Goal: Task Accomplishment & Management: Use online tool/utility

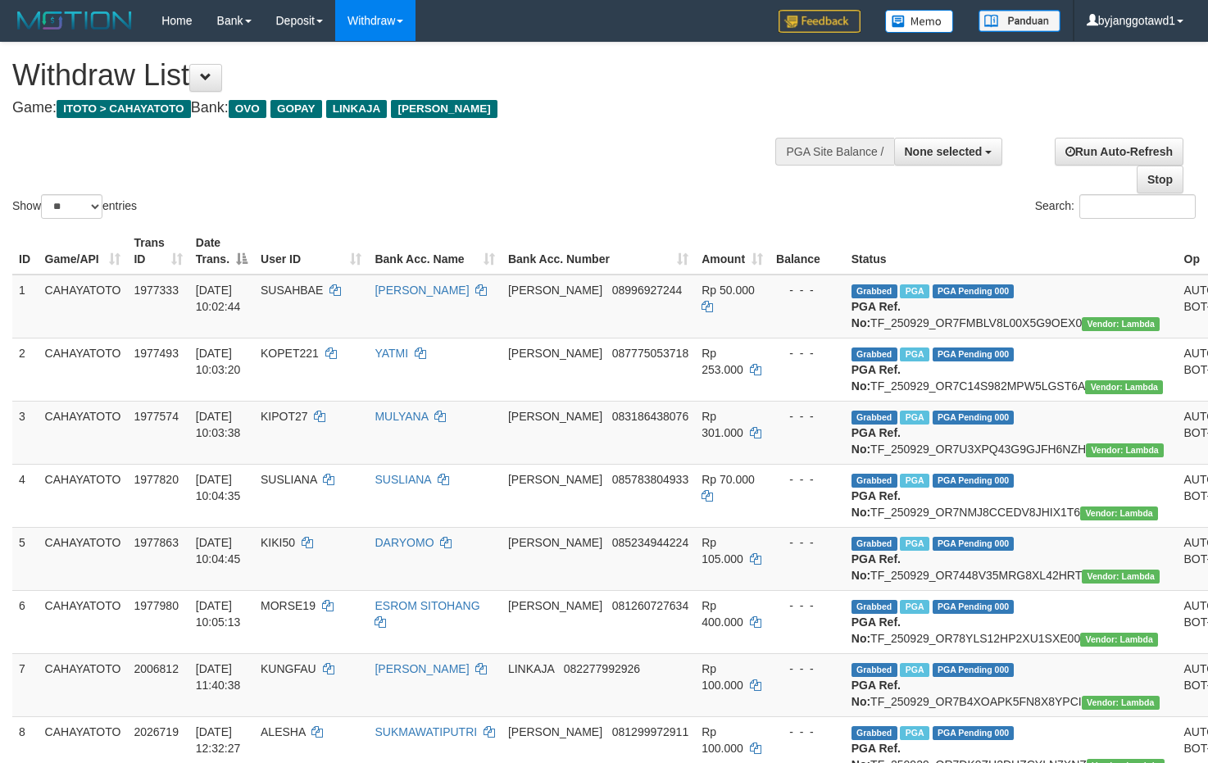
select select
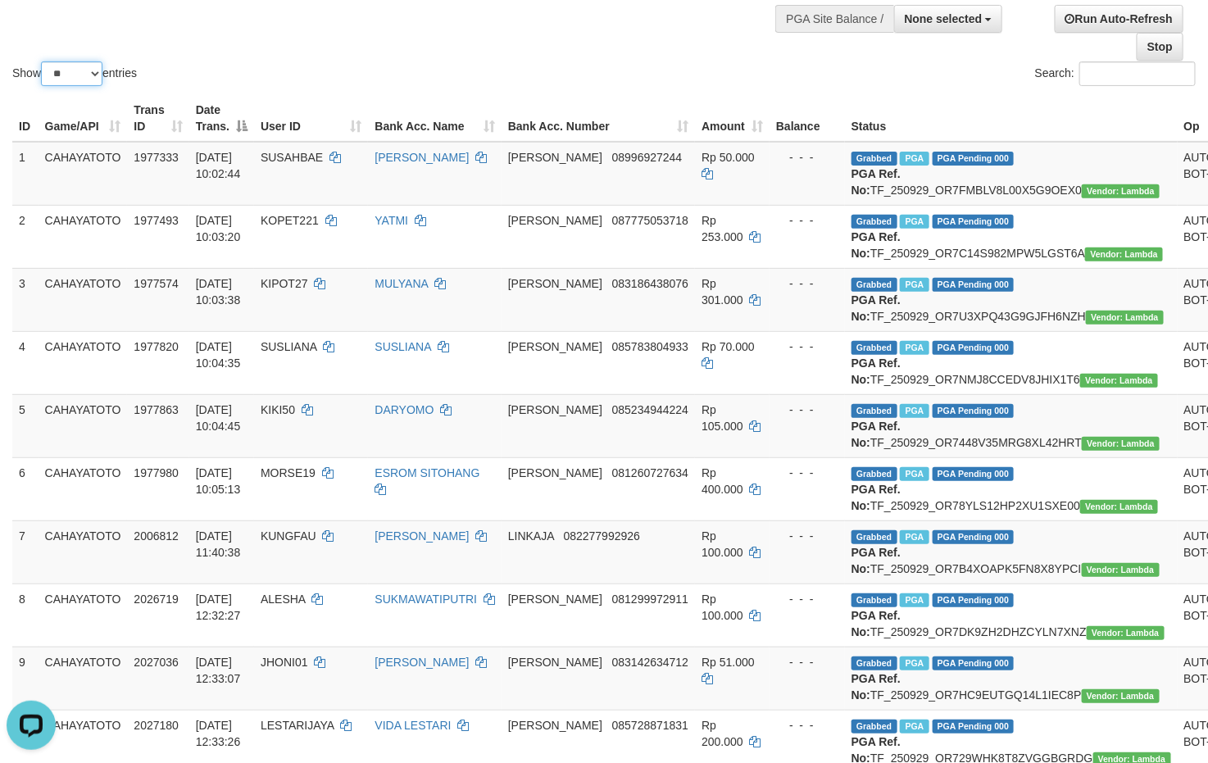
click at [64, 65] on select "** ** ** ***" at bounding box center [71, 73] width 61 height 25
select select "***"
click at [43, 63] on select "** ** ** ***" at bounding box center [71, 73] width 61 height 25
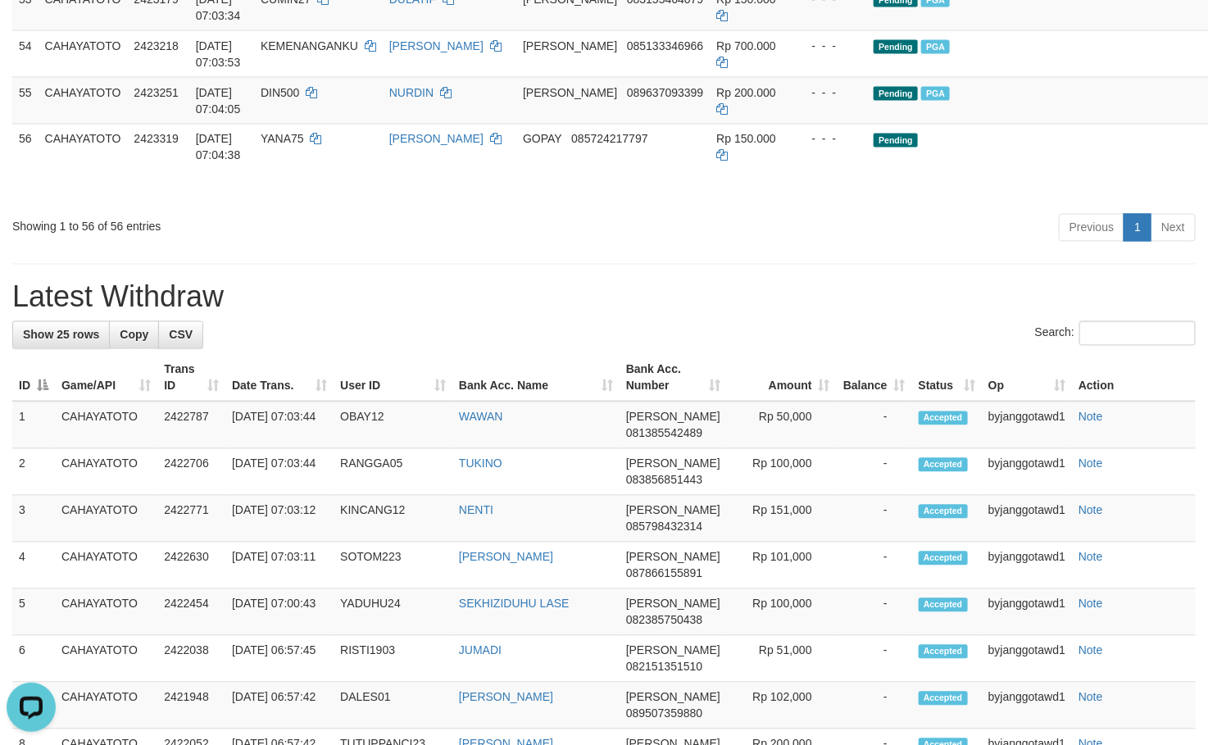
scroll to position [3942, 0]
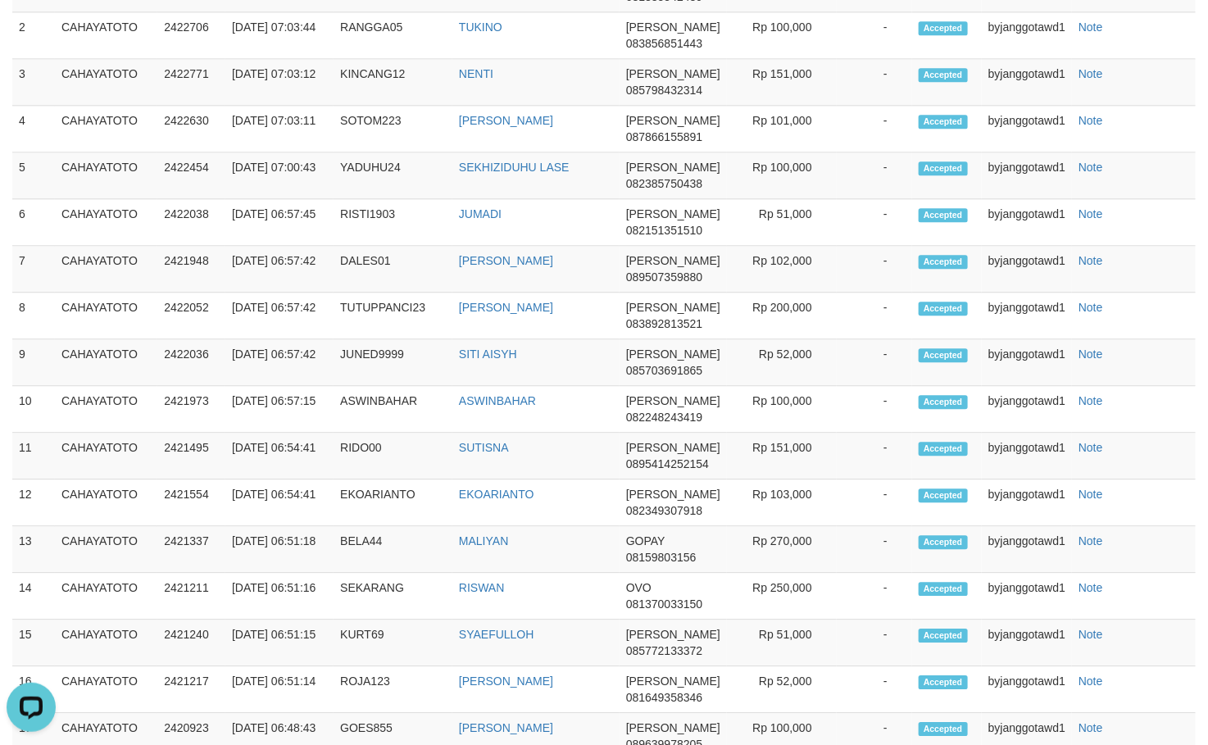
copy td "YANA75"
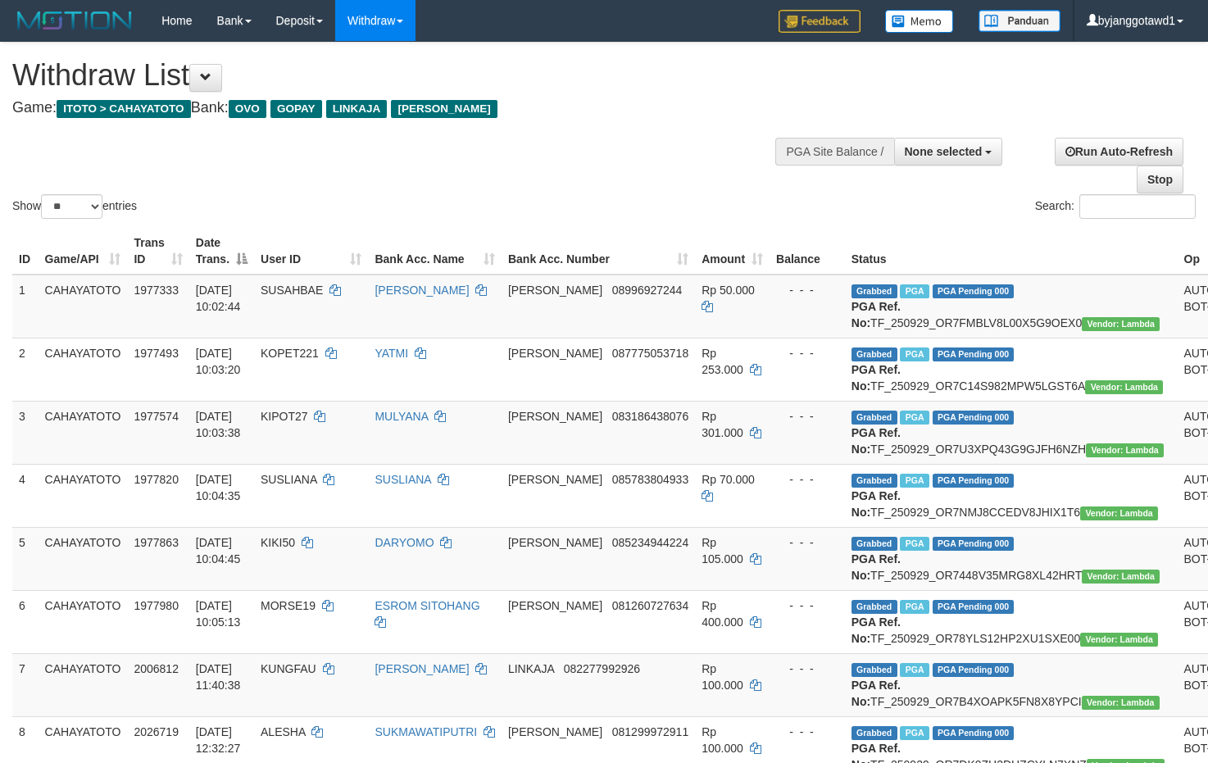
select select
select select "**"
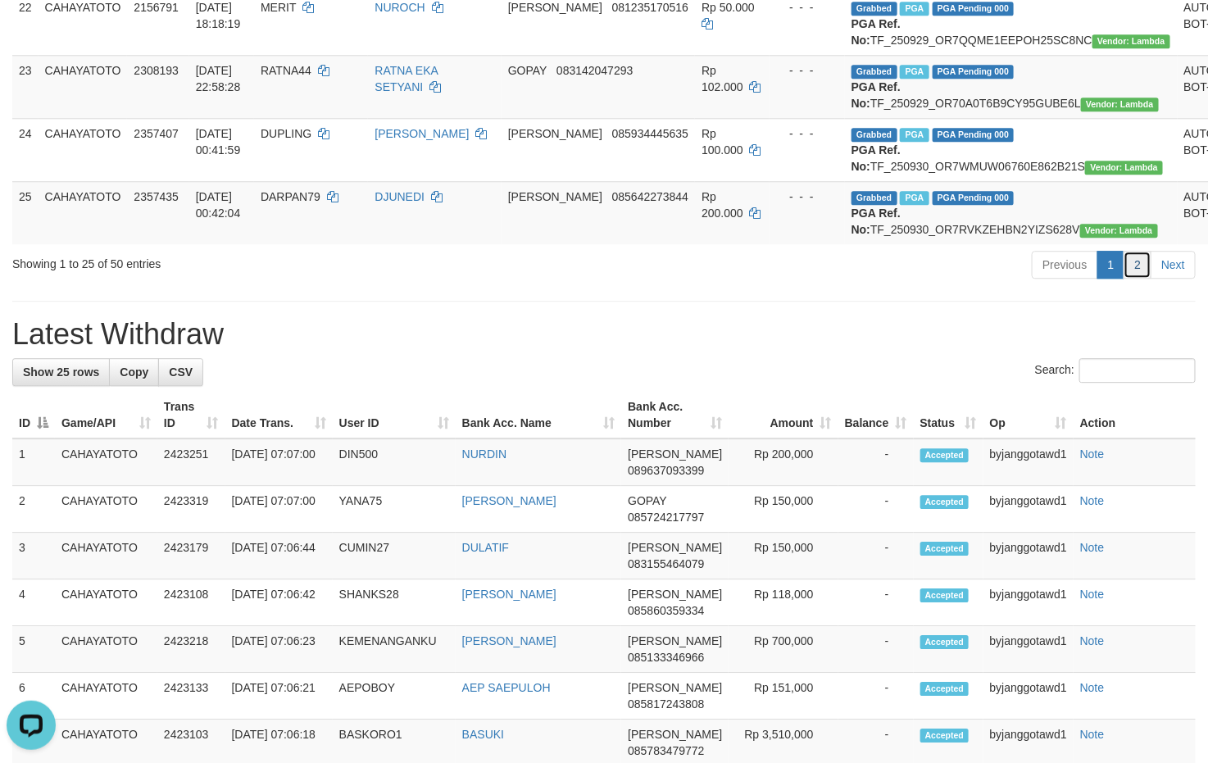
click at [1141, 279] on link "2" at bounding box center [1137, 265] width 28 height 28
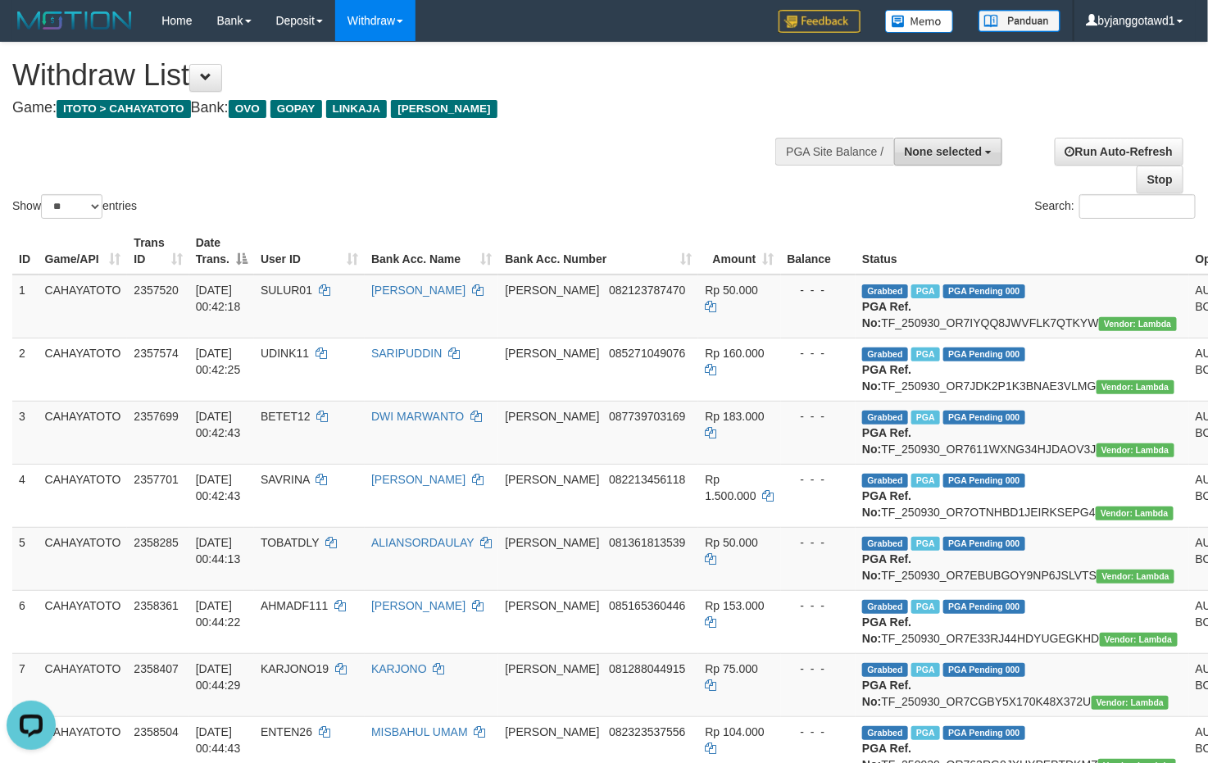
click at [964, 151] on span "None selected" at bounding box center [943, 151] width 78 height 13
click at [918, 232] on label "[ITOTO] CAHAYATOTO" at bounding box center [917, 234] width 170 height 21
click at [903, 239] on label "[ITOTO] CAHAYATOTO" at bounding box center [917, 234] width 170 height 21
select select "****"
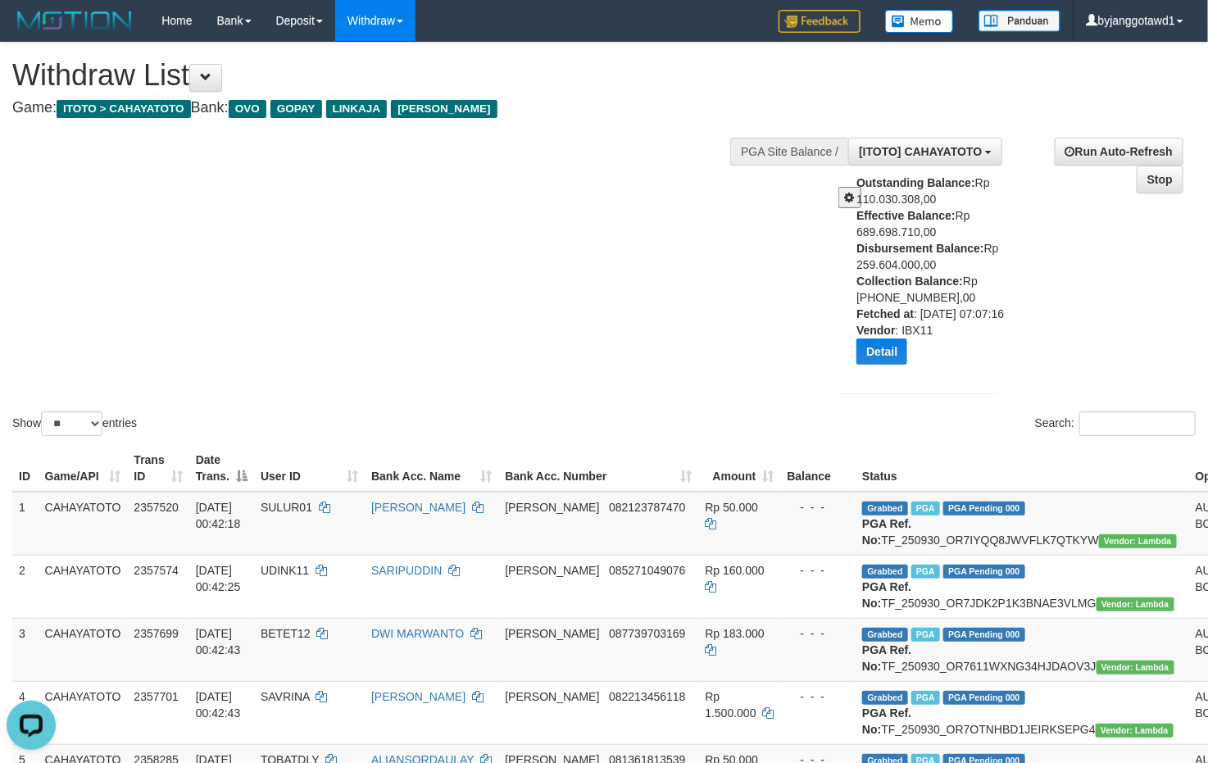
click at [893, 264] on div "Outstanding Balance: Rp 110.030.308,00 Effective Balance: Rp 689.698.710,00 Dis…" at bounding box center [933, 276] width 154 height 202
copy div "259.604.000,00"
click at [490, 300] on div "Show ** ** ** *** entries Search:" at bounding box center [604, 241] width 1208 height 397
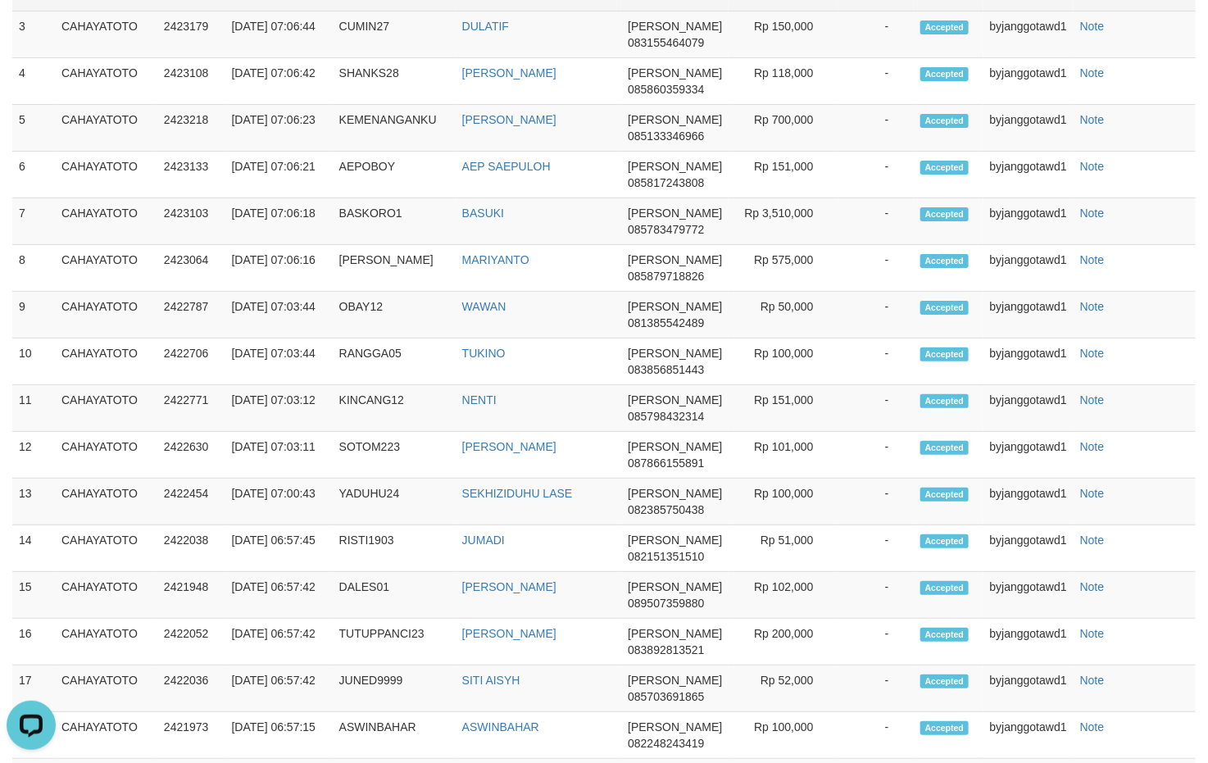
copy td "YANA75"
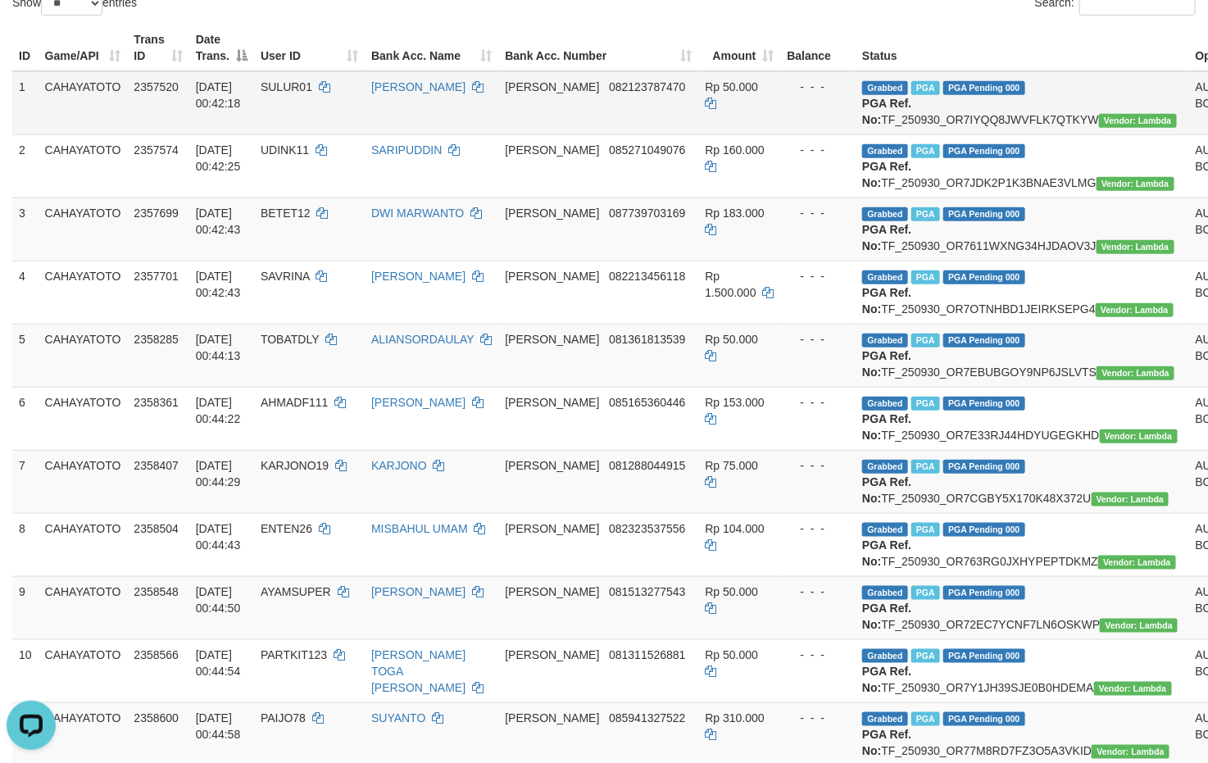
scroll to position [0, 0]
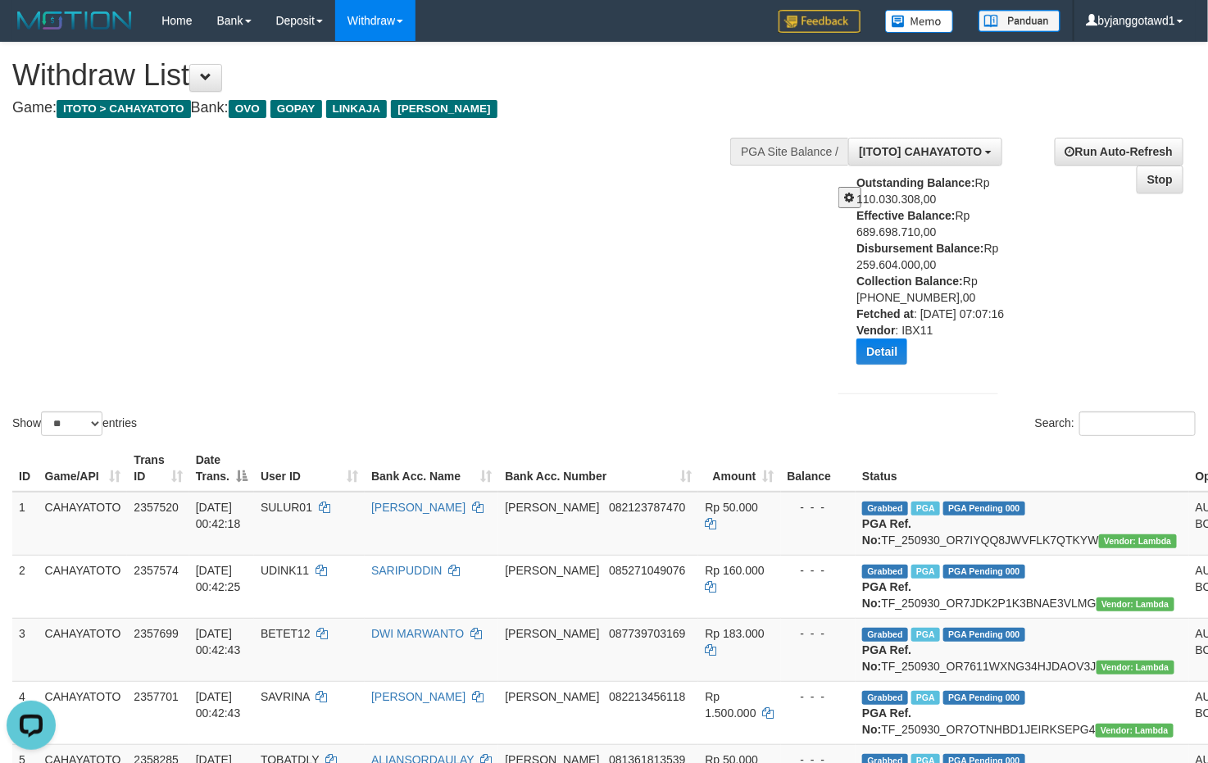
click at [900, 261] on div "Outstanding Balance: Rp 110.030.308,00 Effective Balance: Rp 689.698.710,00 Dis…" at bounding box center [933, 276] width 154 height 202
copy div "259.604.000,00"
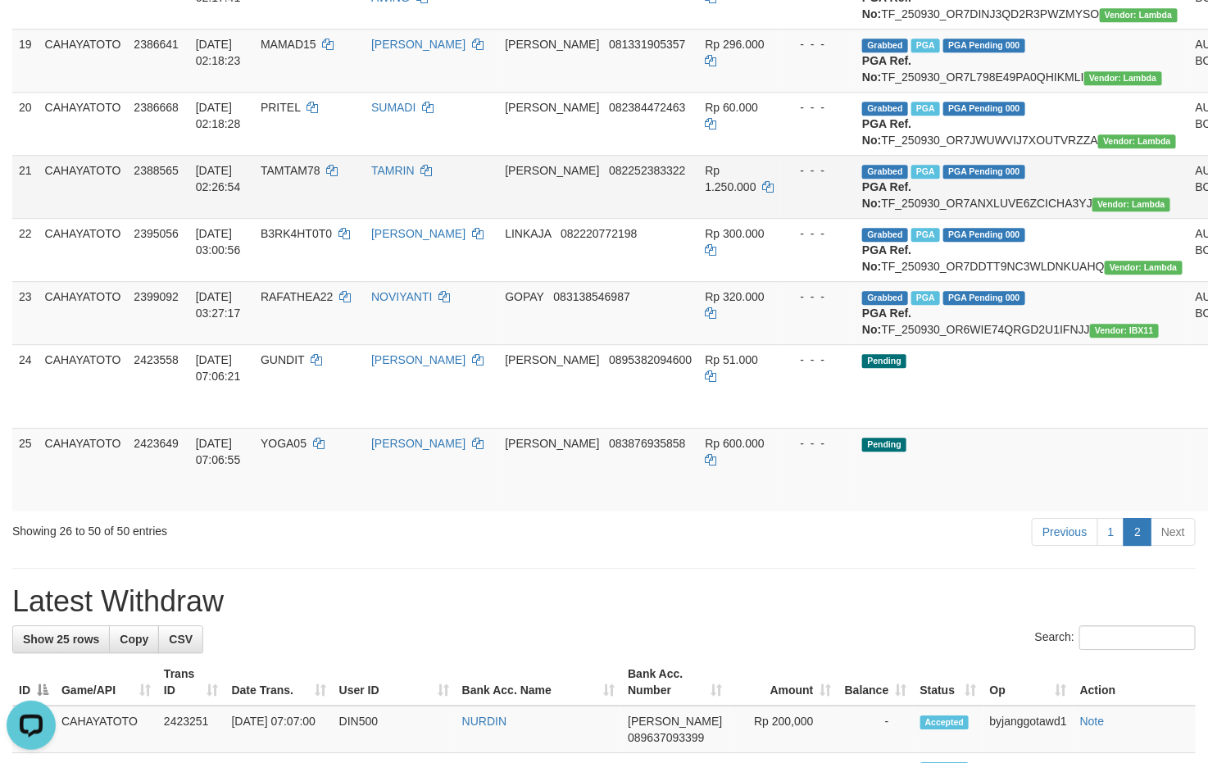
scroll to position [1843, 0]
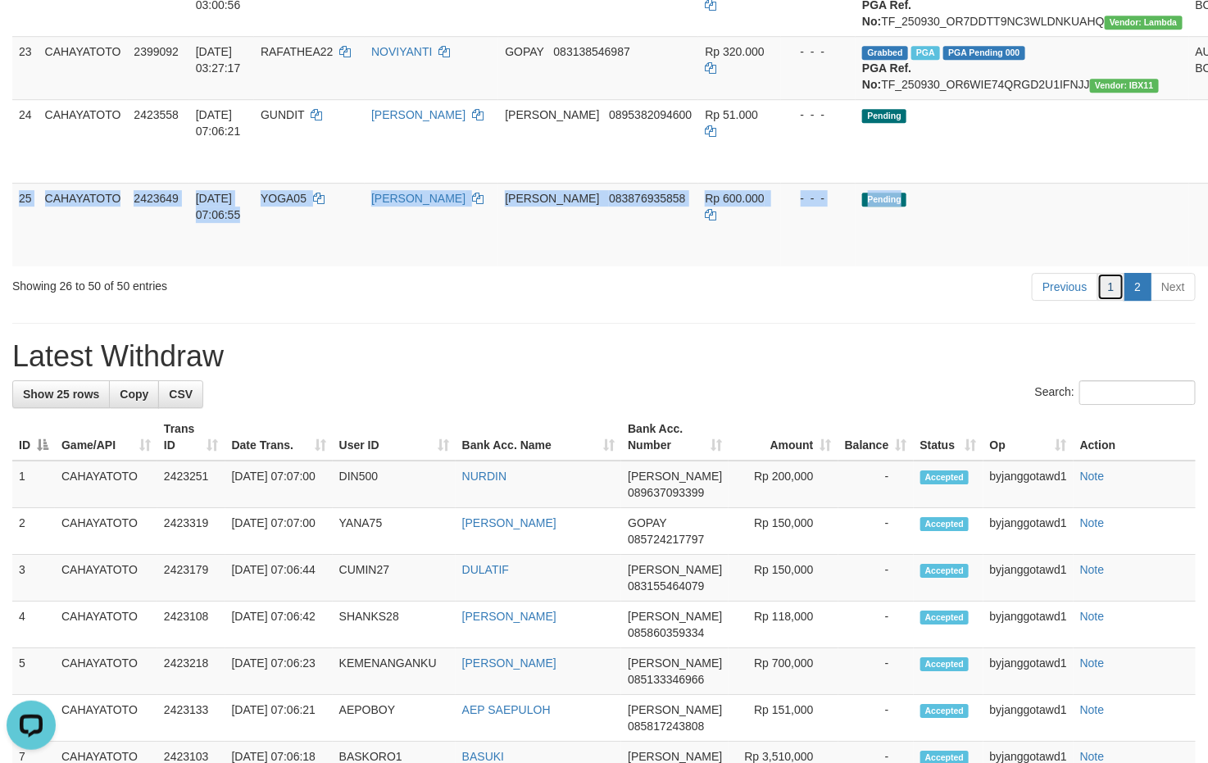
click at [1099, 301] on link "1" at bounding box center [1111, 287] width 28 height 28
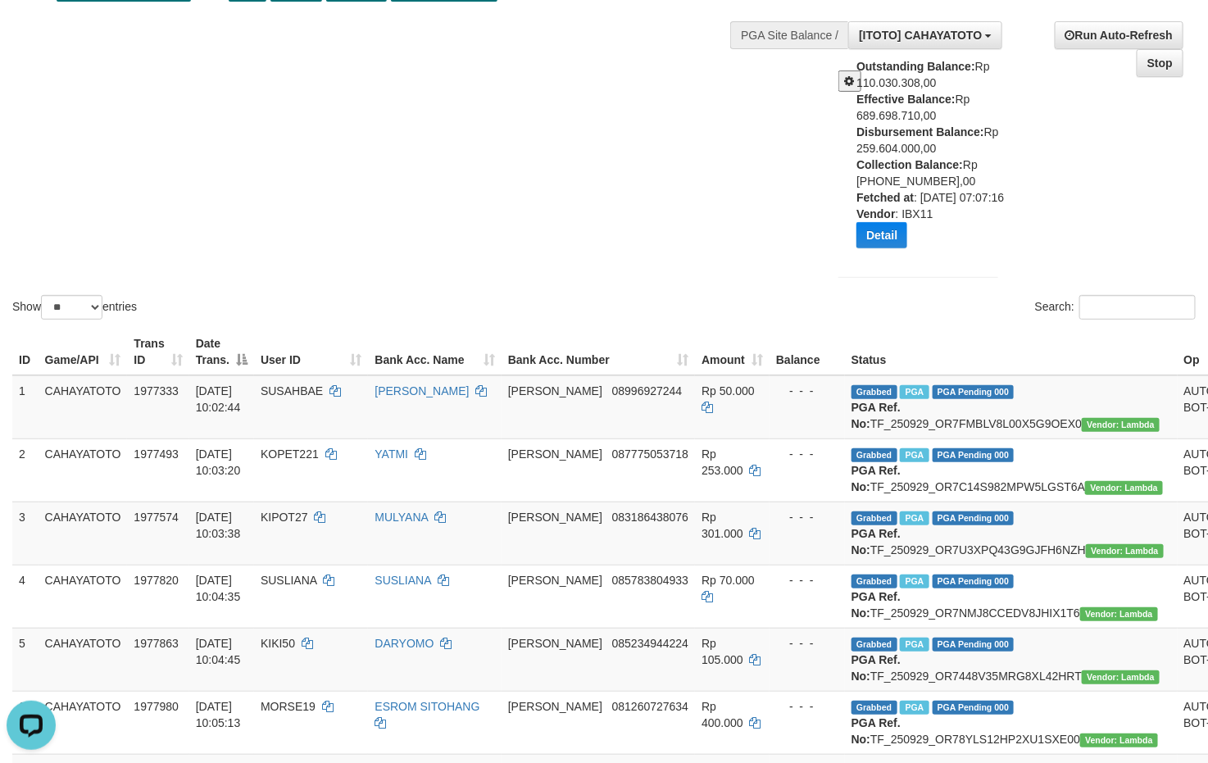
scroll to position [0, 0]
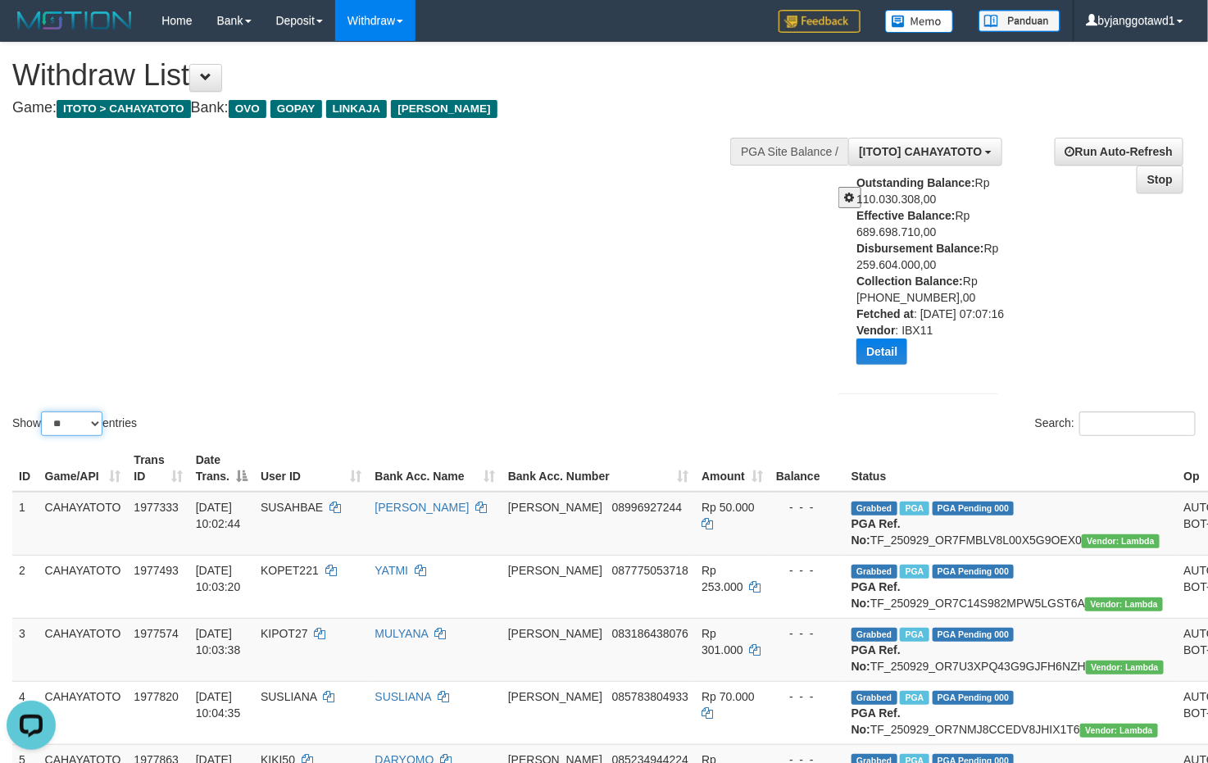
drag, startPoint x: 86, startPoint y: 430, endPoint x: 84, endPoint y: 448, distance: 18.2
click at [86, 430] on select "** ** ** ***" at bounding box center [71, 423] width 61 height 25
select select "***"
click at [43, 428] on select "** ** ** ***" at bounding box center [71, 423] width 61 height 25
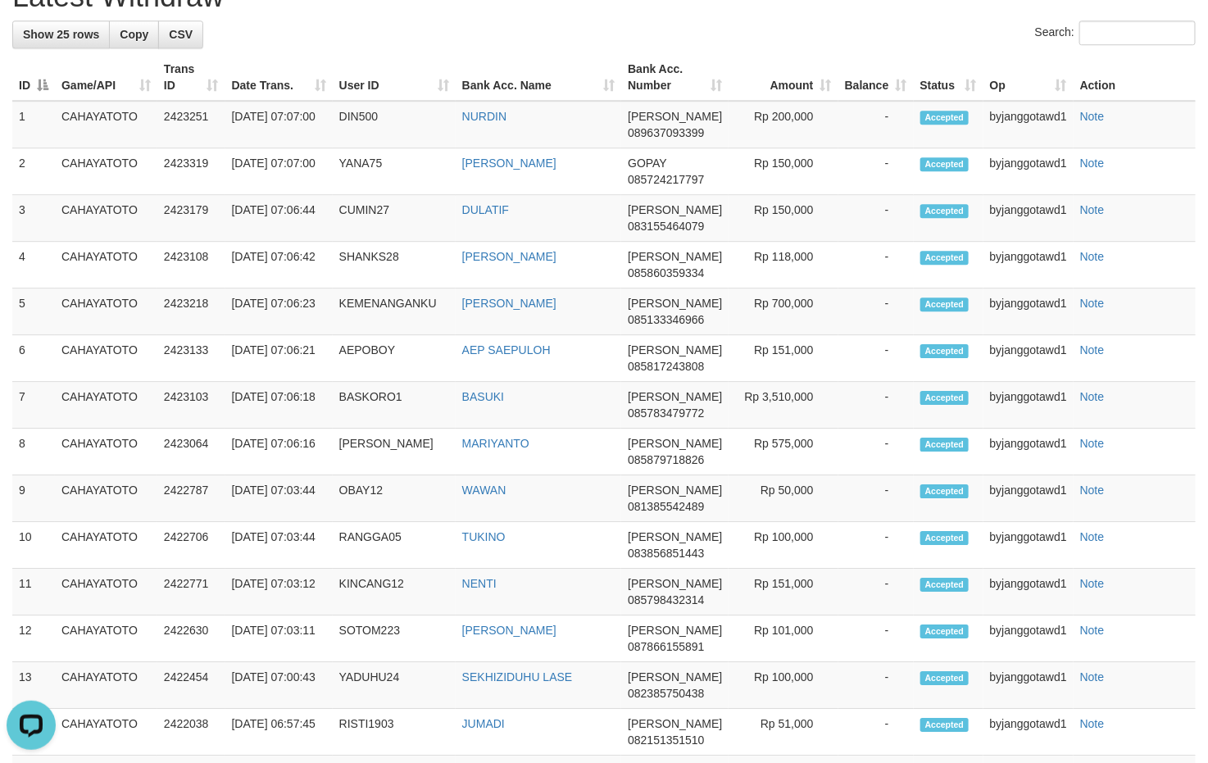
scroll to position [4178, 0]
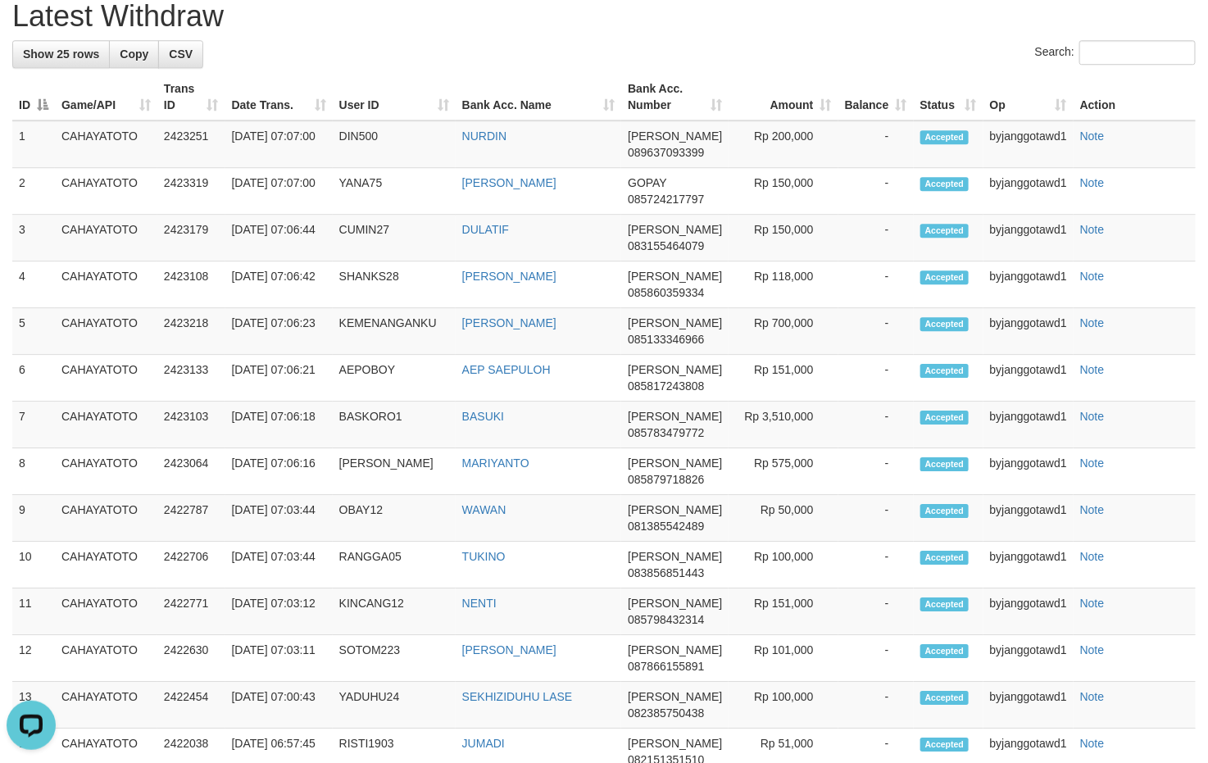
copy td "GUNDIT"
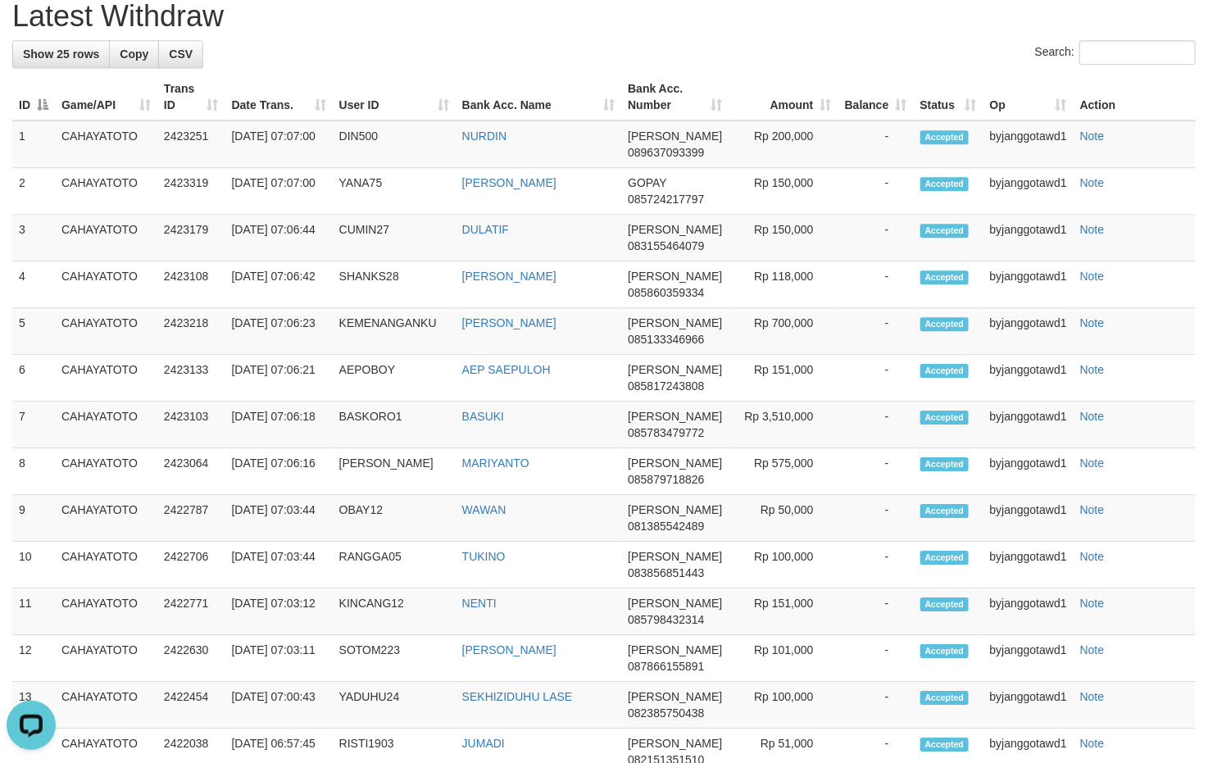
copy td "ALZAM06"
copy td "YOGA05"
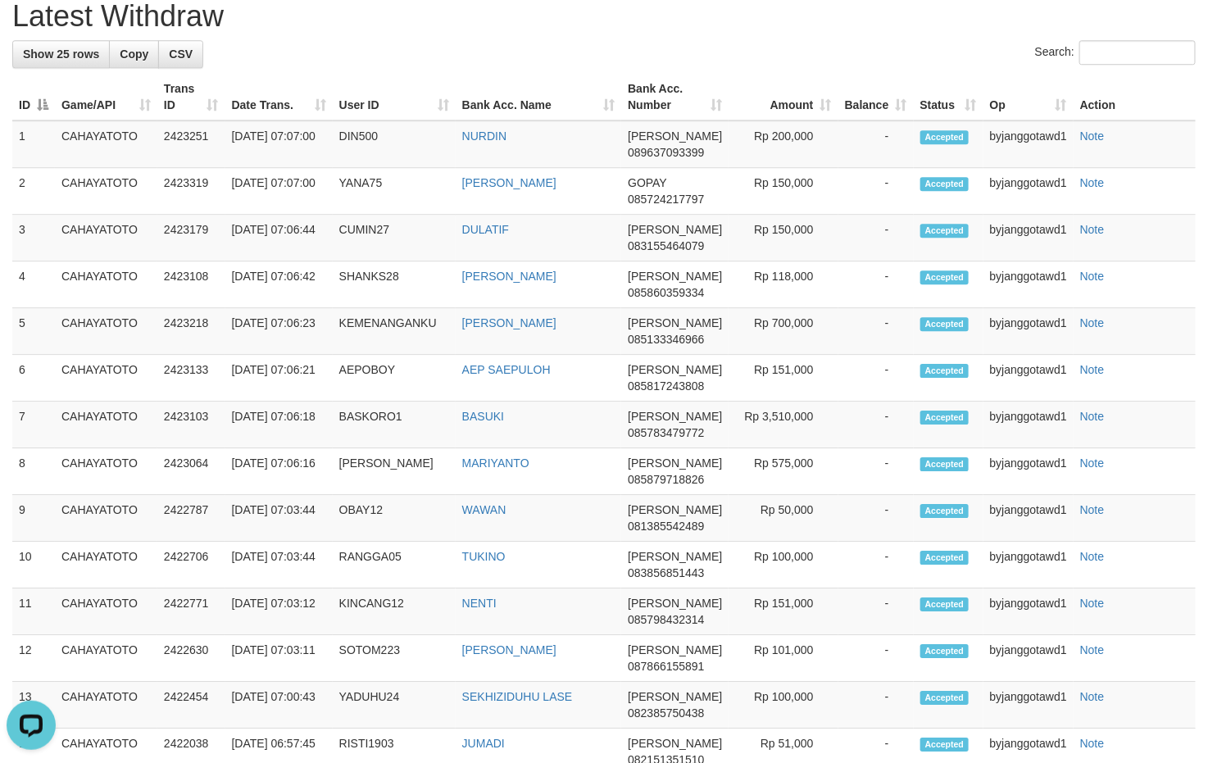
copy td "AKUNHOKI30"
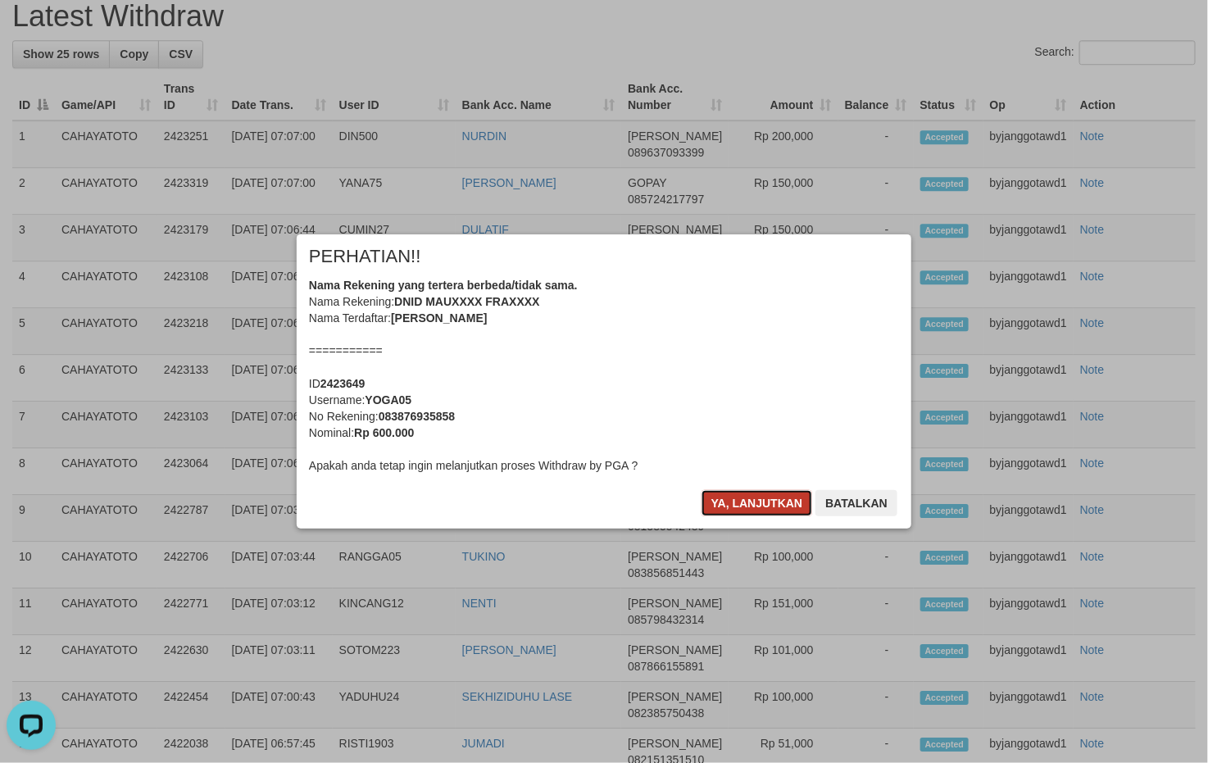
click at [794, 505] on button "Ya, lanjutkan" at bounding box center [756, 503] width 111 height 26
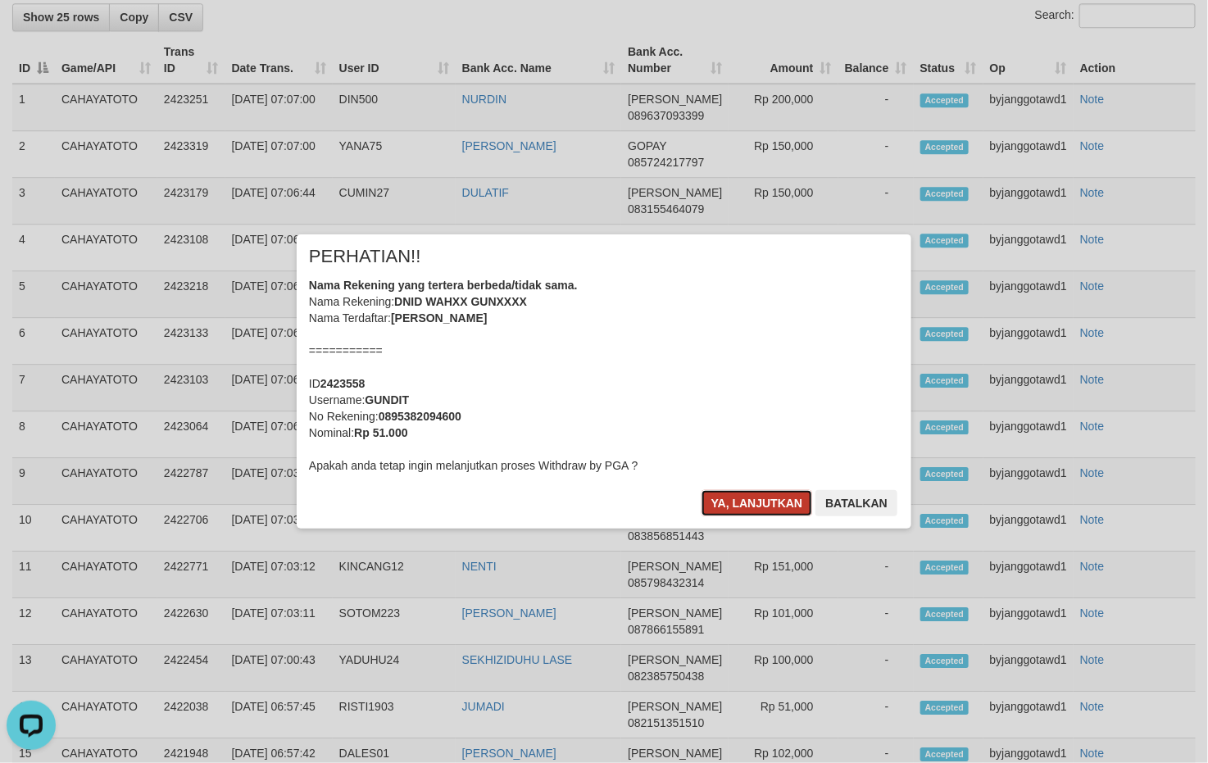
click at [790, 504] on button "Ya, lanjutkan" at bounding box center [756, 503] width 111 height 26
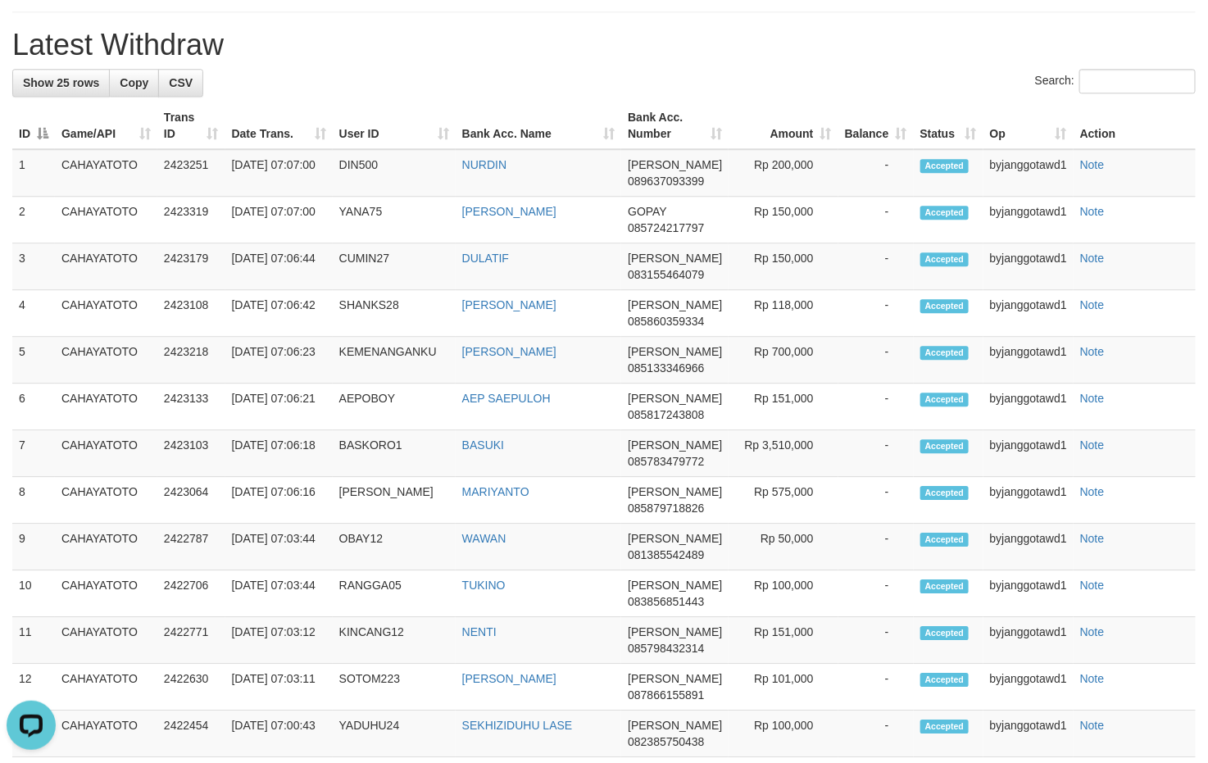
scroll to position [4171, 0]
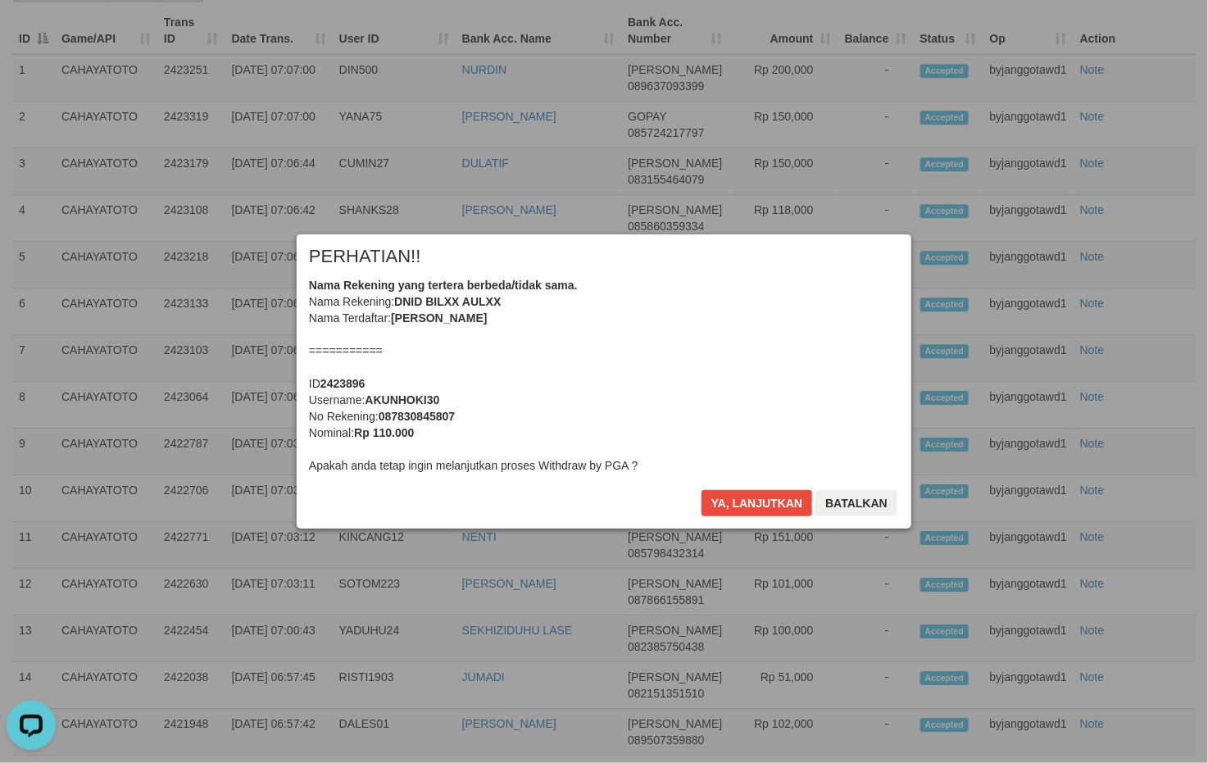
click at [809, 516] on div "Ya, lanjutkan Batalkan" at bounding box center [799, 509] width 199 height 39
click at [792, 511] on button "Ya, lanjutkan" at bounding box center [756, 503] width 111 height 26
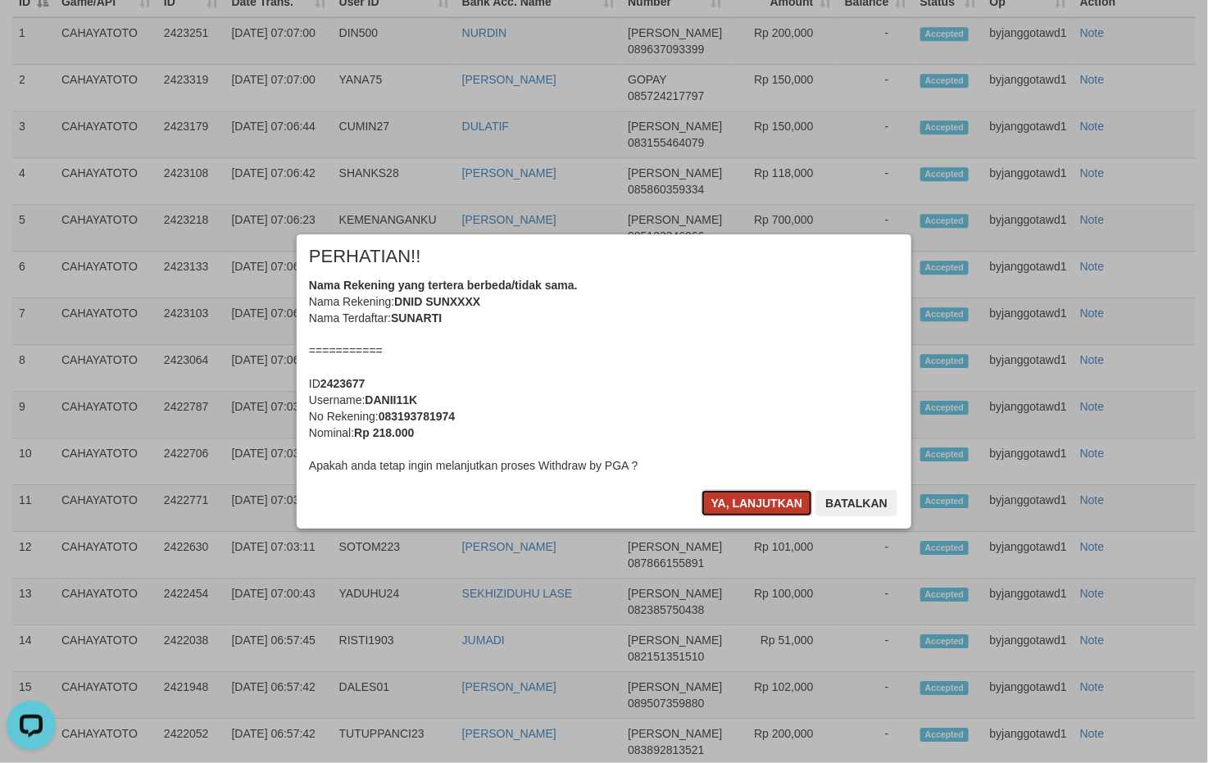
click at [777, 506] on button "Ya, lanjutkan" at bounding box center [756, 503] width 111 height 26
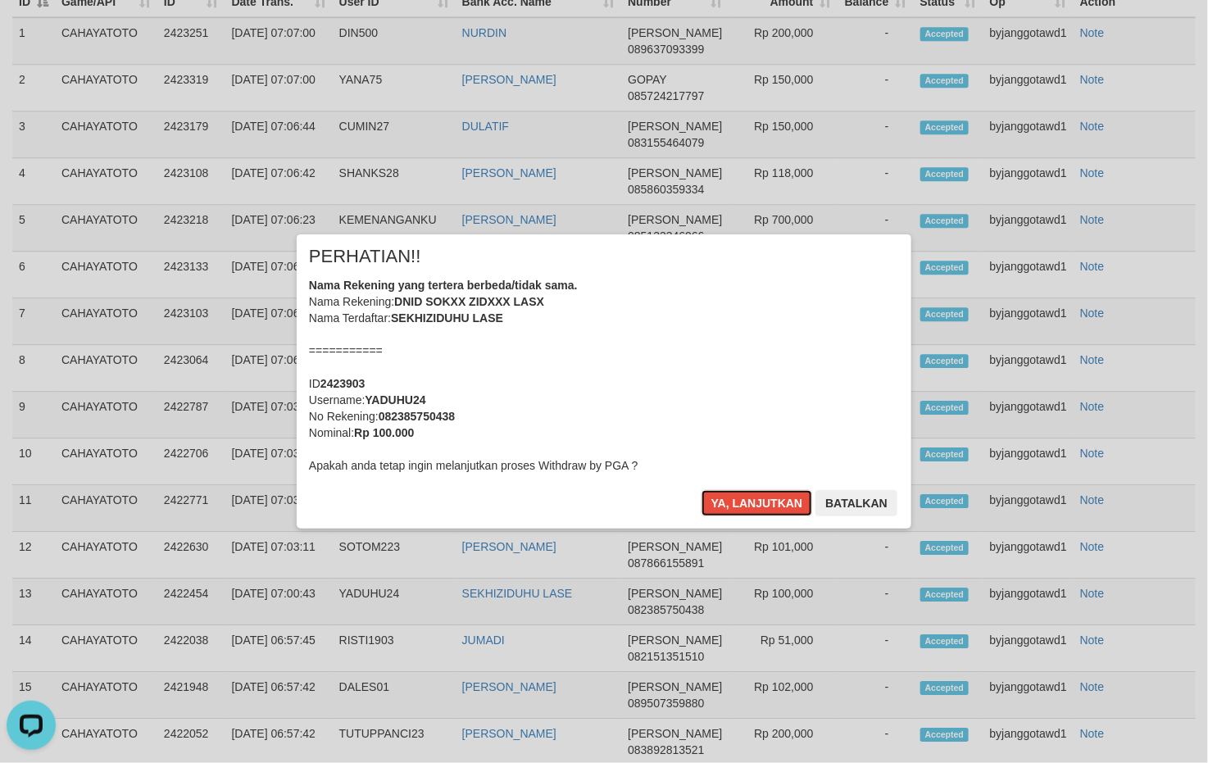
click at [777, 506] on button "Ya, lanjutkan" at bounding box center [756, 503] width 111 height 26
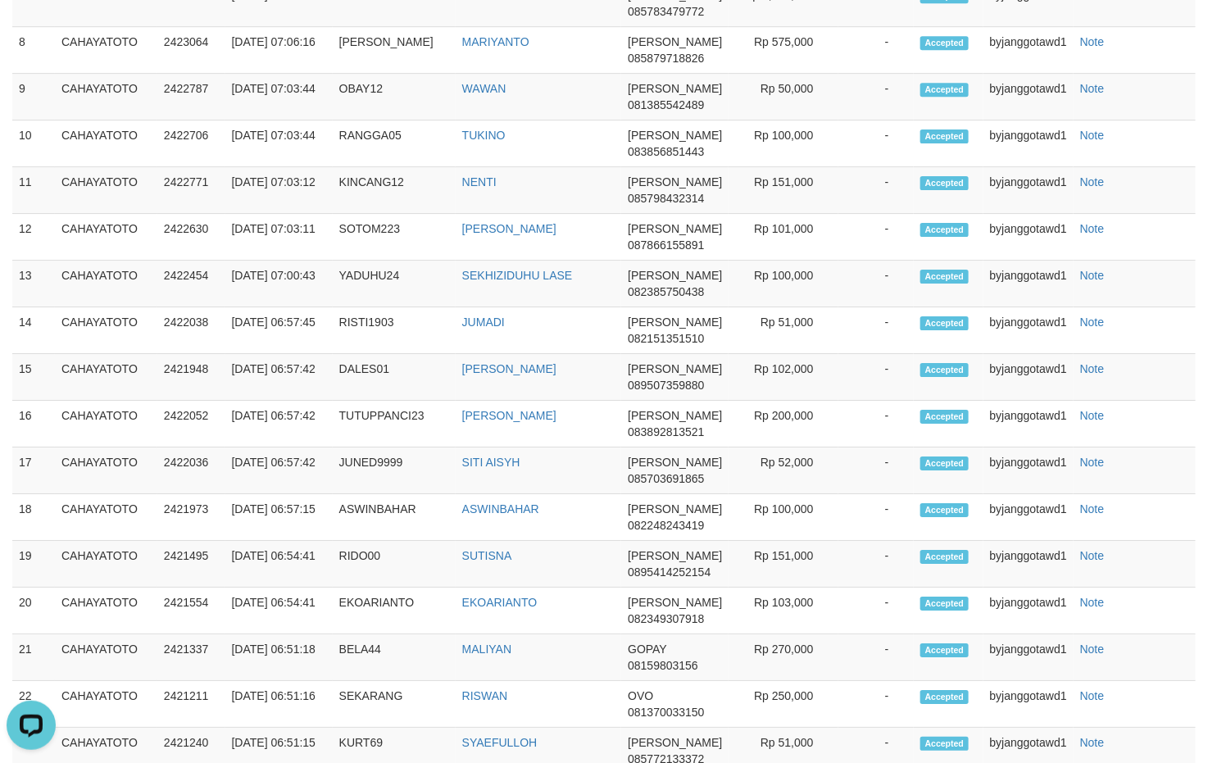
scroll to position [4417, 0]
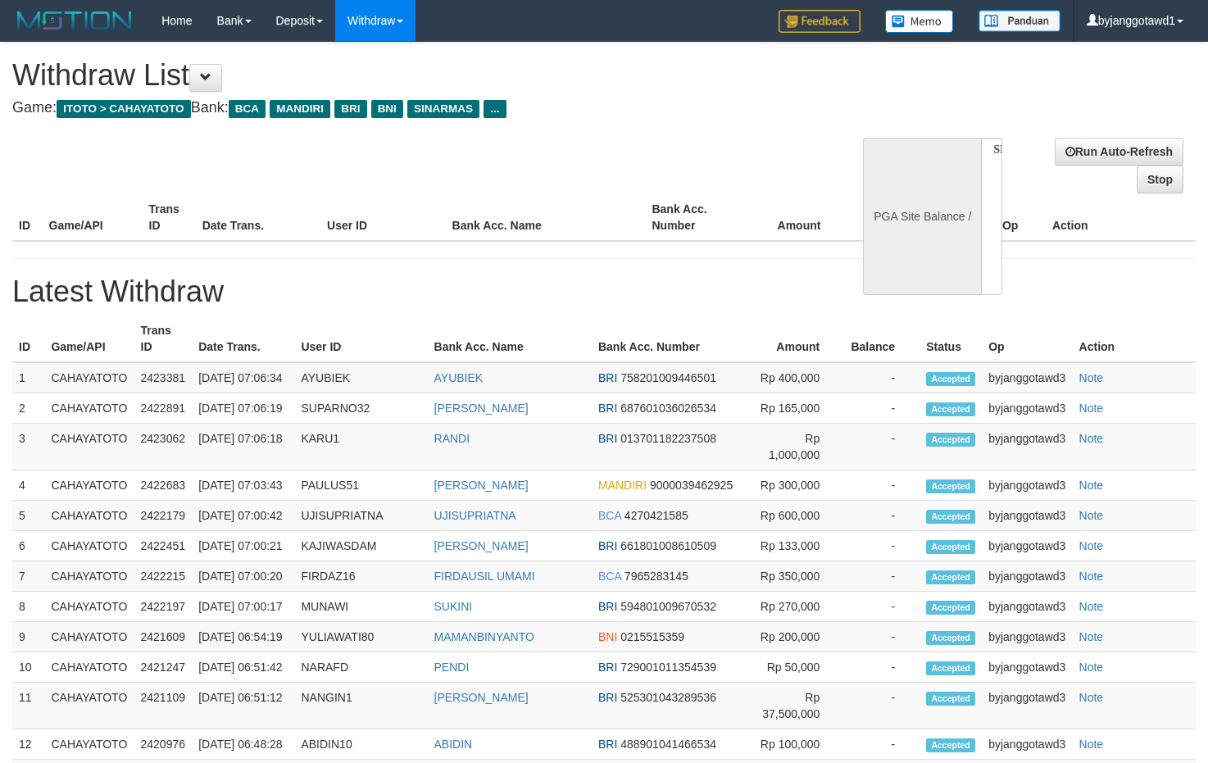
select select
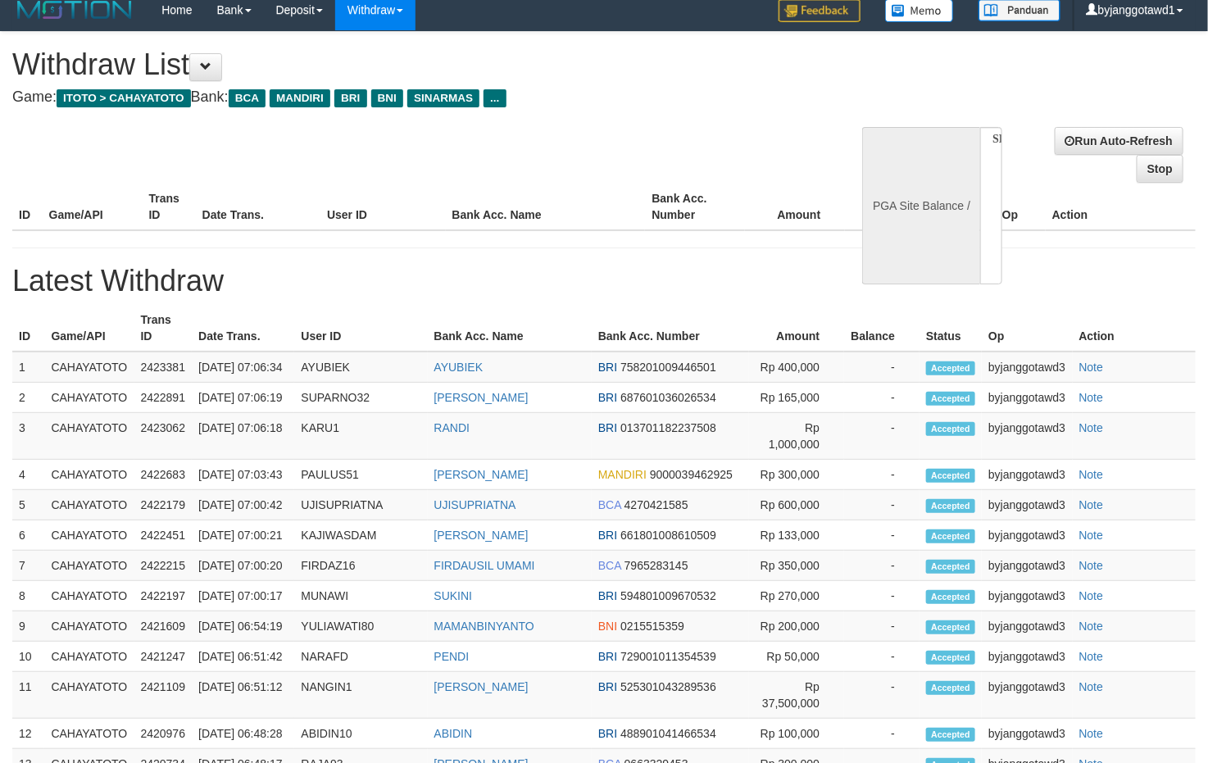
select select "**"
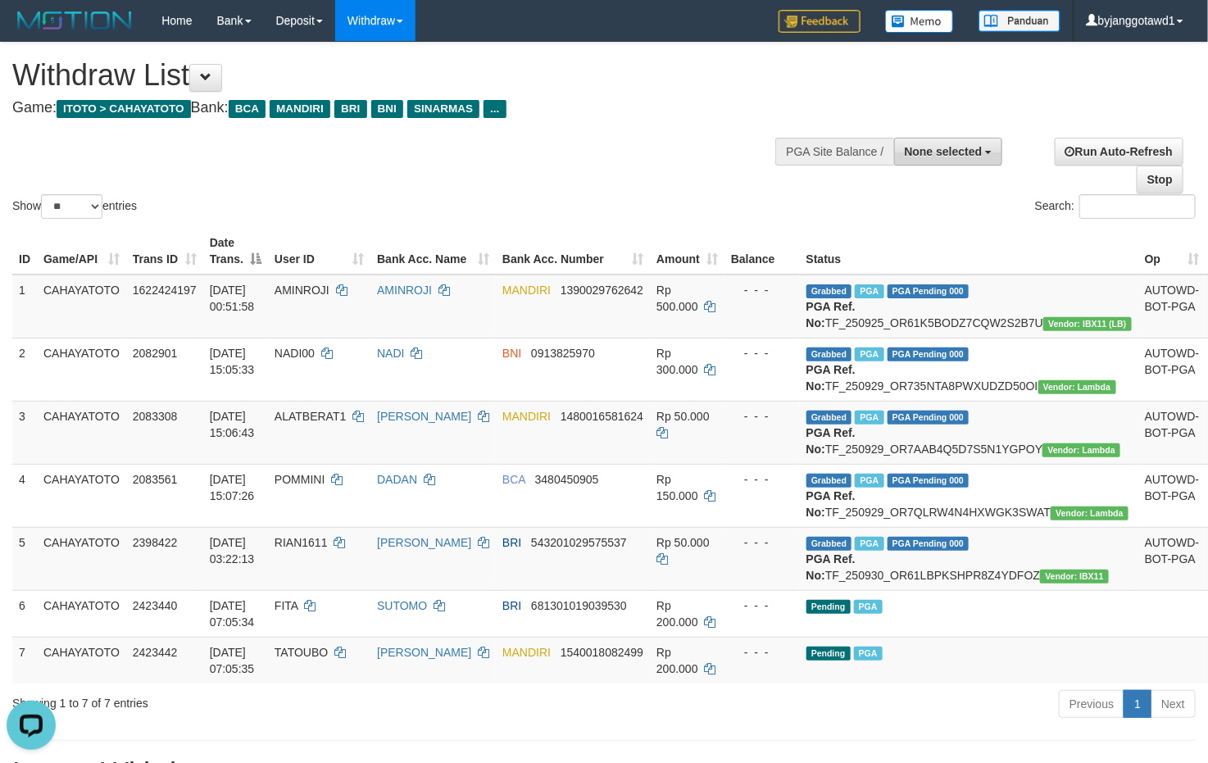
click at [946, 146] on span "None selected" at bounding box center [943, 151] width 78 height 13
click at [900, 242] on label "[ITOTO] CAHAYATOTO" at bounding box center [917, 234] width 170 height 21
select select "****"
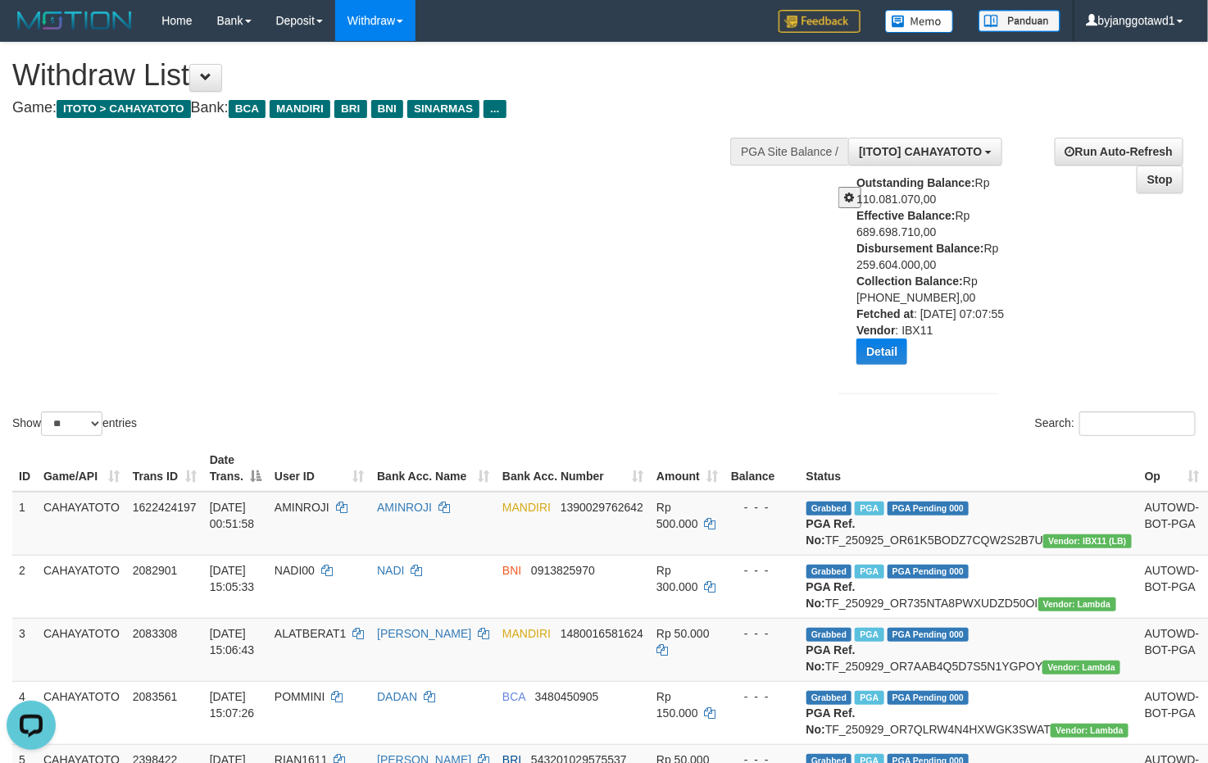
drag, startPoint x: 440, startPoint y: 263, endPoint x: 320, endPoint y: 173, distance: 149.8
click at [438, 263] on div "Show ** ** ** *** entries Search:" at bounding box center [604, 241] width 1208 height 397
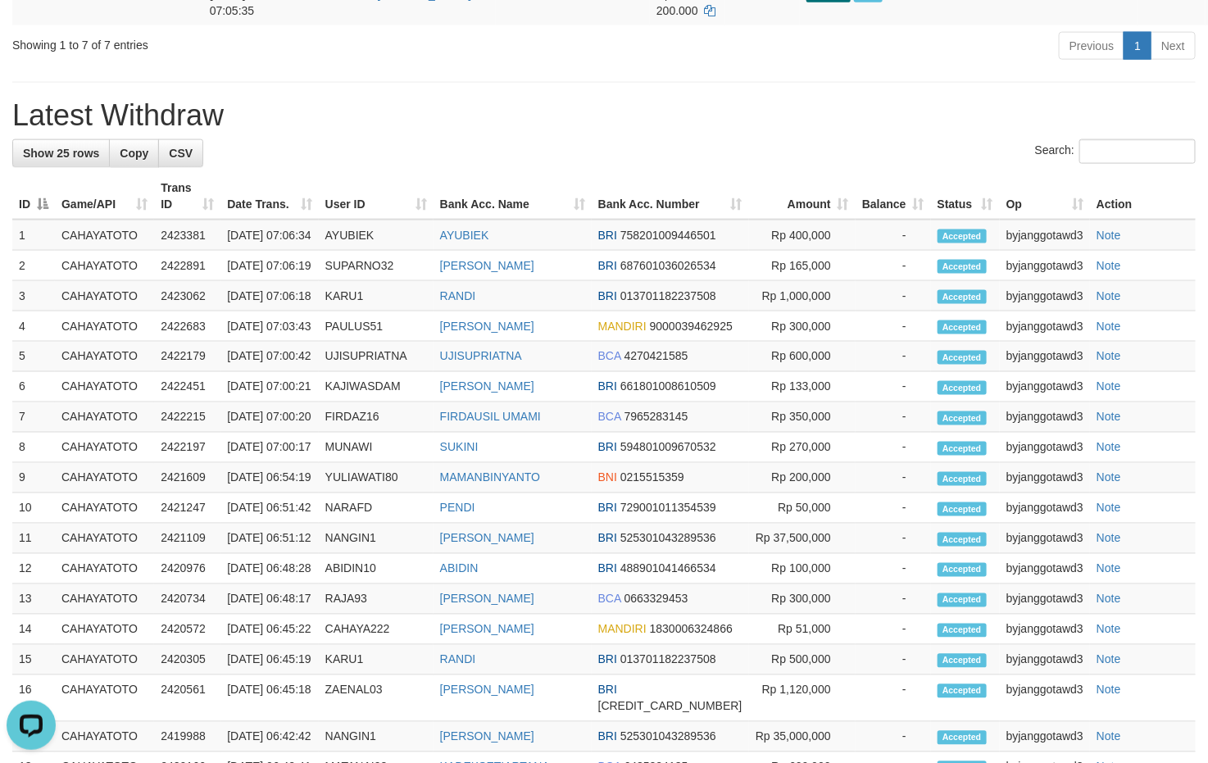
scroll to position [737, 0]
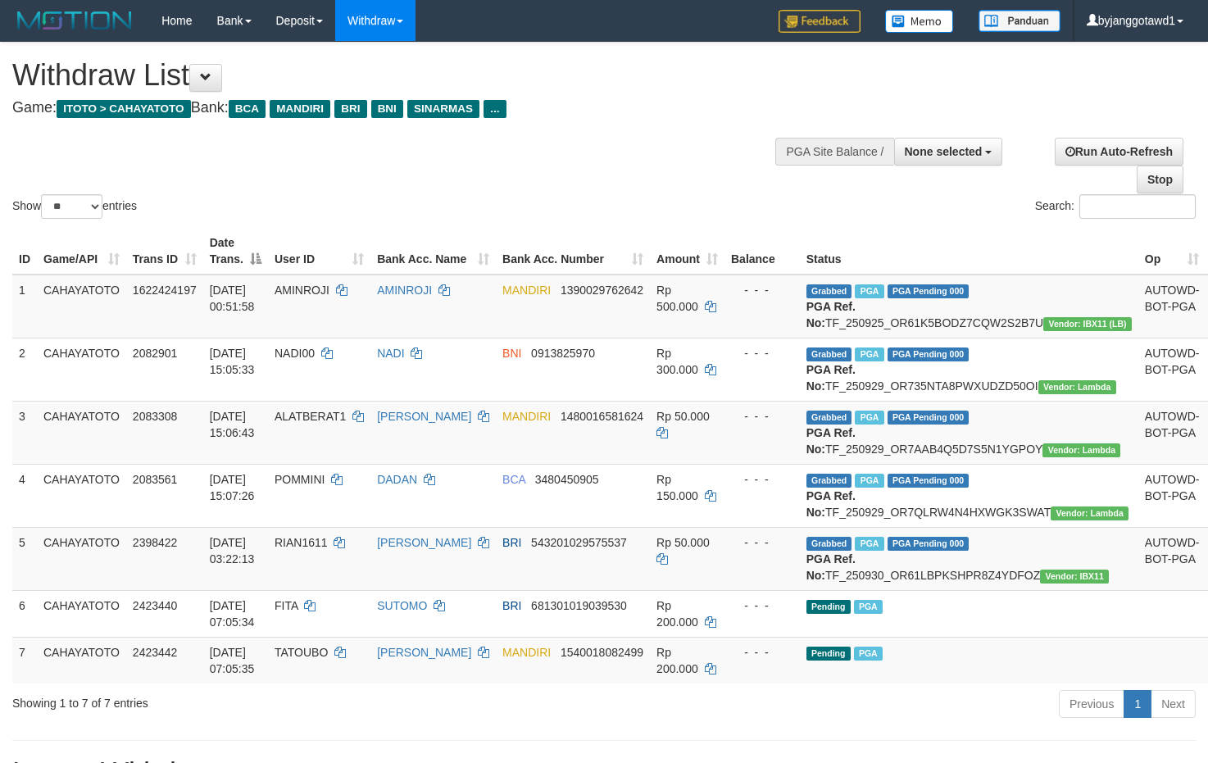
select select
select select "**"
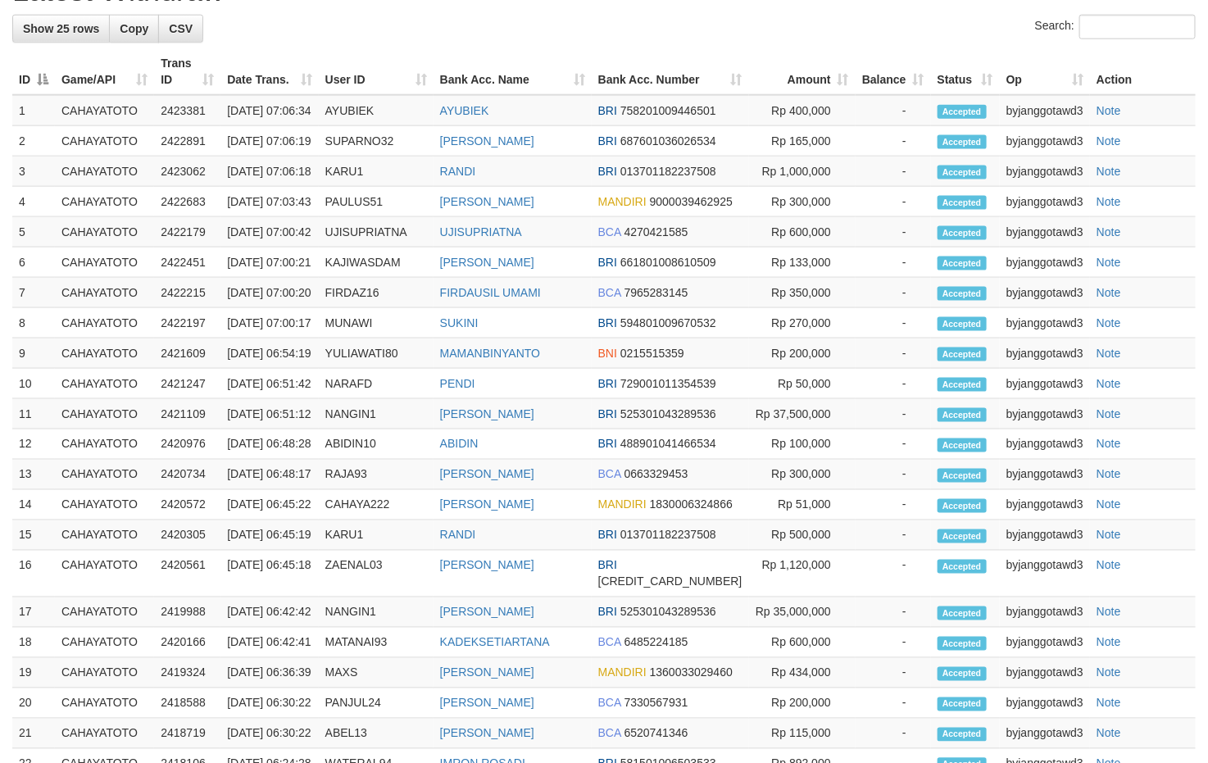
scroll to position [737, 0]
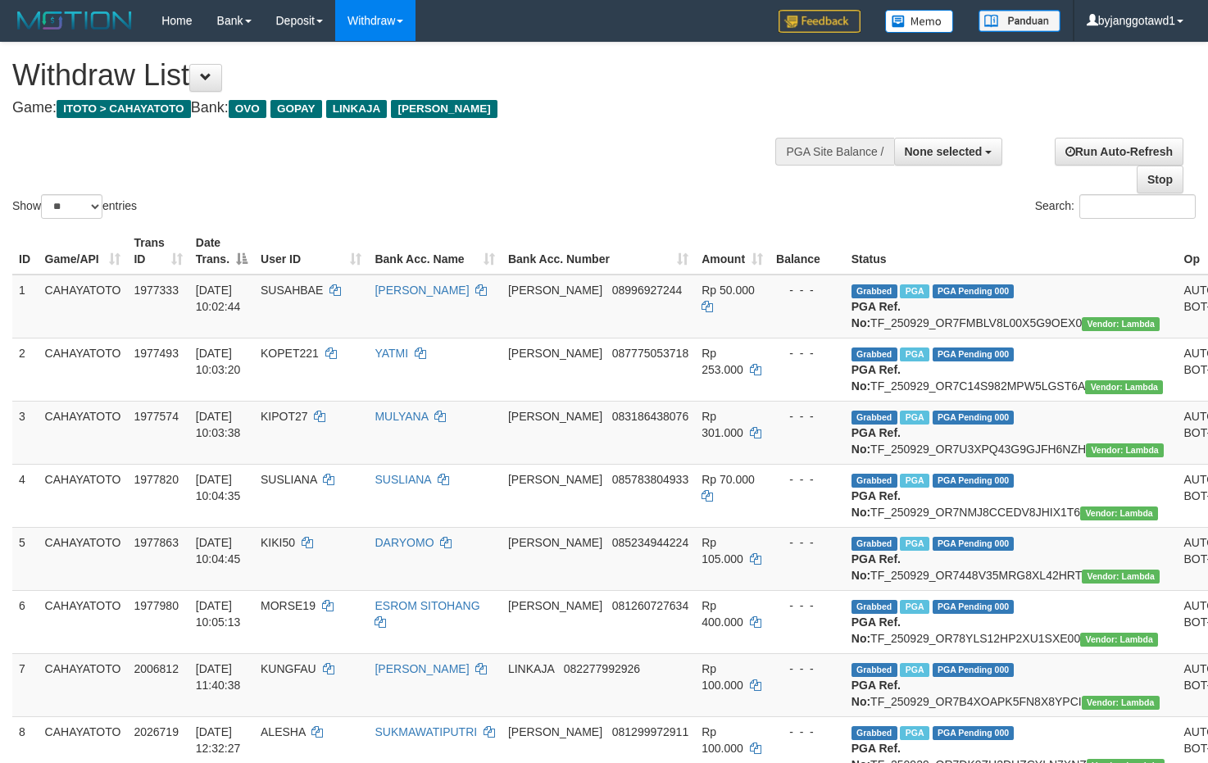
select select
click at [74, 206] on select "** ** ** ***" at bounding box center [71, 206] width 61 height 25
select select "***"
click at [43, 196] on select "** ** ** ***" at bounding box center [71, 206] width 61 height 25
click at [472, 162] on div "Show ** ** ** *** entries Search:" at bounding box center [604, 132] width 1208 height 179
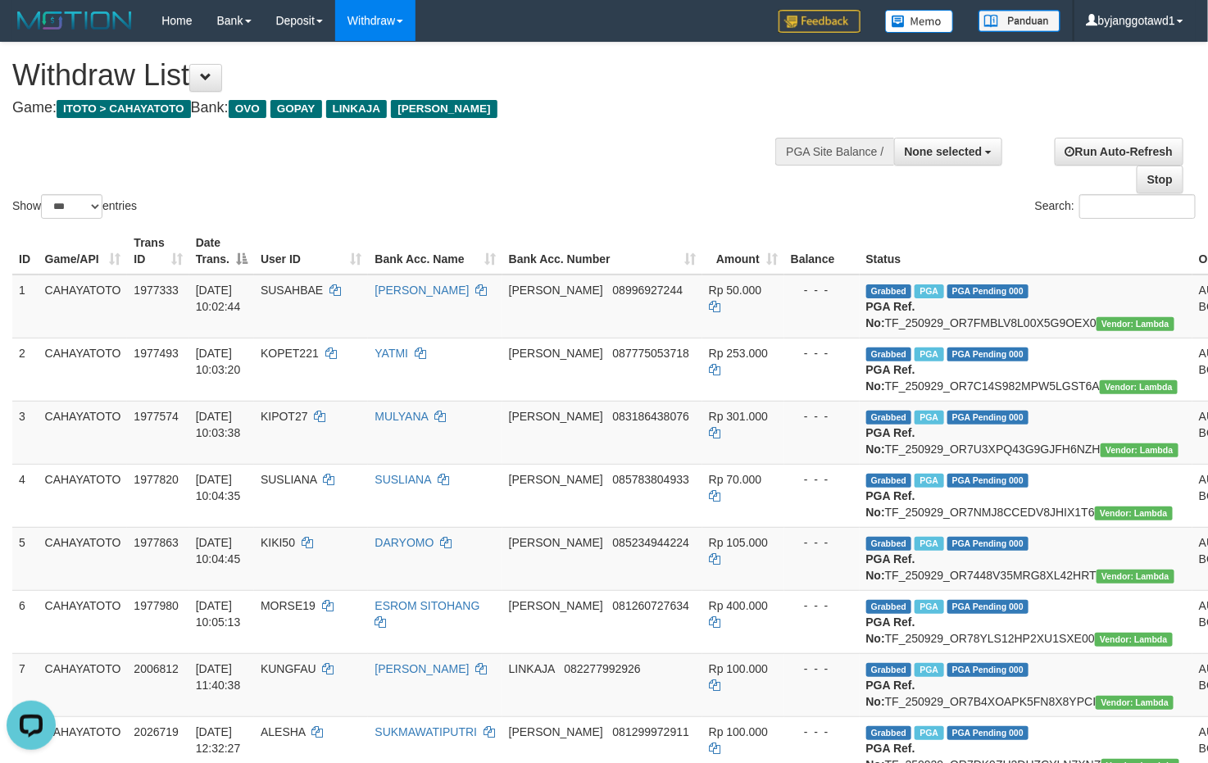
scroll to position [4066, 0]
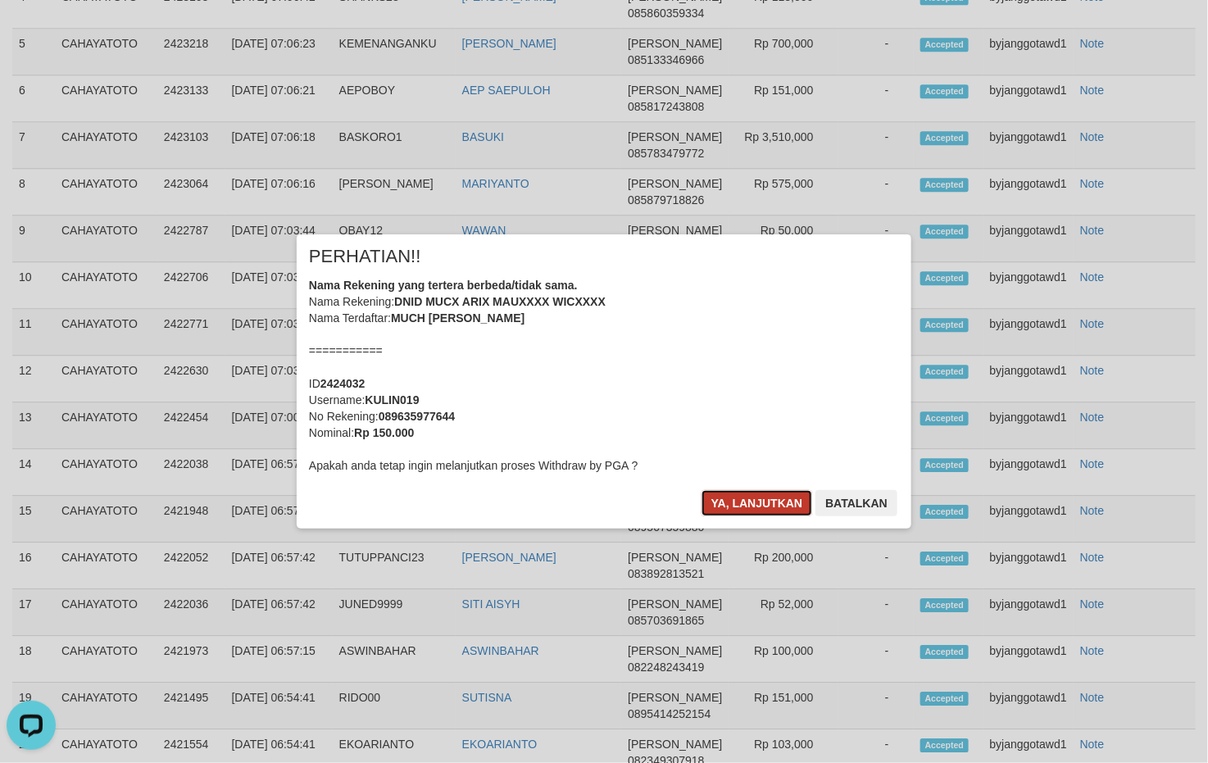
click at [743, 499] on button "Ya, lanjutkan" at bounding box center [756, 503] width 111 height 26
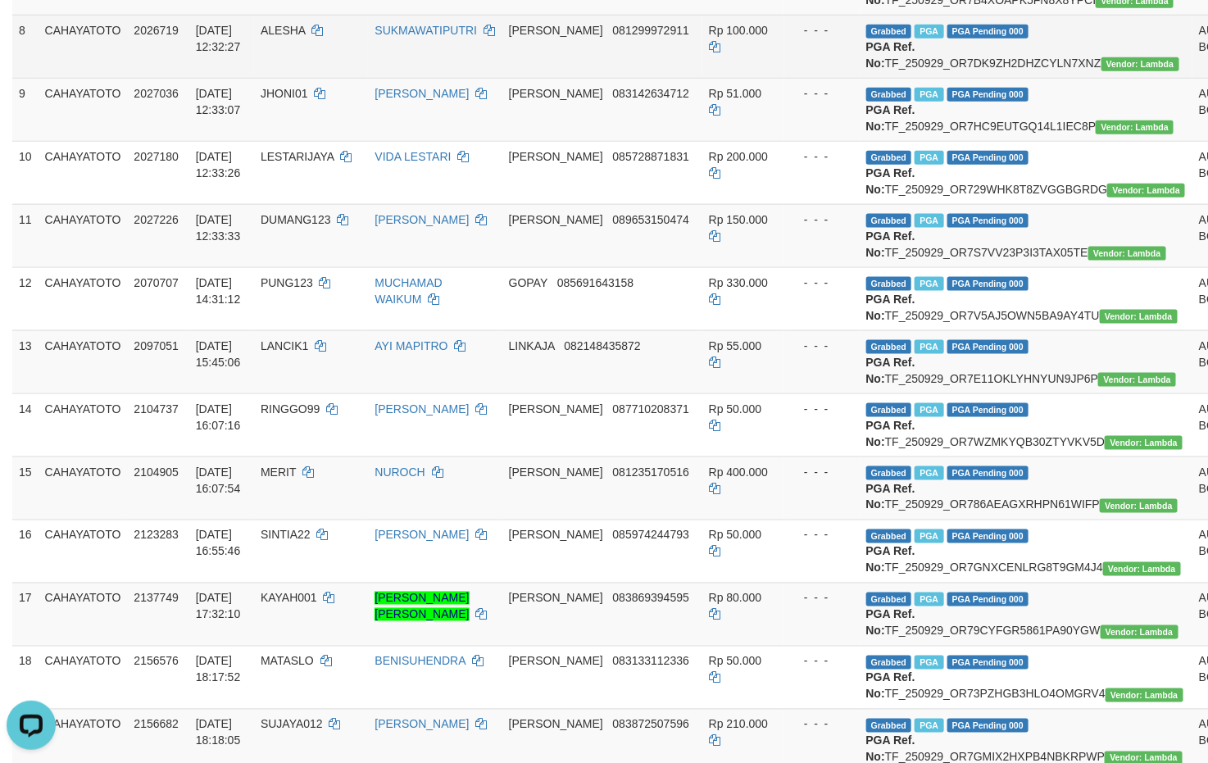
scroll to position [11, 0]
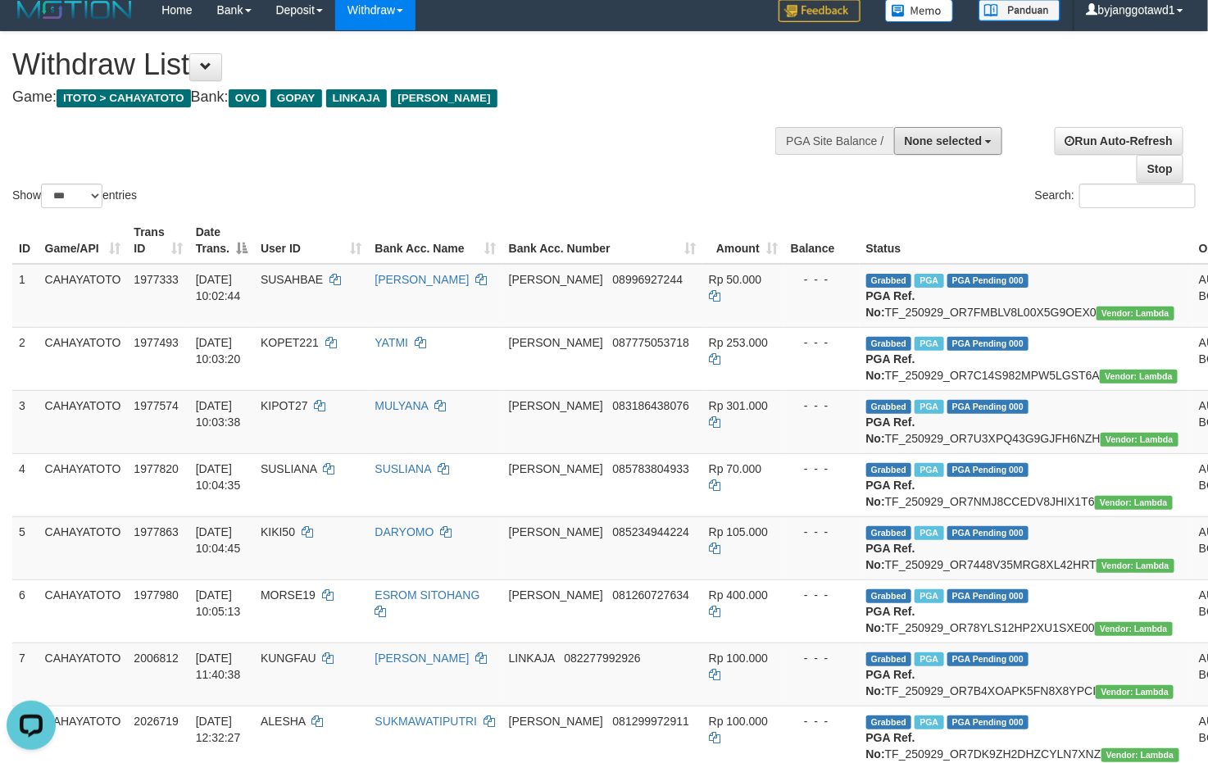
drag, startPoint x: 924, startPoint y: 138, endPoint x: 925, endPoint y: 160, distance: 21.3
click at [924, 138] on span "None selected" at bounding box center [943, 140] width 78 height 13
click at [900, 214] on label "[ITOTO] CAHAYATOTO" at bounding box center [917, 223] width 170 height 21
select select "****"
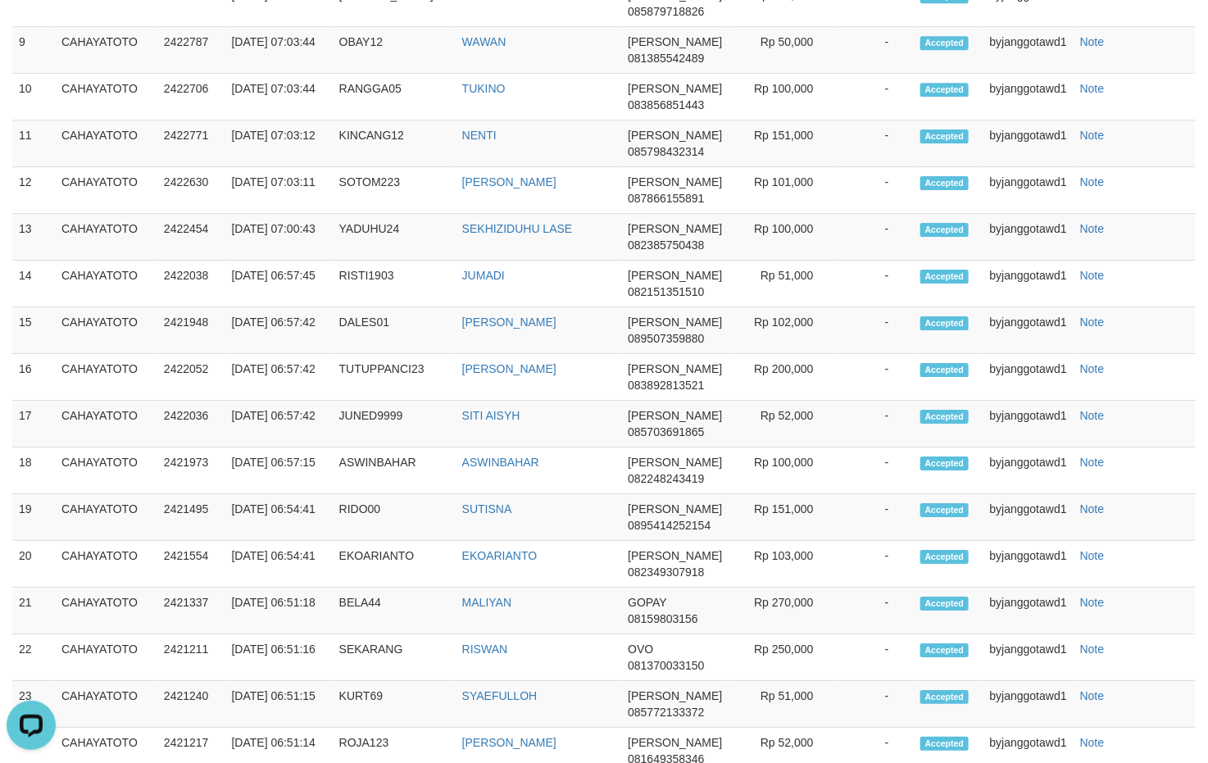
scroll to position [4189, 0]
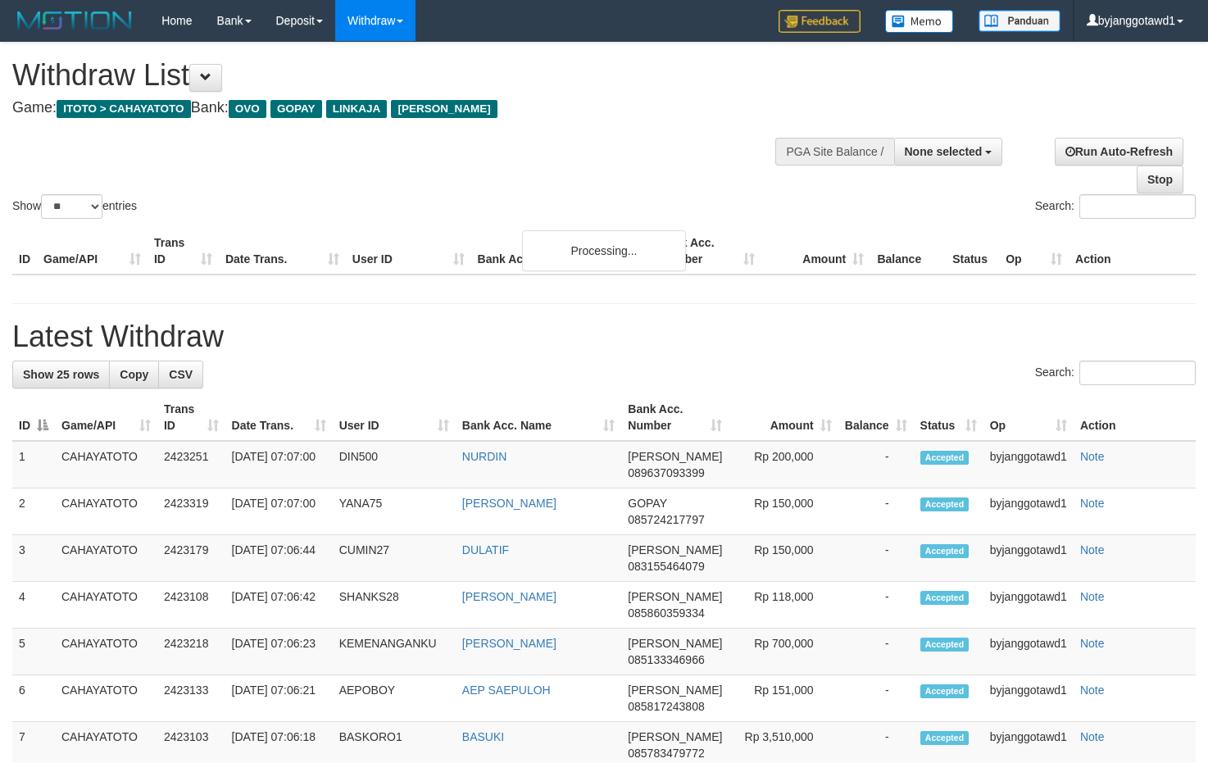
select select
select select "**"
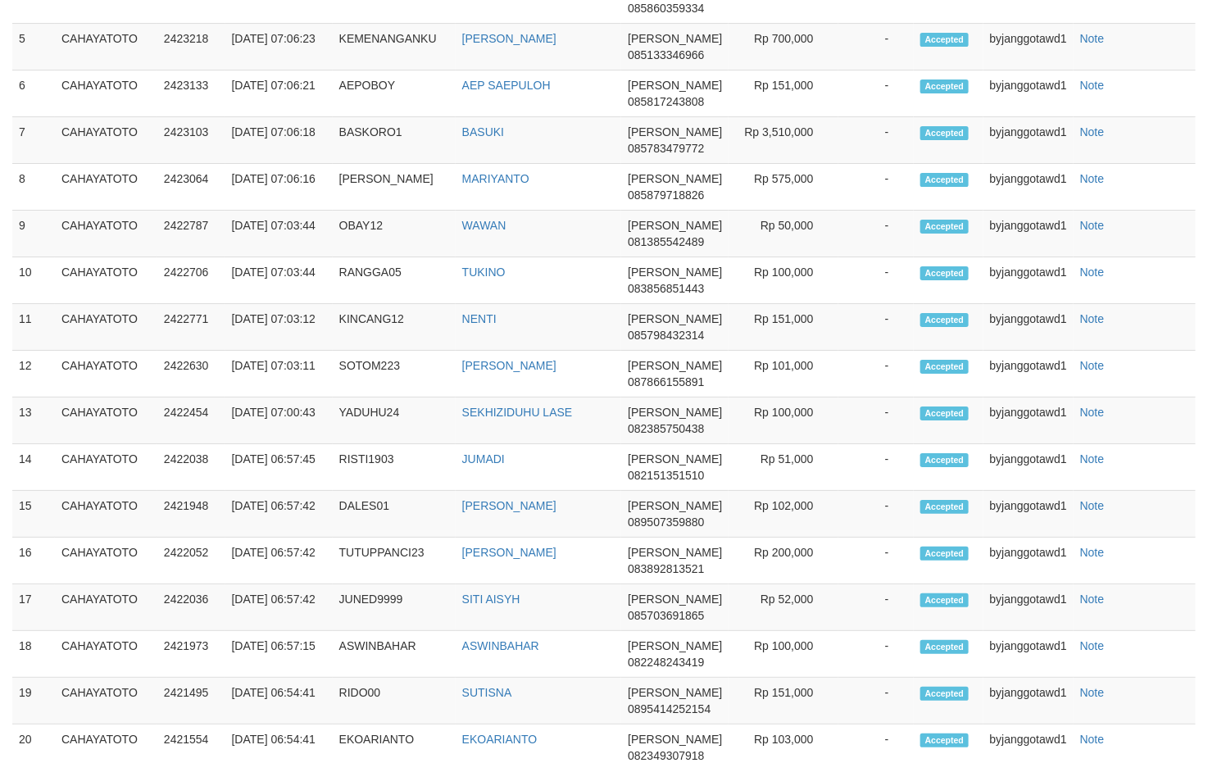
scroll to position [1730, 0]
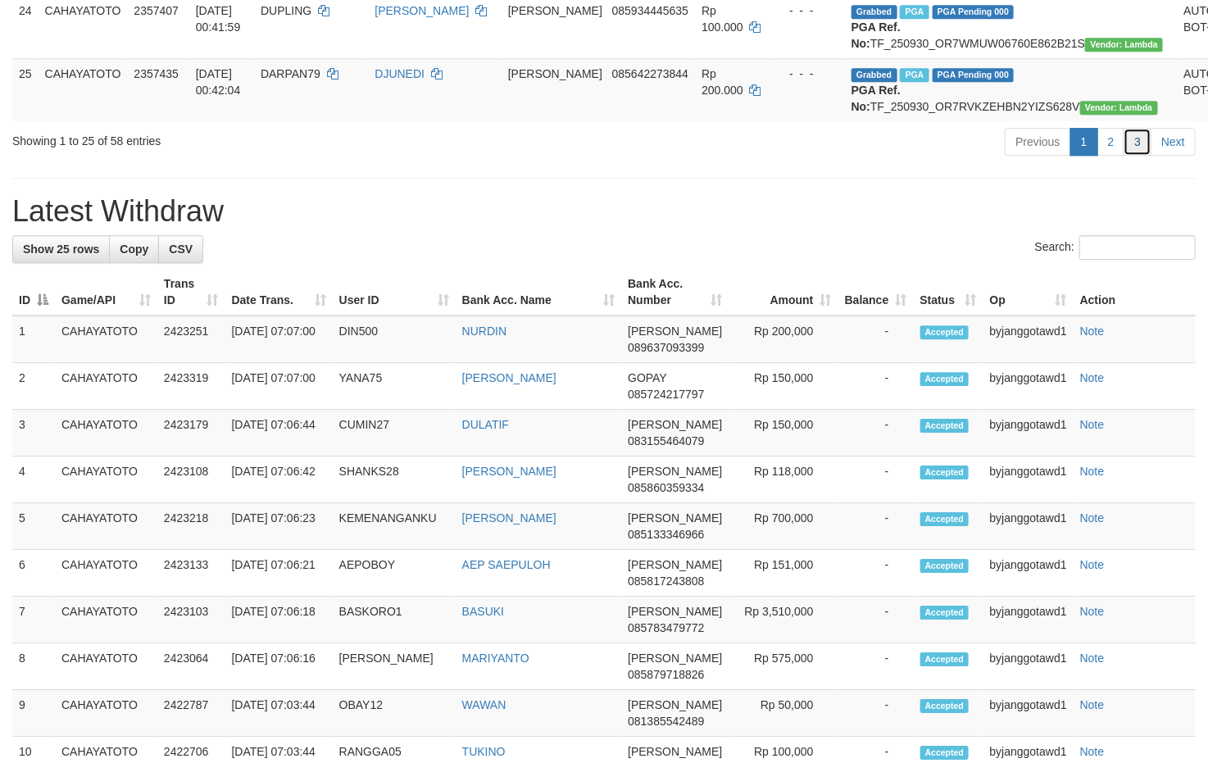
click at [1139, 156] on link "3" at bounding box center [1137, 142] width 28 height 28
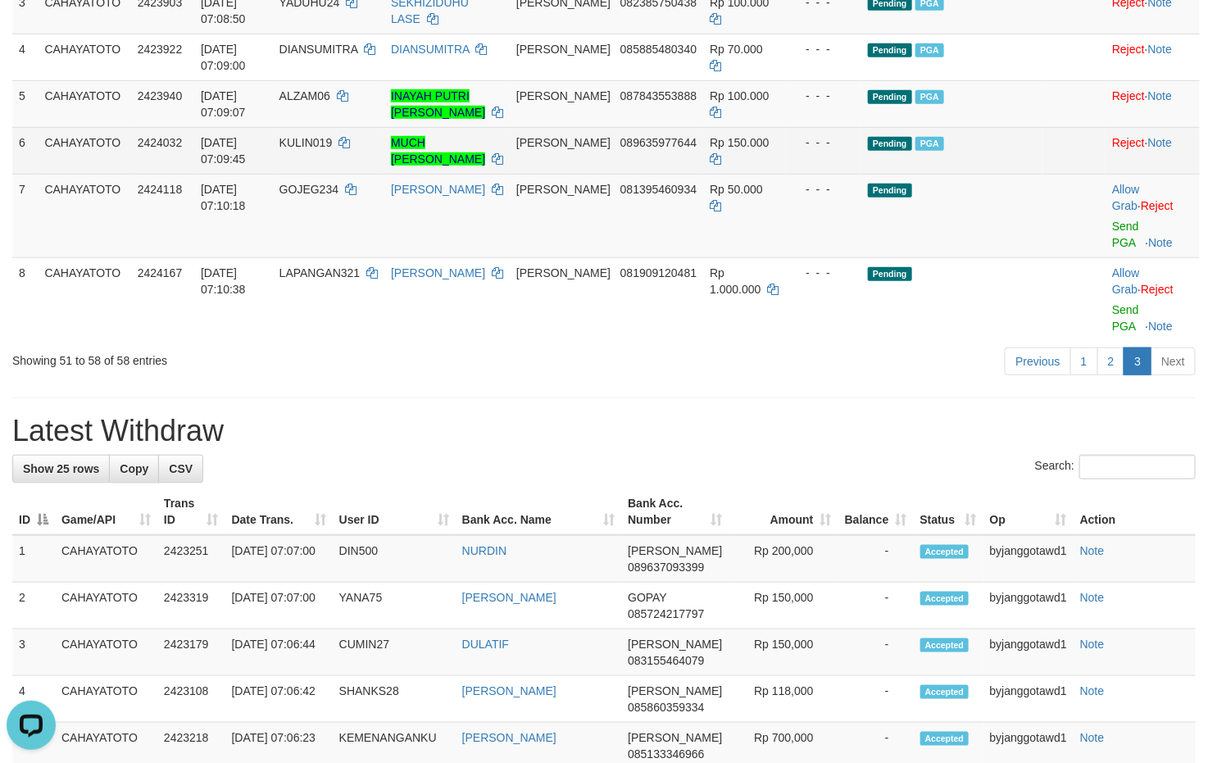
scroll to position [0, 0]
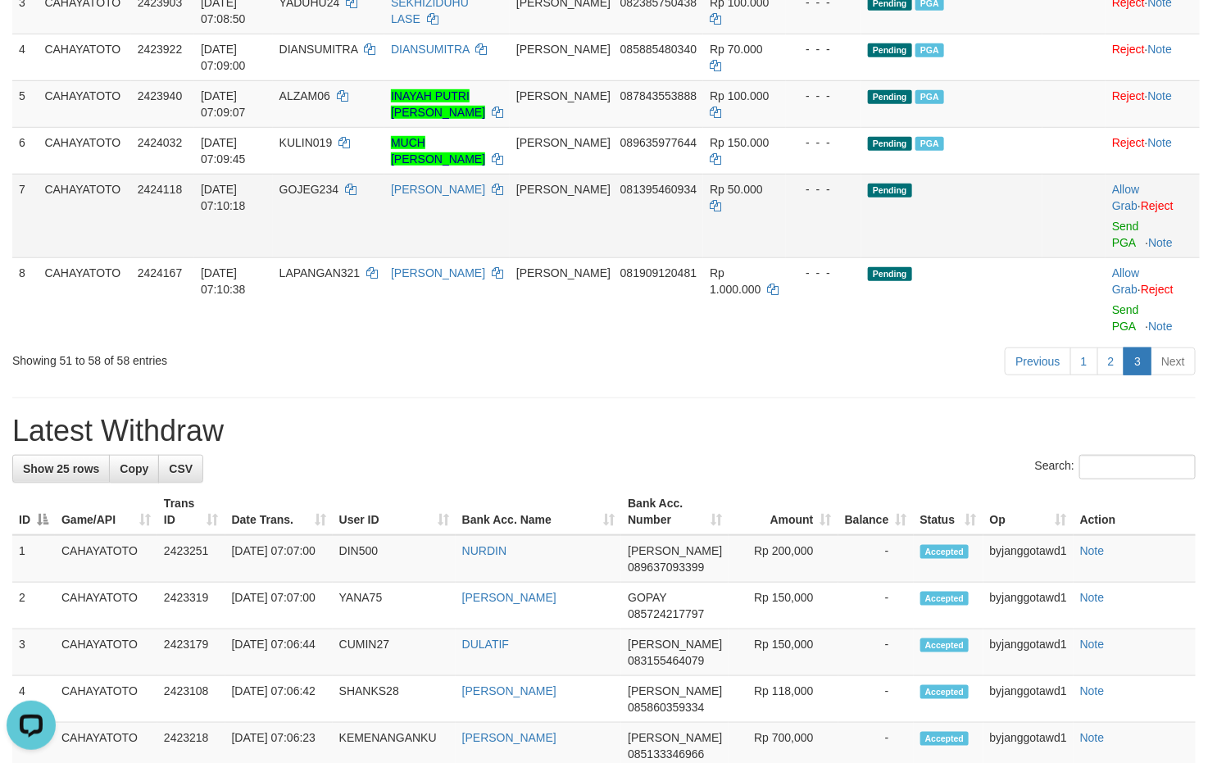
click at [323, 196] on span "GOJEG234" at bounding box center [308, 189] width 59 height 13
copy td "GOJEG234"
click at [597, 369] on div "Previous 1 2 3 Next" at bounding box center [855, 363] width 680 height 35
click at [1126, 249] on link "Send PGA" at bounding box center [1125, 234] width 27 height 29
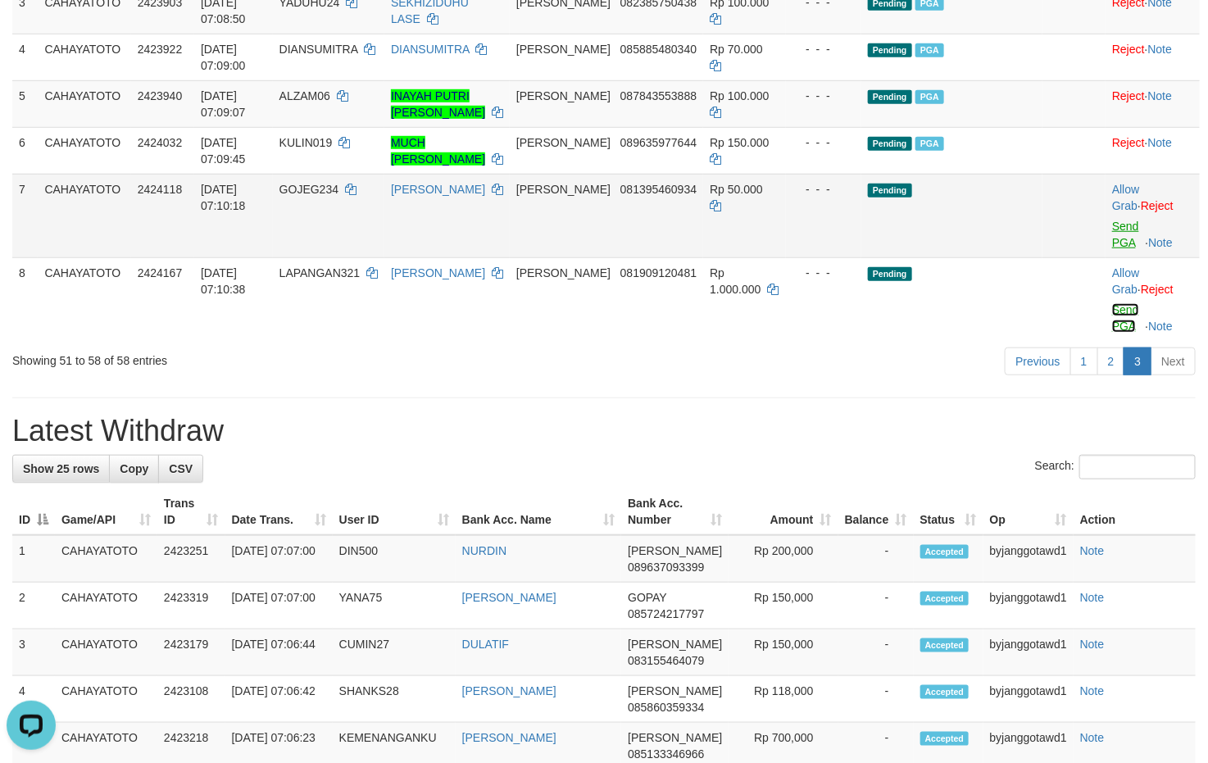
click at [1127, 329] on link "Send PGA" at bounding box center [1125, 317] width 27 height 29
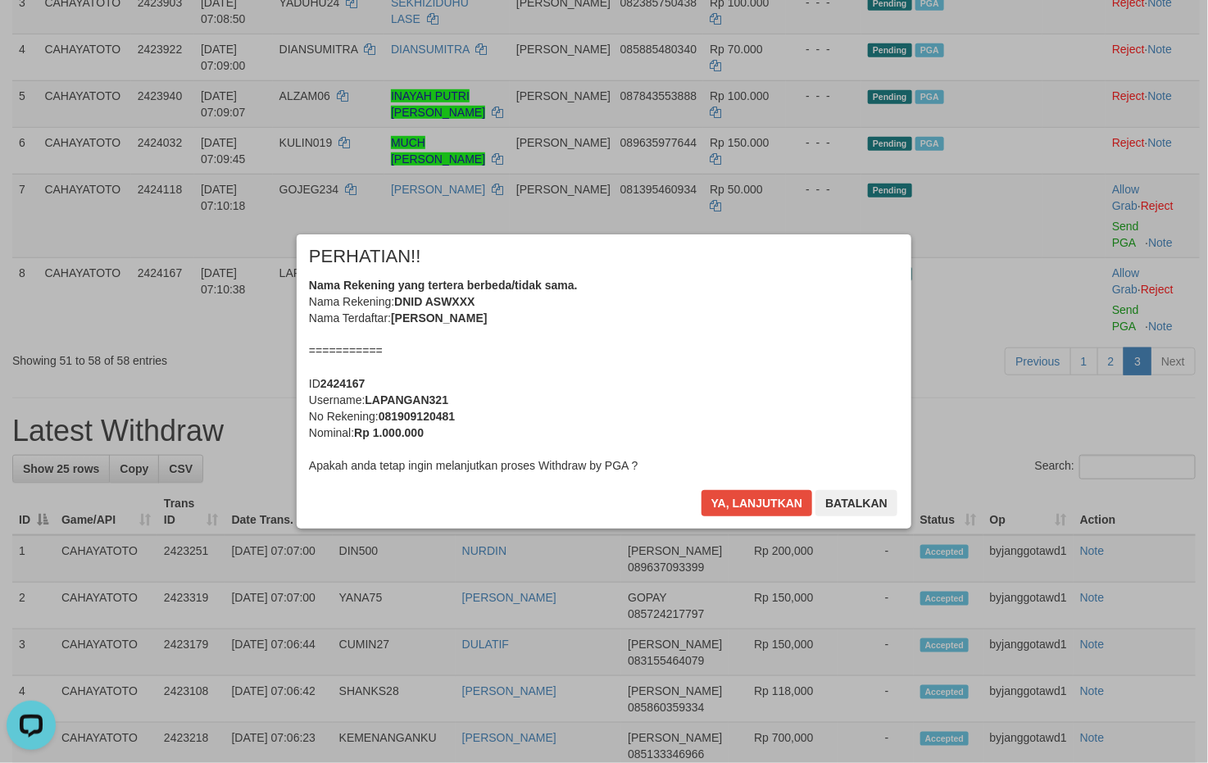
click at [762, 487] on div "× PERHATIAN!! Nama Rekening yang tertera berbeda/tidak sama. Nama Rekening: DNI…" at bounding box center [604, 380] width 614 height 293
click at [748, 495] on button "Ya, lanjutkan" at bounding box center [756, 503] width 111 height 26
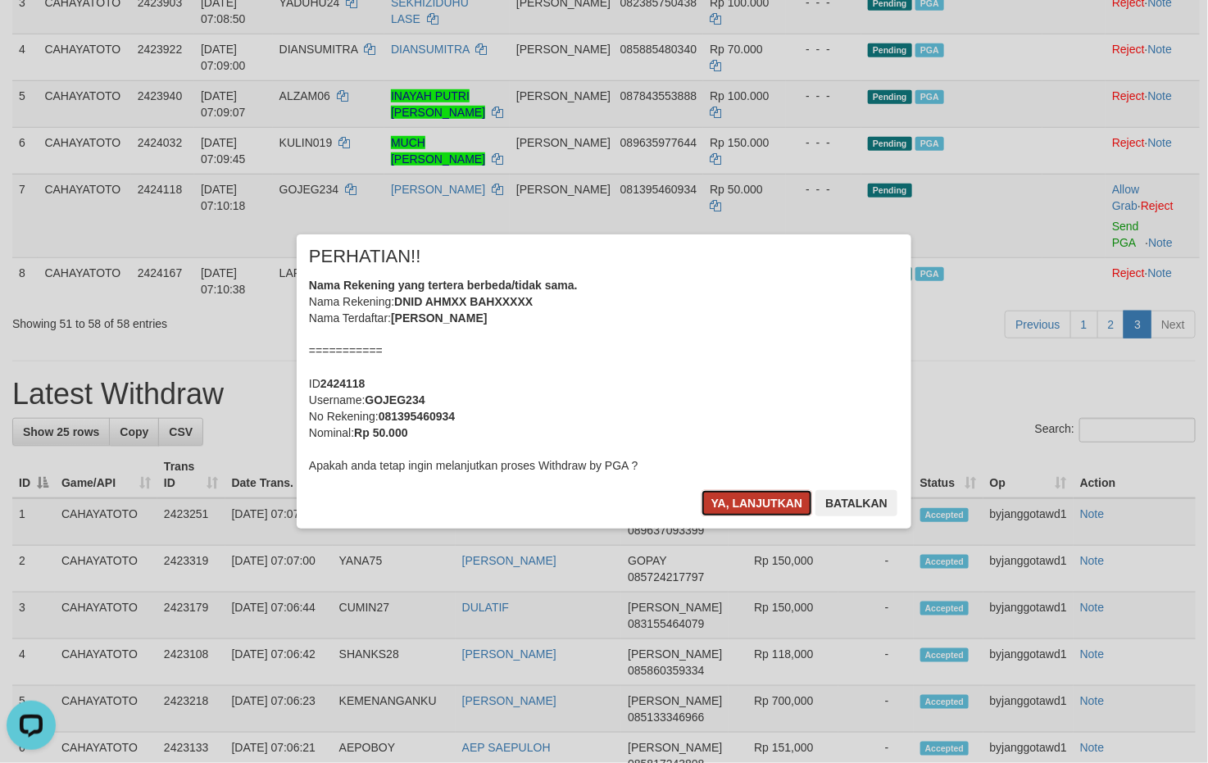
click at [737, 499] on button "Ya, lanjutkan" at bounding box center [756, 503] width 111 height 26
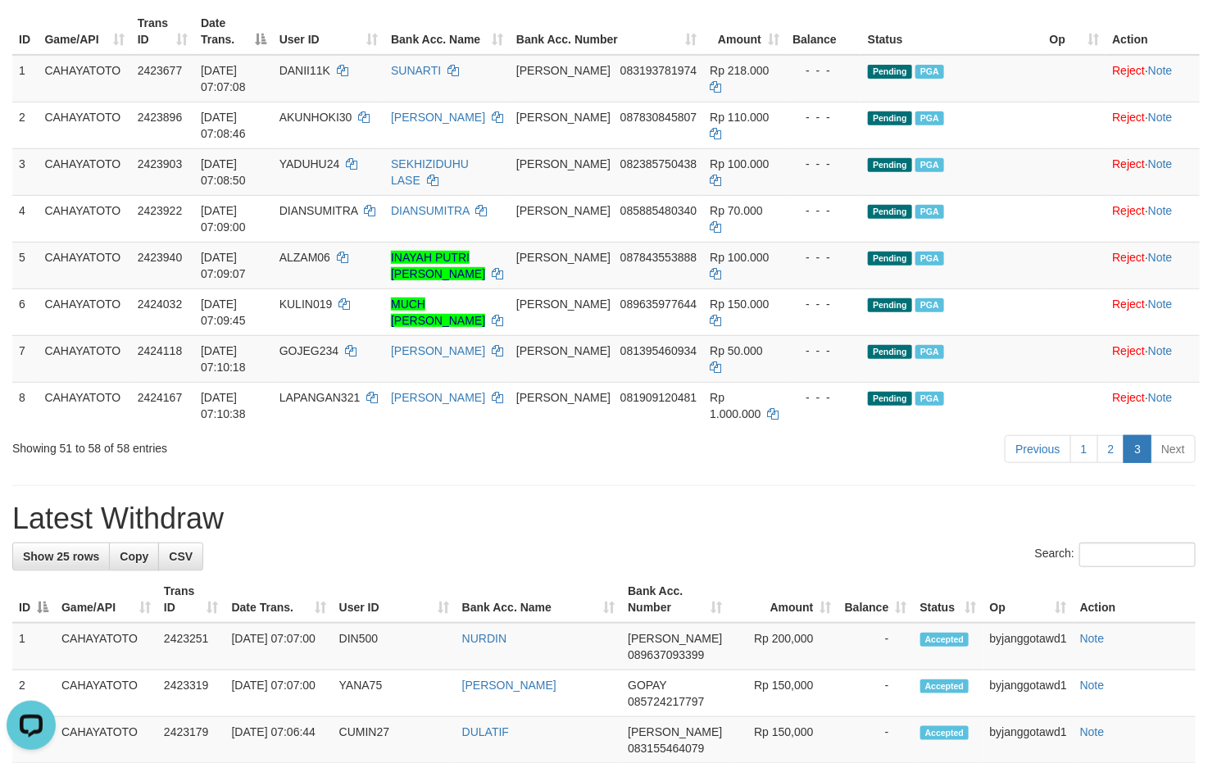
scroll to position [126, 0]
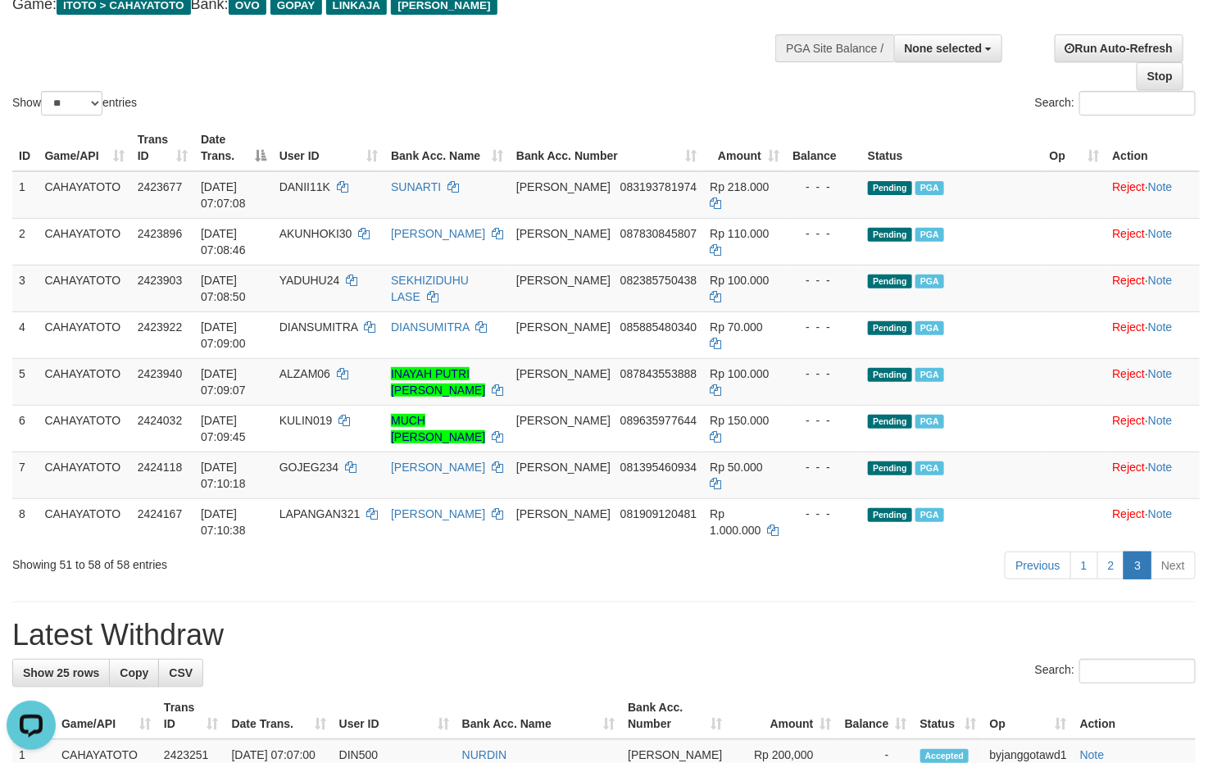
scroll to position [246, 0]
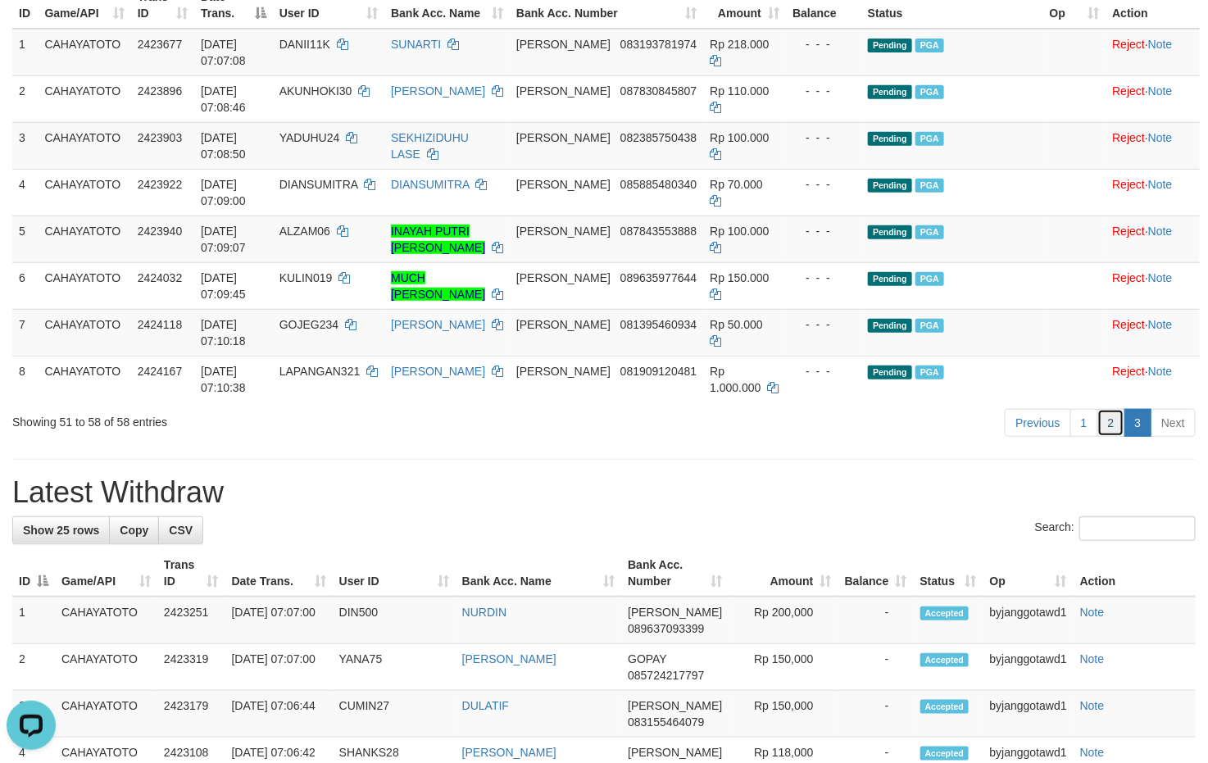
click at [1111, 437] on link "2" at bounding box center [1111, 423] width 28 height 28
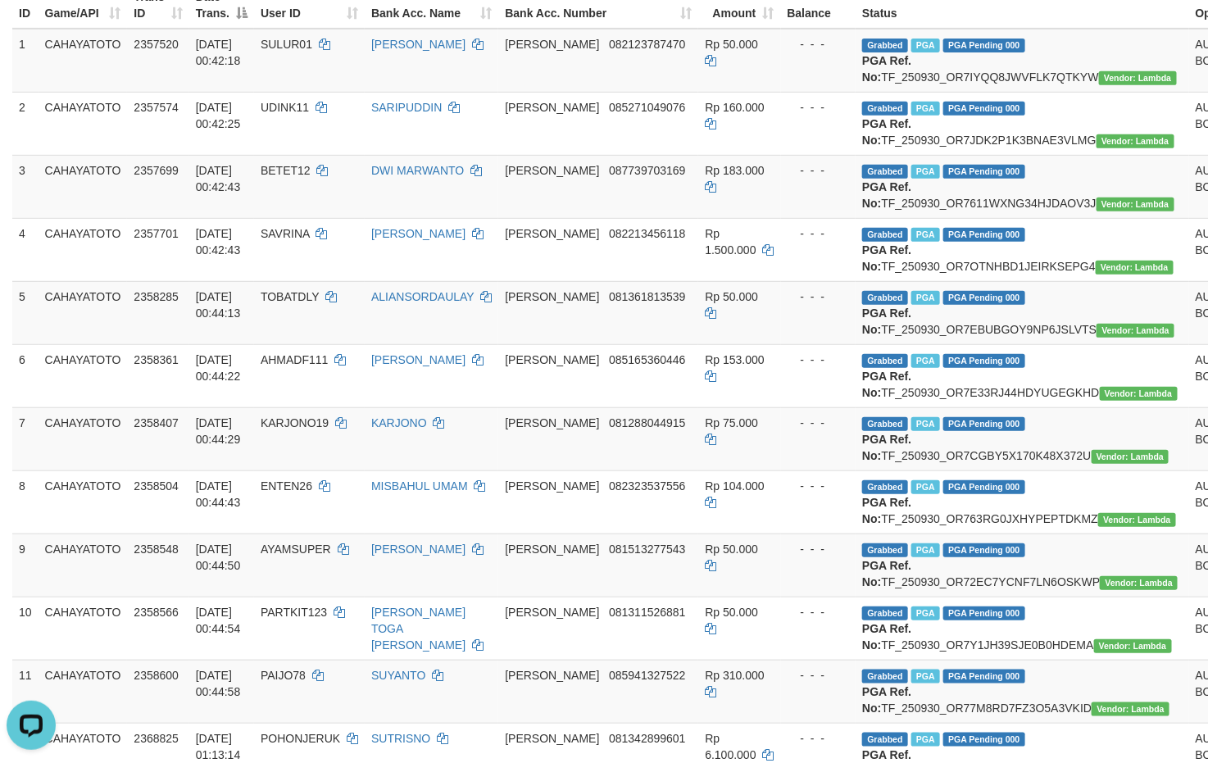
scroll to position [1843, 0]
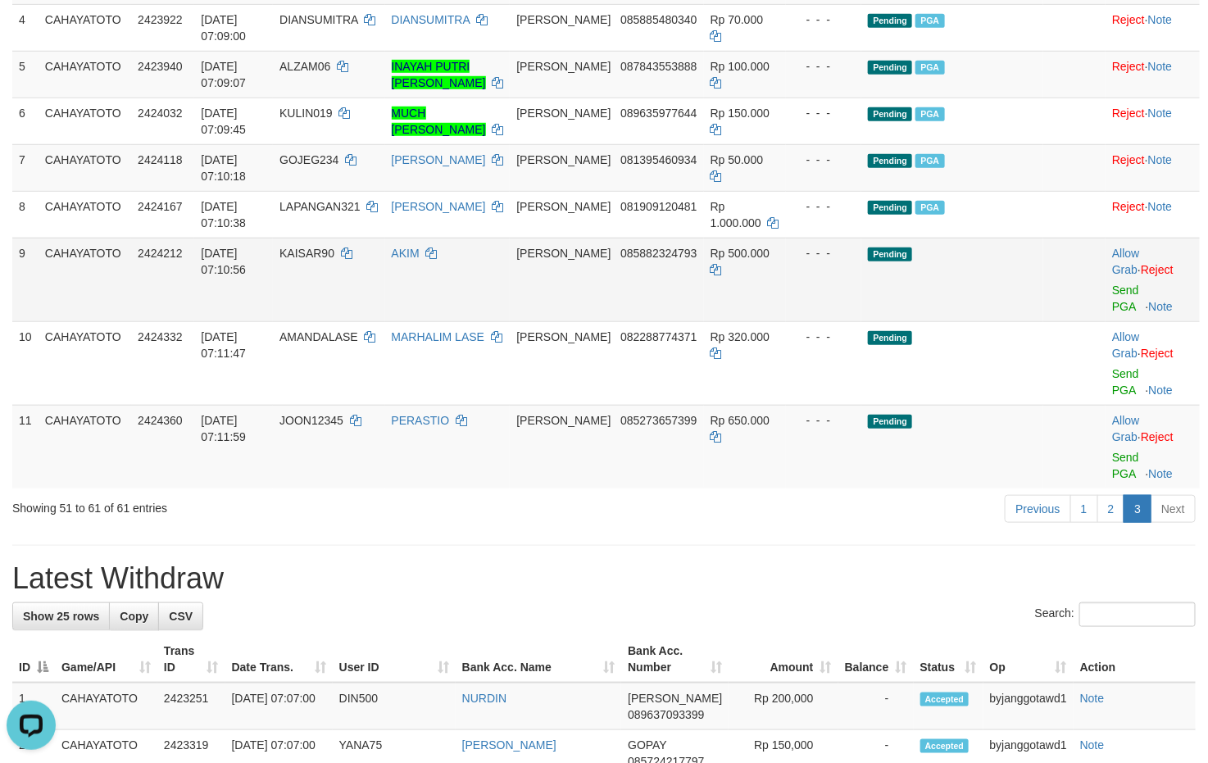
scroll to position [436, 0]
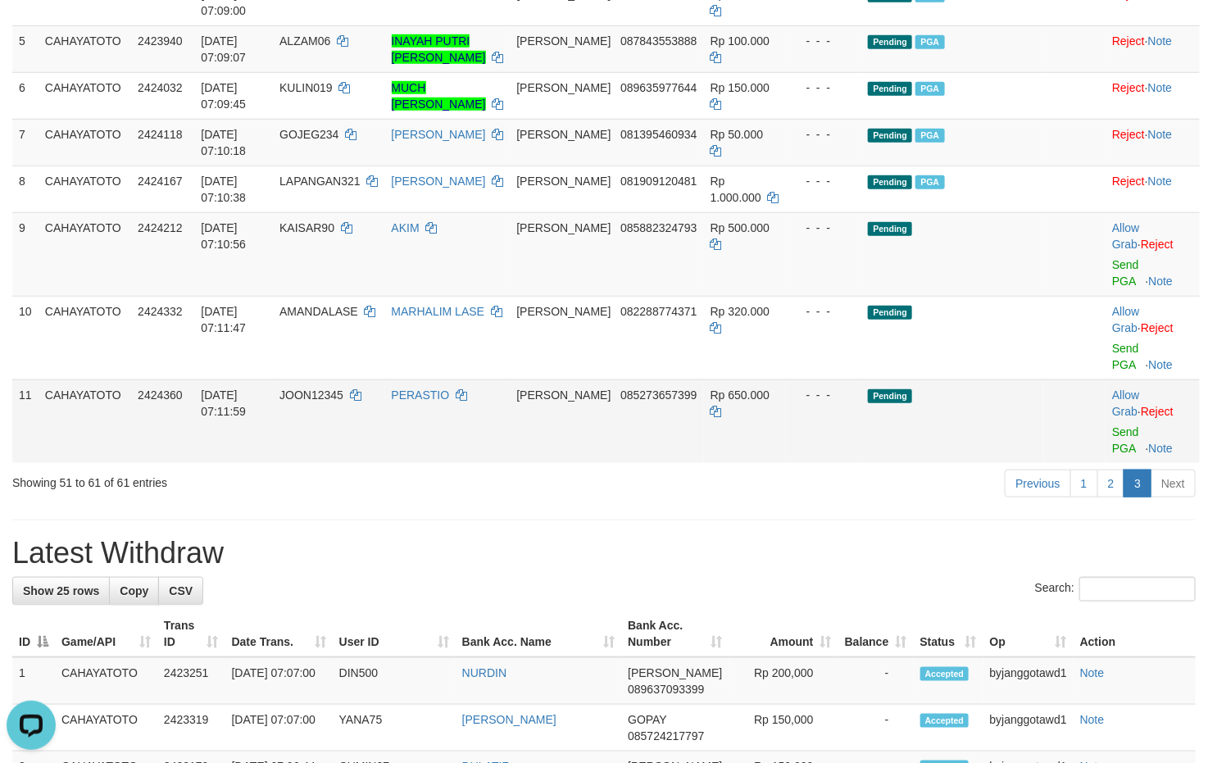
click at [937, 411] on td "Pending" at bounding box center [951, 421] width 181 height 84
click at [383, 487] on div "Showing 51 to 61 of 61 entries" at bounding box center [251, 479] width 478 height 23
click at [1123, 288] on link "Send PGA" at bounding box center [1125, 272] width 27 height 29
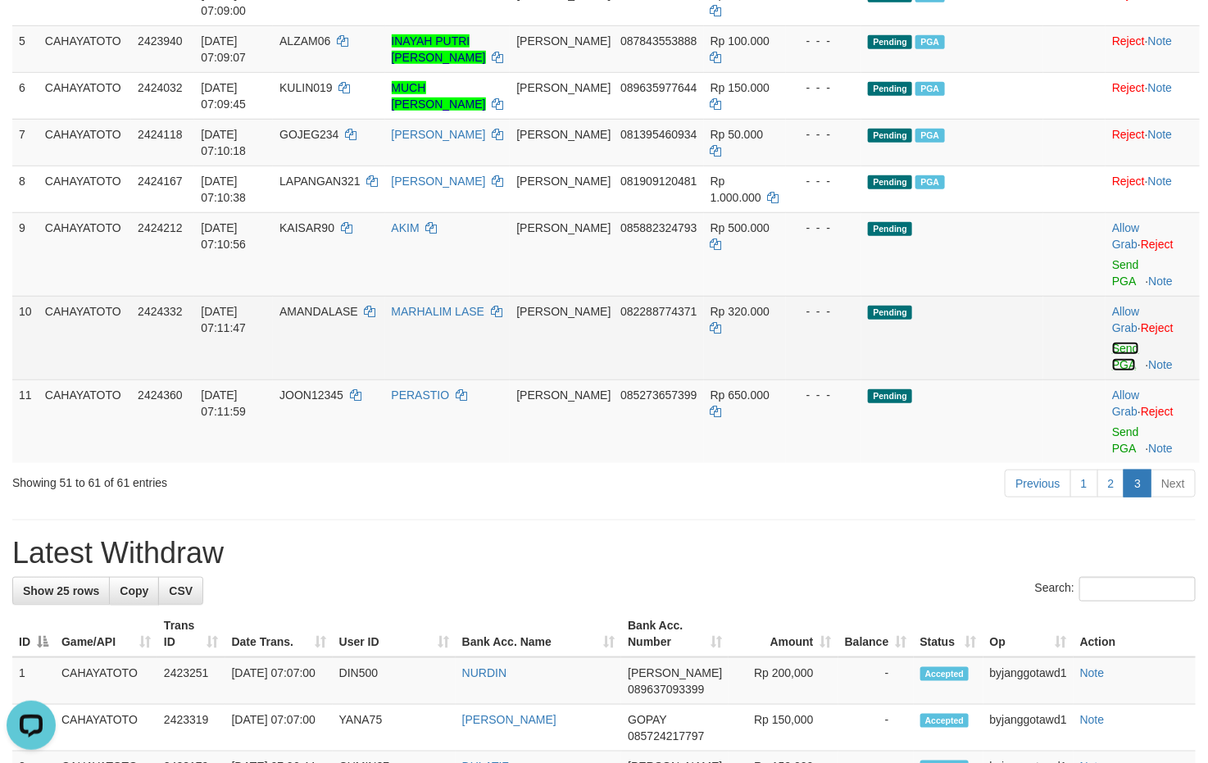
click at [1113, 367] on link "Send PGA" at bounding box center [1125, 356] width 27 height 29
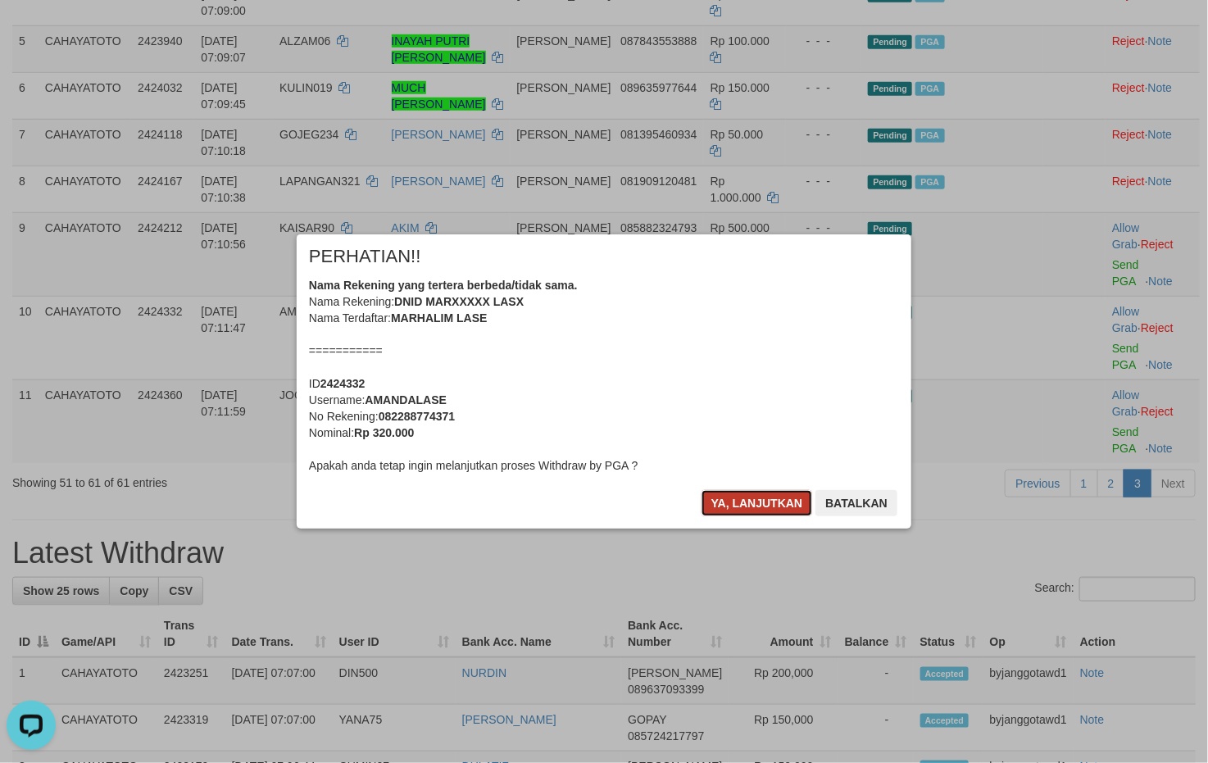
click at [723, 511] on button "Ya, lanjutkan" at bounding box center [756, 503] width 111 height 26
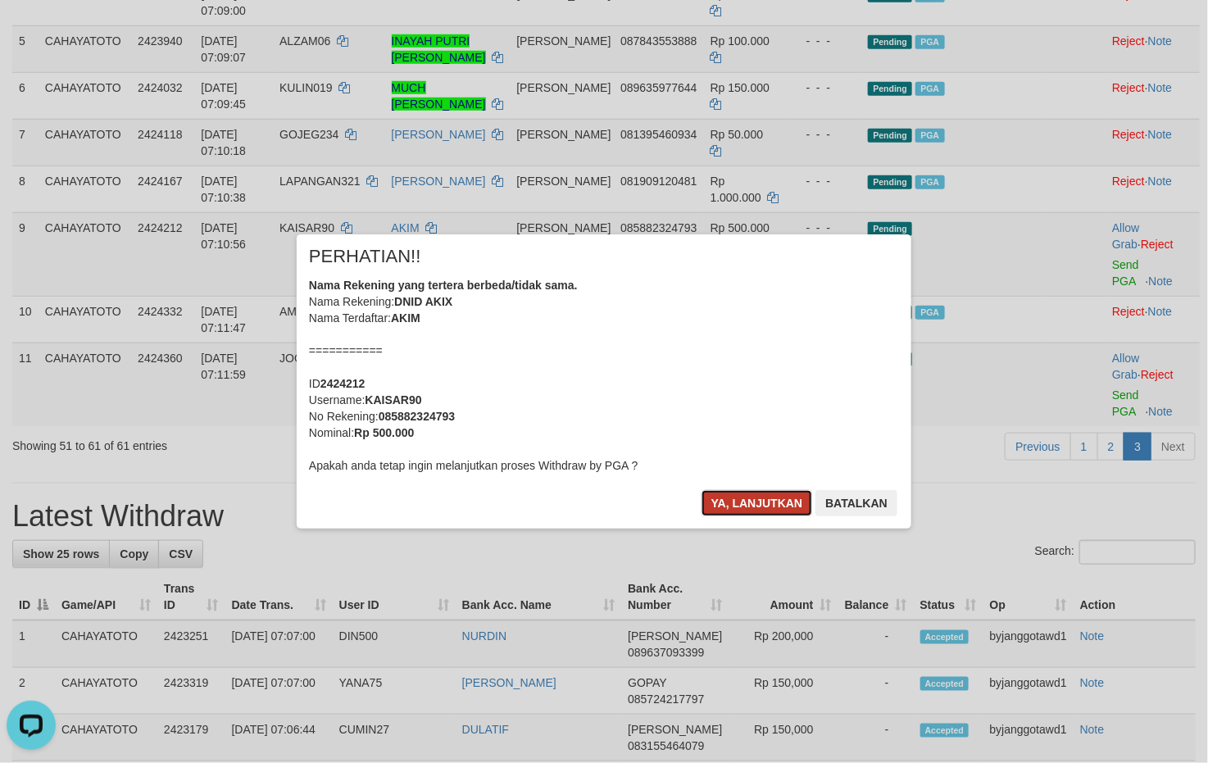
click at [725, 507] on button "Ya, lanjutkan" at bounding box center [756, 503] width 111 height 26
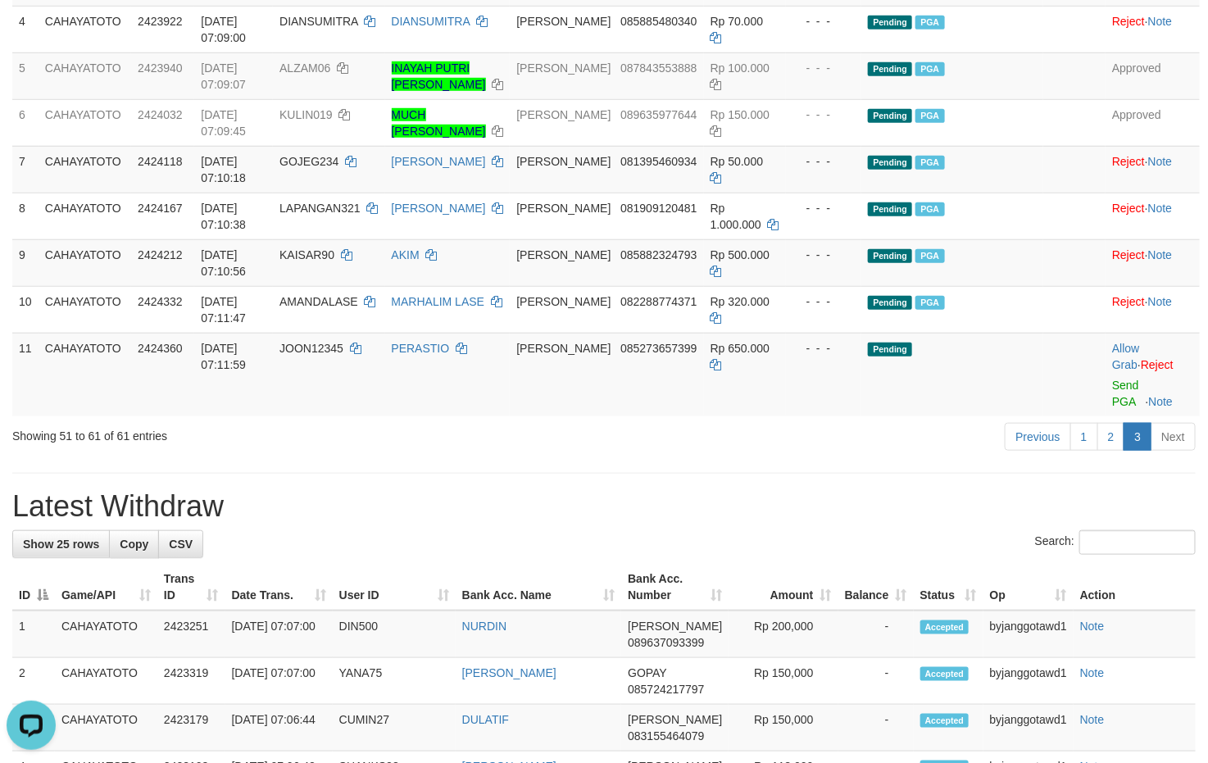
scroll to position [428, 0]
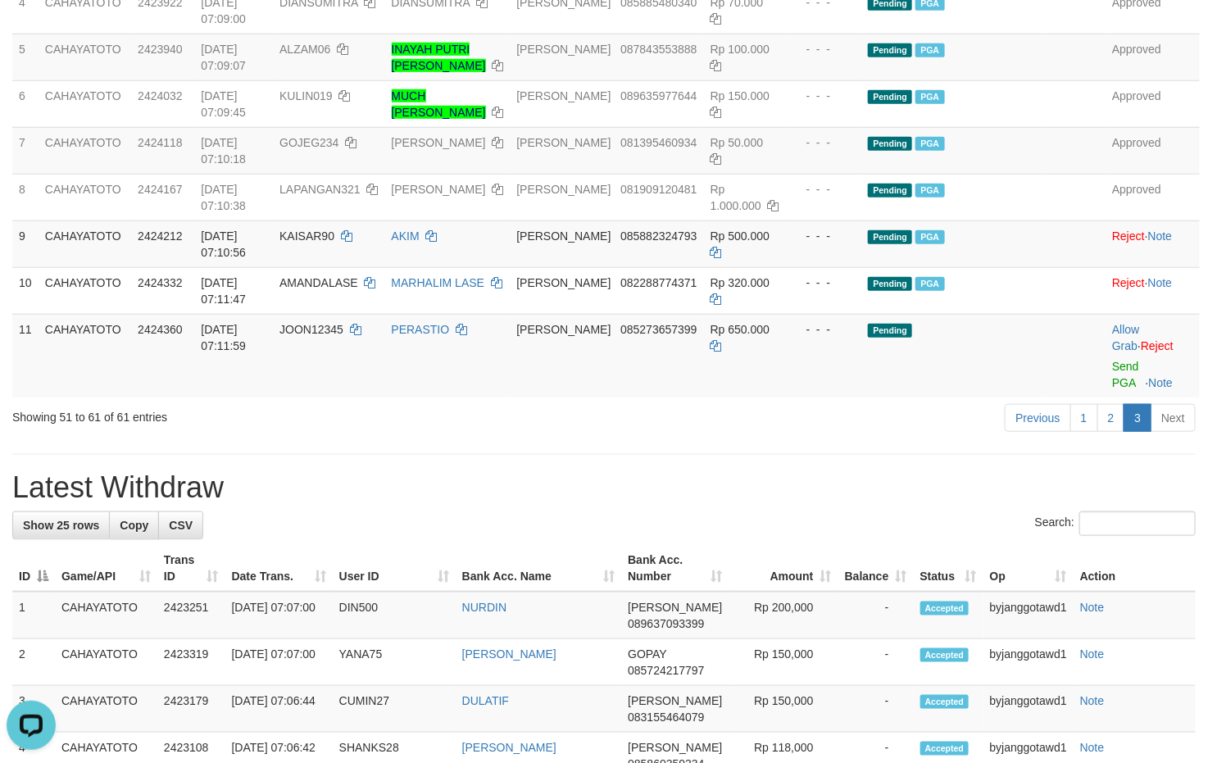
click at [868, 428] on div "Previous 1 2 3 Next" at bounding box center [855, 419] width 680 height 35
click at [1111, 432] on link "2" at bounding box center [1111, 418] width 28 height 28
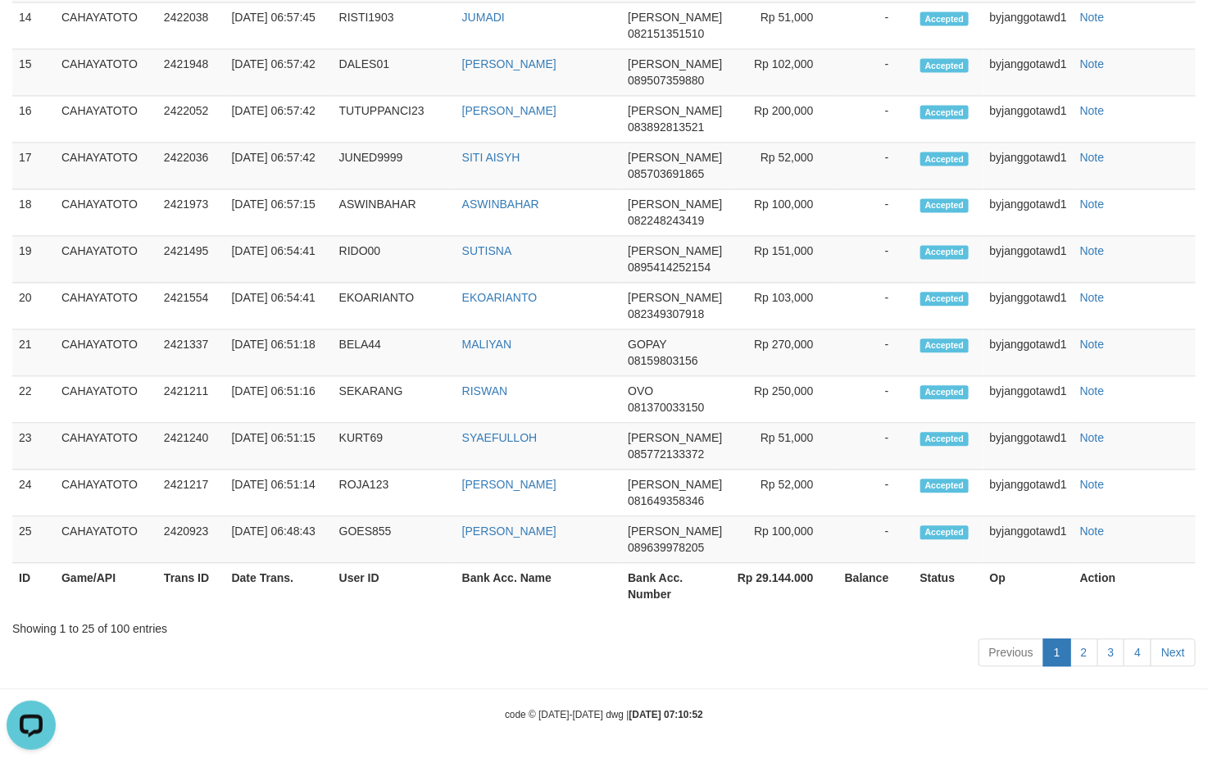
scroll to position [82, 0]
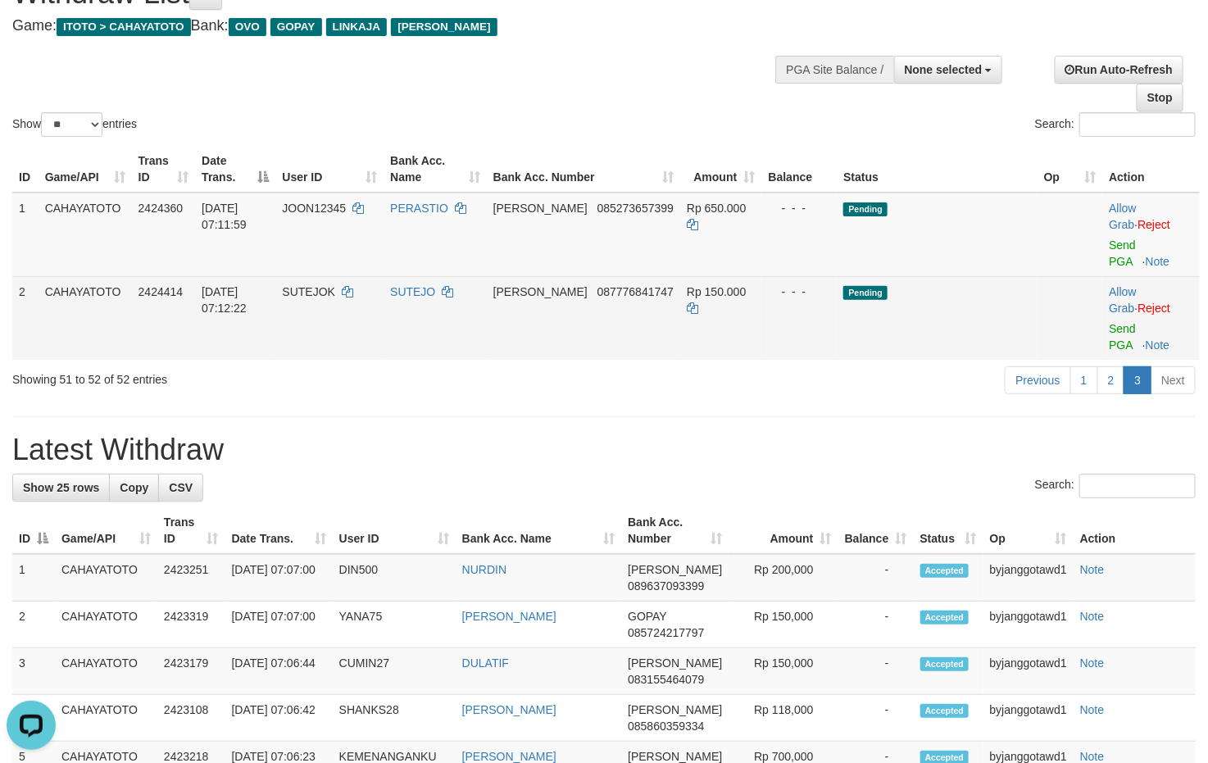
drag, startPoint x: 569, startPoint y: 359, endPoint x: 865, endPoint y: 243, distance: 318.3
click at [569, 357] on td "DANA 087776841747" at bounding box center [583, 318] width 193 height 84
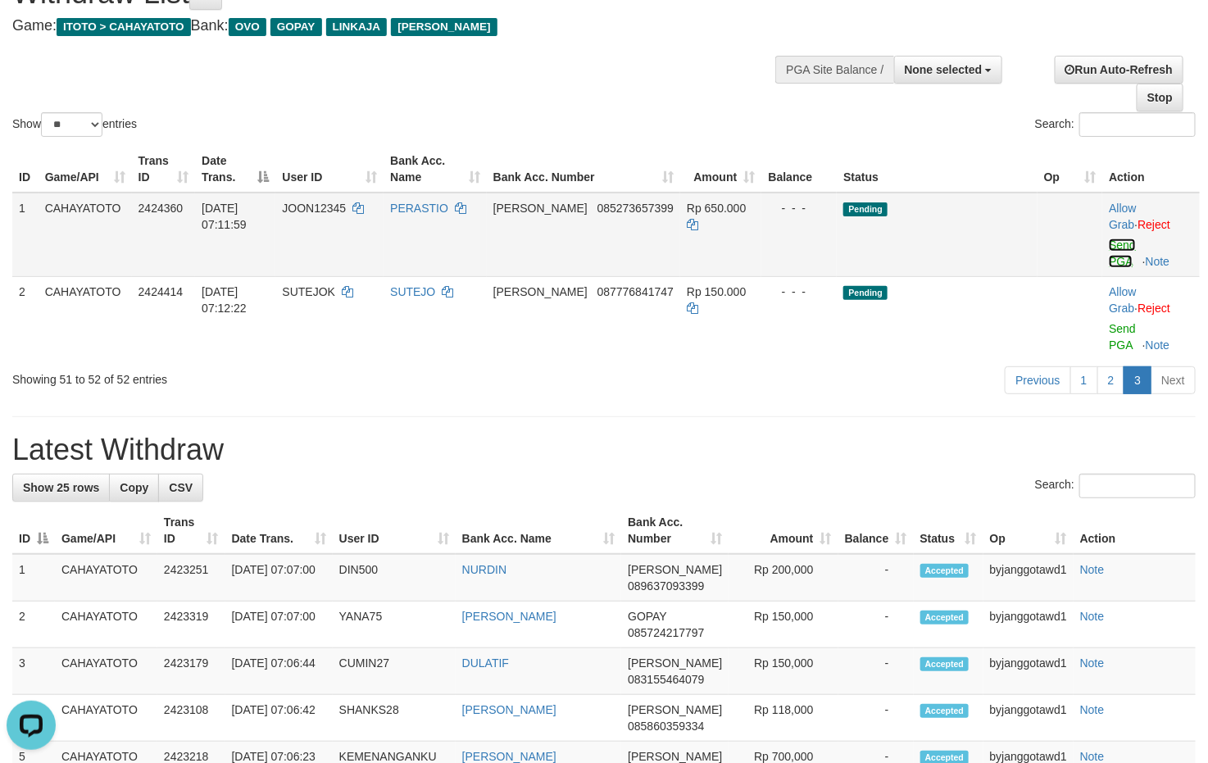
click at [1113, 242] on link "Send PGA" at bounding box center [1121, 252] width 27 height 29
click at [1121, 333] on link "Send PGA" at bounding box center [1121, 336] width 27 height 29
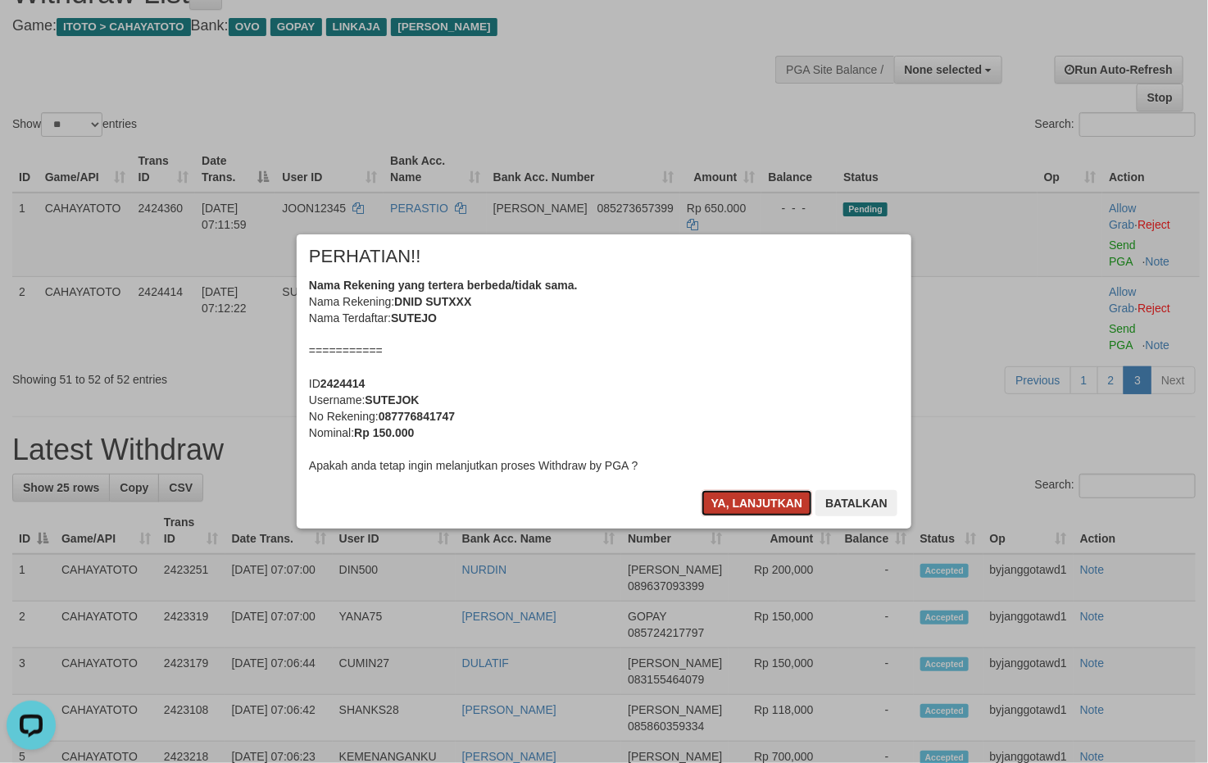
click at [773, 502] on button "Ya, lanjutkan" at bounding box center [756, 503] width 111 height 26
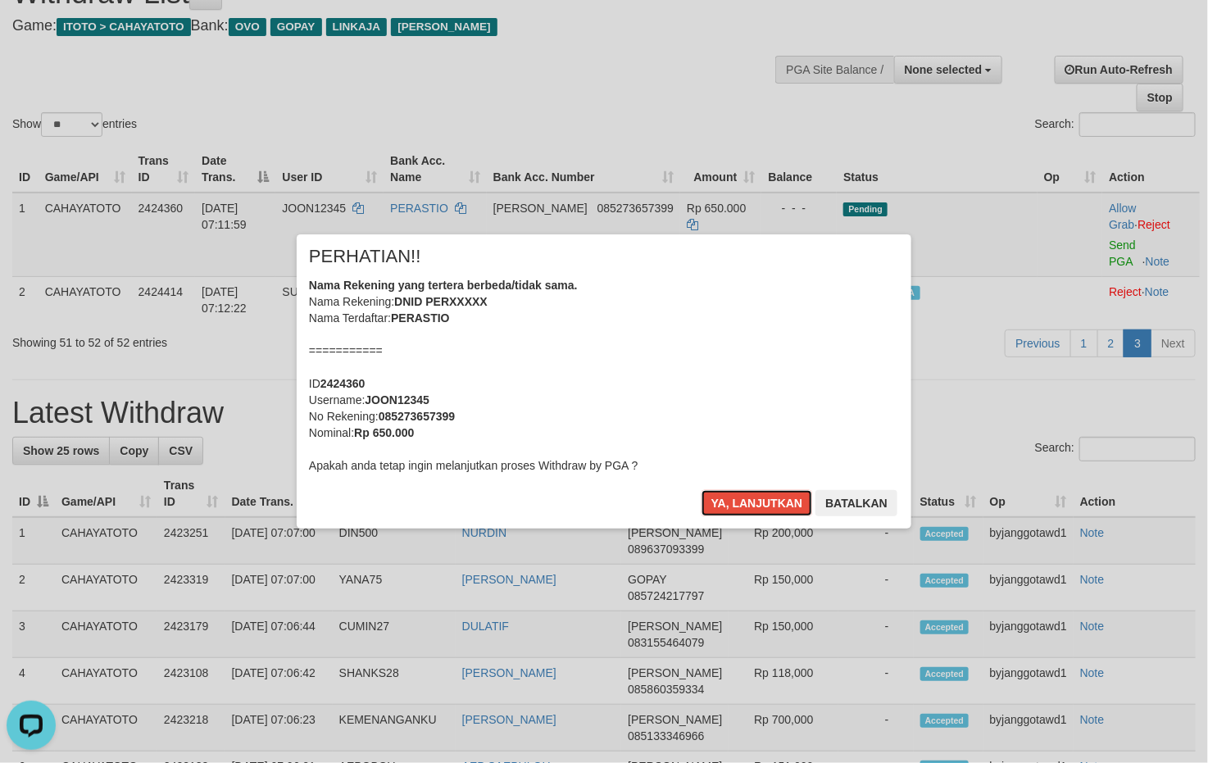
click at [773, 502] on button "Ya, lanjutkan" at bounding box center [756, 503] width 111 height 26
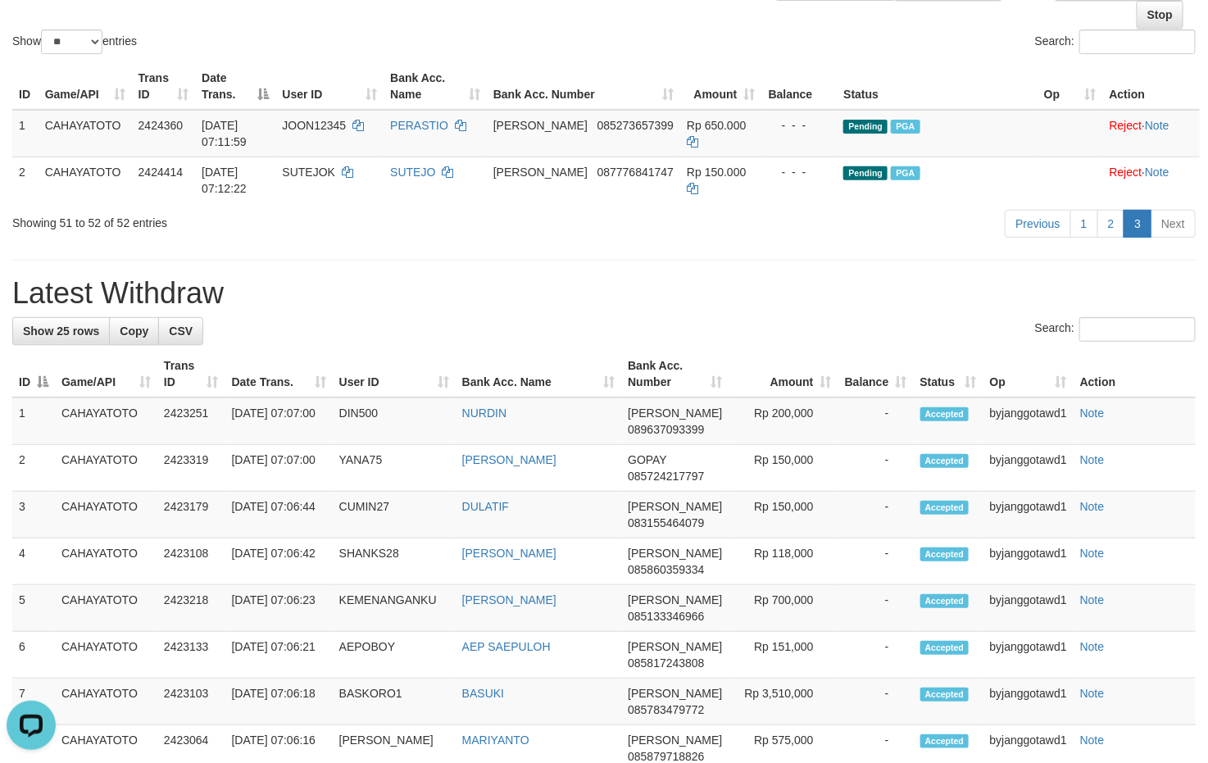
scroll to position [0, 0]
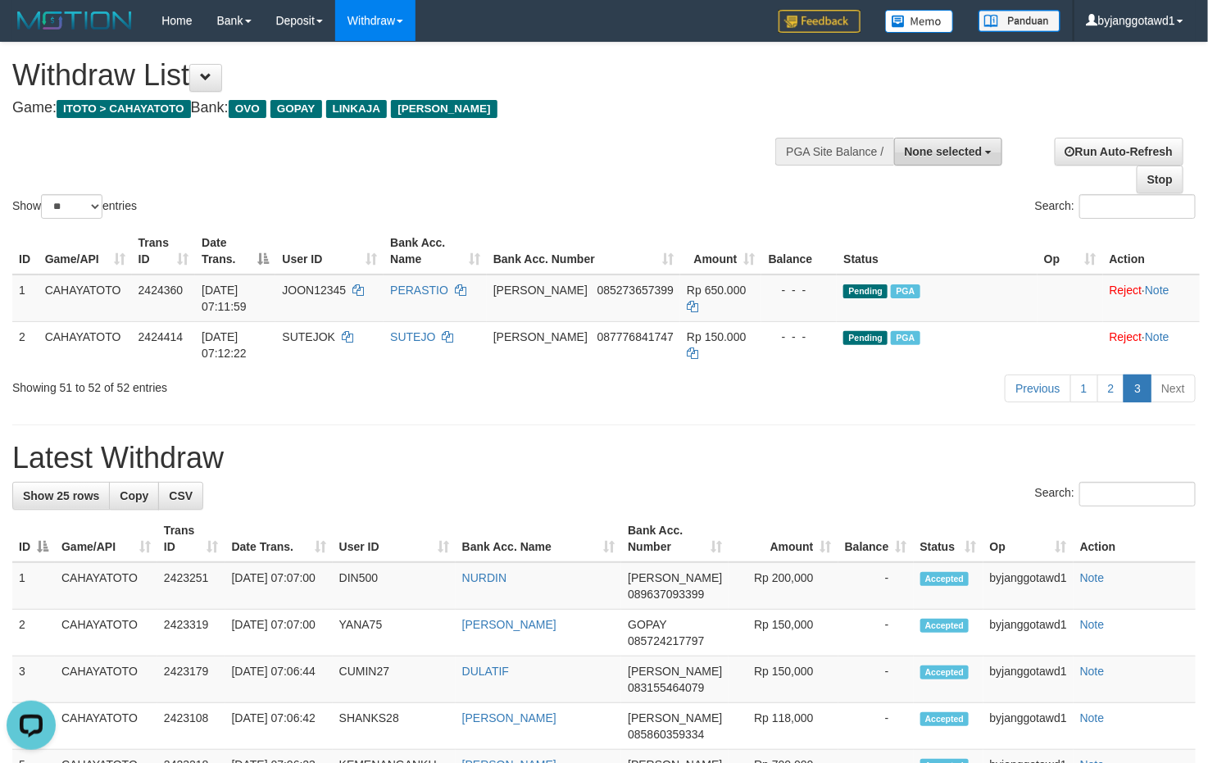
drag, startPoint x: 927, startPoint y: 143, endPoint x: 930, endPoint y: 157, distance: 15.0
click at [927, 143] on button "None selected" at bounding box center [948, 152] width 109 height 28
click at [914, 238] on label "[ITOTO] CAHAYATOTO" at bounding box center [917, 234] width 170 height 21
select select "****"
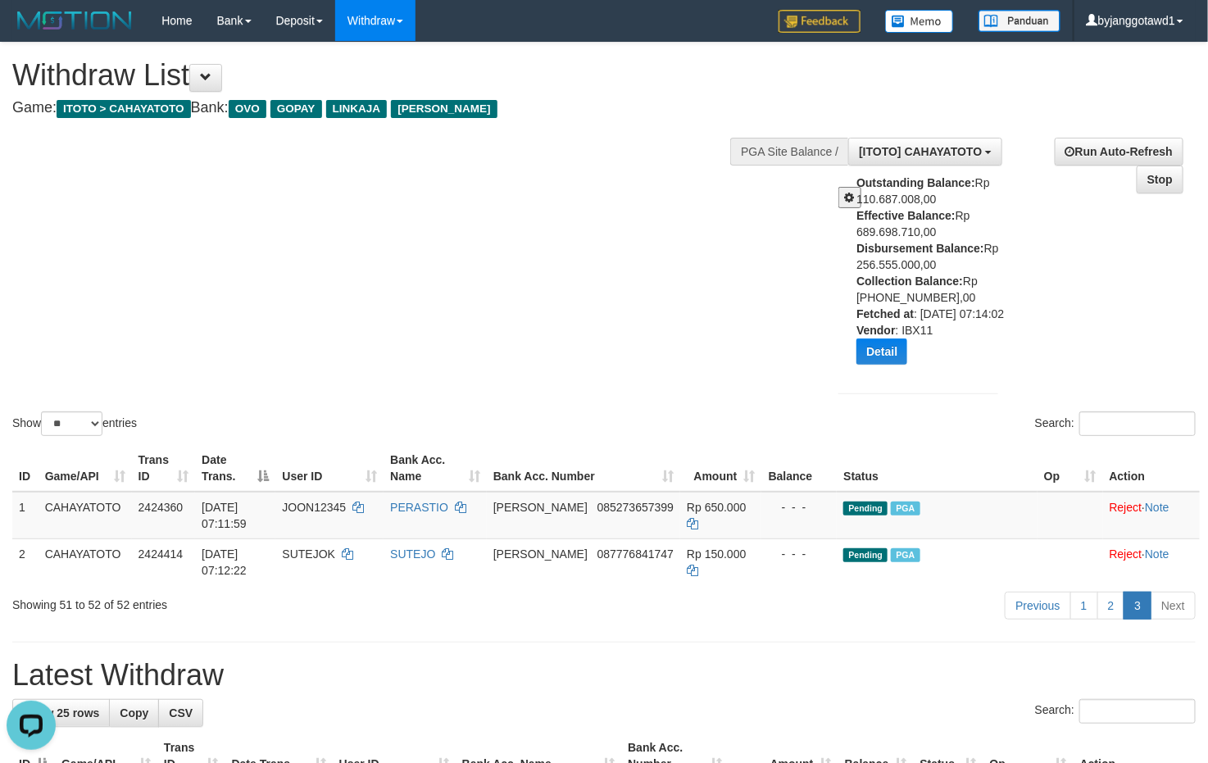
click at [868, 259] on div "Outstanding Balance: Rp 110.687.008,00 Effective Balance: Rp 689.698.710,00 Dis…" at bounding box center [933, 276] width 154 height 202
copy div "256.555.000,00"
click at [1109, 619] on link "2" at bounding box center [1111, 606] width 28 height 28
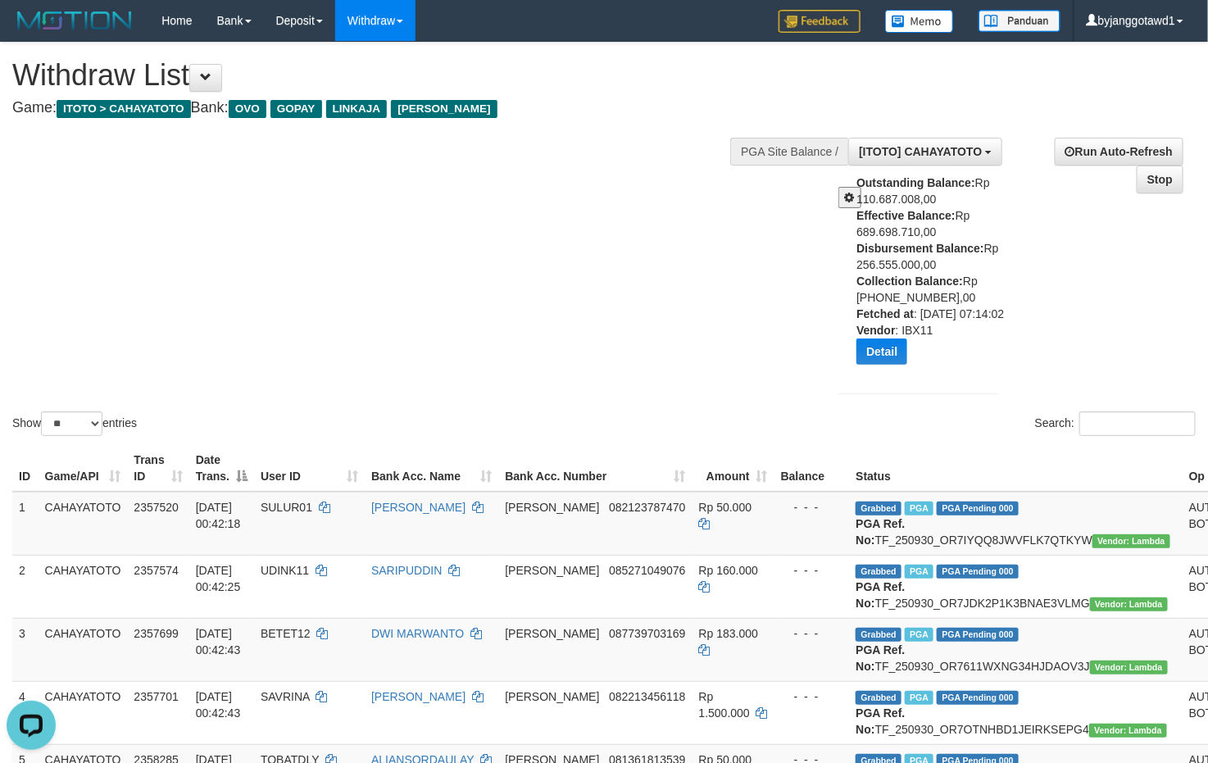
scroll to position [2075, 0]
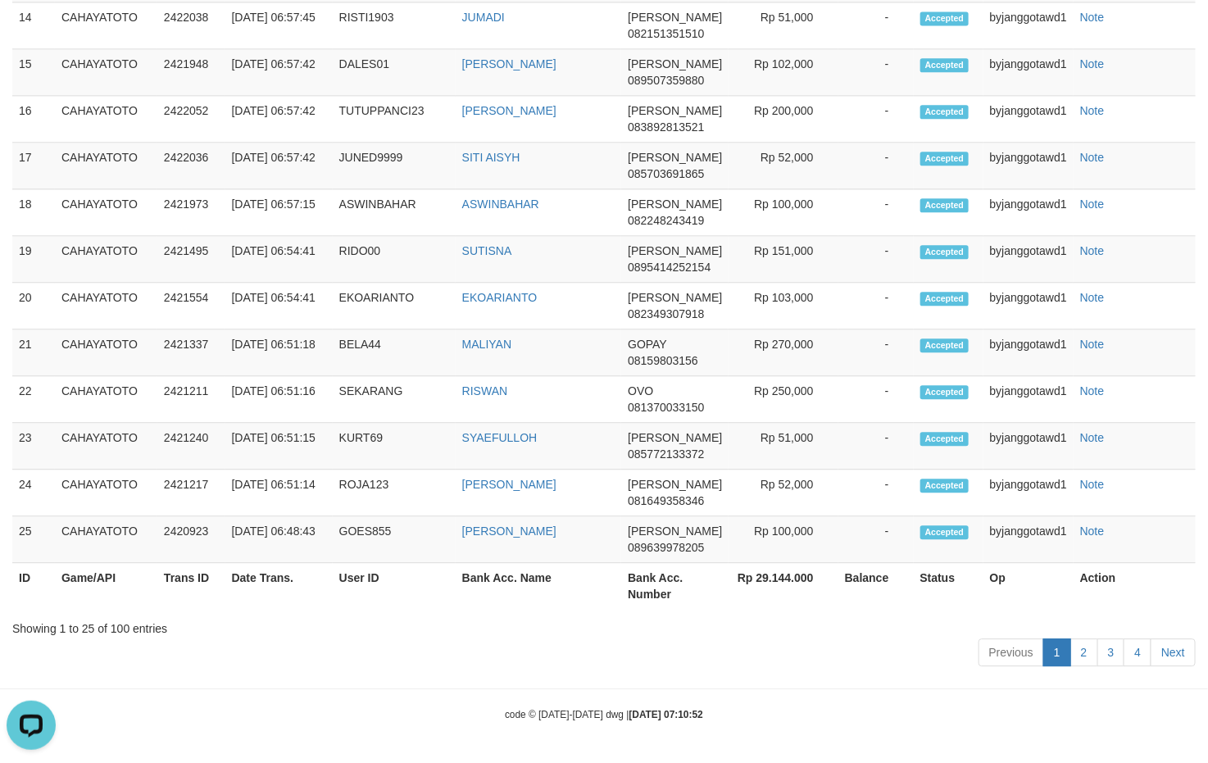
scroll to position [324, 0]
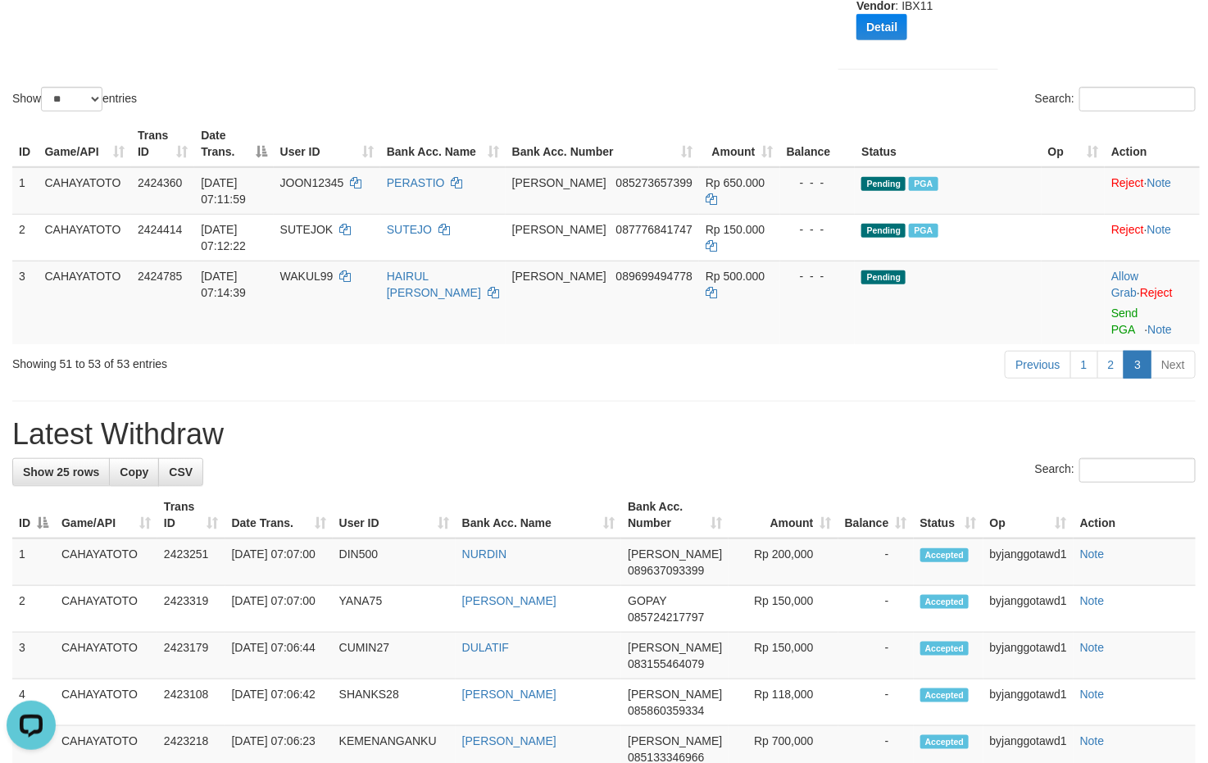
click at [480, 384] on div "Showing 51 to 53 of 53 entries Previous 1 2 3 Next" at bounding box center [604, 366] width 1208 height 35
drag, startPoint x: 614, startPoint y: 376, endPoint x: 674, endPoint y: 371, distance: 60.0
click at [614, 374] on div "Previous 1 2 3 Next" at bounding box center [855, 366] width 680 height 35
click at [1116, 325] on link "Send PGA" at bounding box center [1124, 320] width 27 height 29
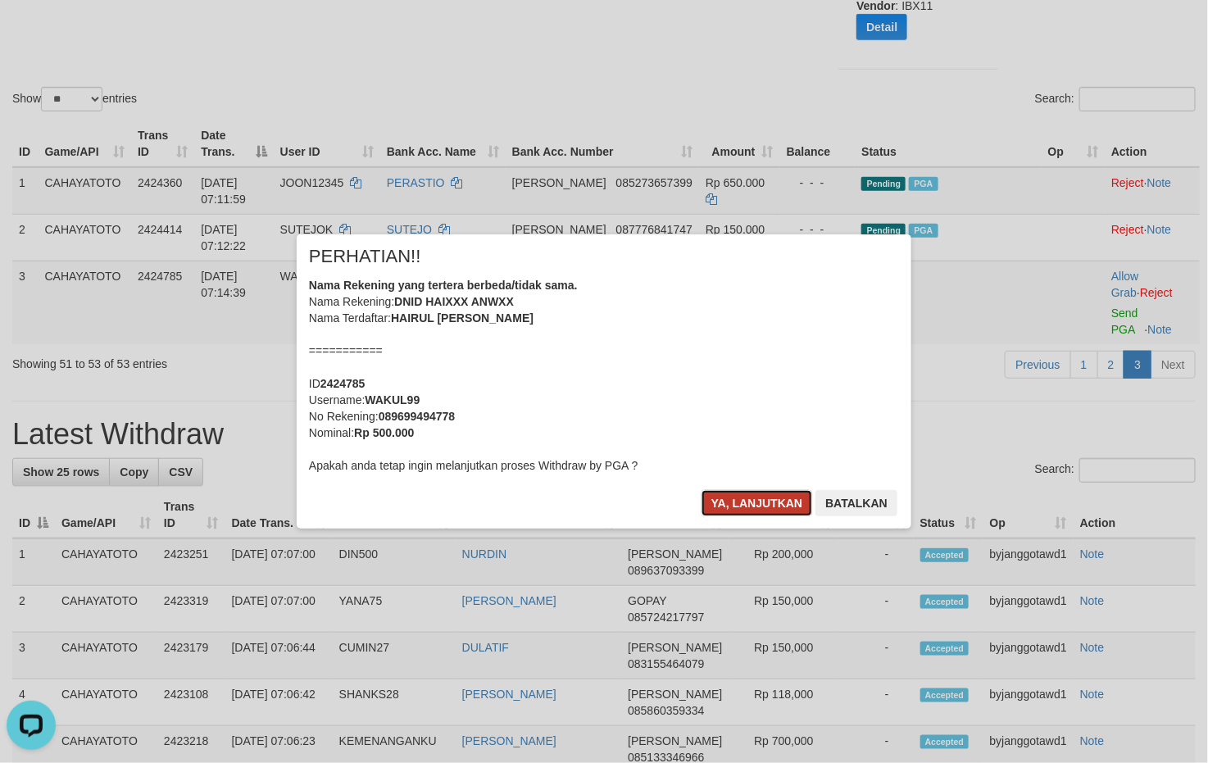
click at [752, 505] on button "Ya, lanjutkan" at bounding box center [756, 503] width 111 height 26
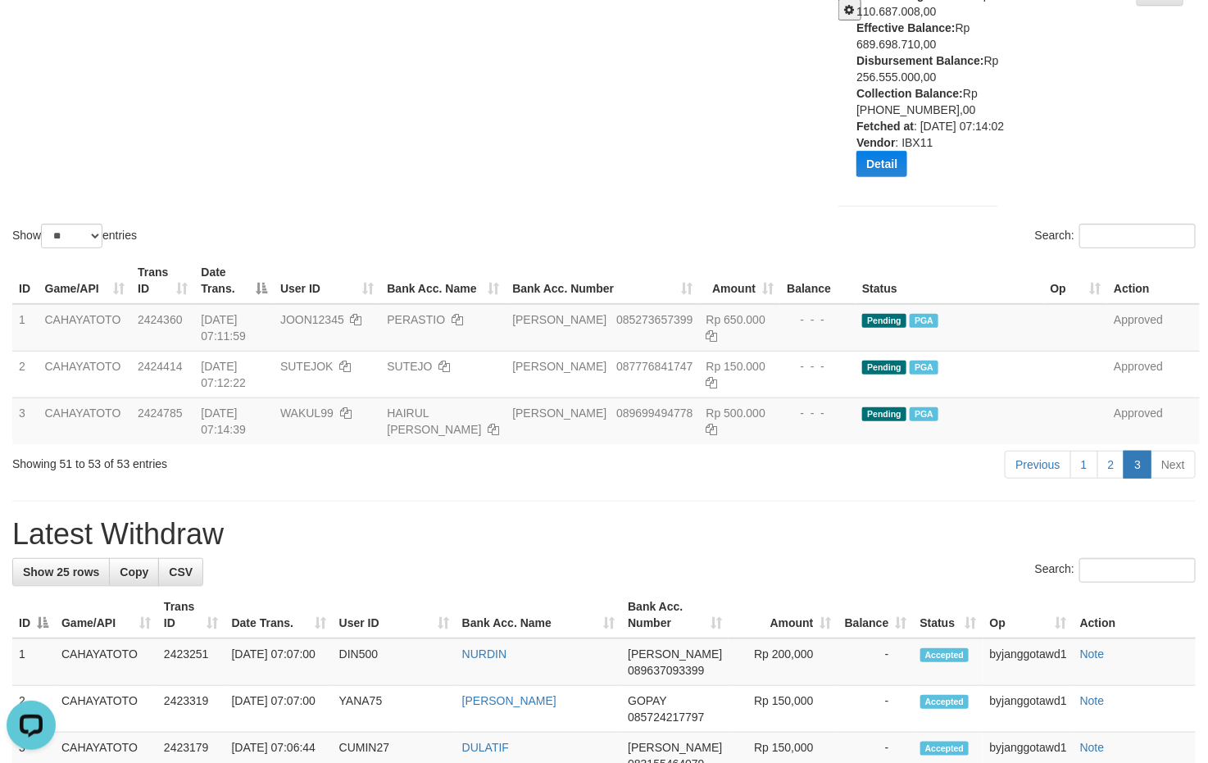
scroll to position [0, 0]
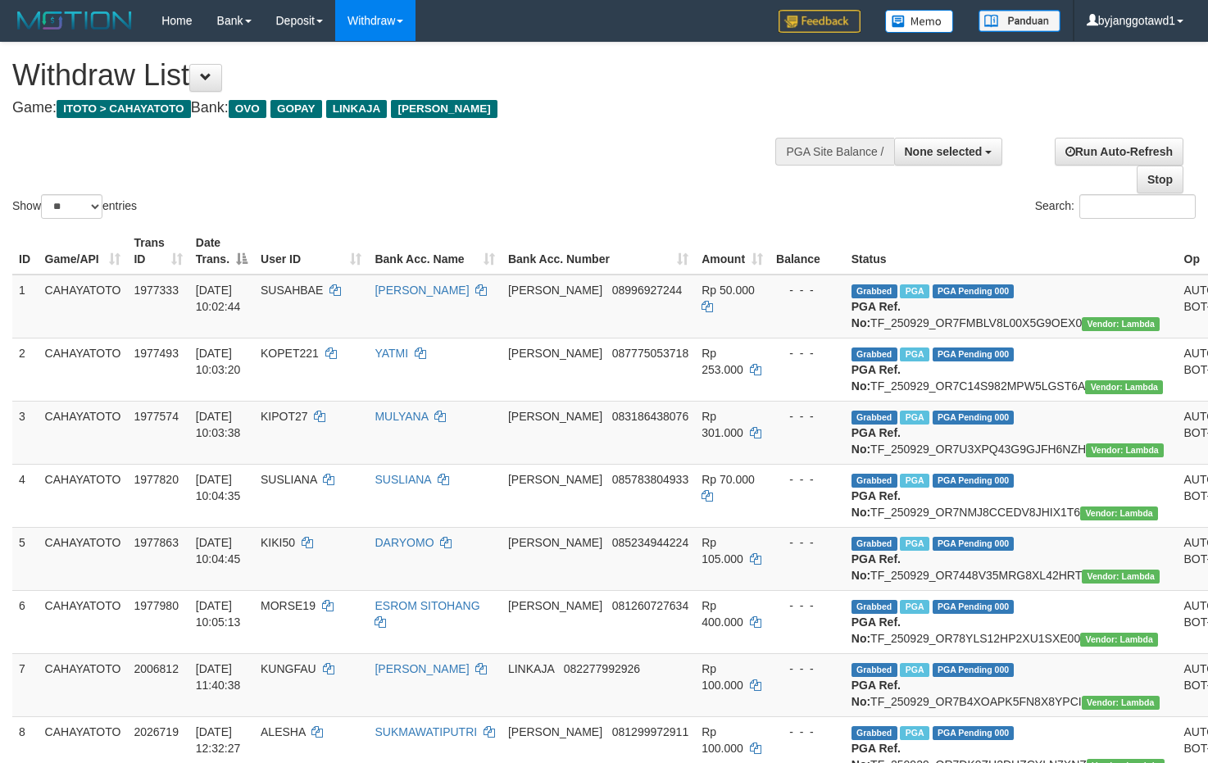
select select
select select "**"
click at [954, 136] on div at bounding box center [918, 149] width 161 height 49
click at [954, 146] on span "None selected" at bounding box center [943, 151] width 78 height 13
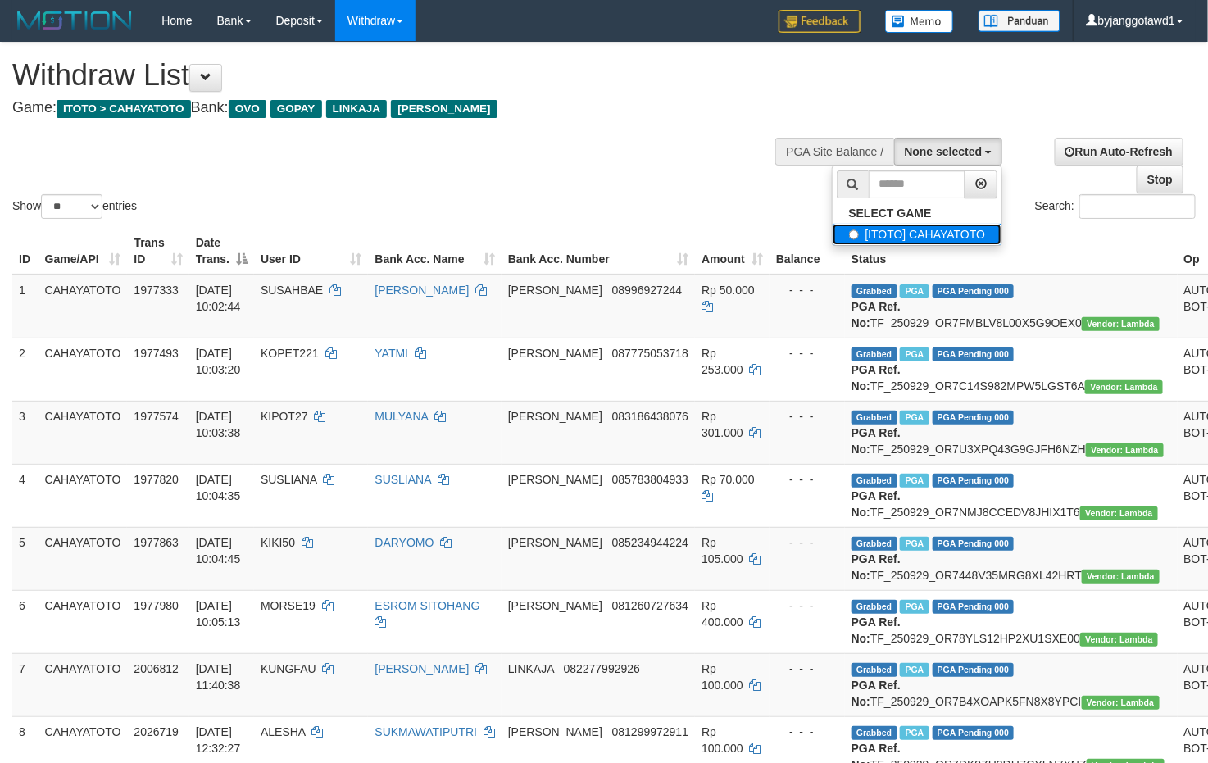
click at [895, 229] on label "[ITOTO] CAHAYATOTO" at bounding box center [917, 234] width 170 height 21
select select "****"
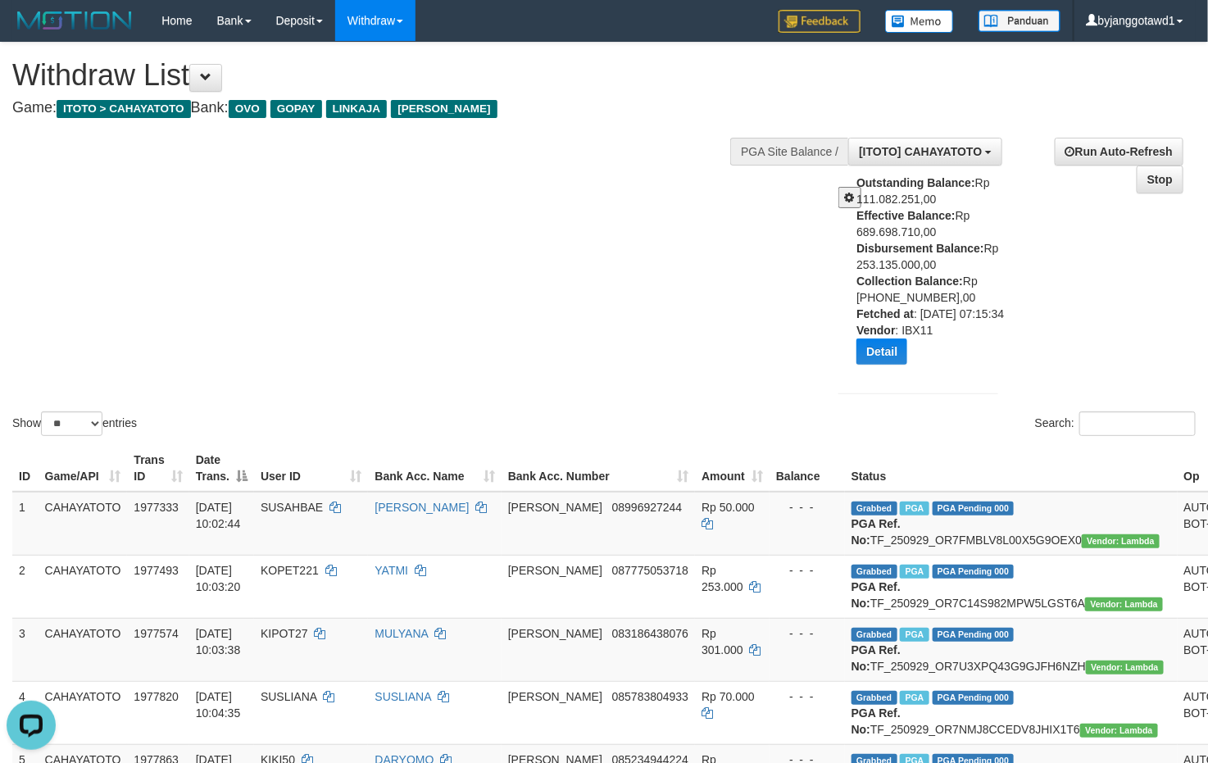
click at [881, 265] on div "Outstanding Balance: Rp 111.082.251,00 Effective Balance: Rp 689.698.710,00 Dis…" at bounding box center [933, 276] width 154 height 202
copy div "253.135.000,00"
click at [64, 435] on select "** ** ** ***" at bounding box center [71, 423] width 61 height 25
select select "***"
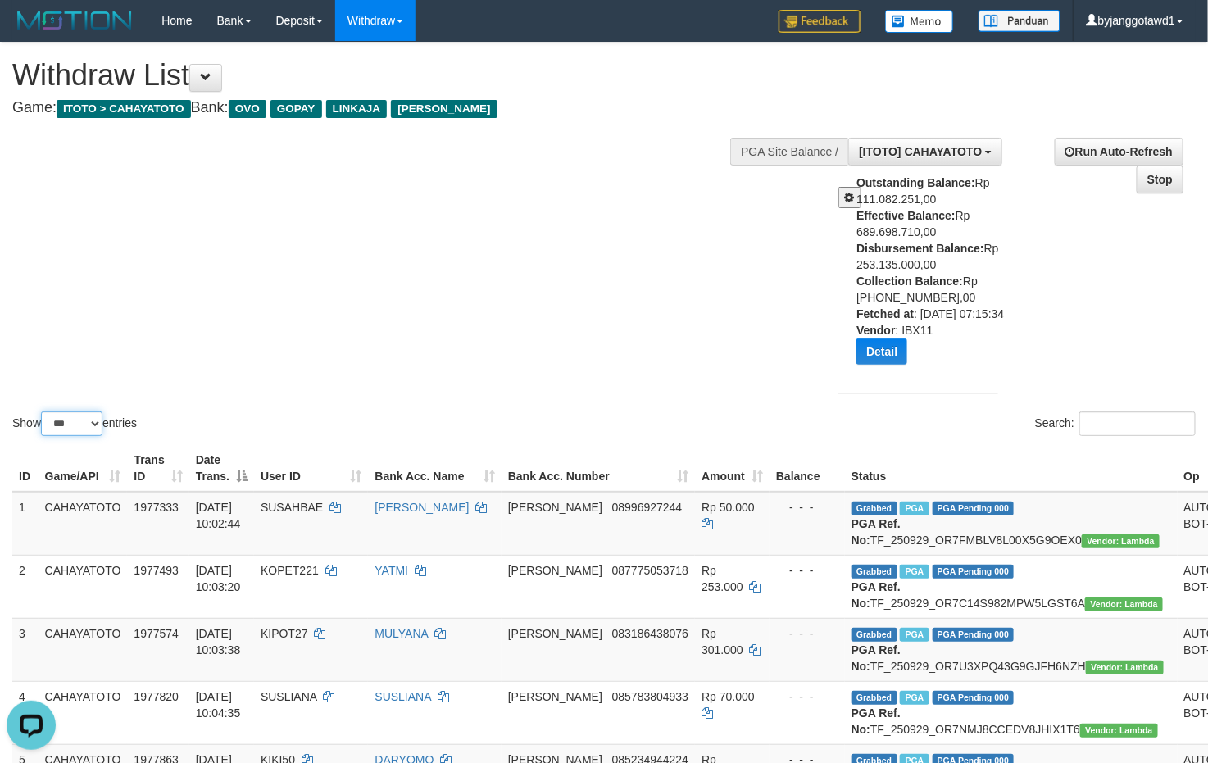
click at [43, 428] on select "** ** ** ***" at bounding box center [71, 423] width 61 height 25
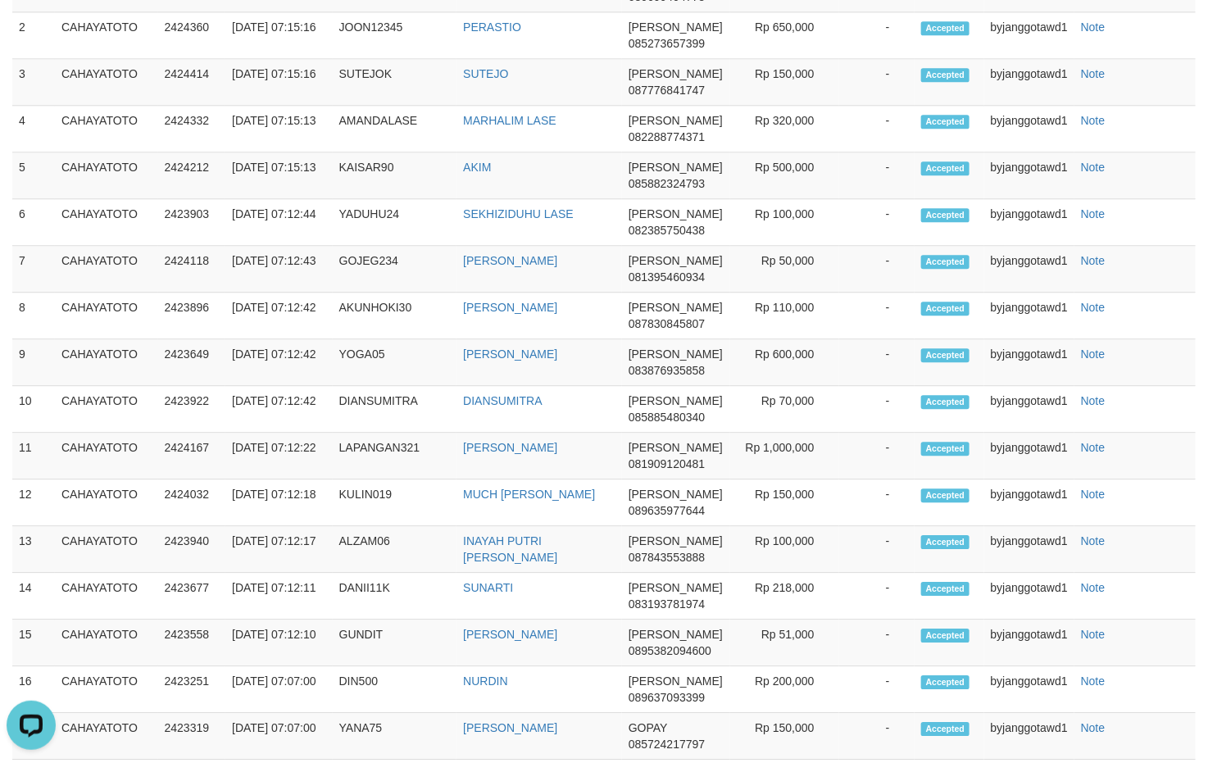
scroll to position [4055, 0]
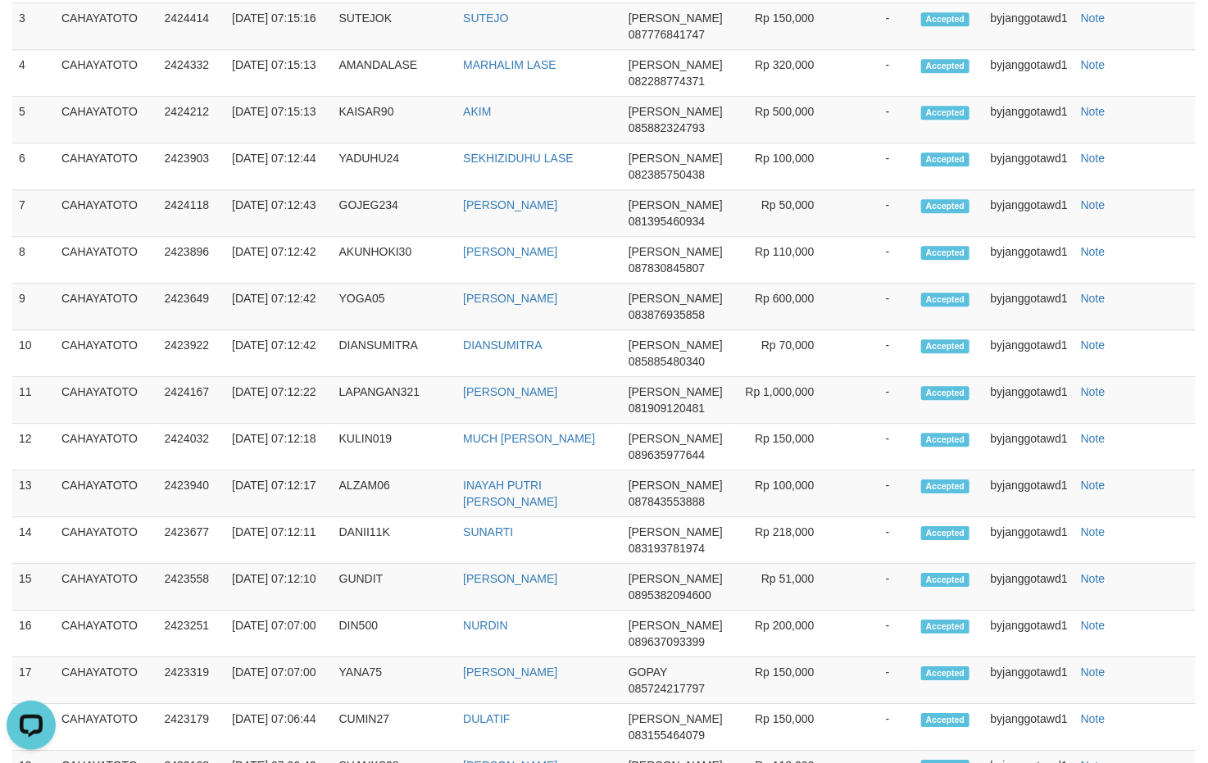
copy td "NYAMBEK53"
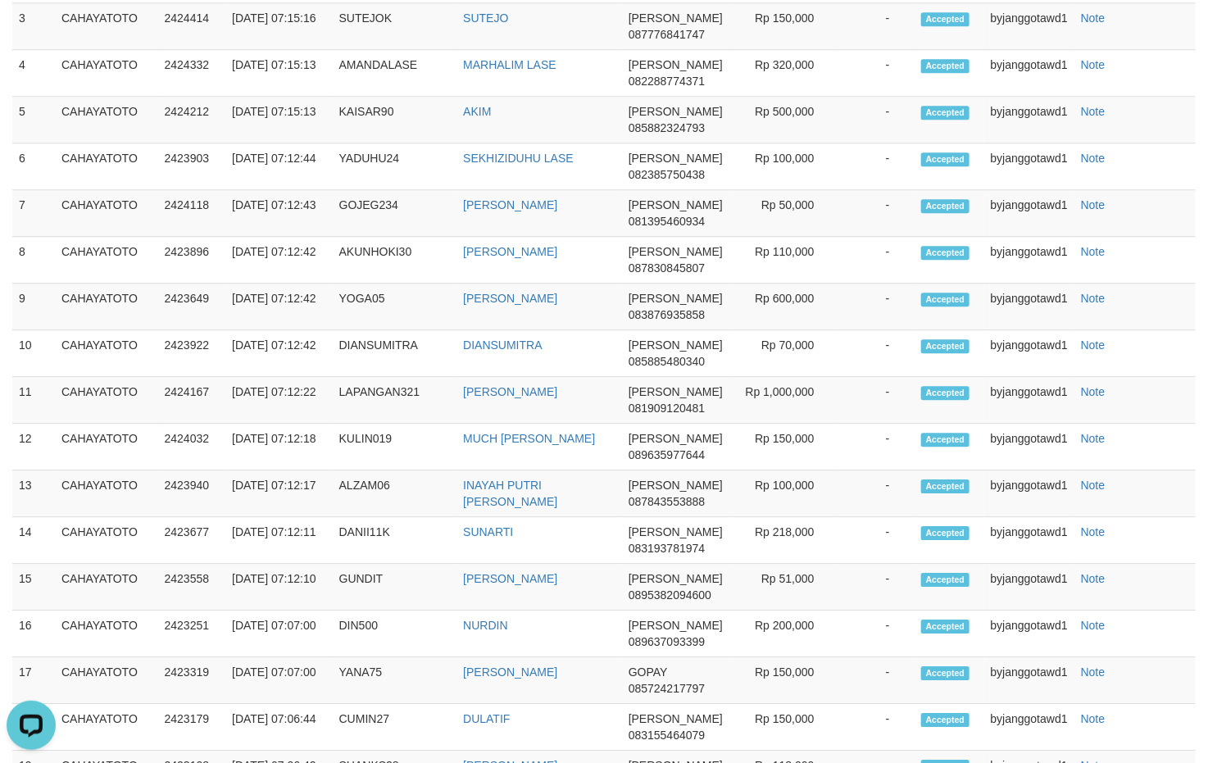
copy td "DANDY98"
copy td "MUNIR222"
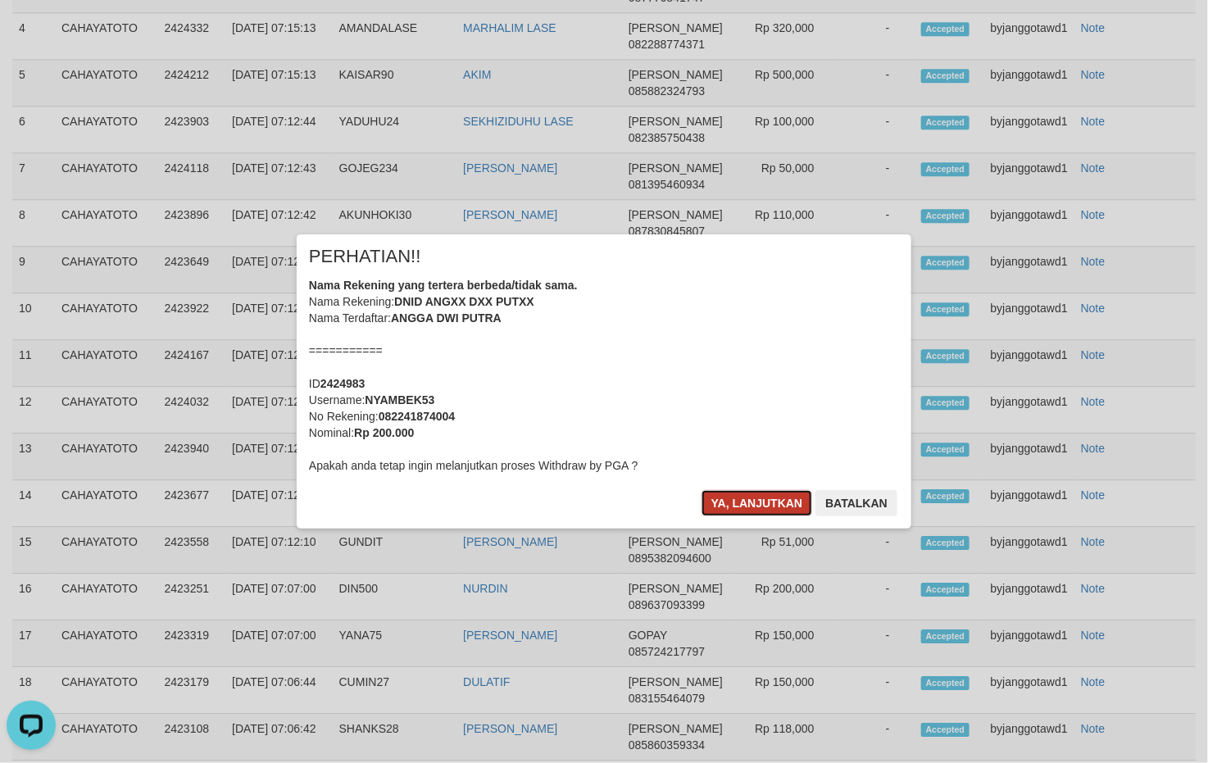
click at [731, 504] on button "Ya, lanjutkan" at bounding box center [756, 503] width 111 height 26
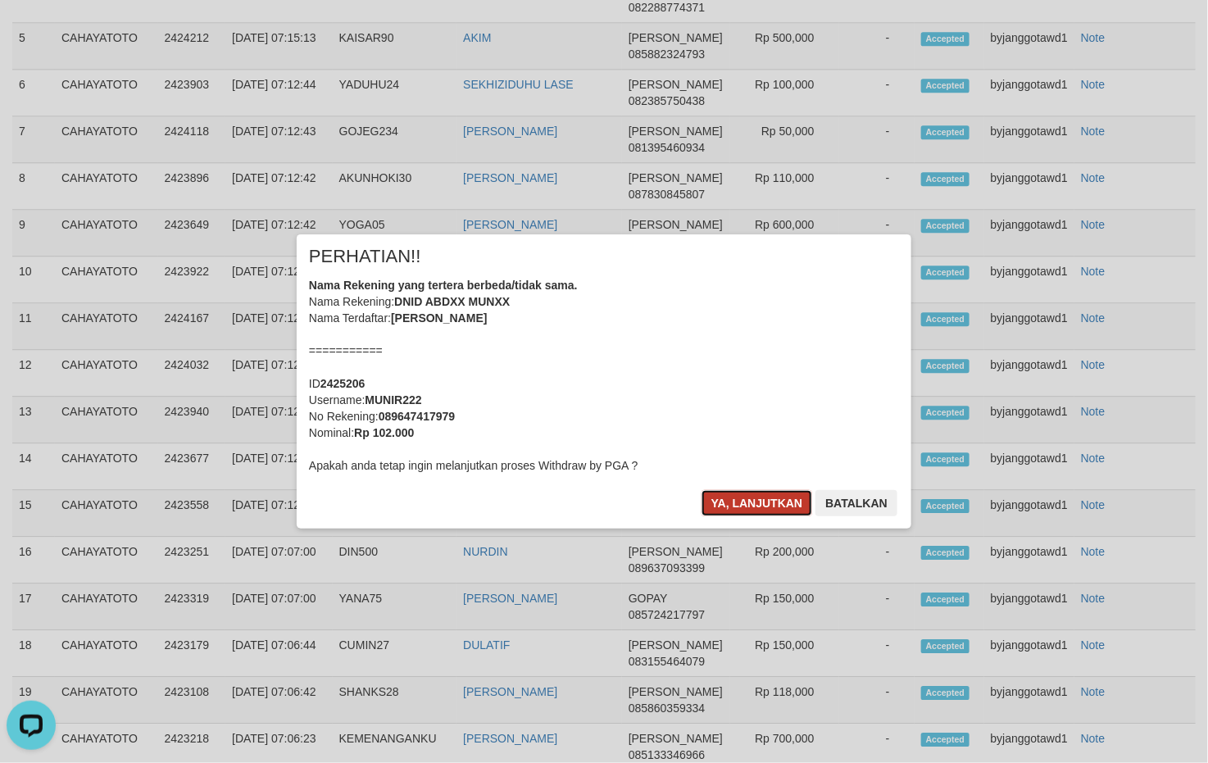
click at [726, 495] on button "Ya, lanjutkan" at bounding box center [756, 503] width 111 height 26
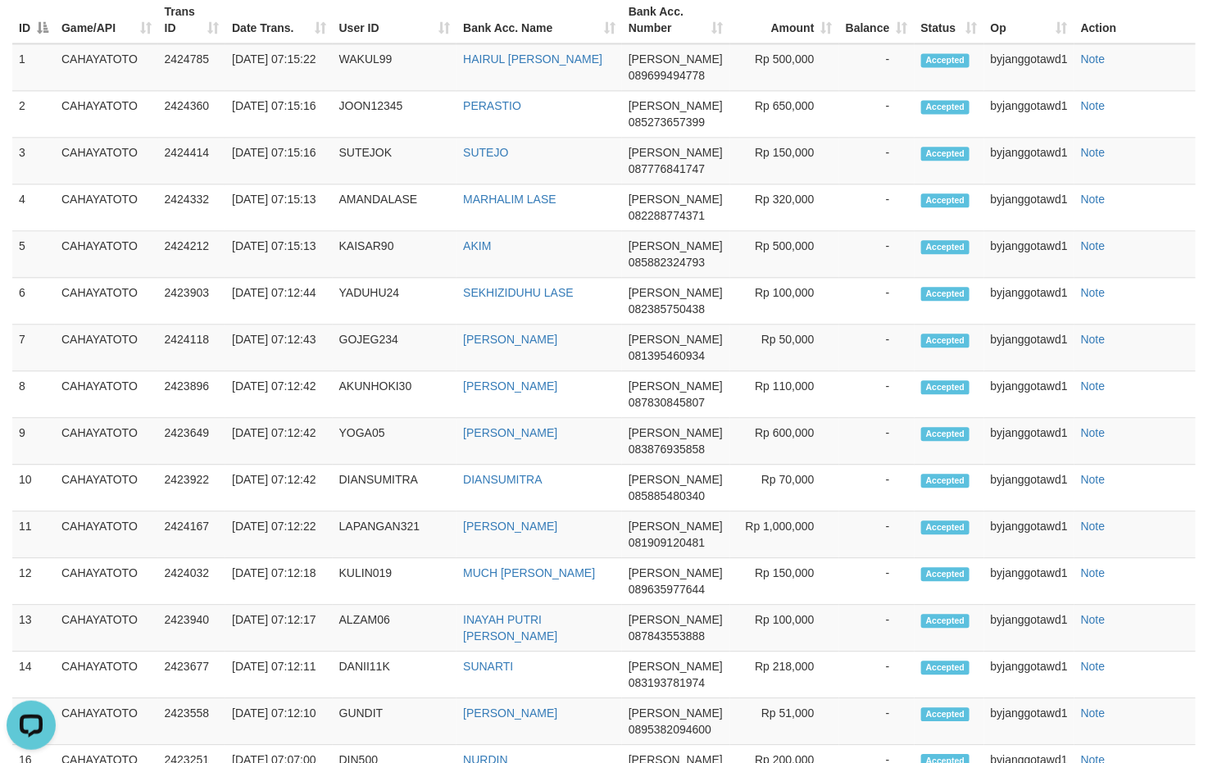
scroll to position [3801, 0]
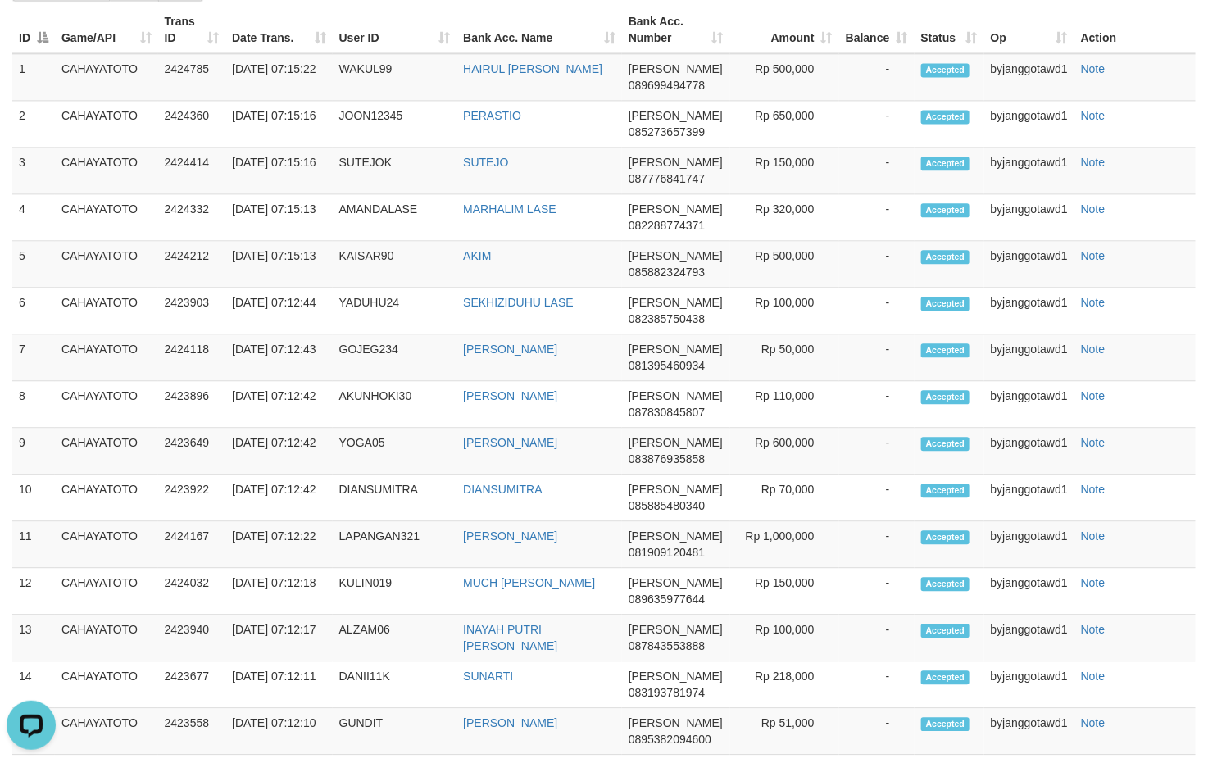
drag, startPoint x: 1018, startPoint y: 600, endPoint x: 1010, endPoint y: 592, distance: 10.4
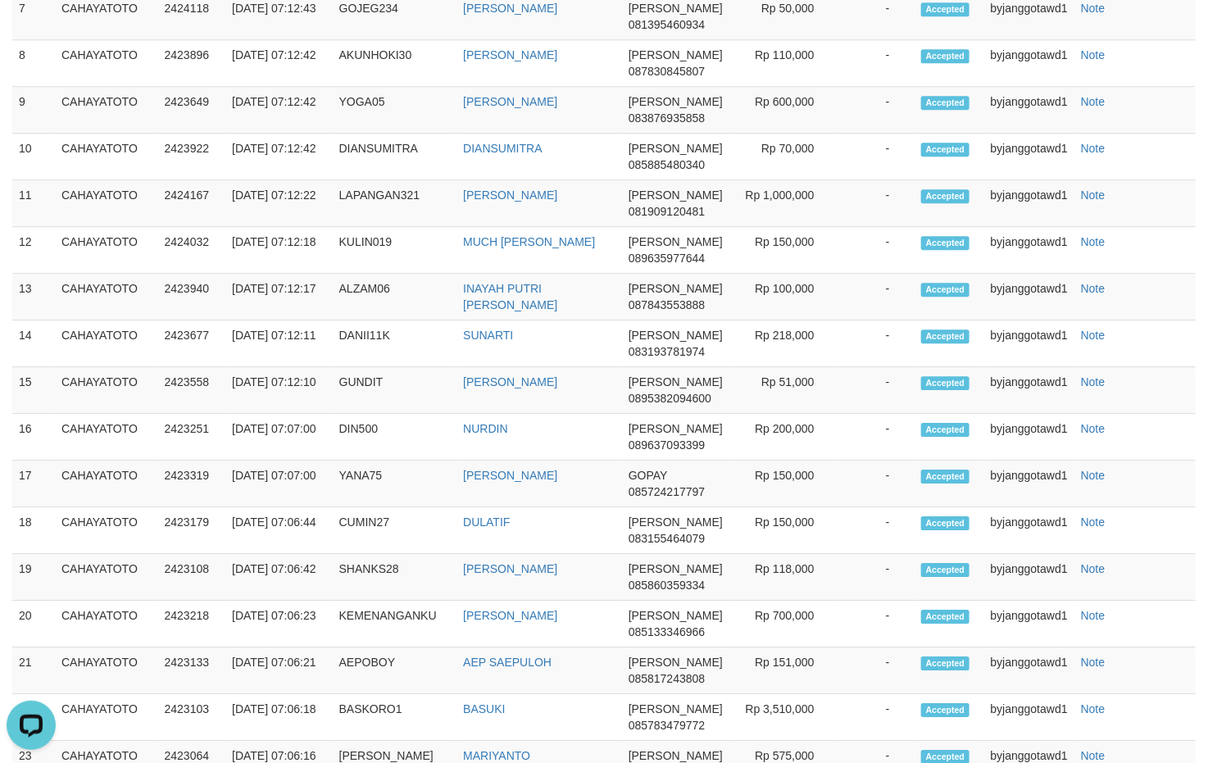
scroll to position [4169, 0]
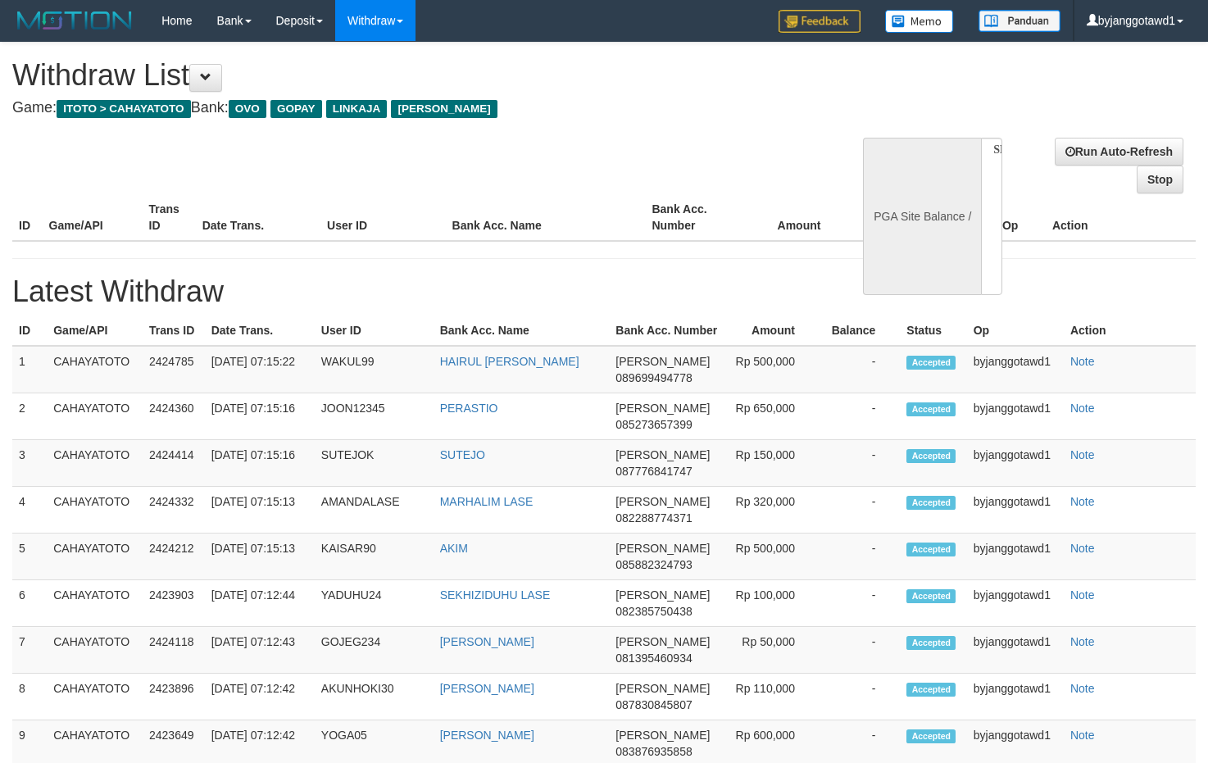
select select
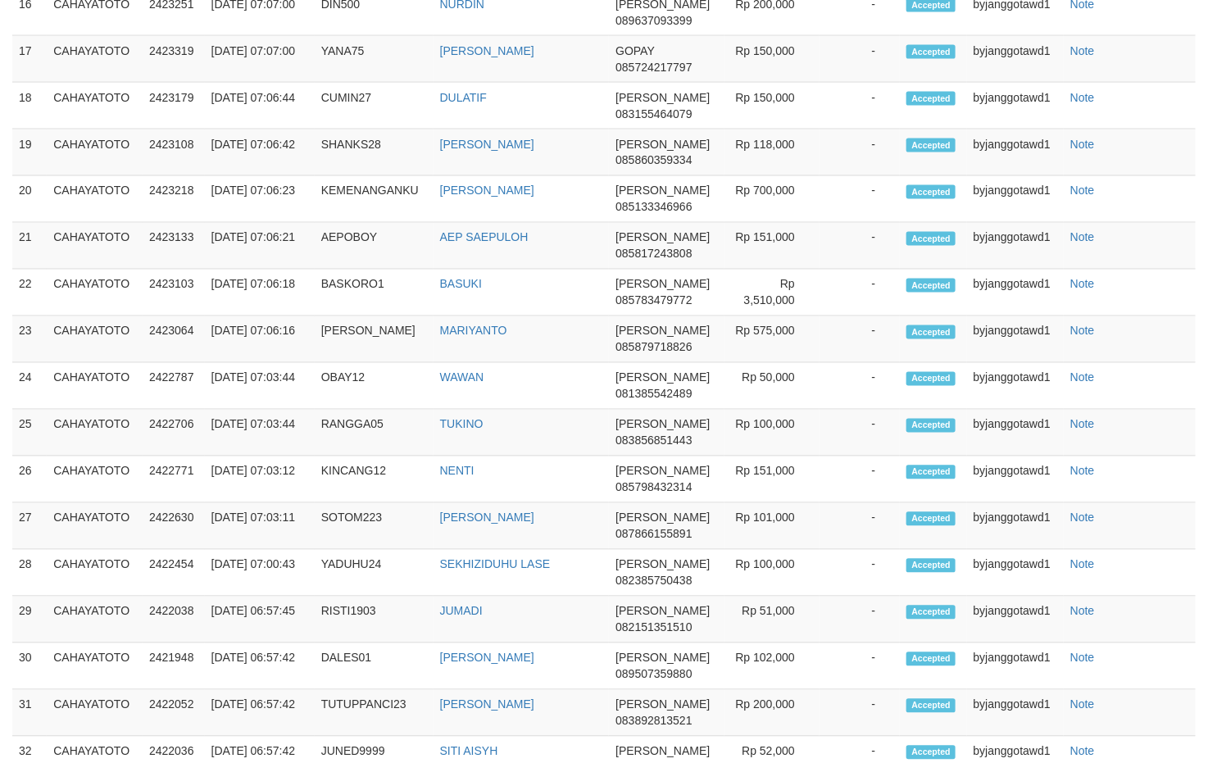
select select "**"
select select
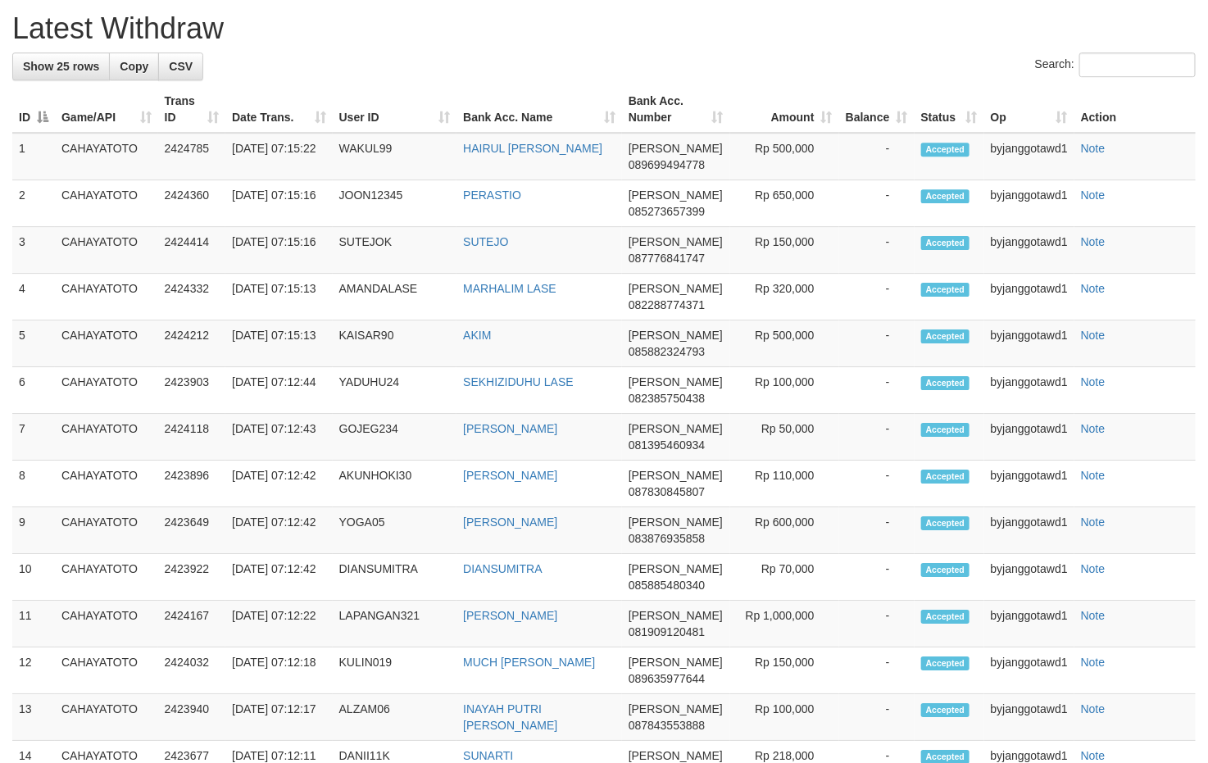
scroll to position [1606, 0]
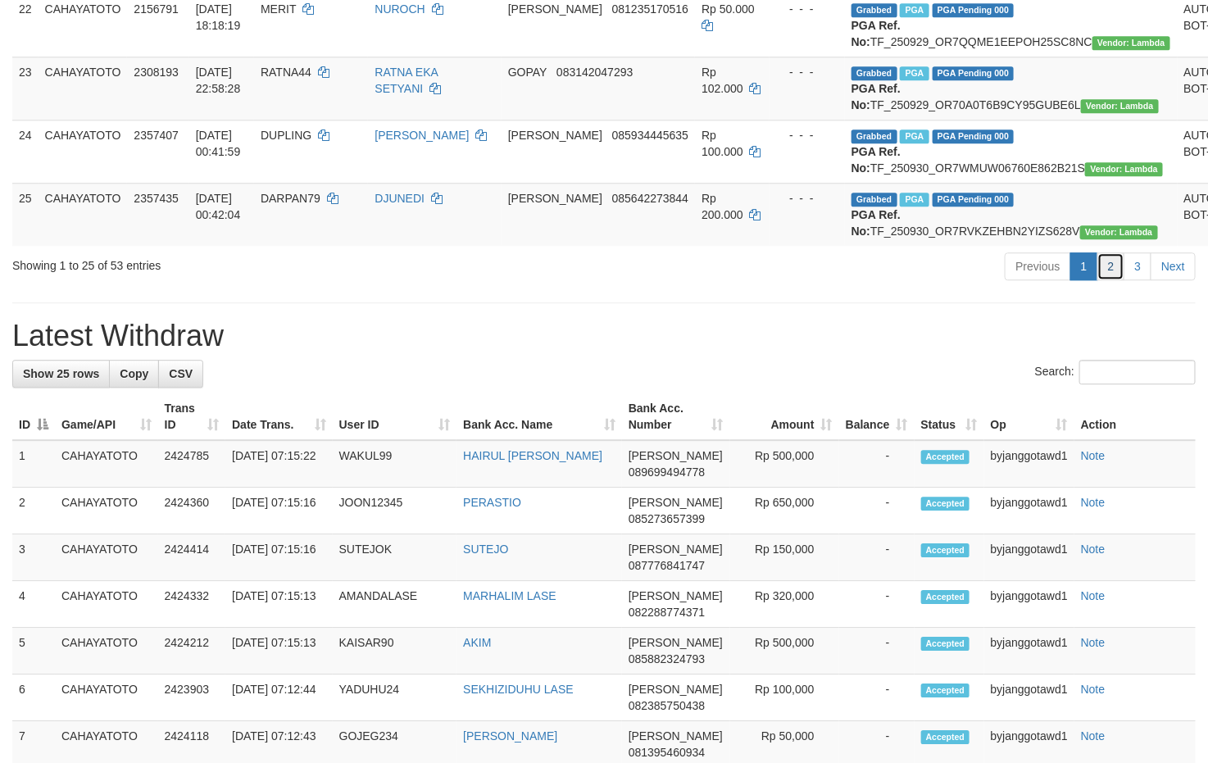
click at [1106, 280] on link "2" at bounding box center [1111, 266] width 28 height 28
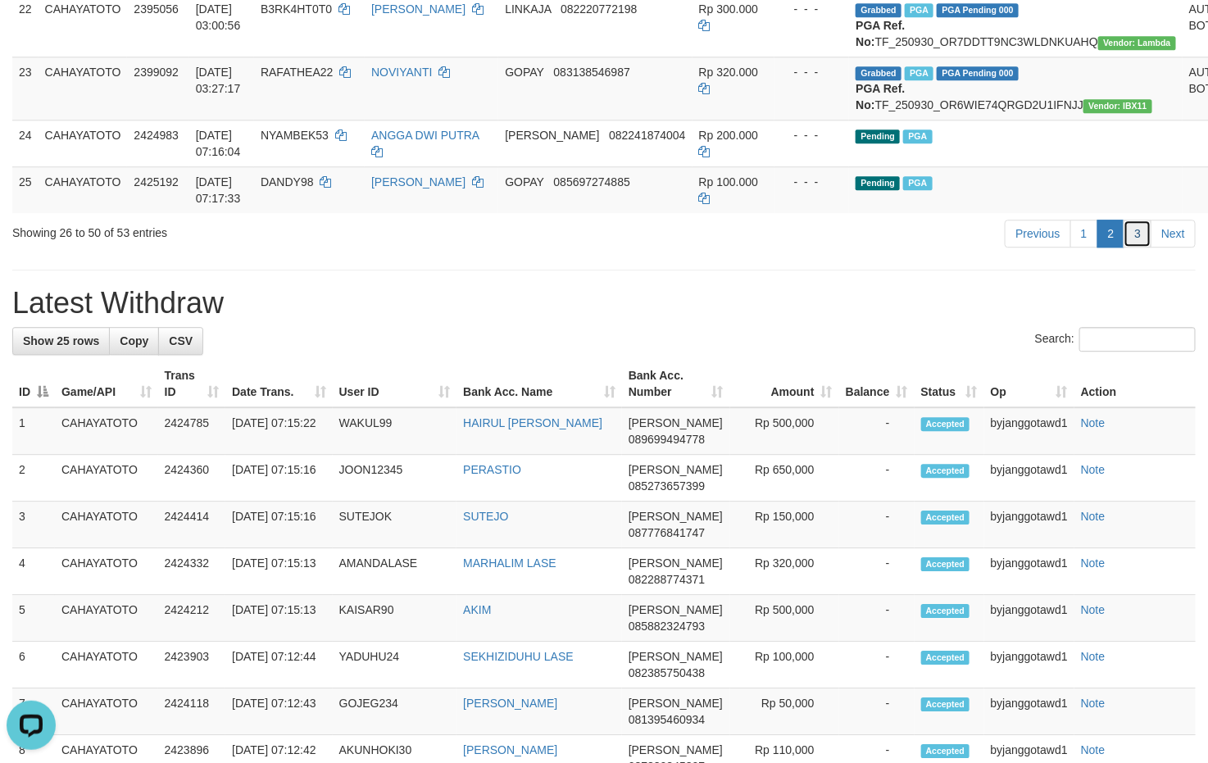
click at [1131, 247] on link "3" at bounding box center [1137, 234] width 28 height 28
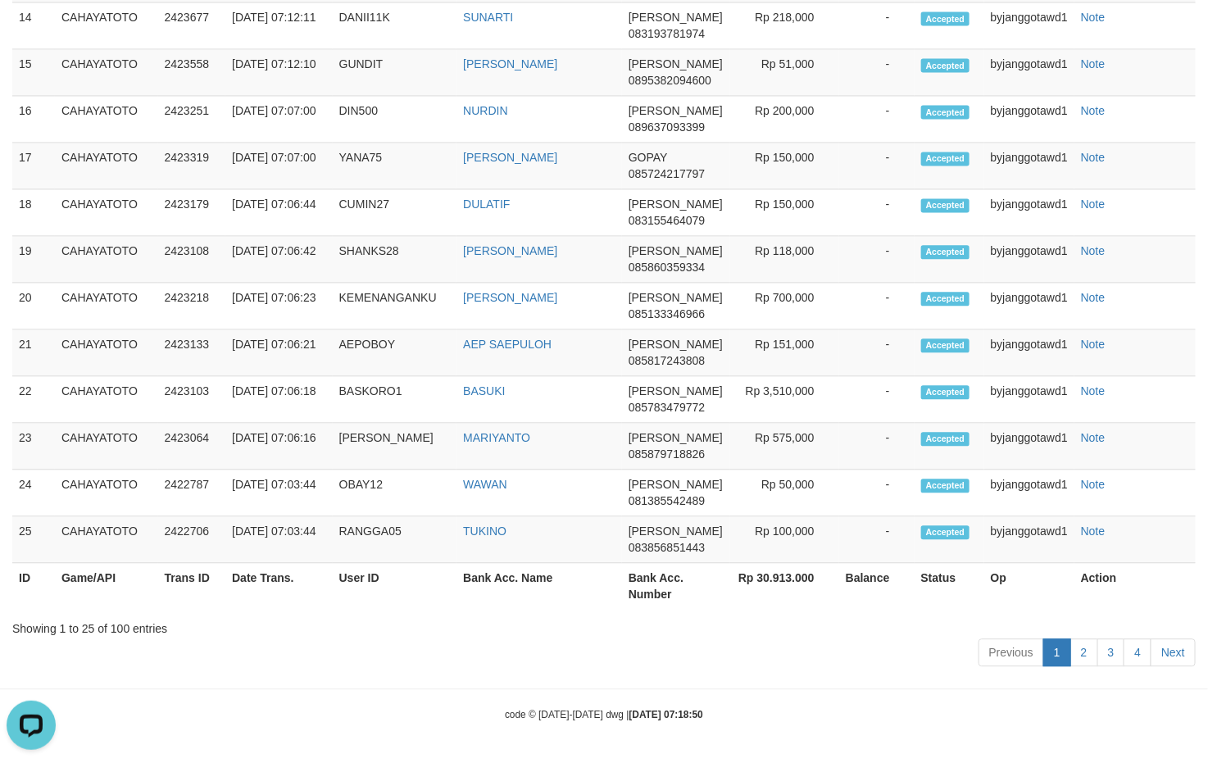
scroll to position [129, 0]
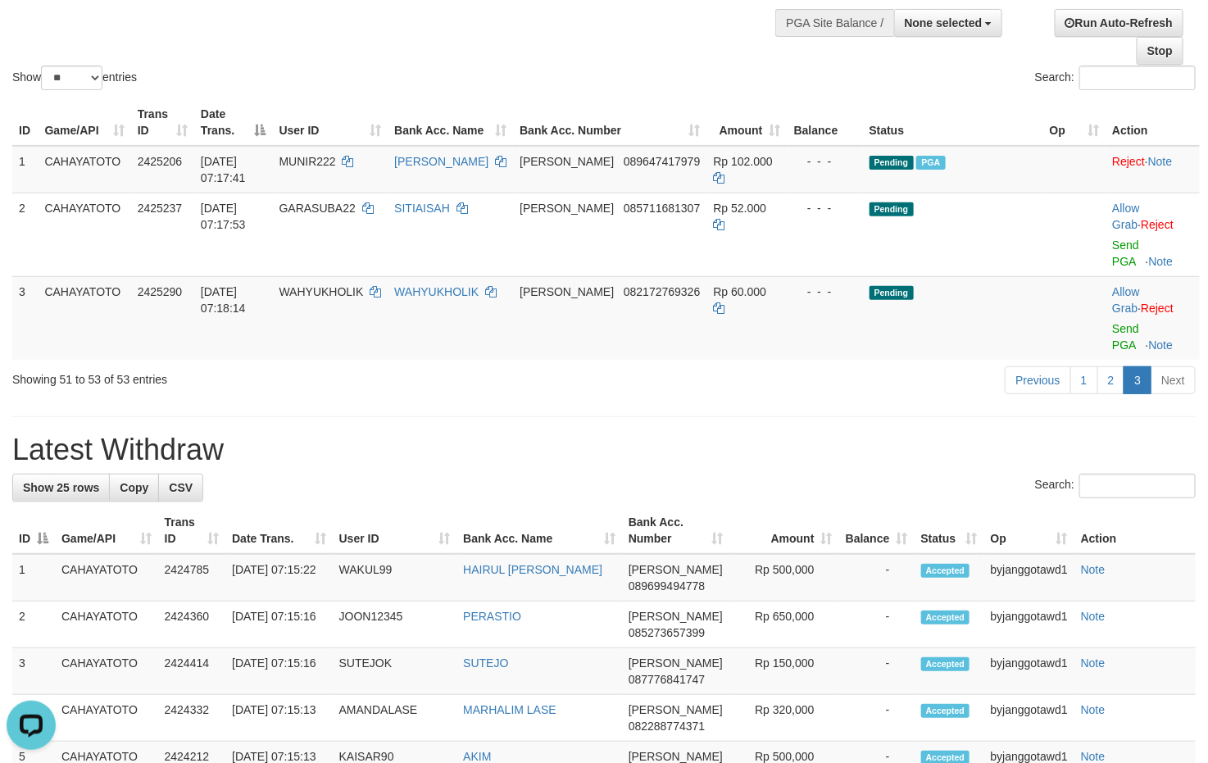
drag, startPoint x: 647, startPoint y: 438, endPoint x: 647, endPoint y: 428, distance: 9.8
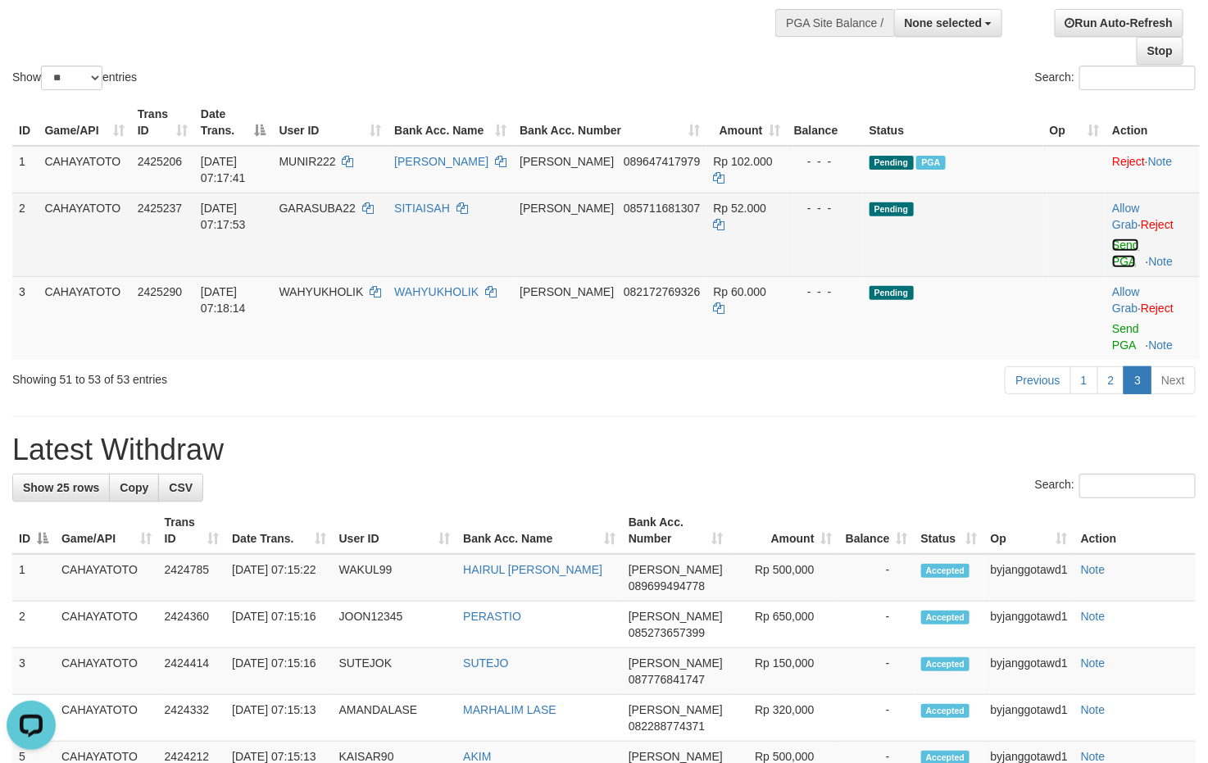
click at [1114, 249] on link "Send PGA" at bounding box center [1125, 252] width 27 height 29
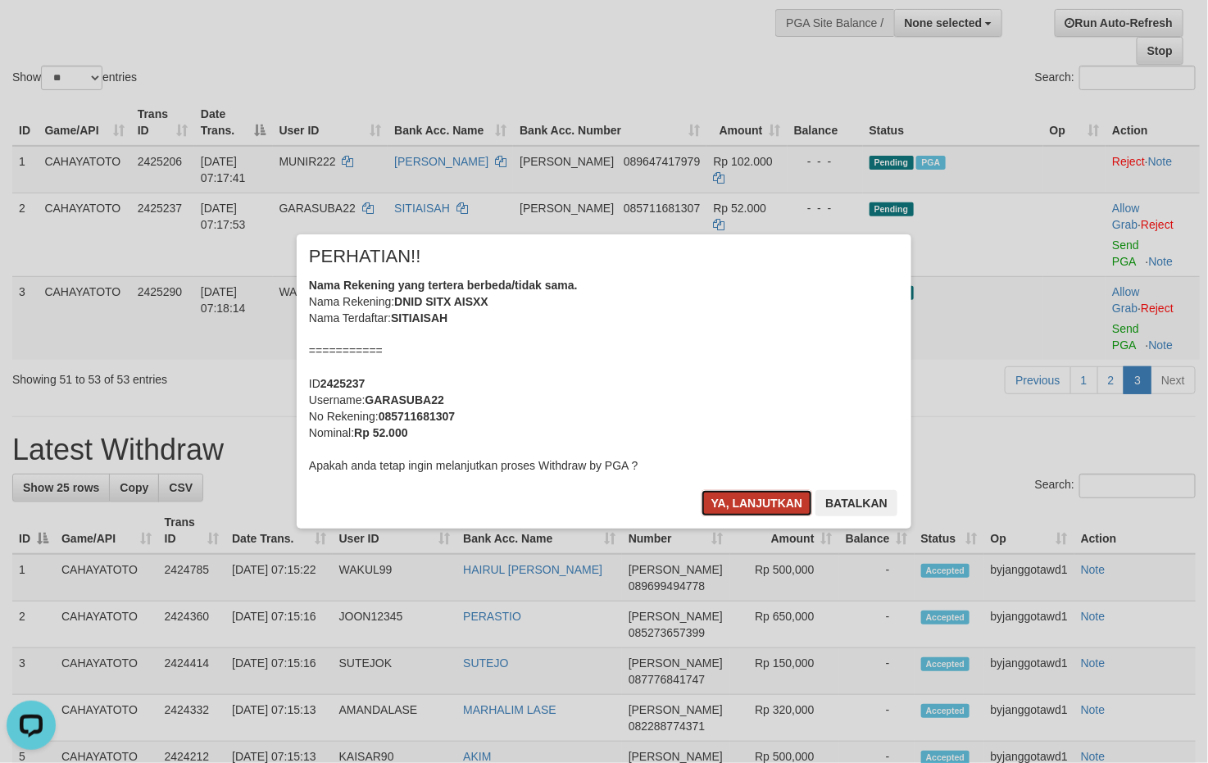
click at [737, 492] on button "Ya, lanjutkan" at bounding box center [756, 503] width 111 height 26
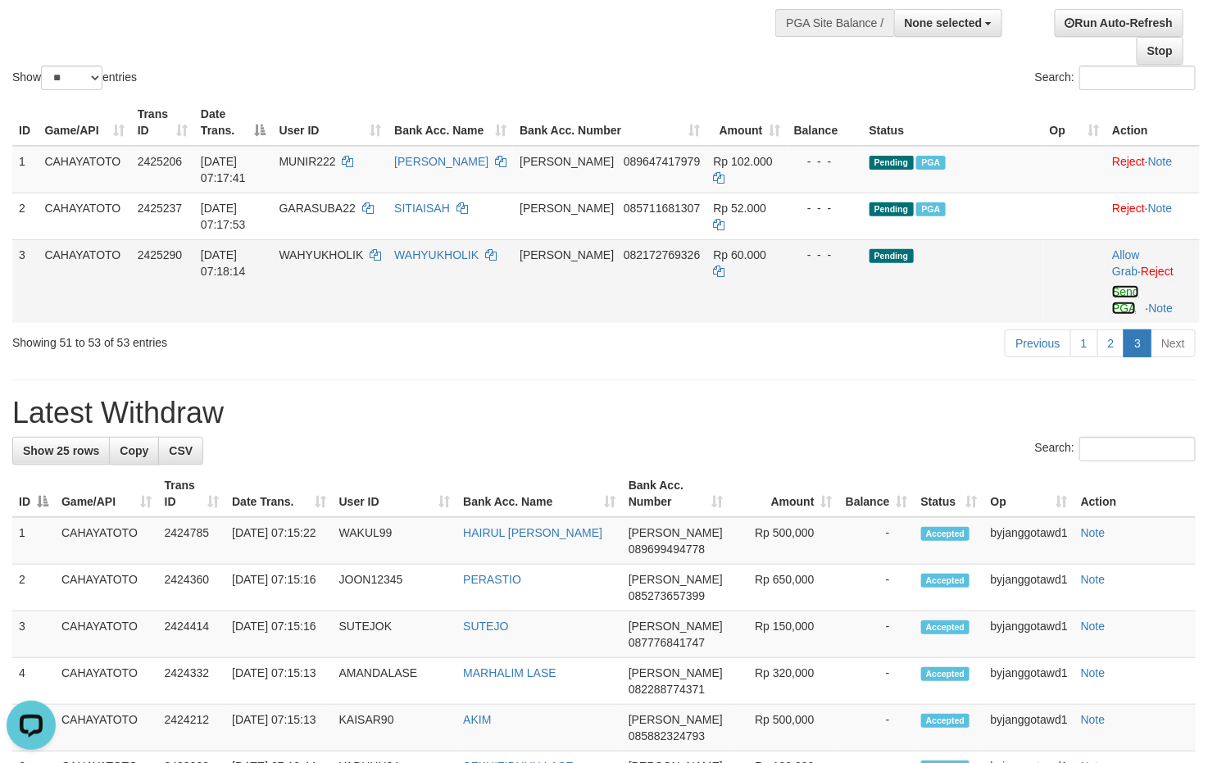
click at [1117, 288] on link "Send PGA" at bounding box center [1125, 299] width 27 height 29
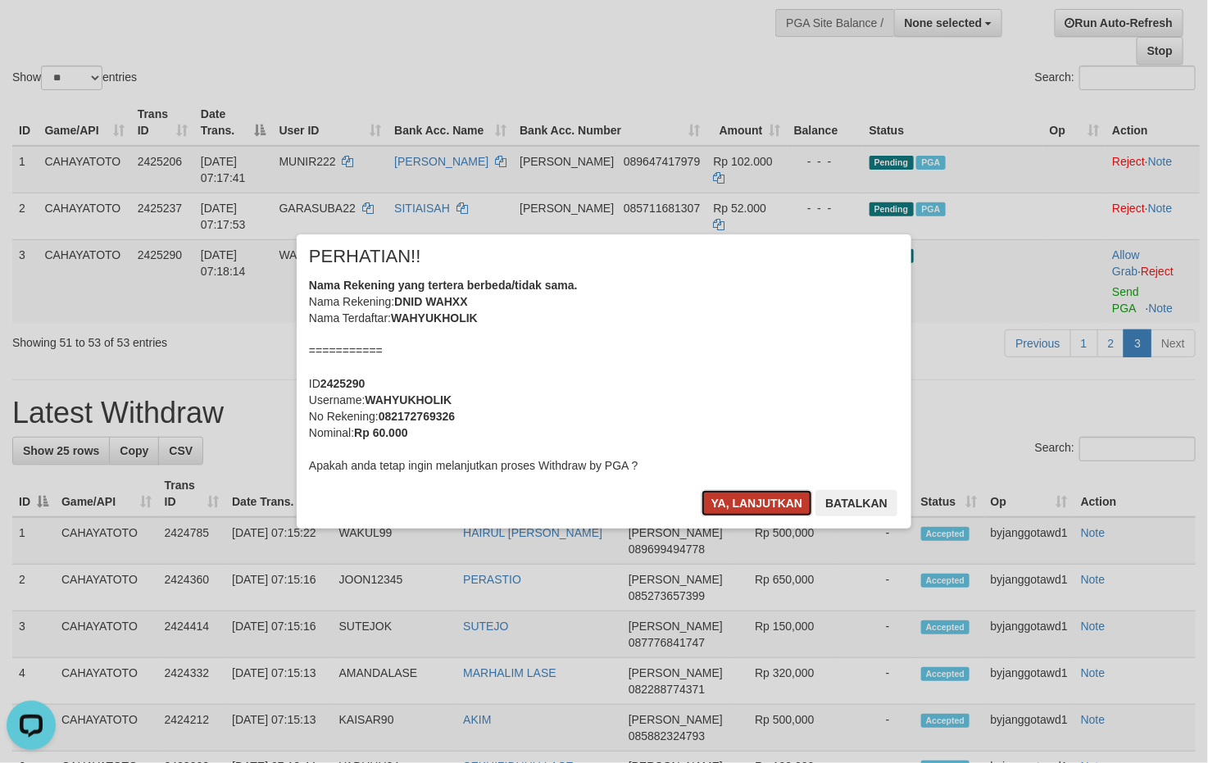
click at [753, 511] on button "Ya, lanjutkan" at bounding box center [756, 503] width 111 height 26
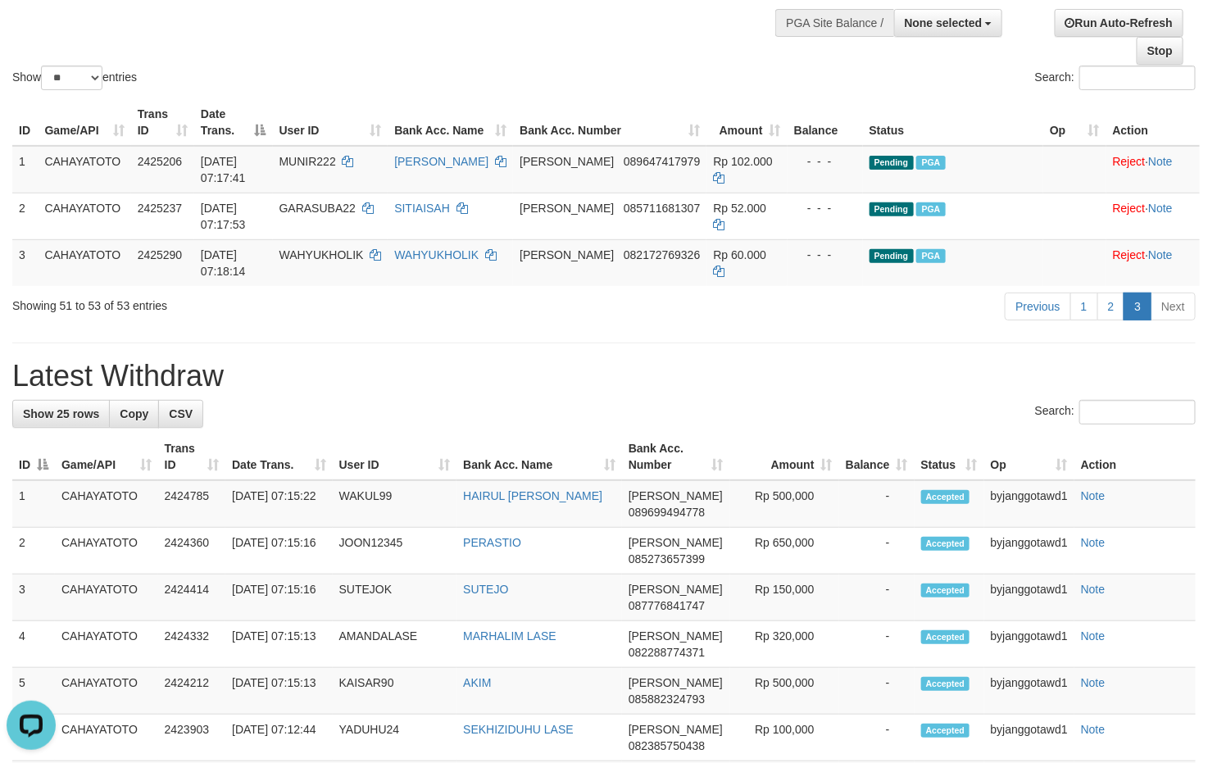
scroll to position [0, 0]
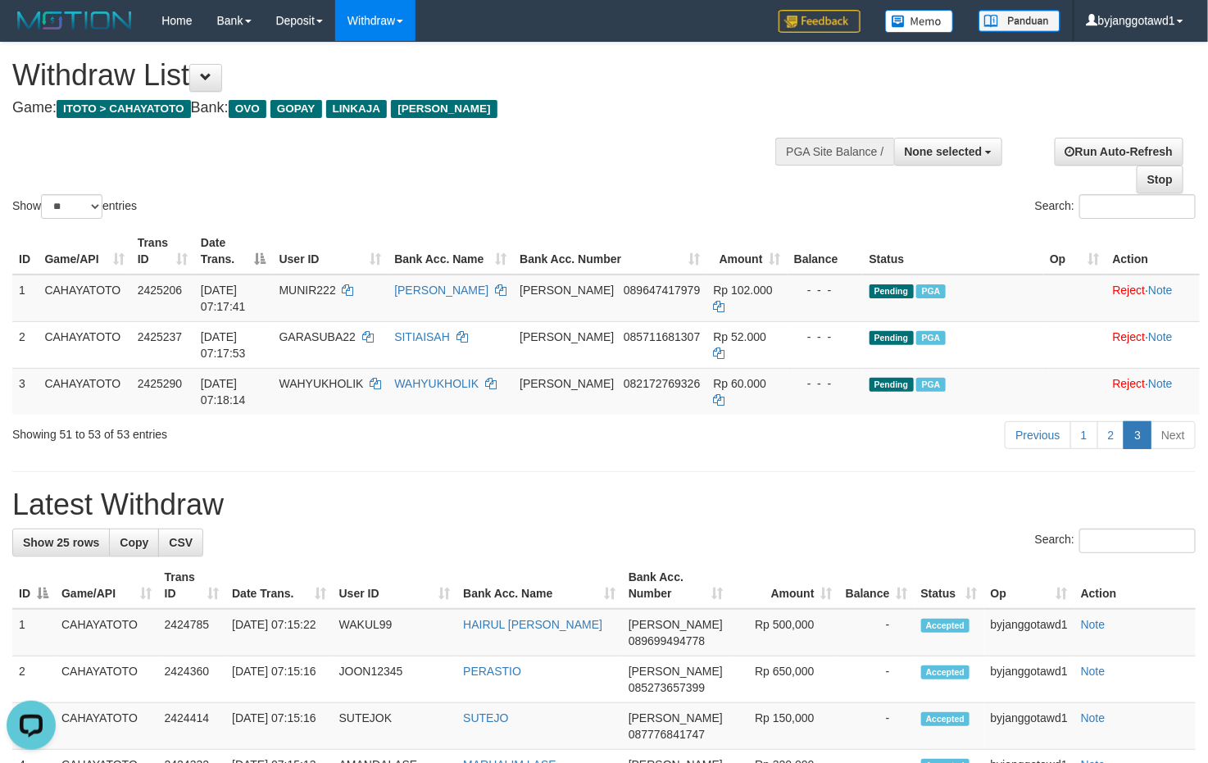
click at [506, 436] on div "Previous 1 2 3 Next" at bounding box center [855, 436] width 705 height 35
drag, startPoint x: 409, startPoint y: 423, endPoint x: 458, endPoint y: 425, distance: 49.2
click at [410, 423] on div "Showing 51 to 53 of 53 entries" at bounding box center [251, 430] width 478 height 23
click at [1114, 446] on link "2" at bounding box center [1111, 435] width 28 height 28
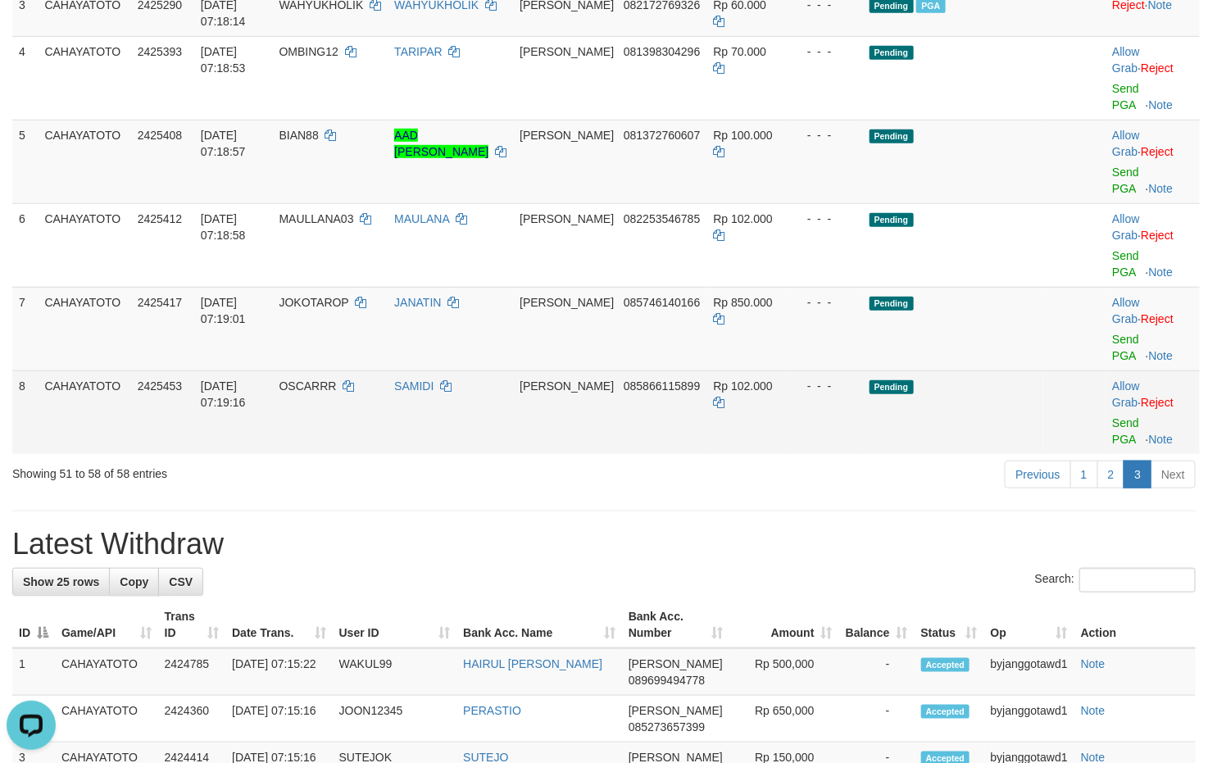
scroll to position [229, 0]
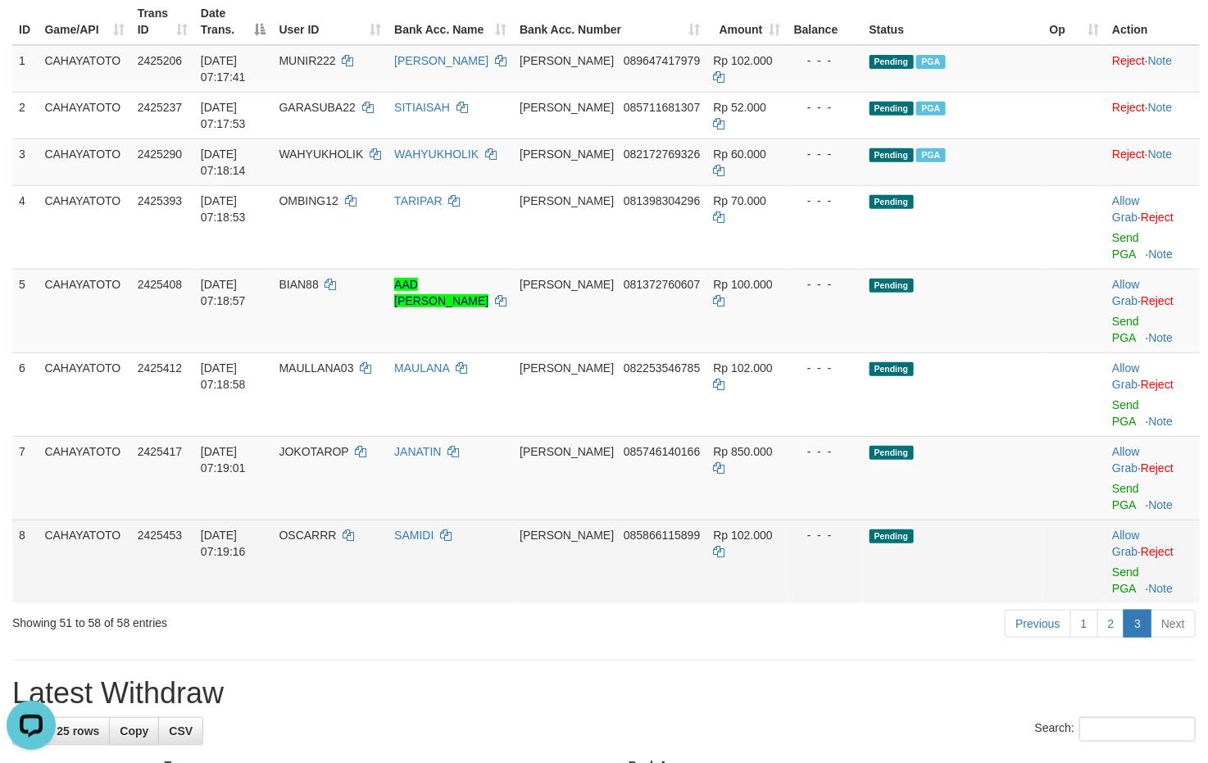
click at [320, 539] on span "OSCARRR" at bounding box center [307, 534] width 57 height 13
copy td "OSCARRR"
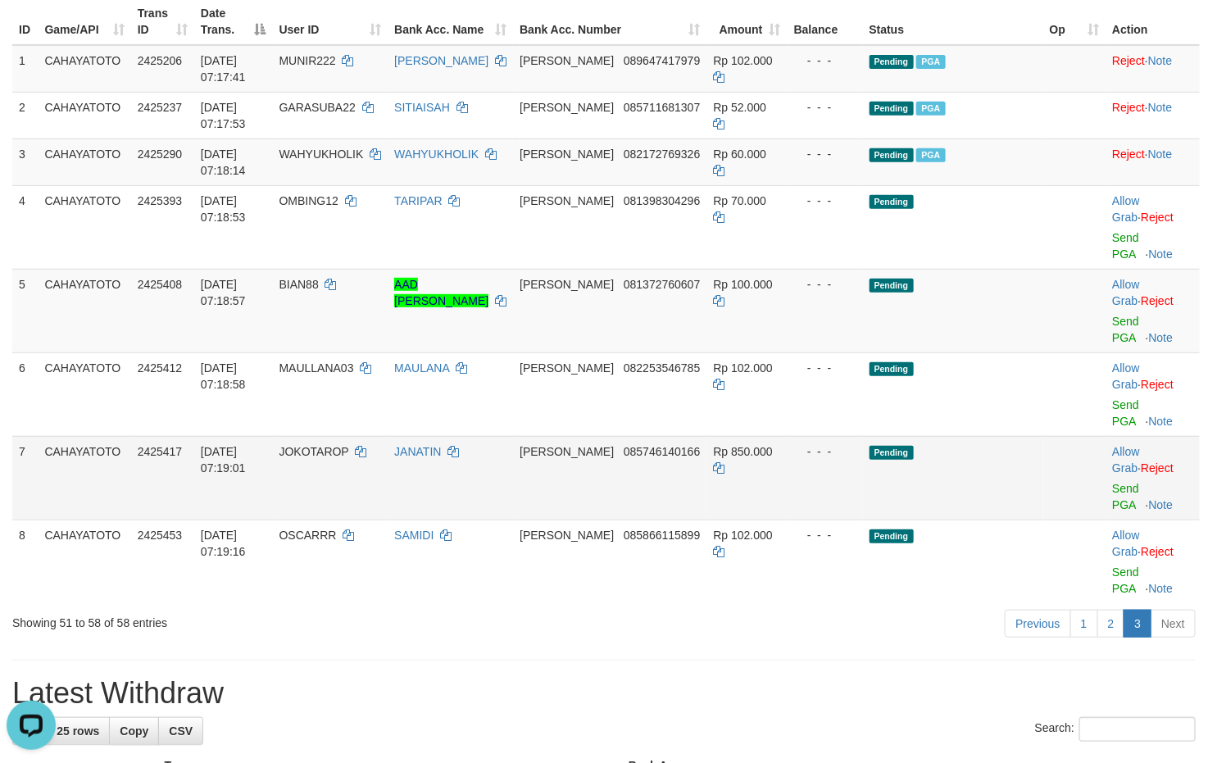
click at [311, 453] on span "JOKOTAROP" at bounding box center [314, 451] width 70 height 13
copy td "JOKOTAROP"
click at [311, 453] on span "JOKOTAROP" at bounding box center [314, 451] width 70 height 13
click at [578, 643] on div "Previous 1 2 3 Next" at bounding box center [855, 625] width 680 height 35
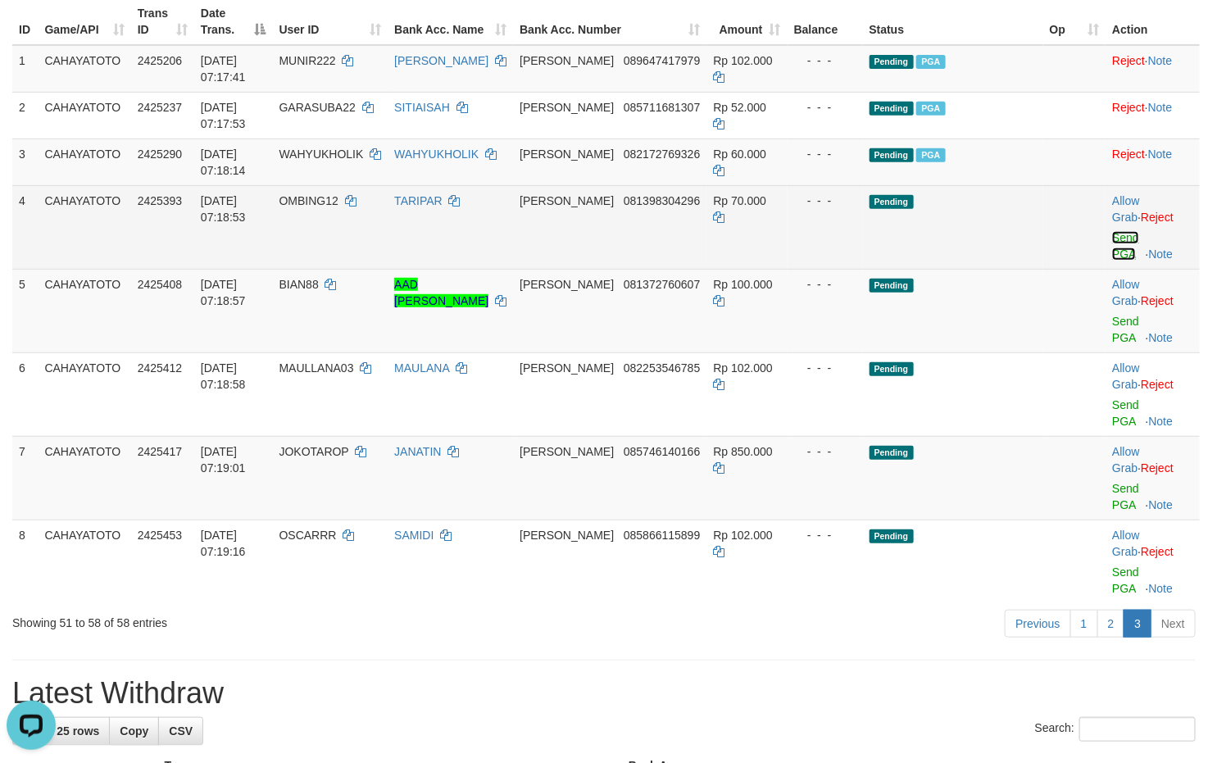
click at [1112, 234] on link "Send PGA" at bounding box center [1125, 245] width 27 height 29
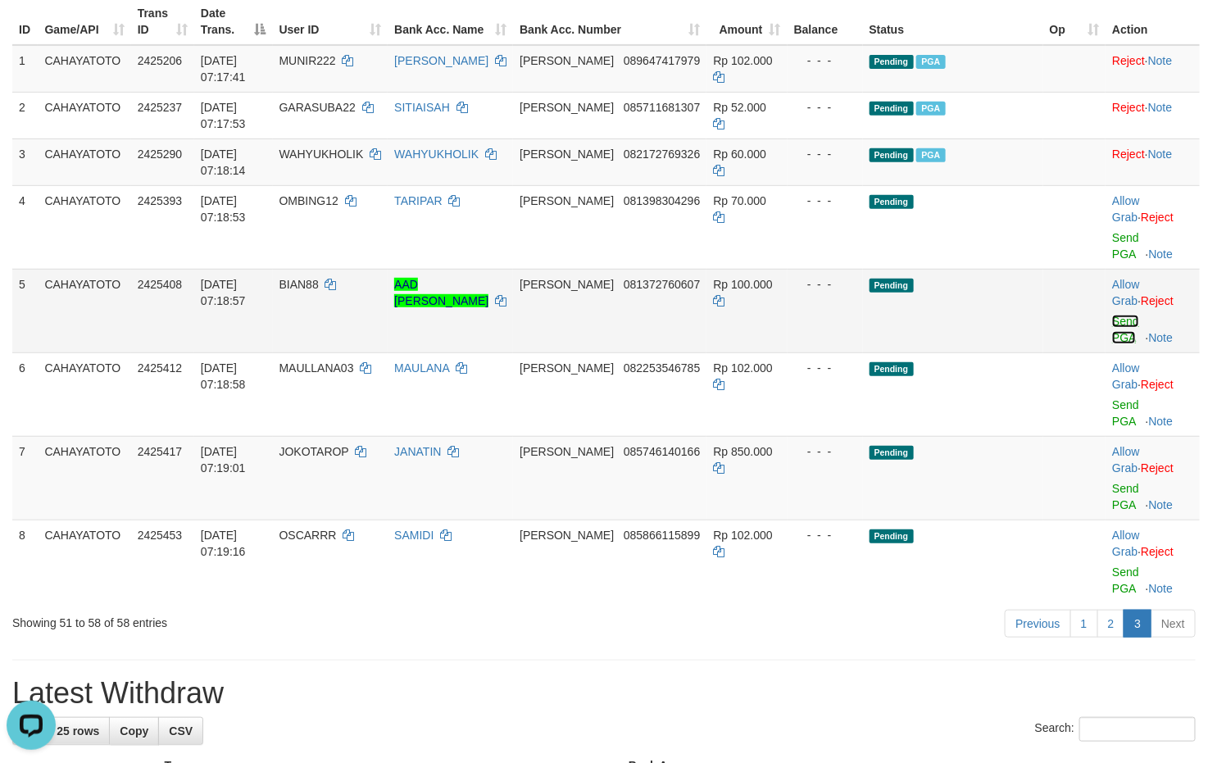
click at [1116, 318] on link "Send PGA" at bounding box center [1125, 329] width 27 height 29
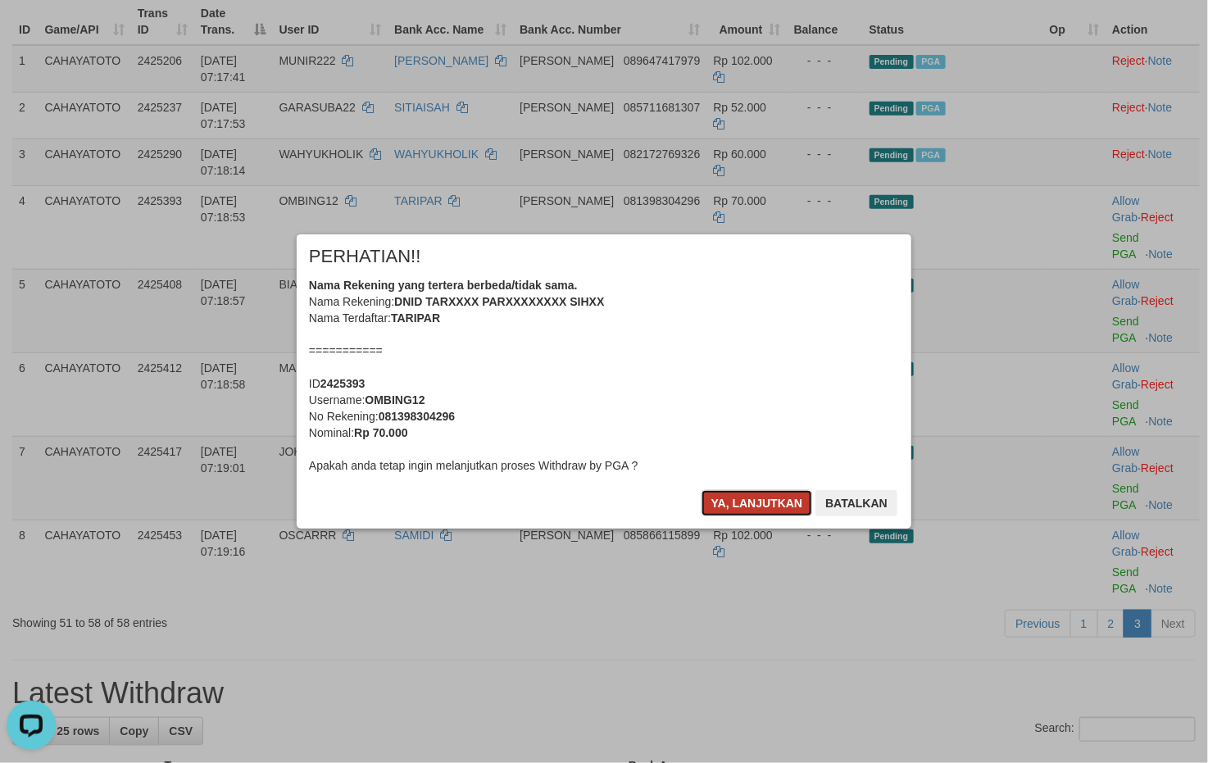
click at [765, 501] on button "Ya, lanjutkan" at bounding box center [756, 503] width 111 height 26
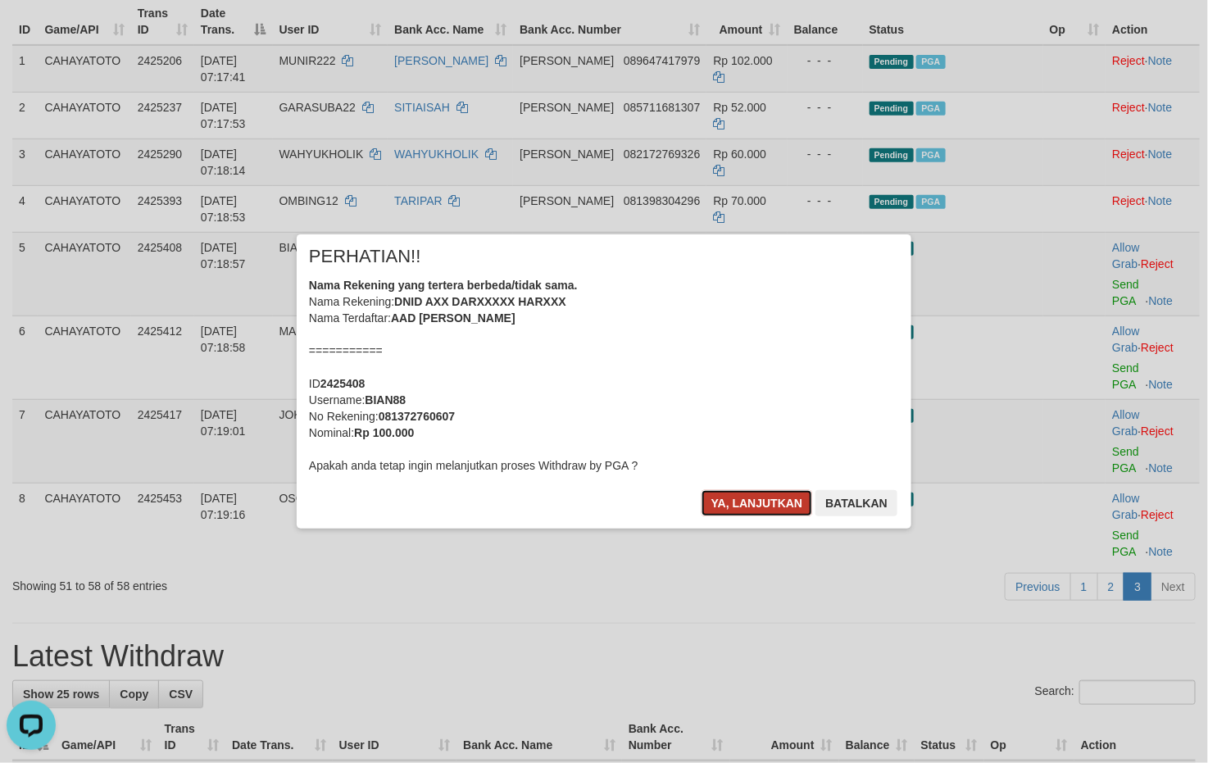
click at [759, 495] on button "Ya, lanjutkan" at bounding box center [756, 503] width 111 height 26
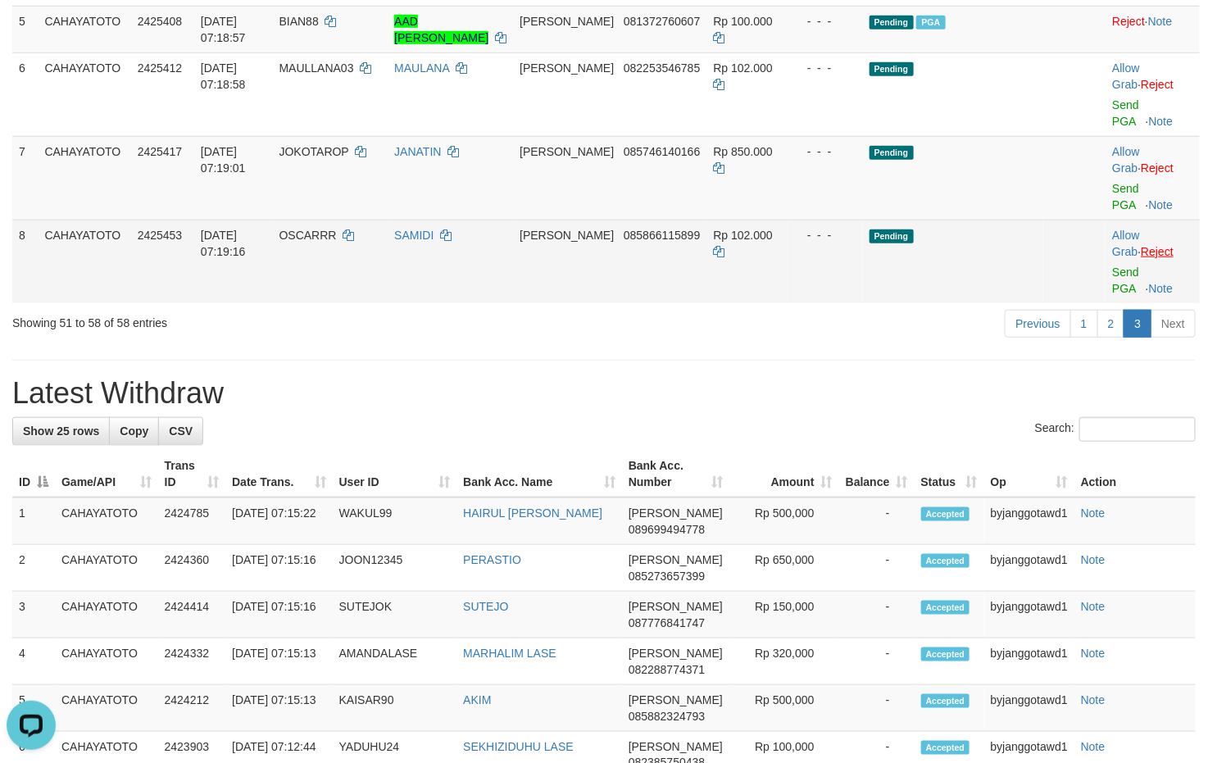
scroll to position [475, 0]
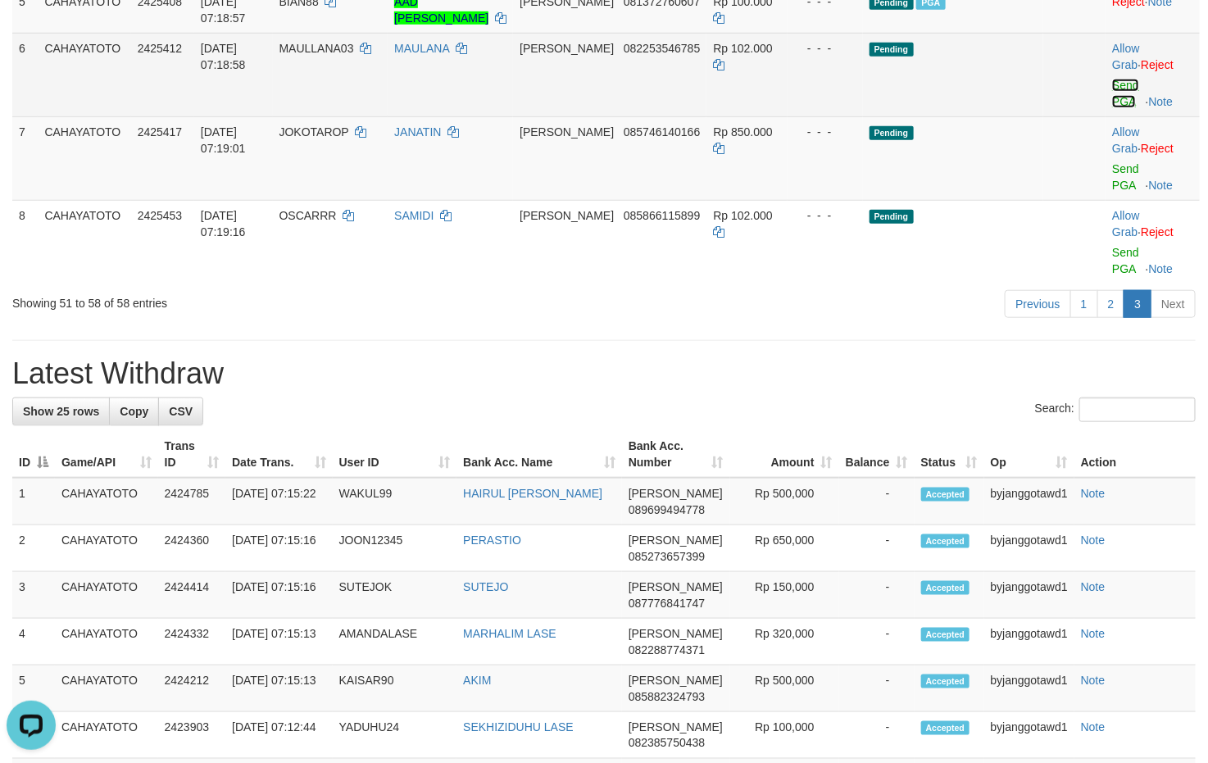
click at [1112, 84] on link "Send PGA" at bounding box center [1125, 93] width 27 height 29
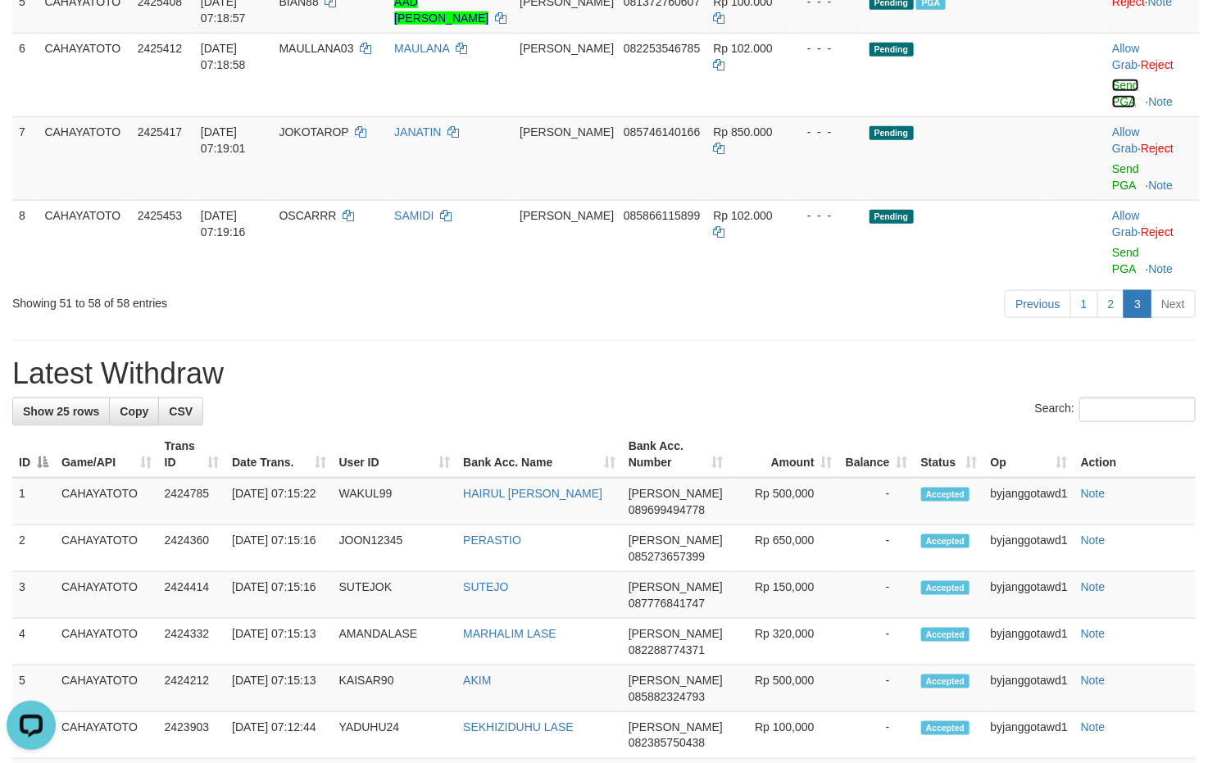
scroll to position [352, 0]
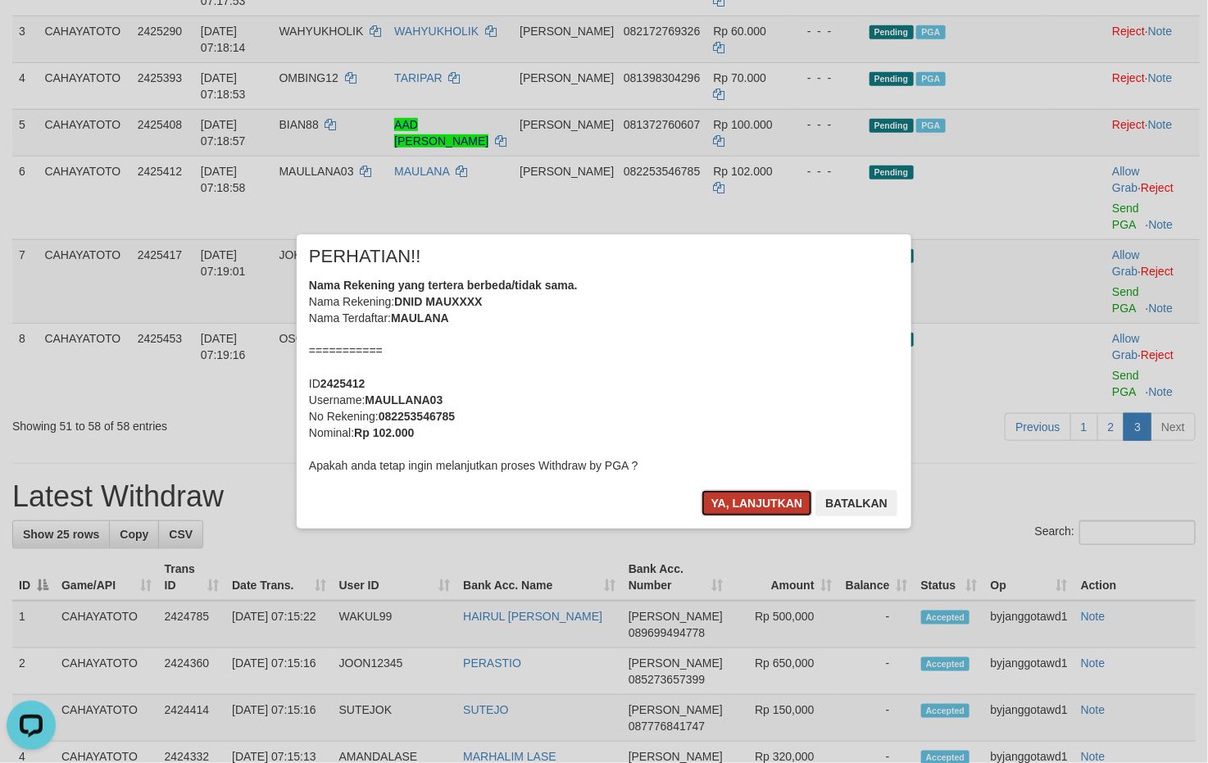
click at [715, 499] on button "Ya, lanjutkan" at bounding box center [756, 503] width 111 height 26
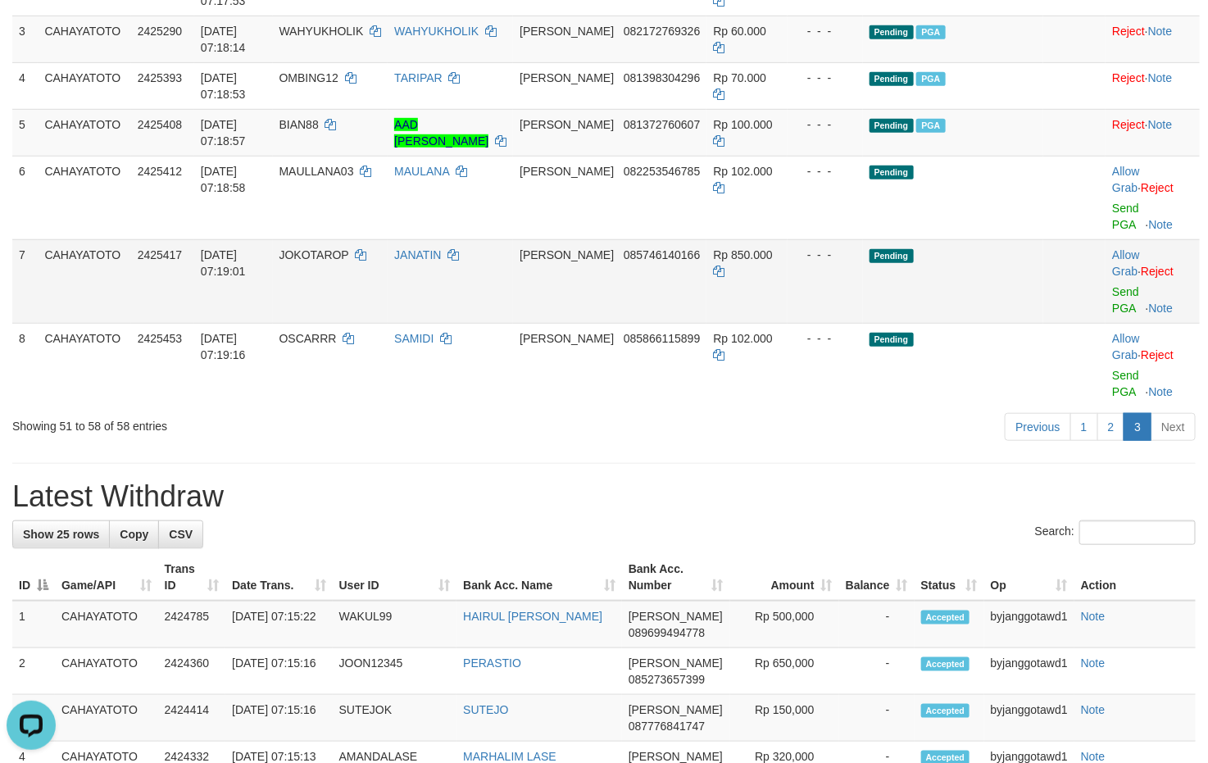
click at [311, 254] on span "JOKOTAROP" at bounding box center [314, 254] width 70 height 13
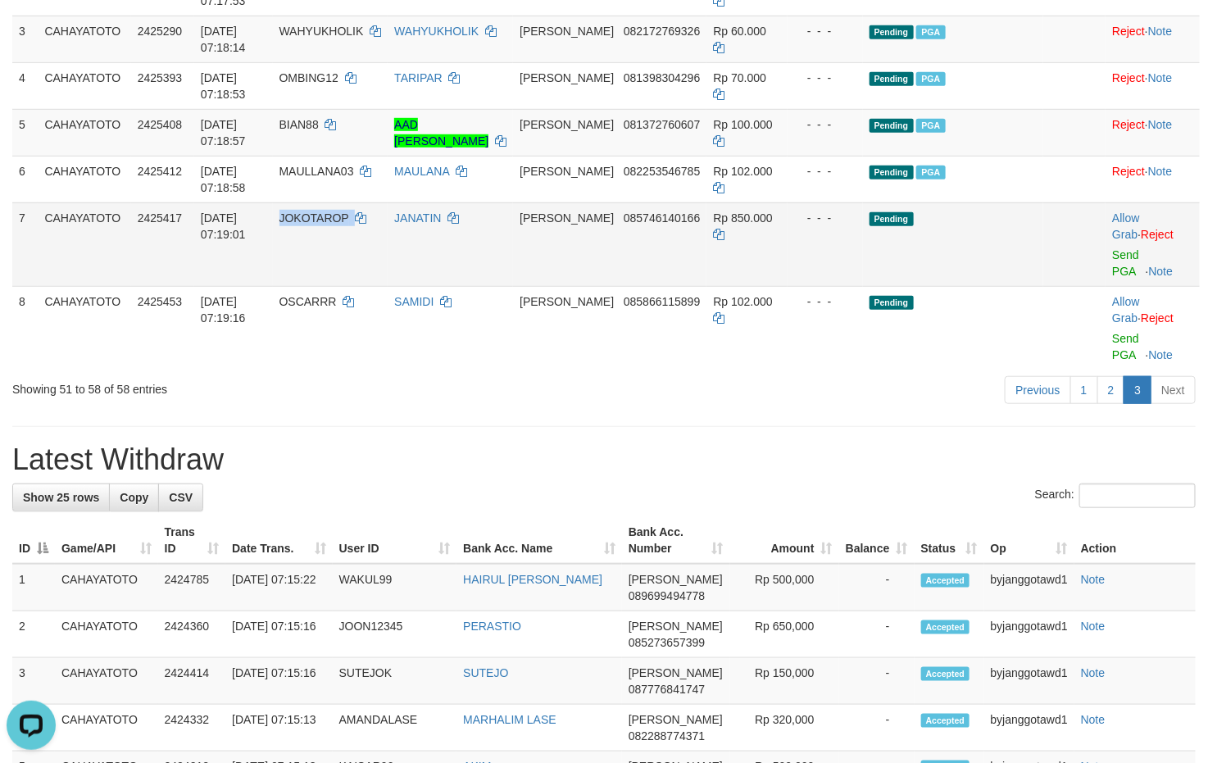
click at [311, 254] on td "JOKOTAROP" at bounding box center [331, 244] width 116 height 84
copy td "JOKOTAROP"
click at [983, 237] on td "Pending" at bounding box center [953, 244] width 180 height 84
click at [1112, 258] on link "Send PGA" at bounding box center [1125, 262] width 27 height 29
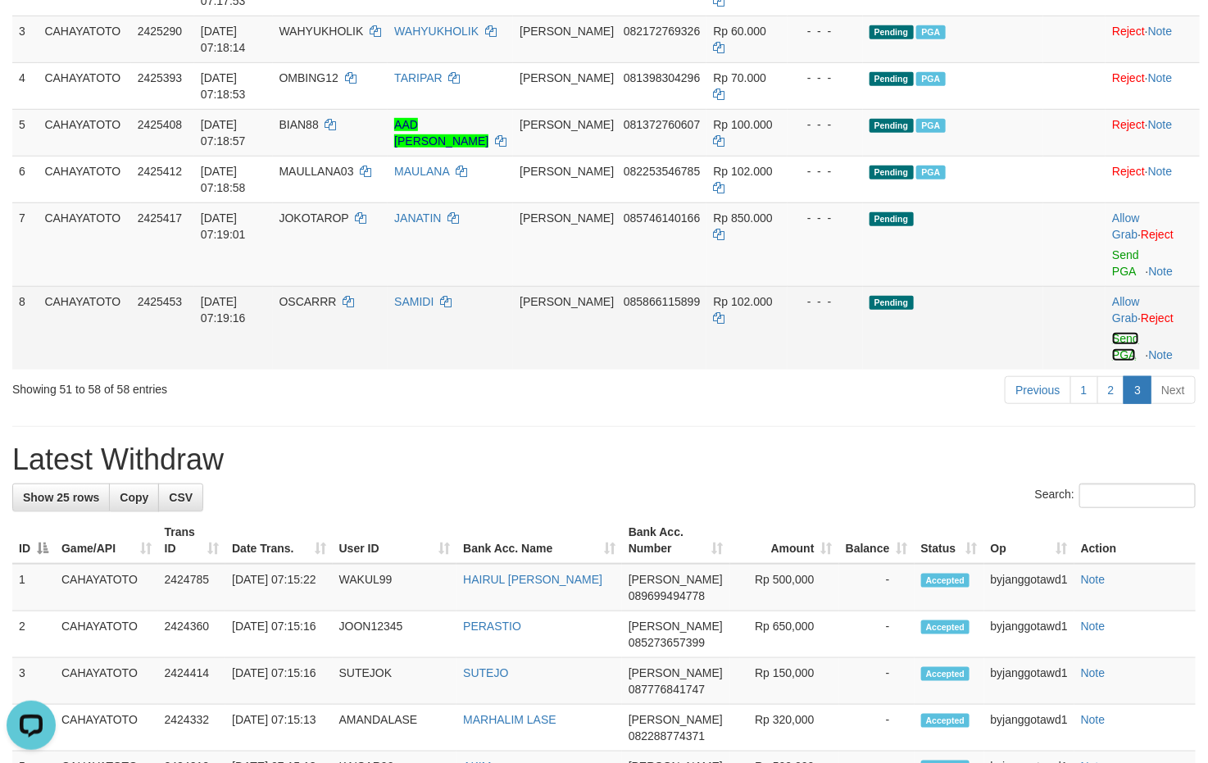
click at [1113, 337] on link "Send PGA" at bounding box center [1125, 346] width 27 height 29
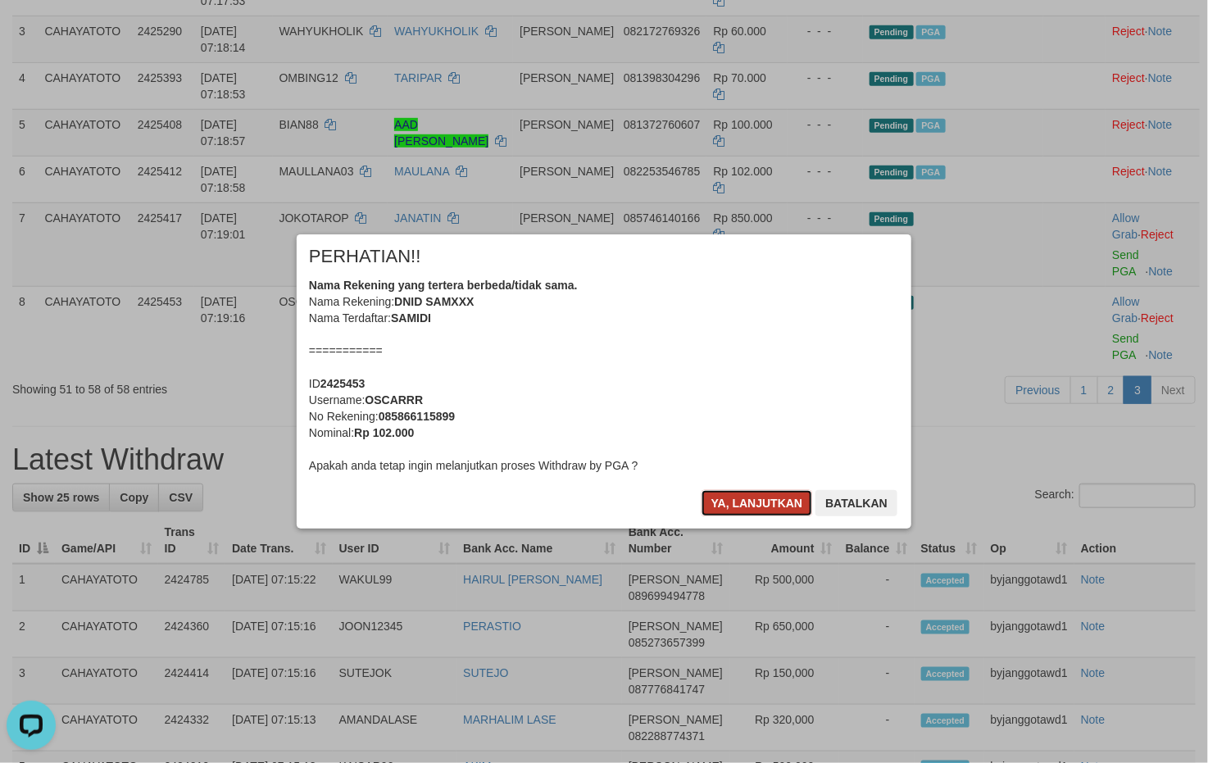
click at [716, 492] on button "Ya, lanjutkan" at bounding box center [756, 503] width 111 height 26
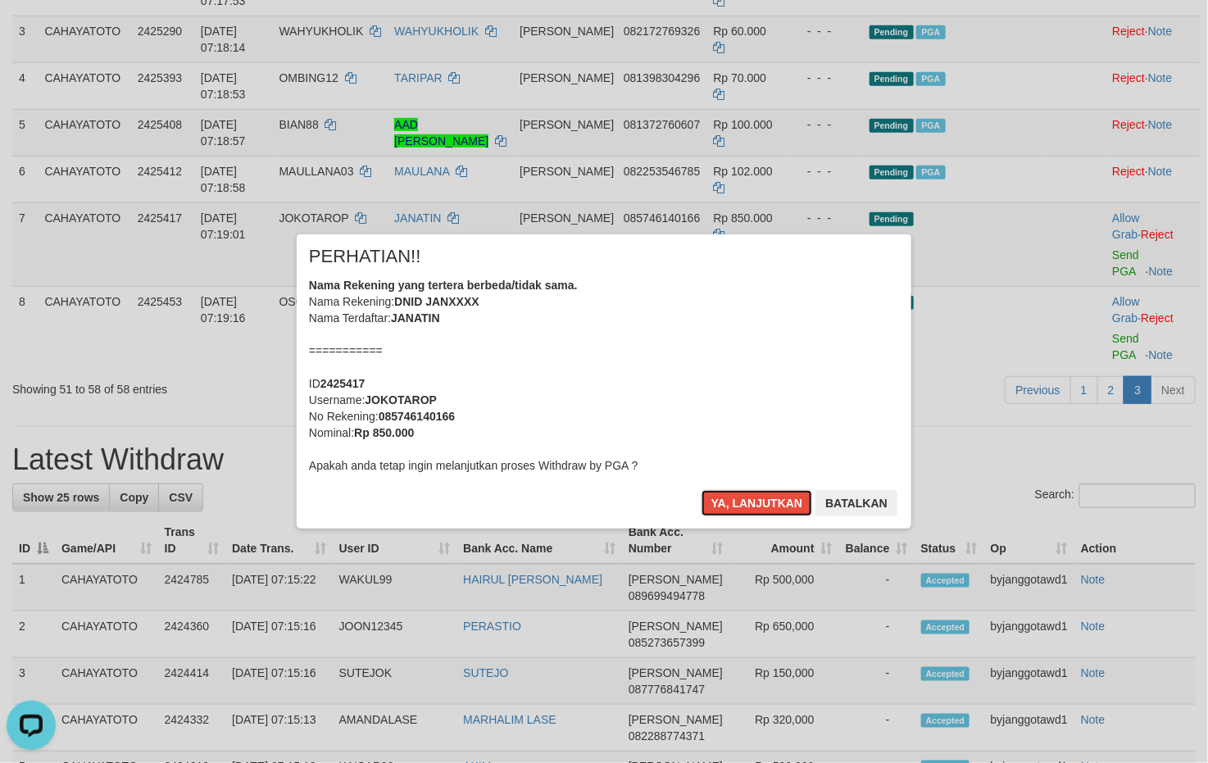
click at [716, 492] on button "Ya, lanjutkan" at bounding box center [756, 503] width 111 height 26
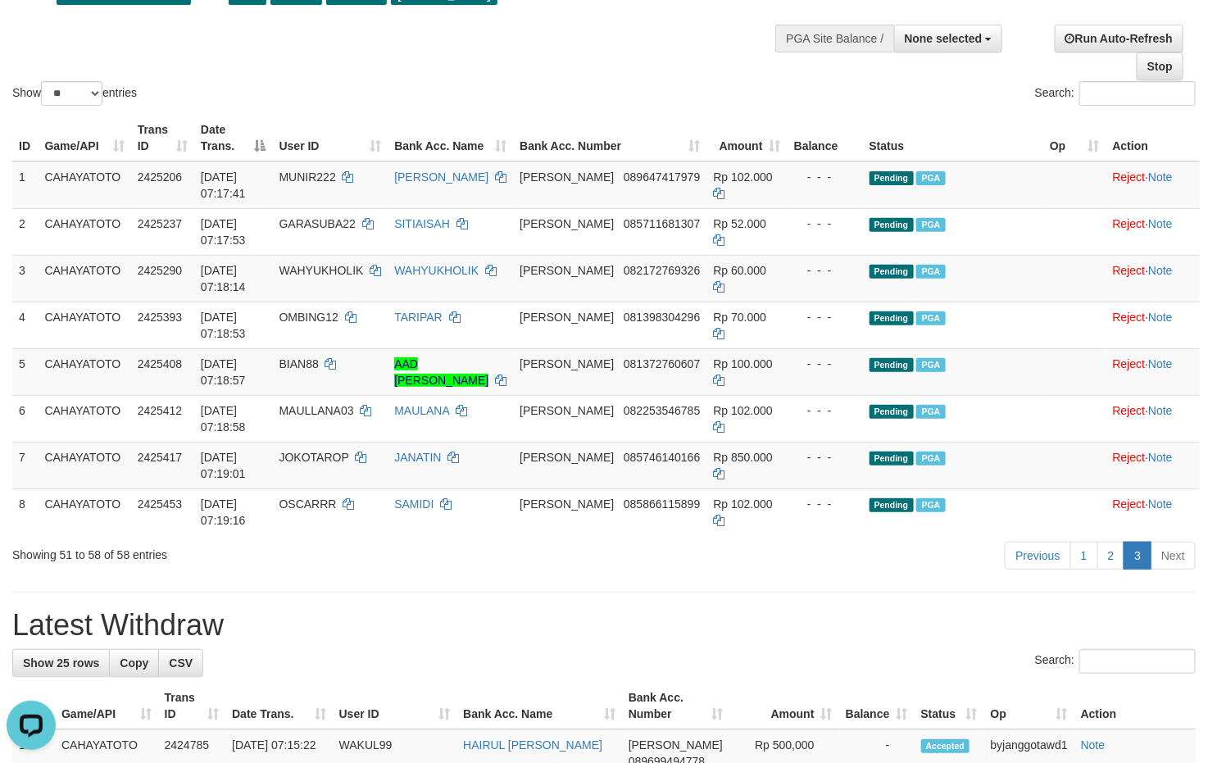
scroll to position [98, 0]
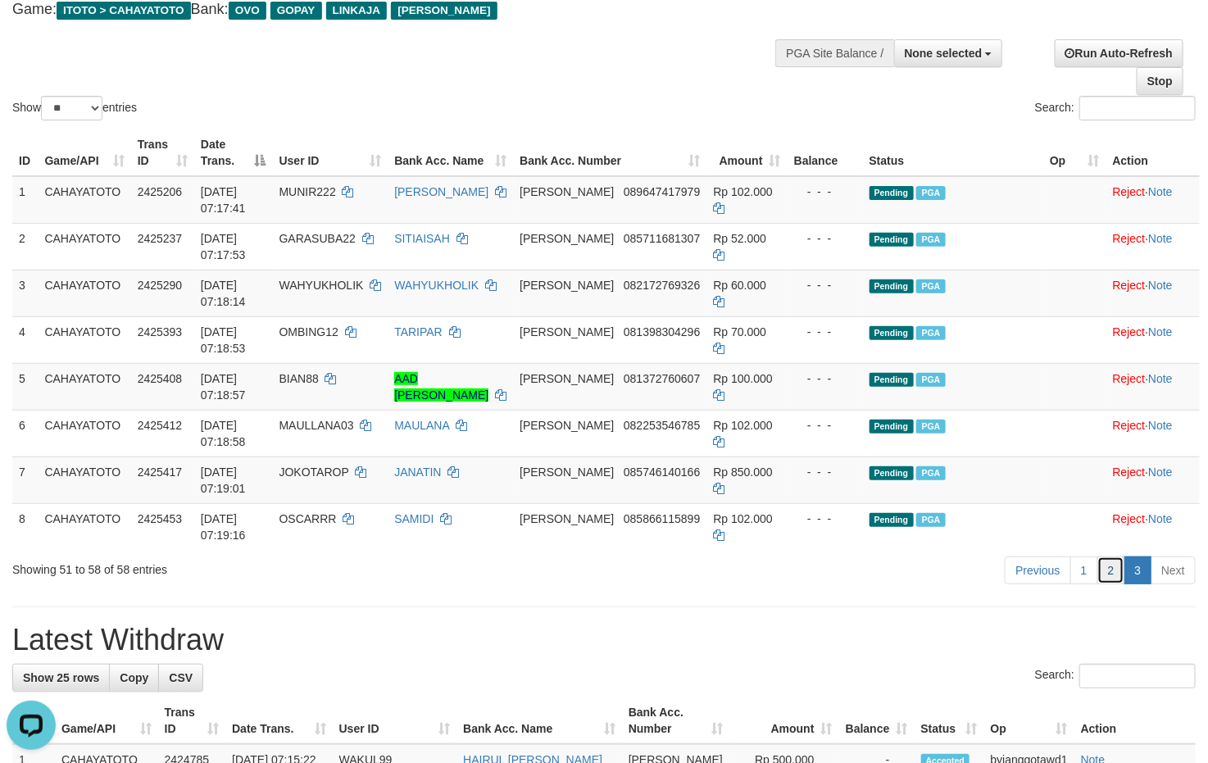
click at [1108, 570] on link "2" at bounding box center [1111, 570] width 28 height 28
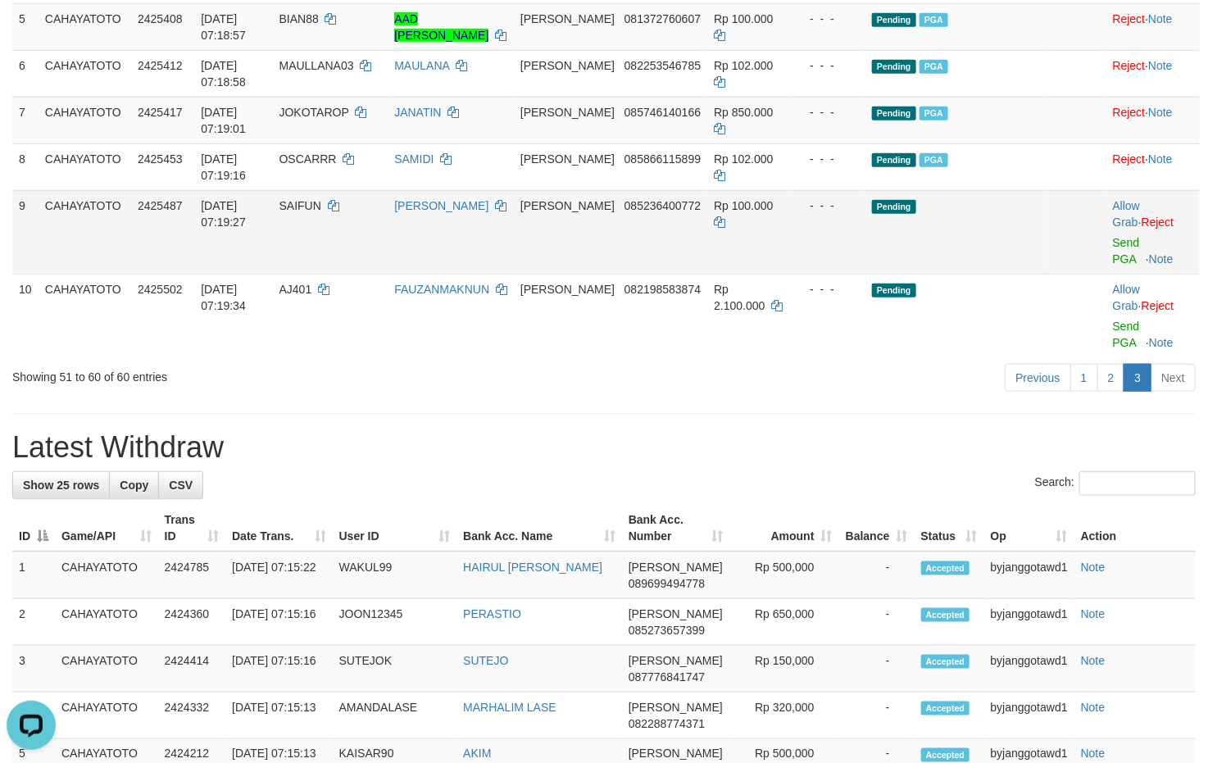
click at [292, 212] on span "SAIFUN" at bounding box center [300, 205] width 42 height 13
copy td "SAIFUN"
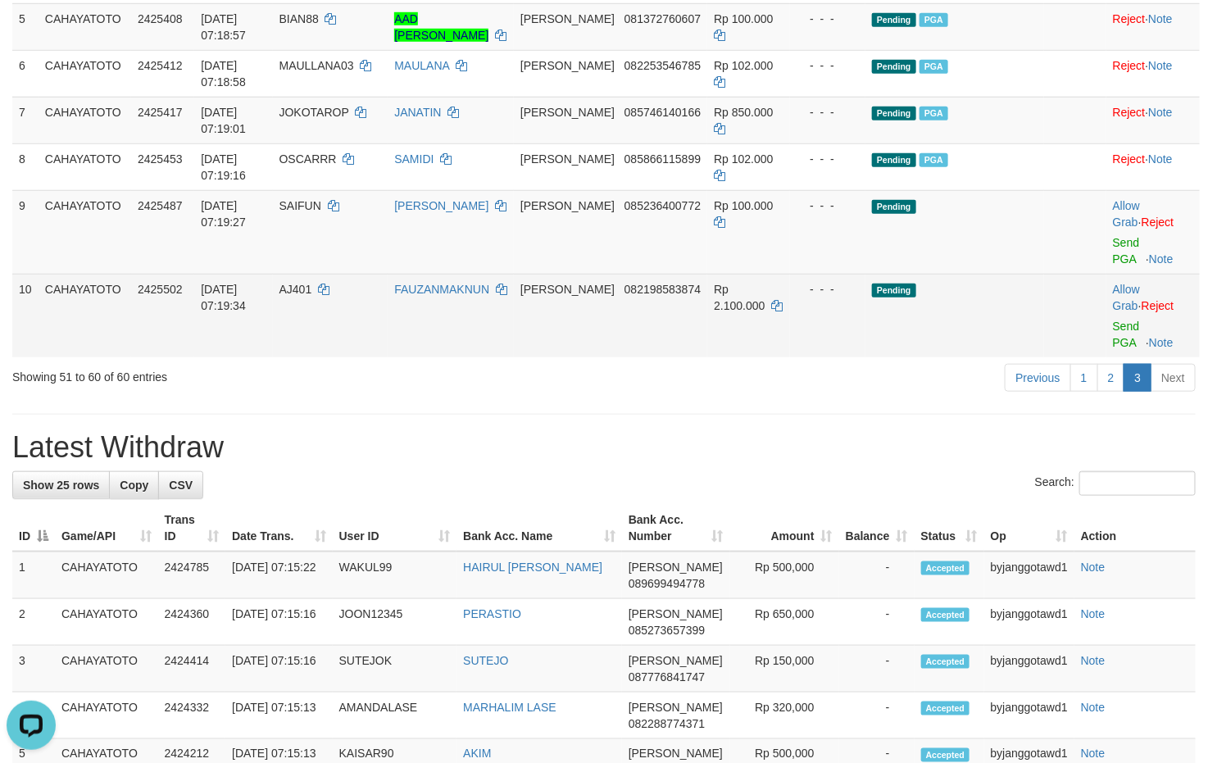
click at [288, 288] on span "AJ401" at bounding box center [295, 289] width 33 height 13
copy td "AJ401"
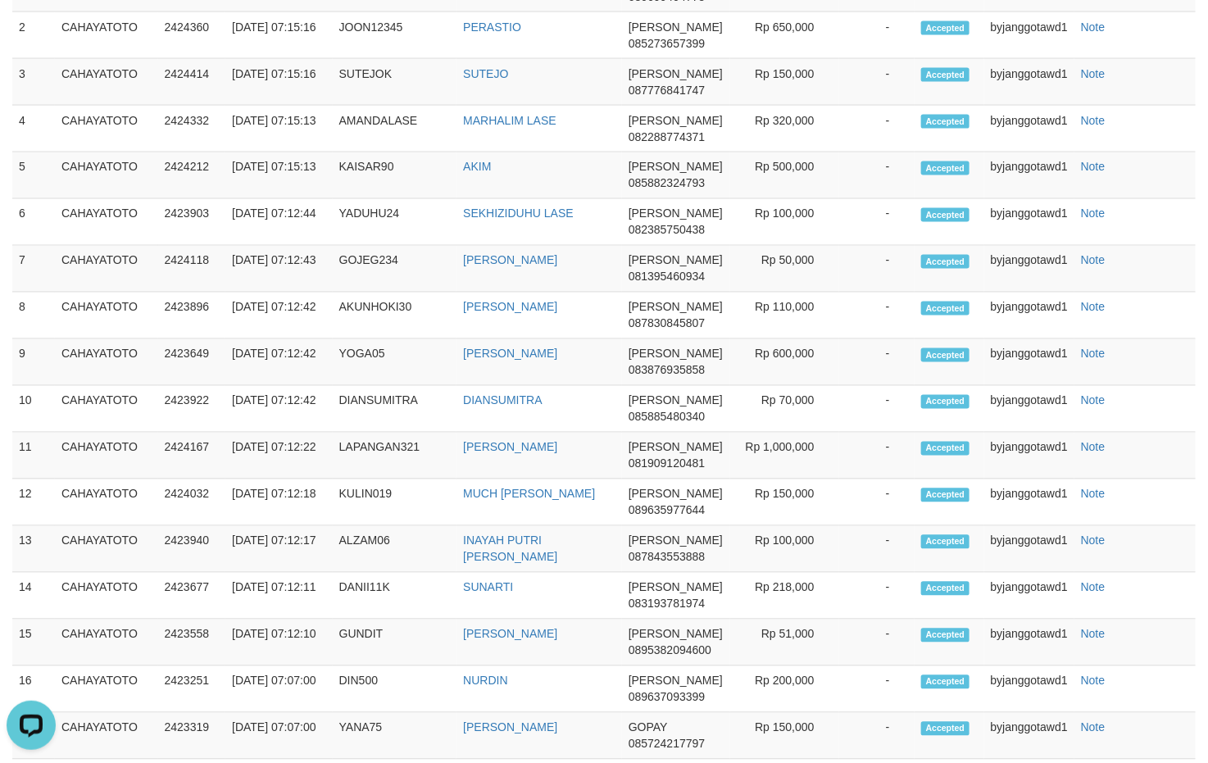
scroll to position [1126, 0]
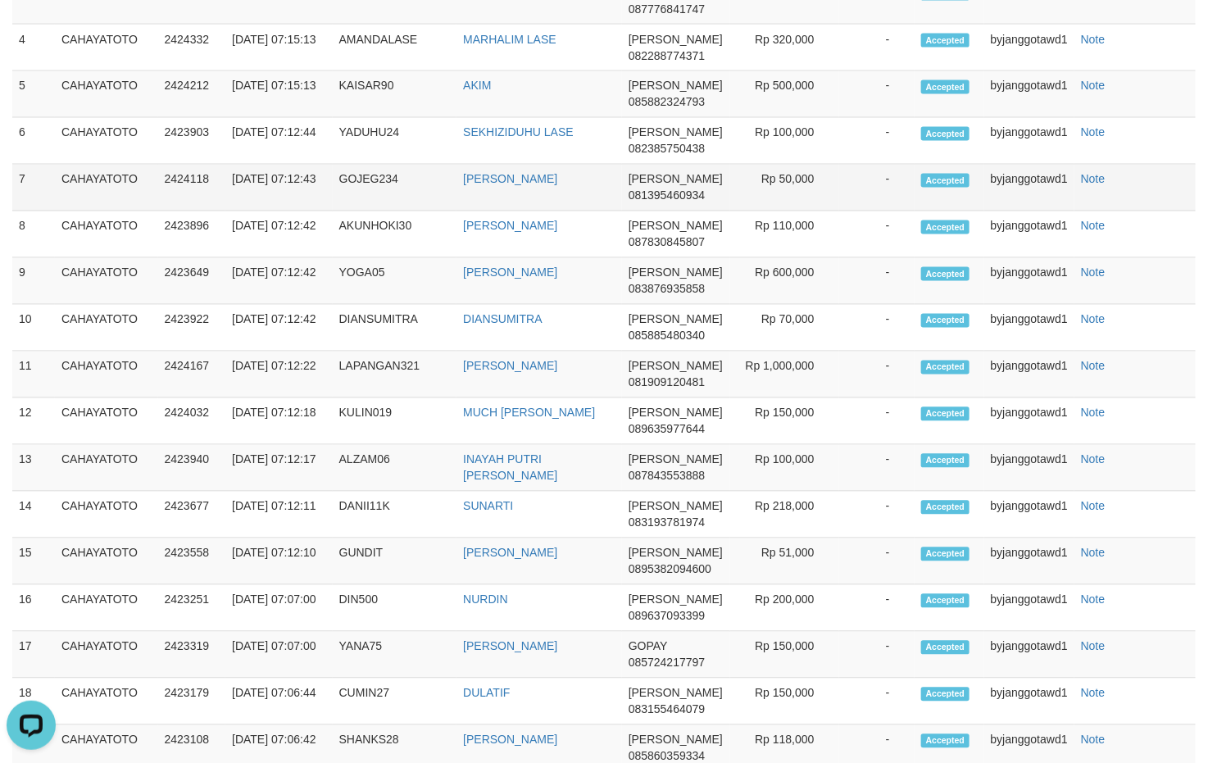
click at [1077, 172] on td "Note" at bounding box center [1134, 188] width 121 height 47
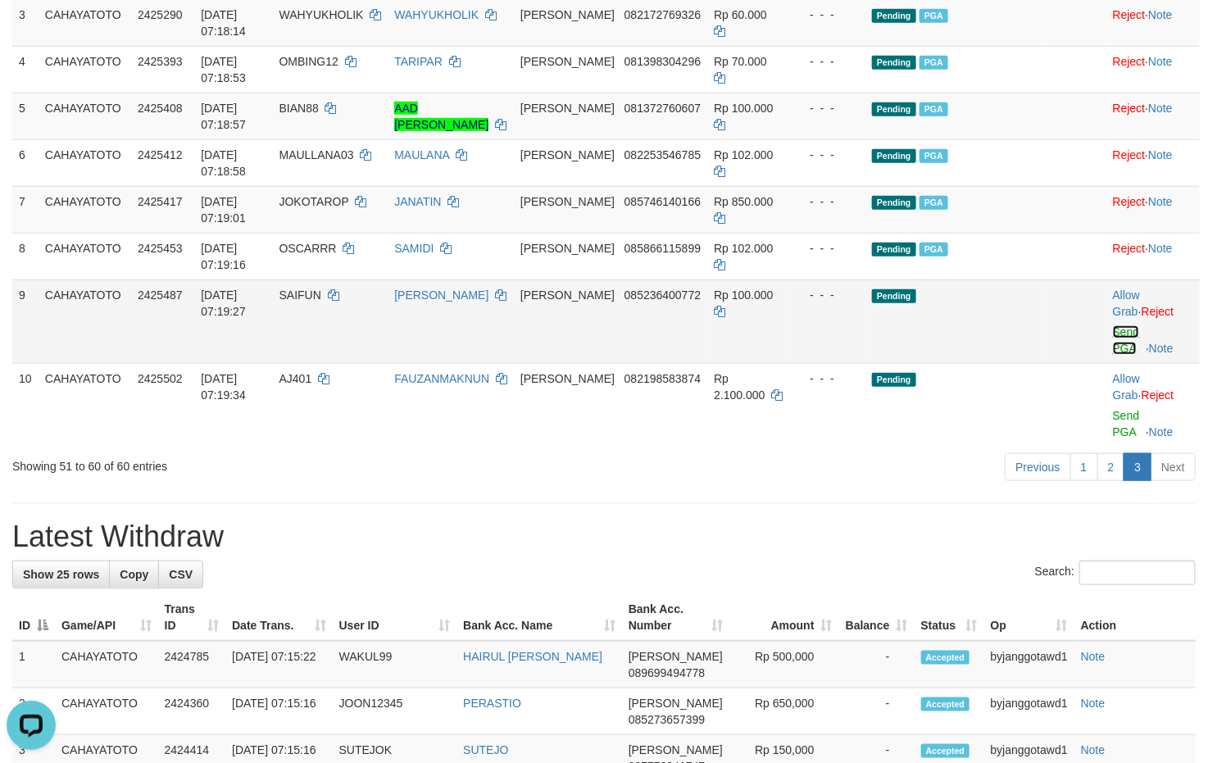
click at [1113, 339] on link "Send PGA" at bounding box center [1126, 339] width 27 height 29
click at [1113, 423] on link "Send PGA" at bounding box center [1126, 423] width 27 height 29
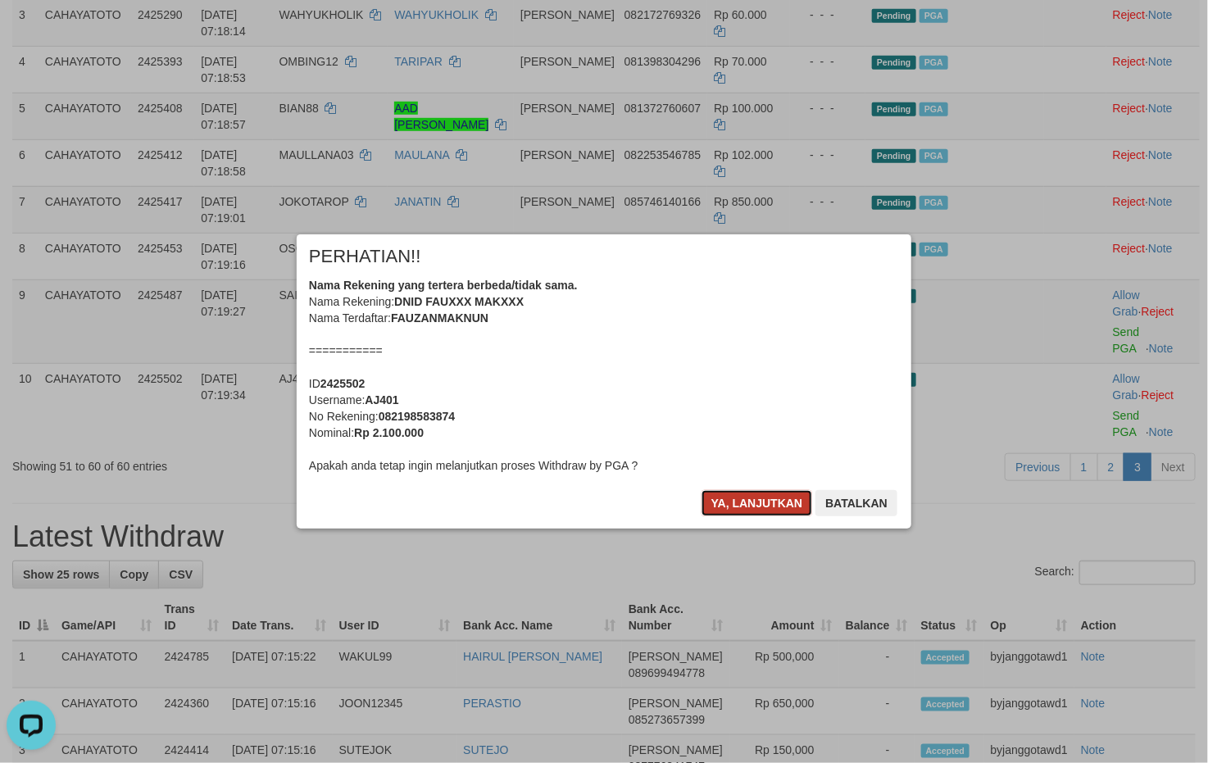
click at [738, 497] on button "Ya, lanjutkan" at bounding box center [756, 503] width 111 height 26
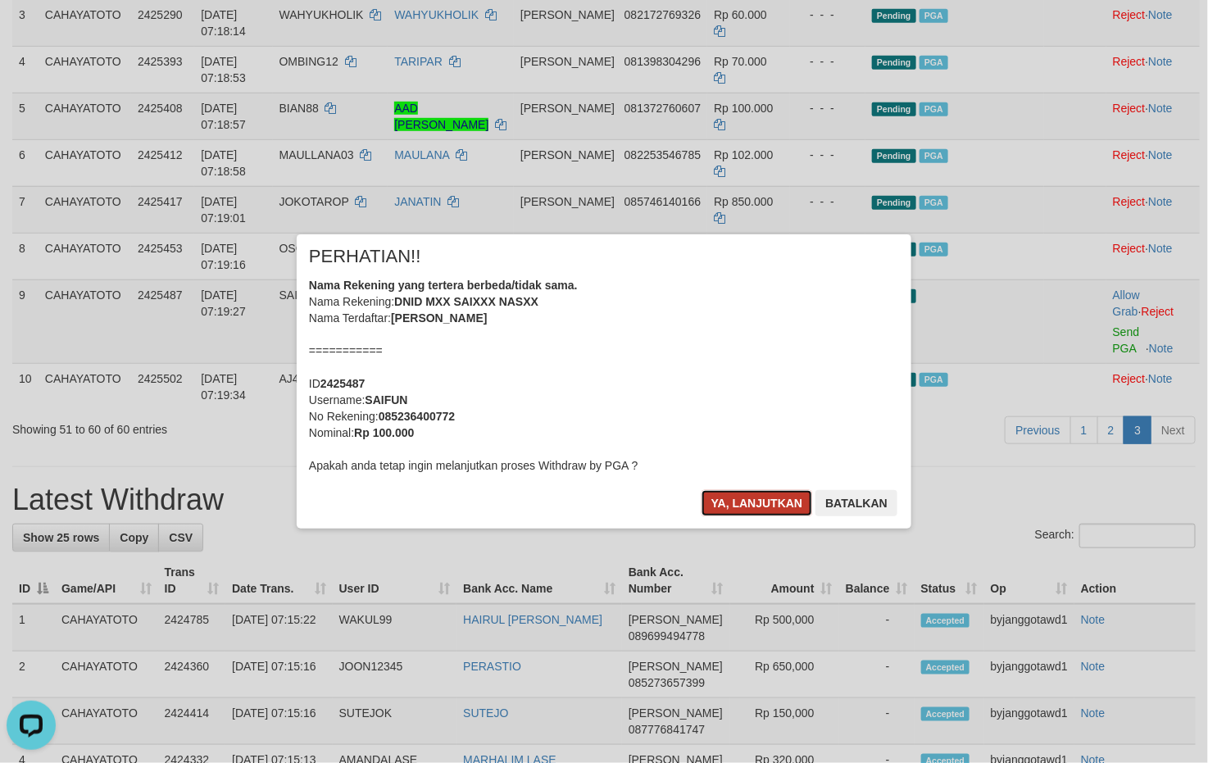
click at [741, 497] on button "Ya, lanjutkan" at bounding box center [756, 503] width 111 height 26
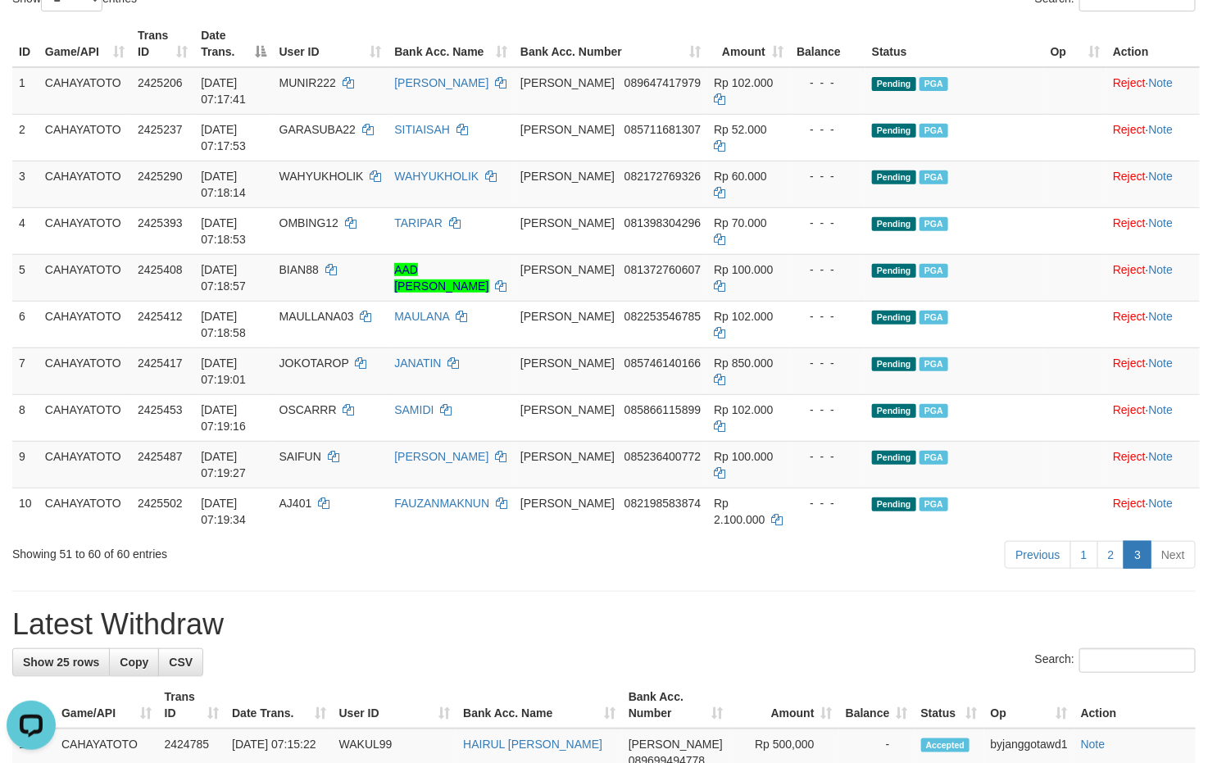
scroll to position [114, 0]
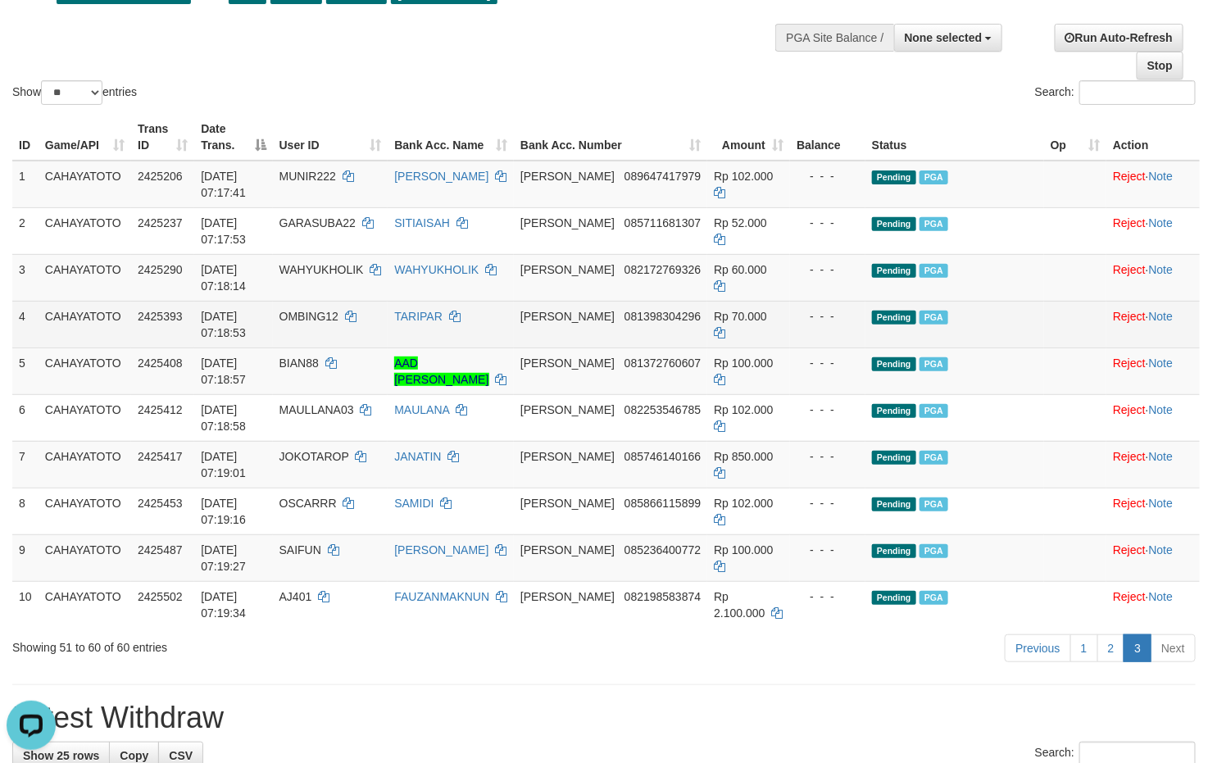
click at [986, 315] on td "Pending PGA" at bounding box center [954, 324] width 179 height 47
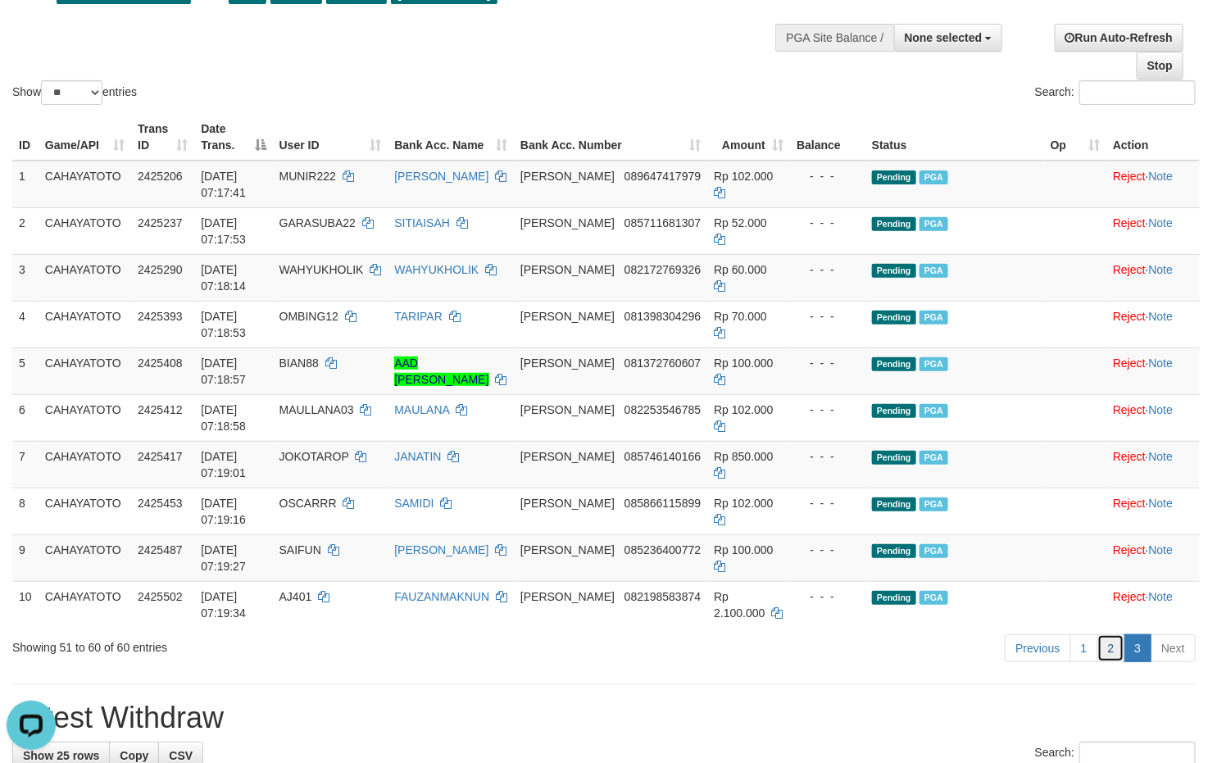
click at [1106, 654] on link "2" at bounding box center [1111, 648] width 28 height 28
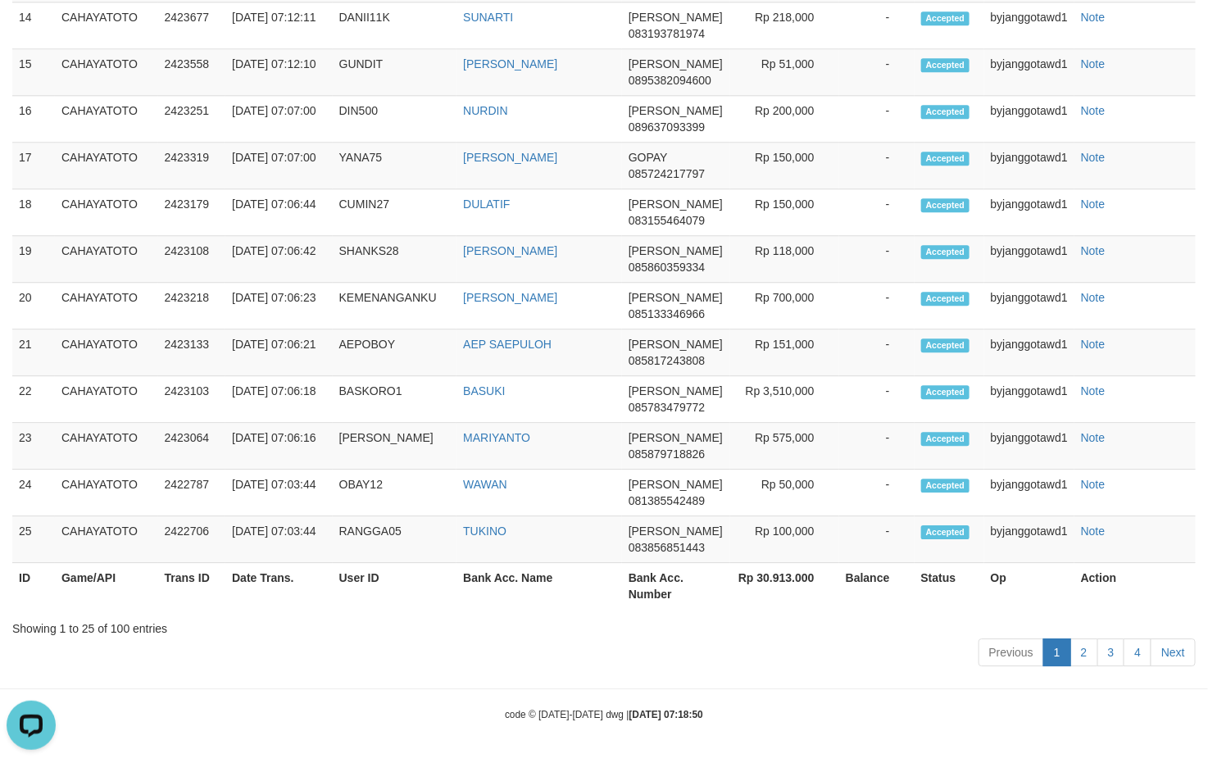
scroll to position [469, 0]
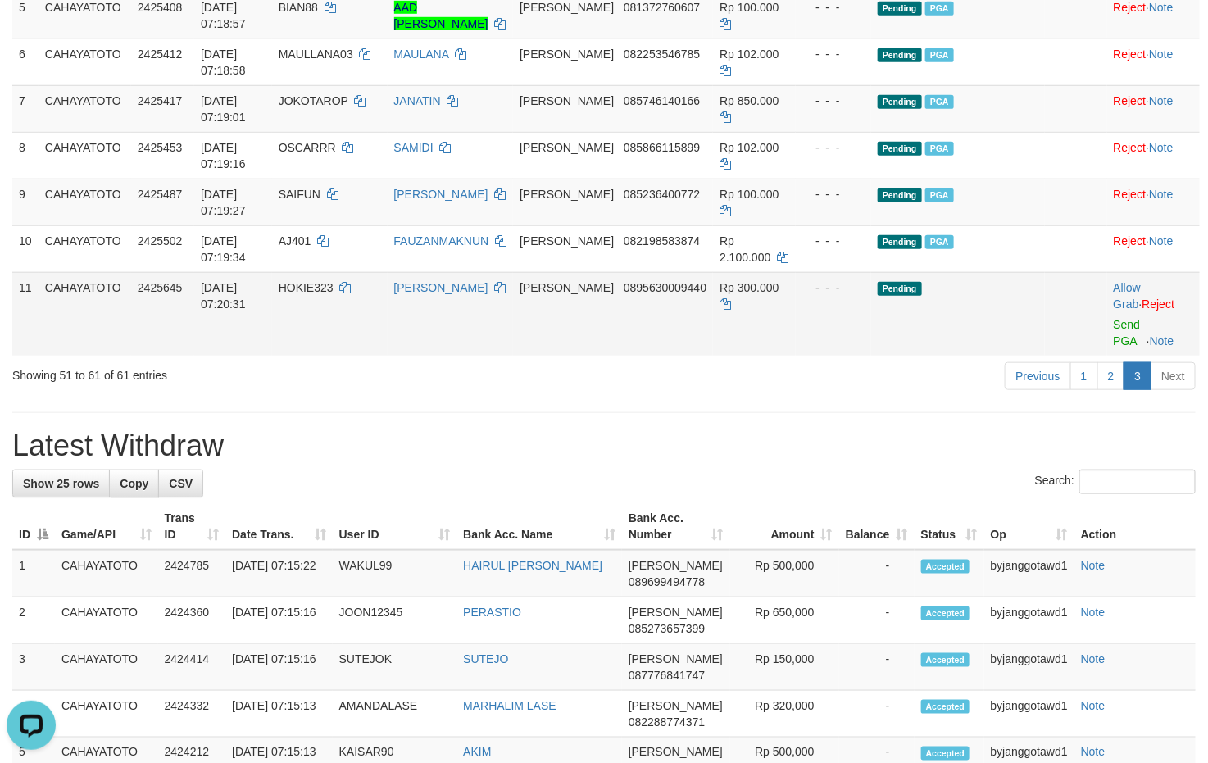
click at [325, 291] on span "HOKIE323" at bounding box center [306, 287] width 55 height 13
copy td "HOKIE323"
drag, startPoint x: 575, startPoint y: 420, endPoint x: 583, endPoint y: 415, distance: 9.6
click at [575, 419] on div "**********" at bounding box center [604, 700] width 1208 height 2254
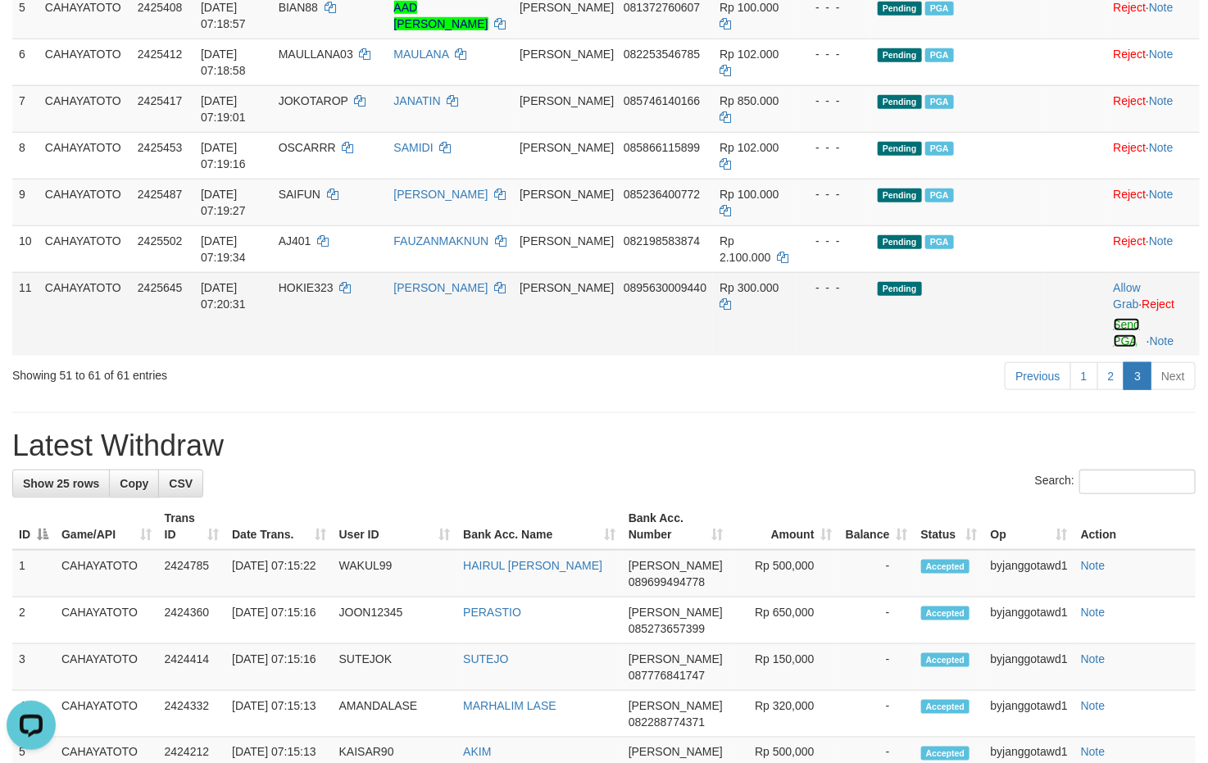
click at [1121, 322] on link "Send PGA" at bounding box center [1126, 332] width 27 height 29
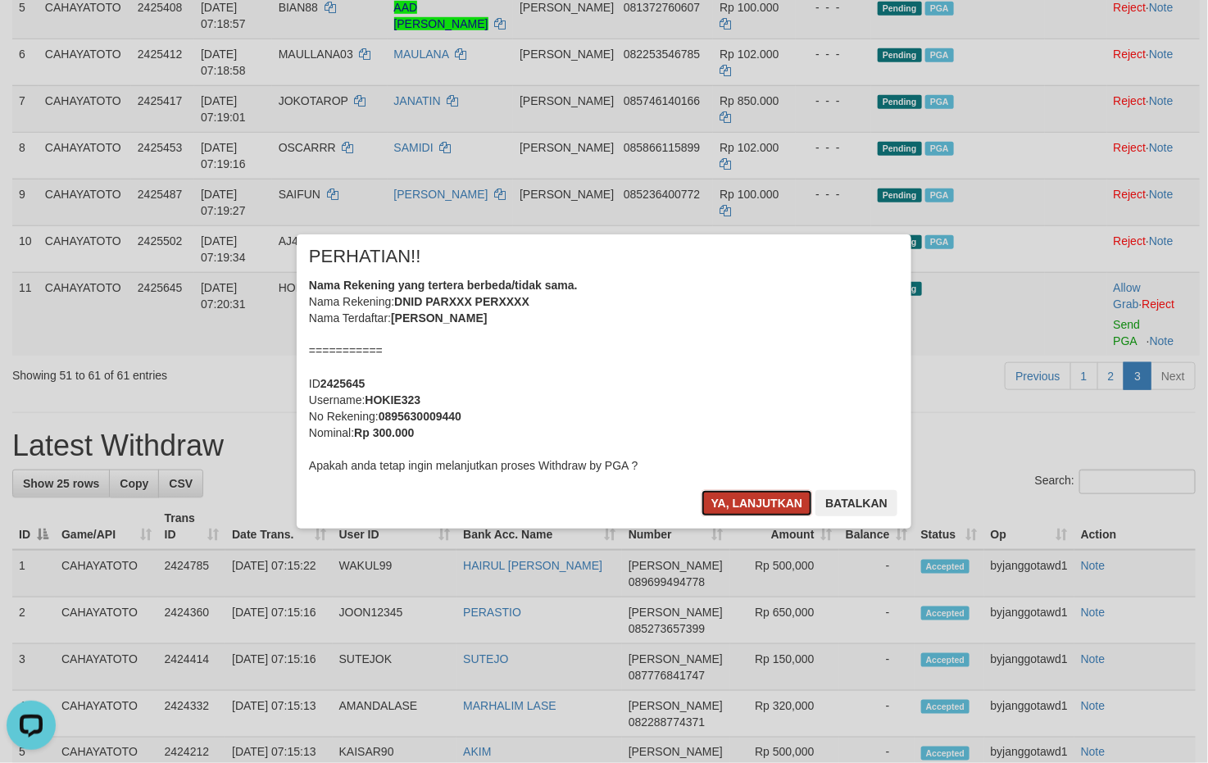
click at [759, 511] on button "Ya, lanjutkan" at bounding box center [756, 503] width 111 height 26
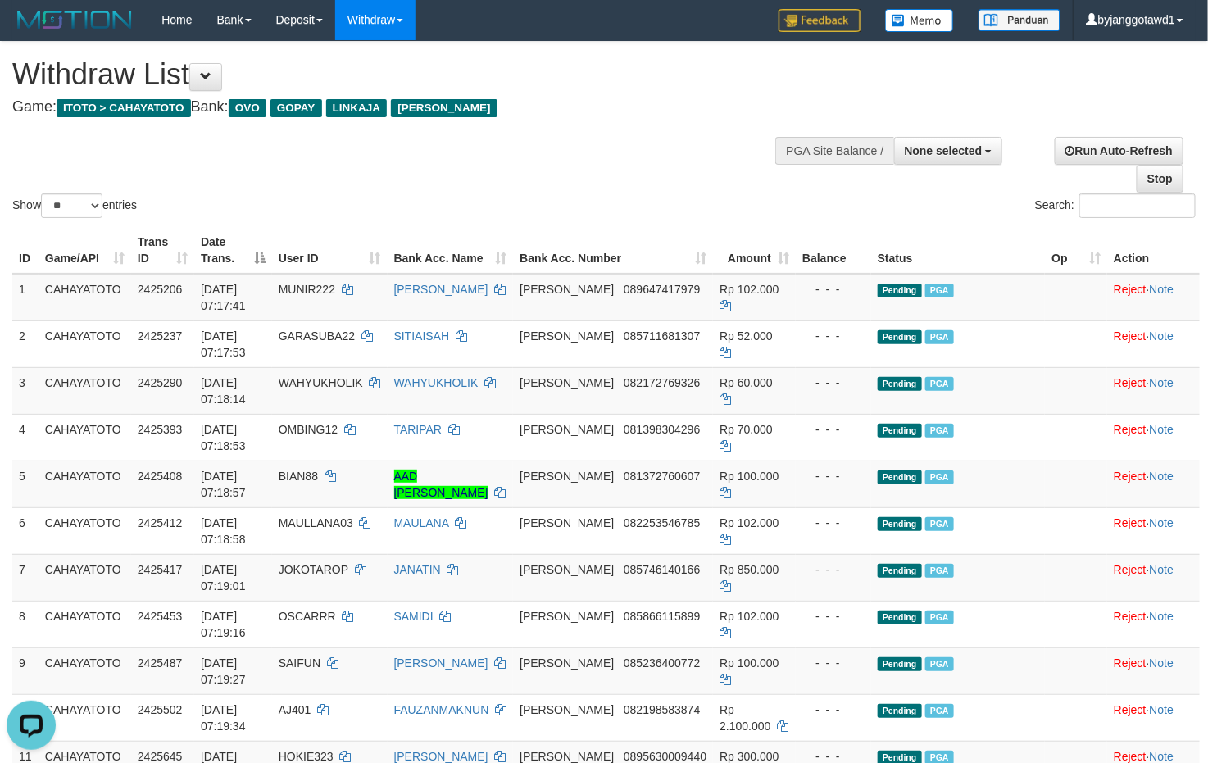
scroll to position [0, 0]
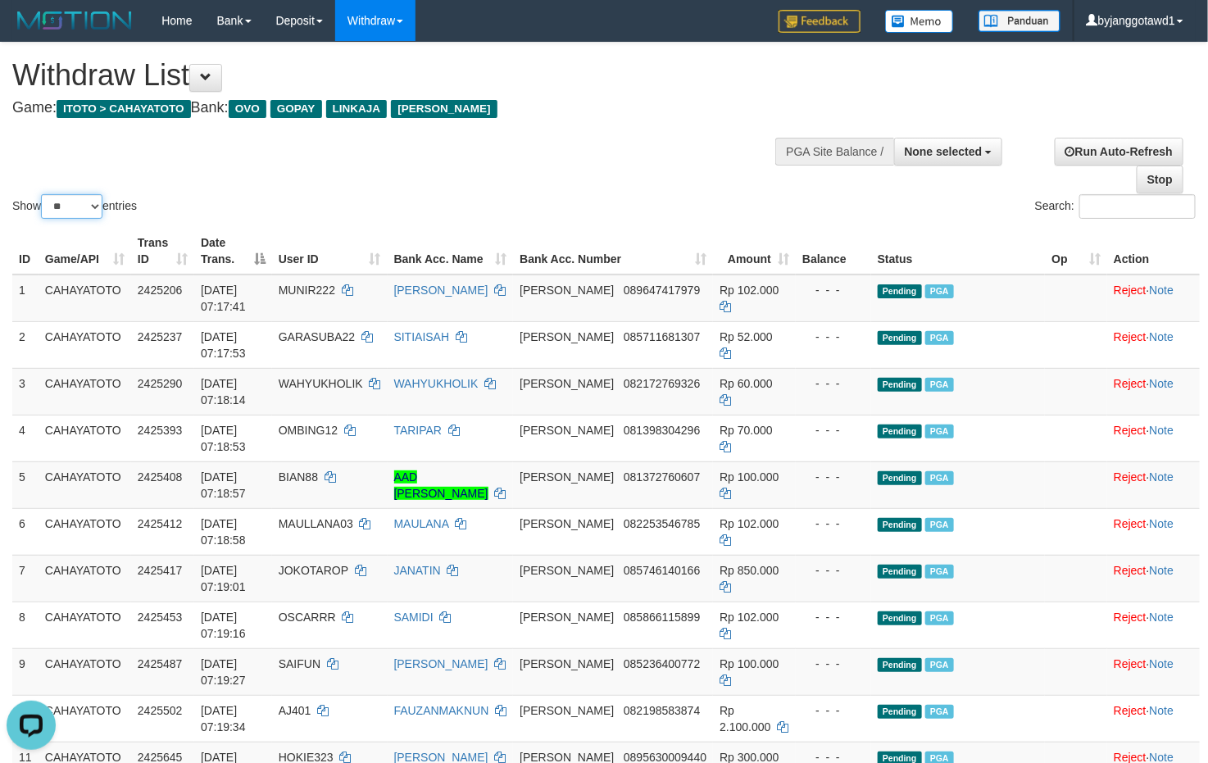
click at [84, 204] on select "** ** ** ***" at bounding box center [71, 206] width 61 height 25
select select "***"
click at [43, 196] on select "** ** ** ***" at bounding box center [71, 206] width 61 height 25
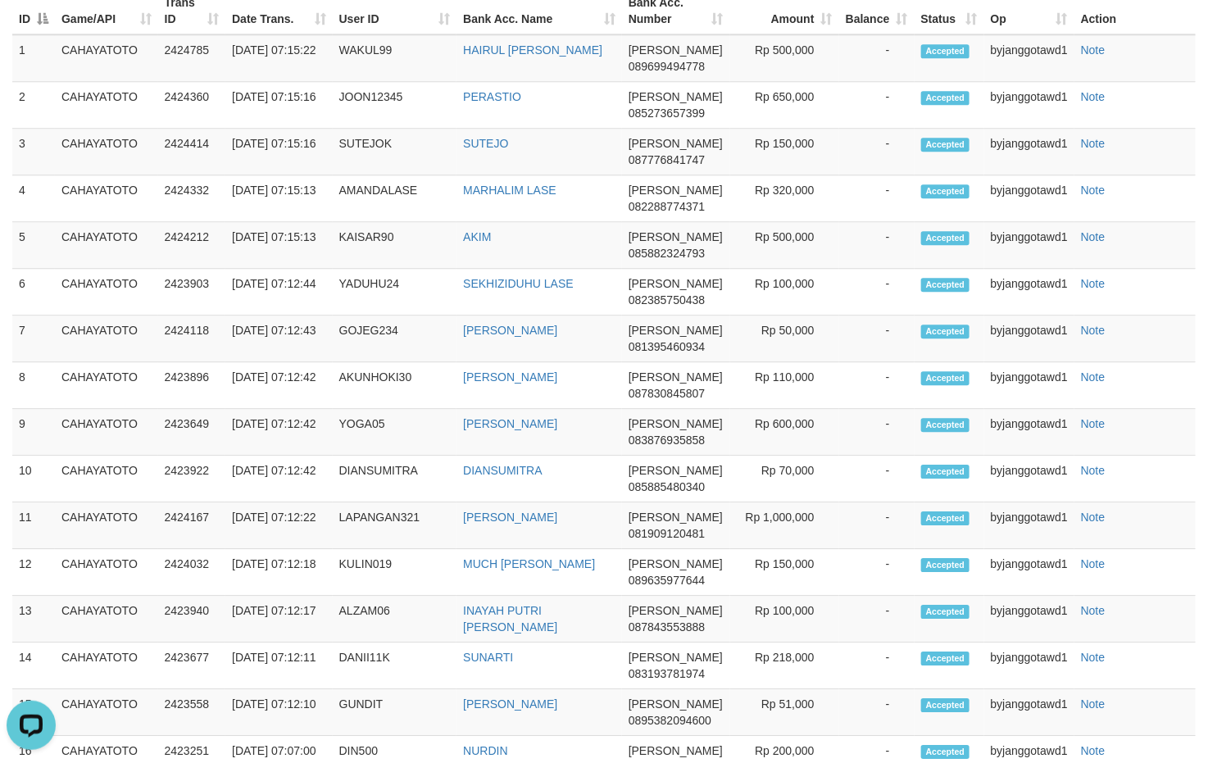
scroll to position [3933, 0]
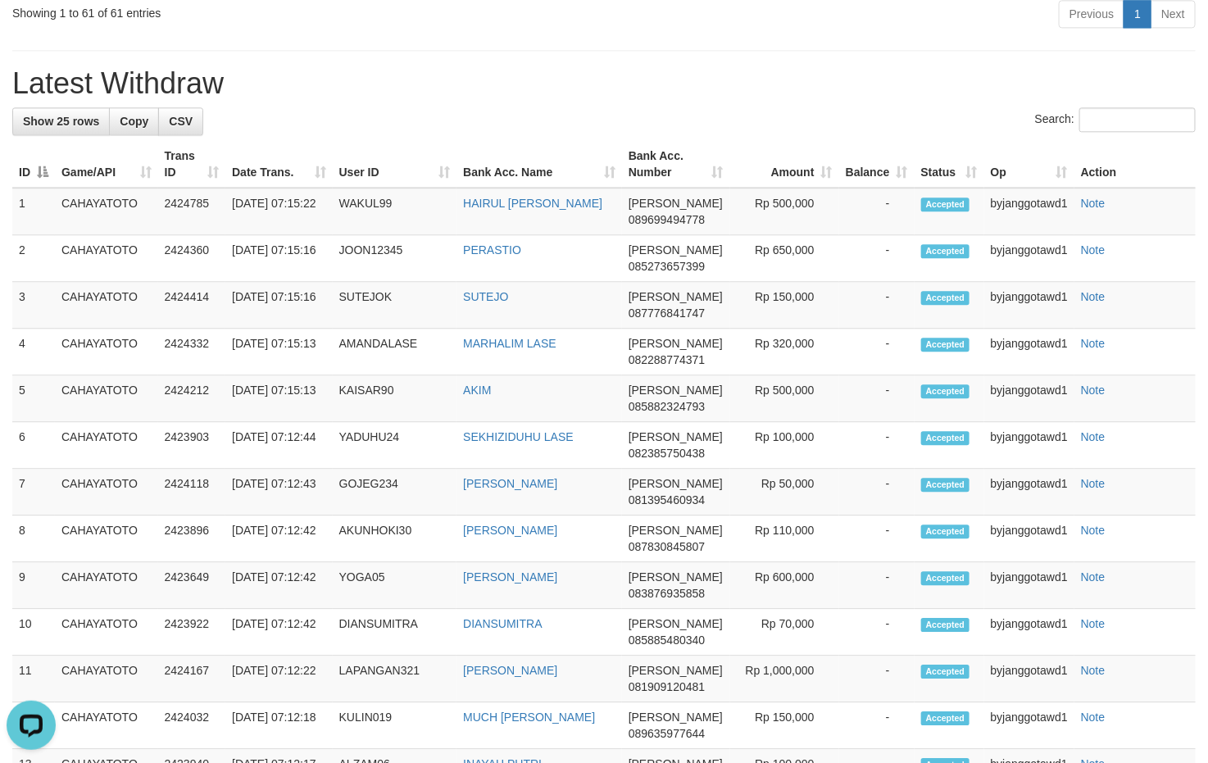
scroll to position [4055, 0]
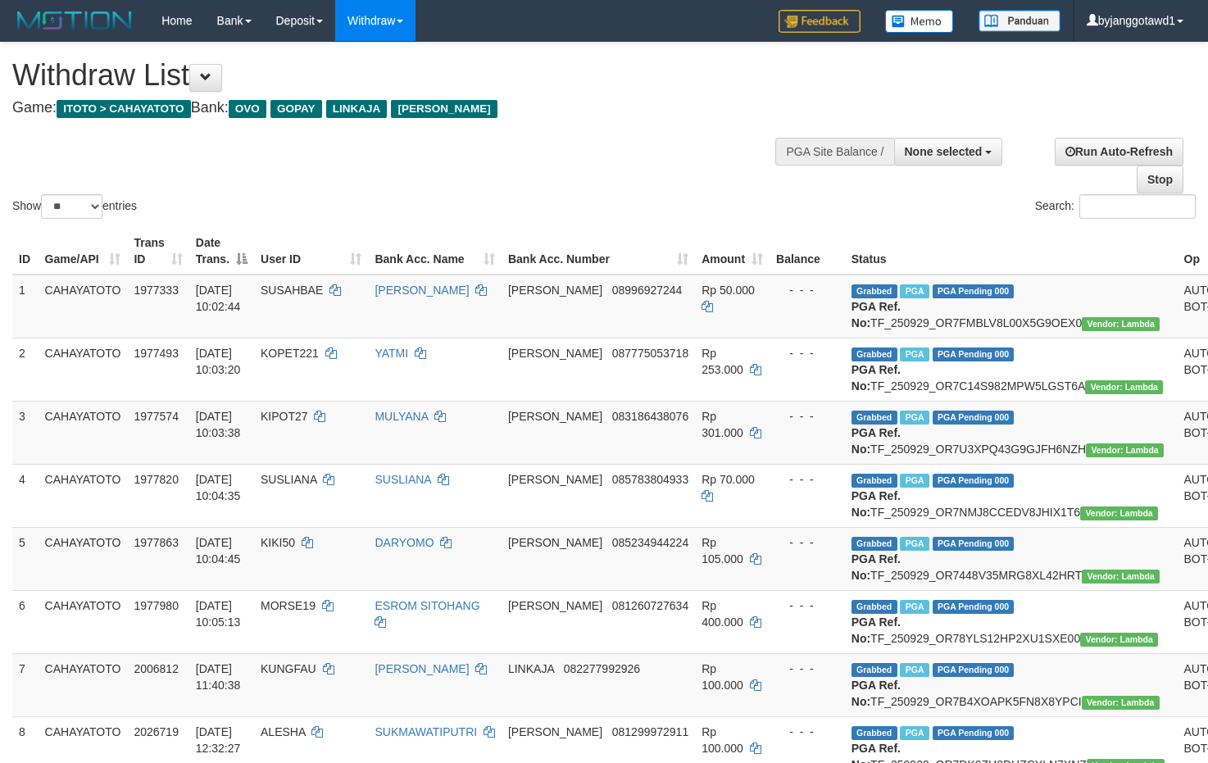
select select
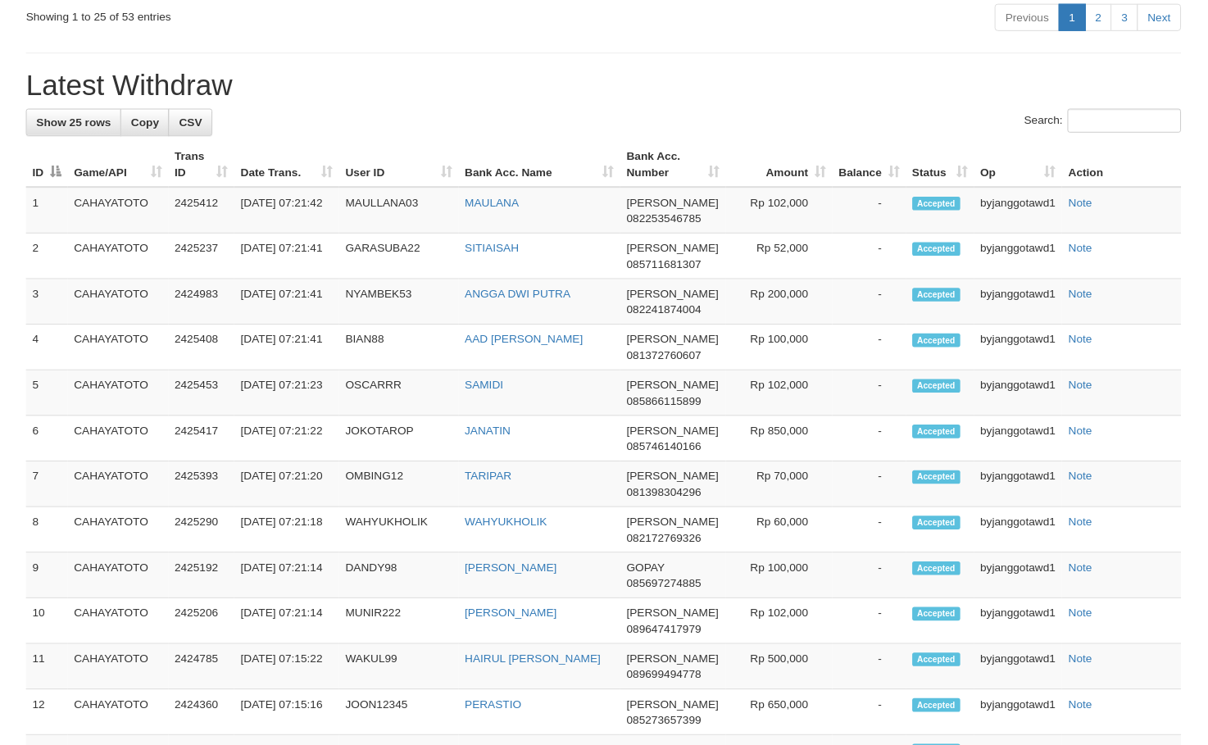
scroll to position [1853, 0]
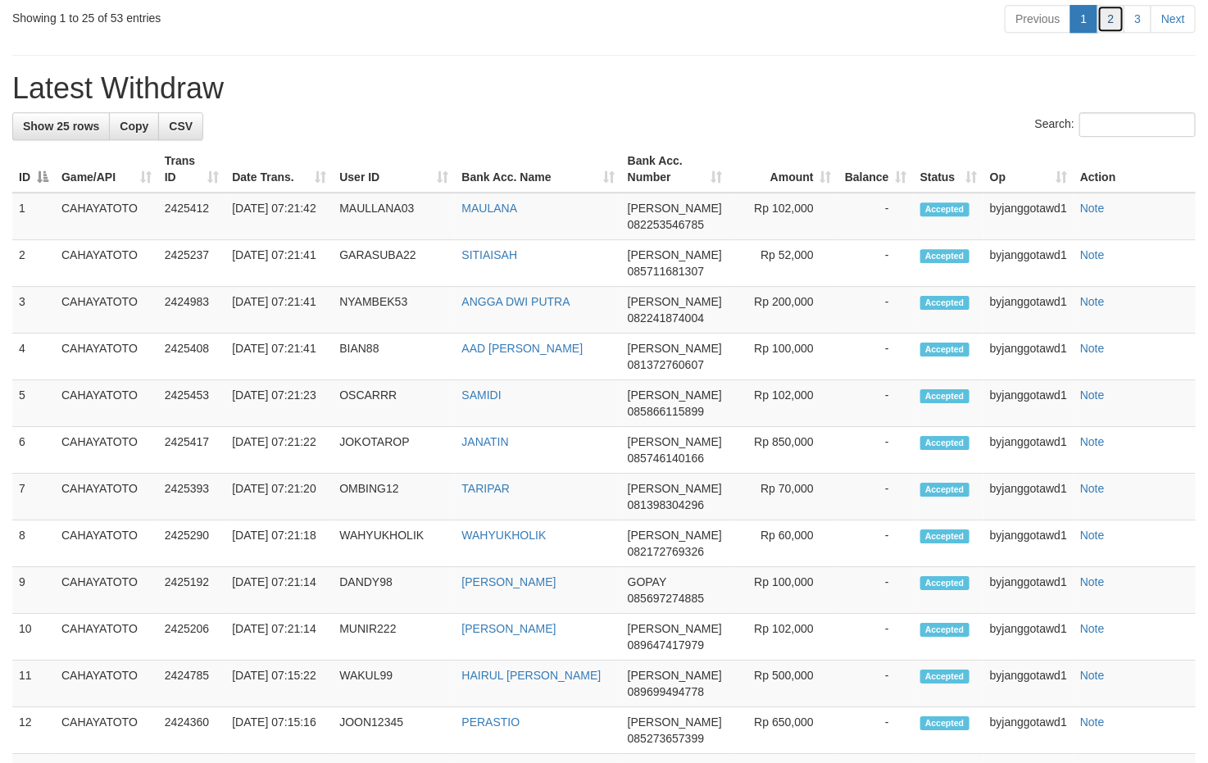
click at [1109, 33] on link "2" at bounding box center [1111, 19] width 28 height 28
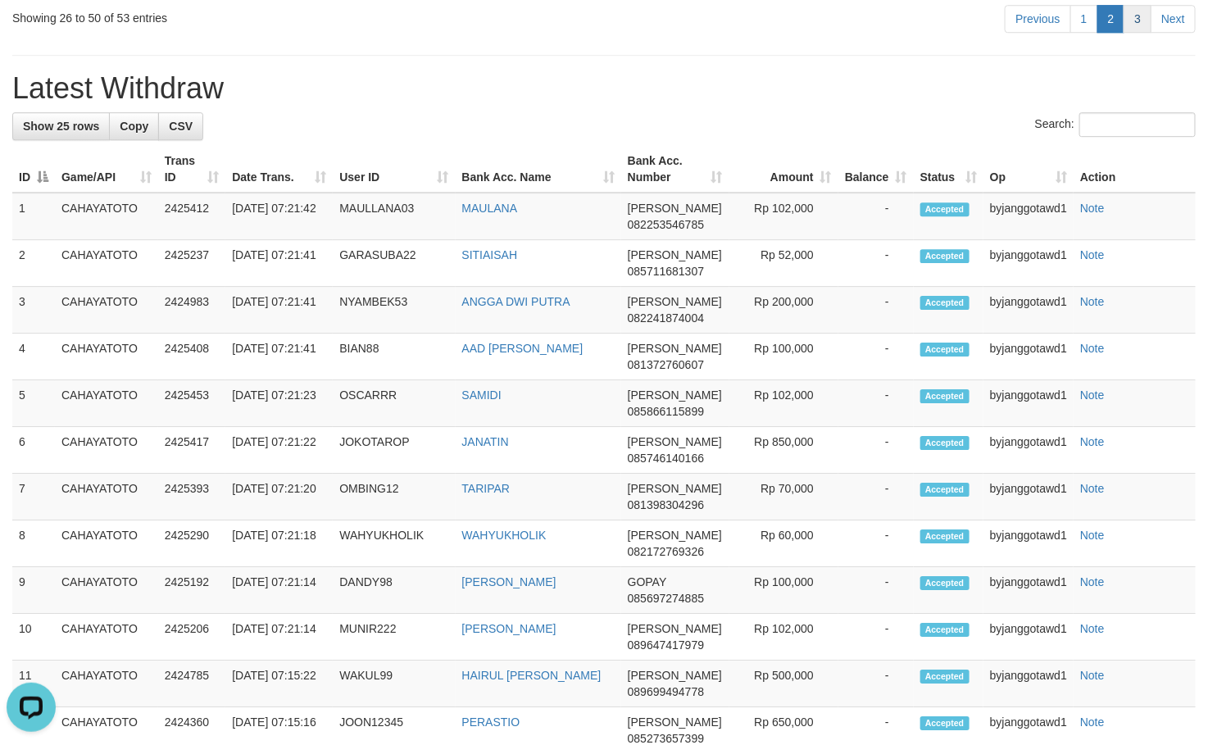
scroll to position [0, 0]
click at [1131, 33] on link "3" at bounding box center [1137, 19] width 28 height 28
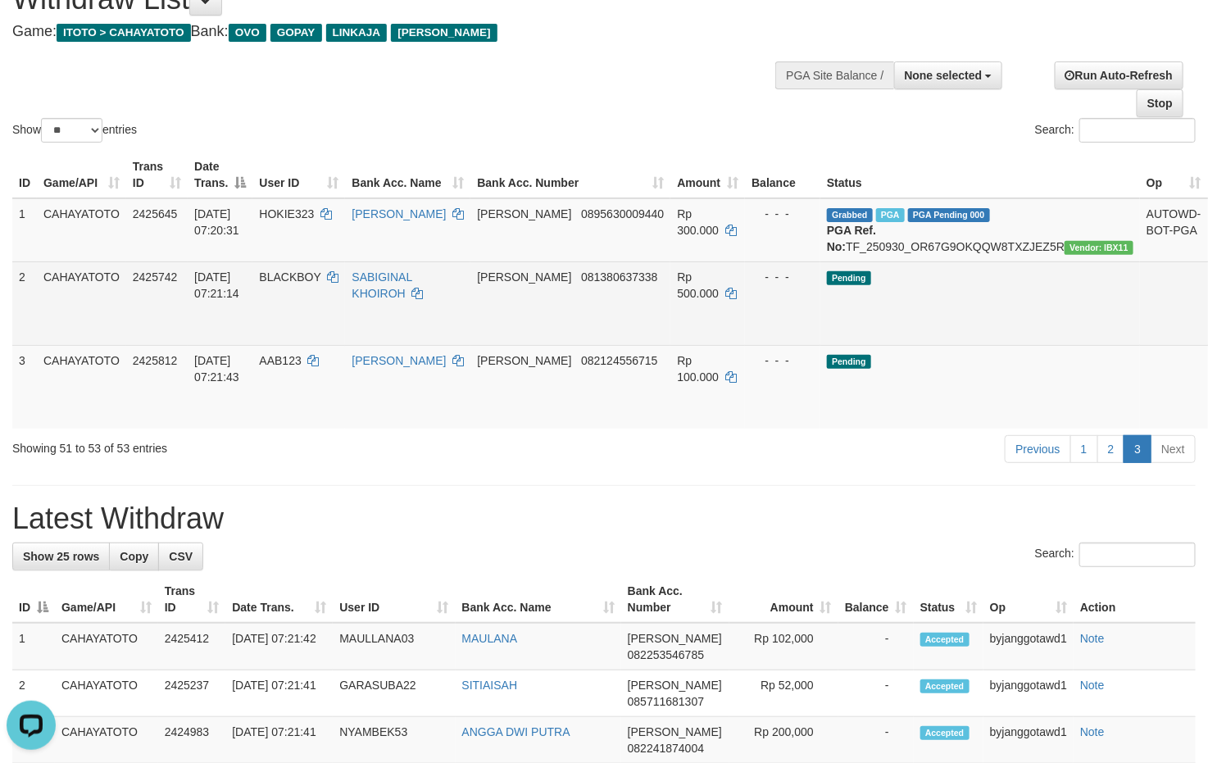
scroll to position [39, 0]
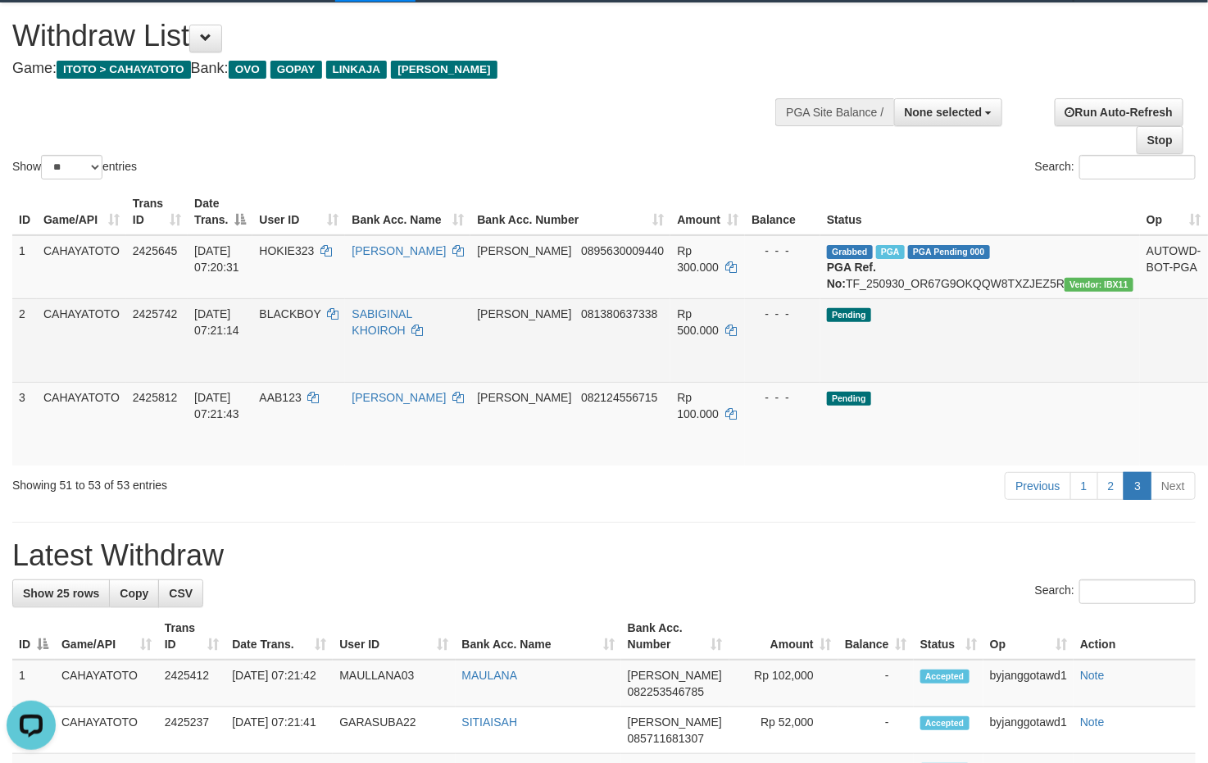
click at [297, 320] on span "BLACKBOY" at bounding box center [289, 313] width 61 height 13
copy td "BLACKBOY"
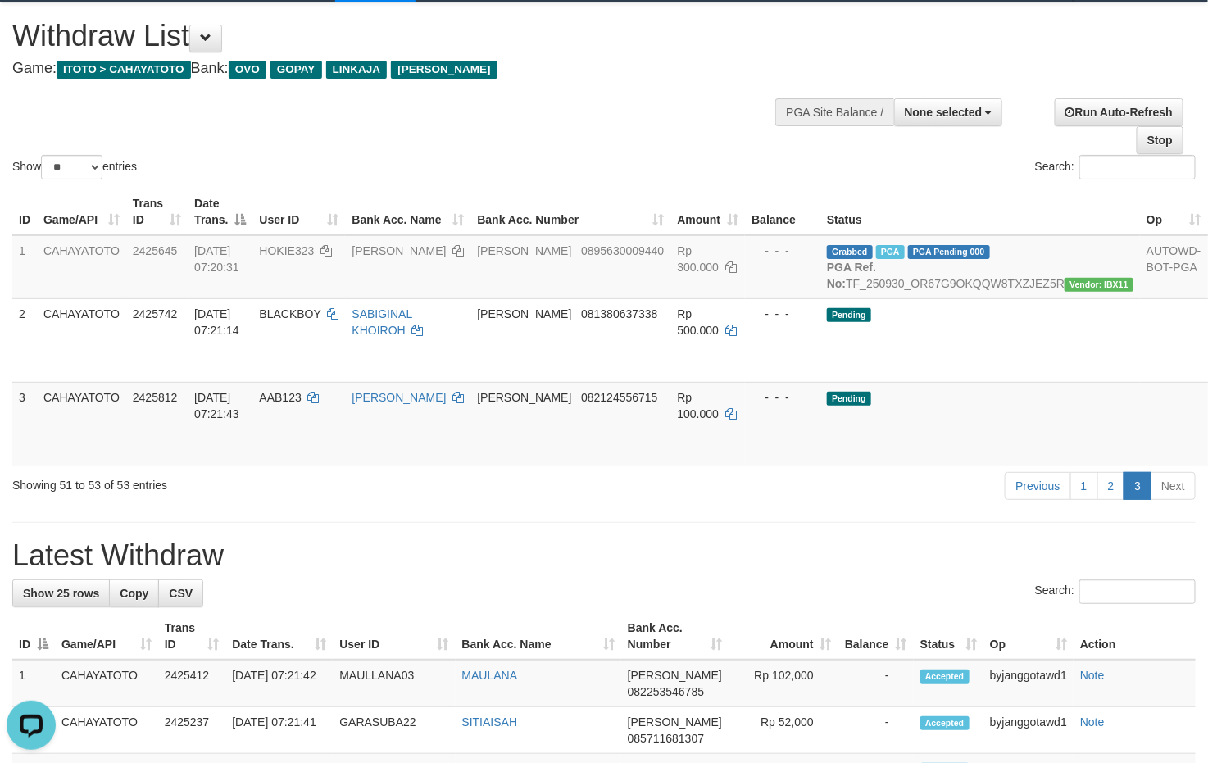
click at [460, 470] on div "ID Game/API Trans ID Date Trans. User ID Bank Acc. Name Bank Acc. Number Amount…" at bounding box center [604, 327] width 1208 height 287
click at [283, 411] on td "AAB123" at bounding box center [298, 424] width 93 height 84
copy td "AAB123"
click at [283, 411] on td "AAB123" at bounding box center [298, 424] width 93 height 84
click at [541, 506] on div "Previous 1 2 3 Next" at bounding box center [855, 487] width 680 height 35
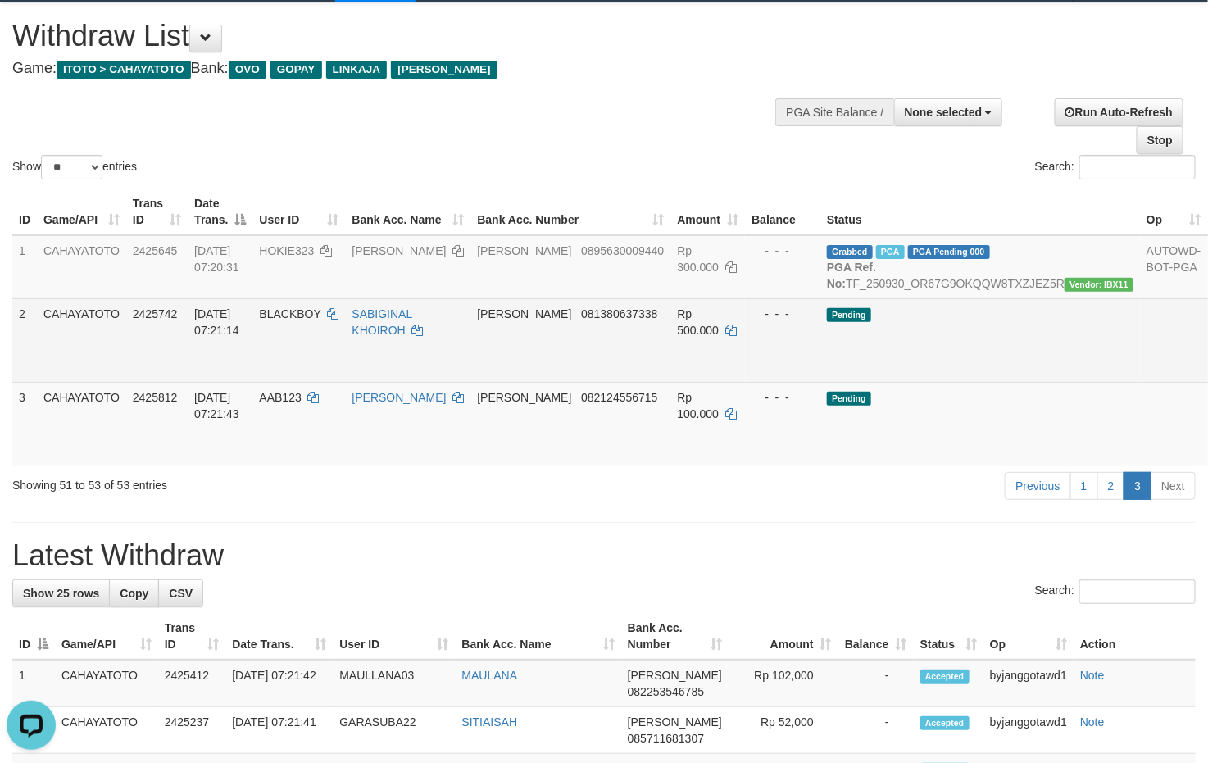
click at [1207, 367] on link "Send PGA" at bounding box center [1227, 358] width 27 height 29
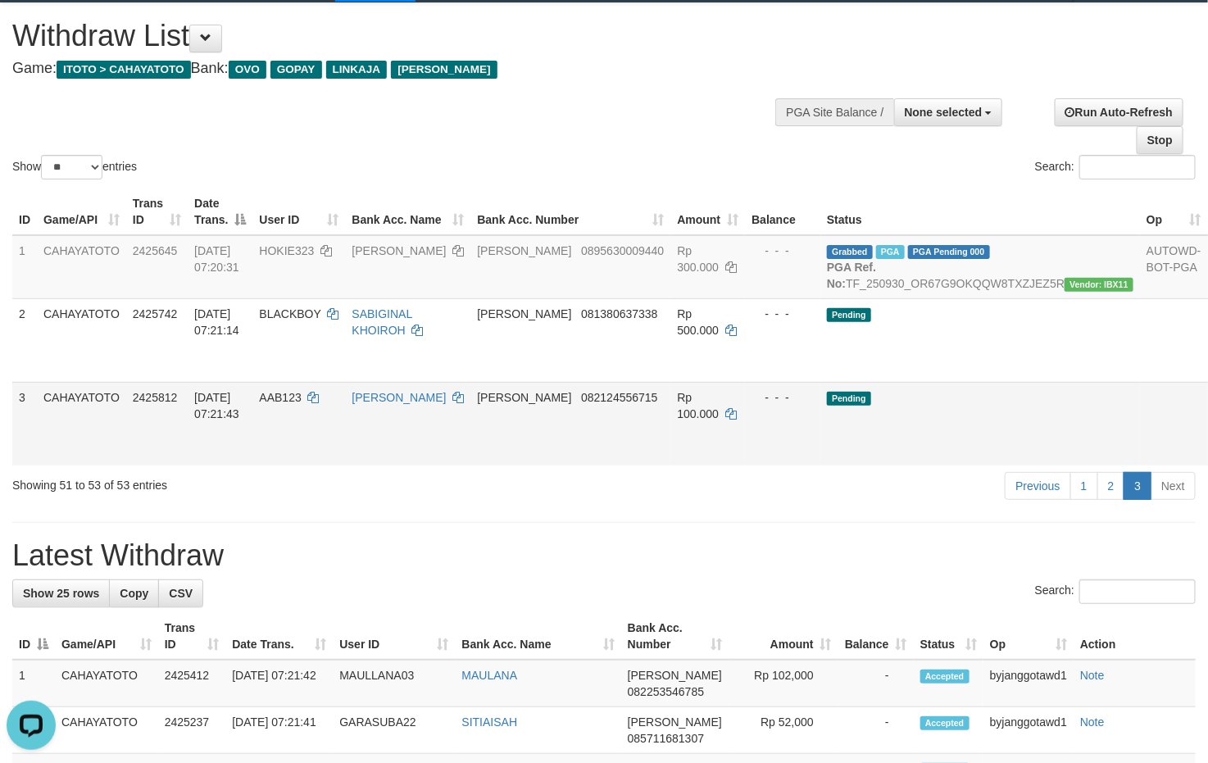
click at [1207, 452] on link "Send PGA" at bounding box center [1227, 442] width 27 height 29
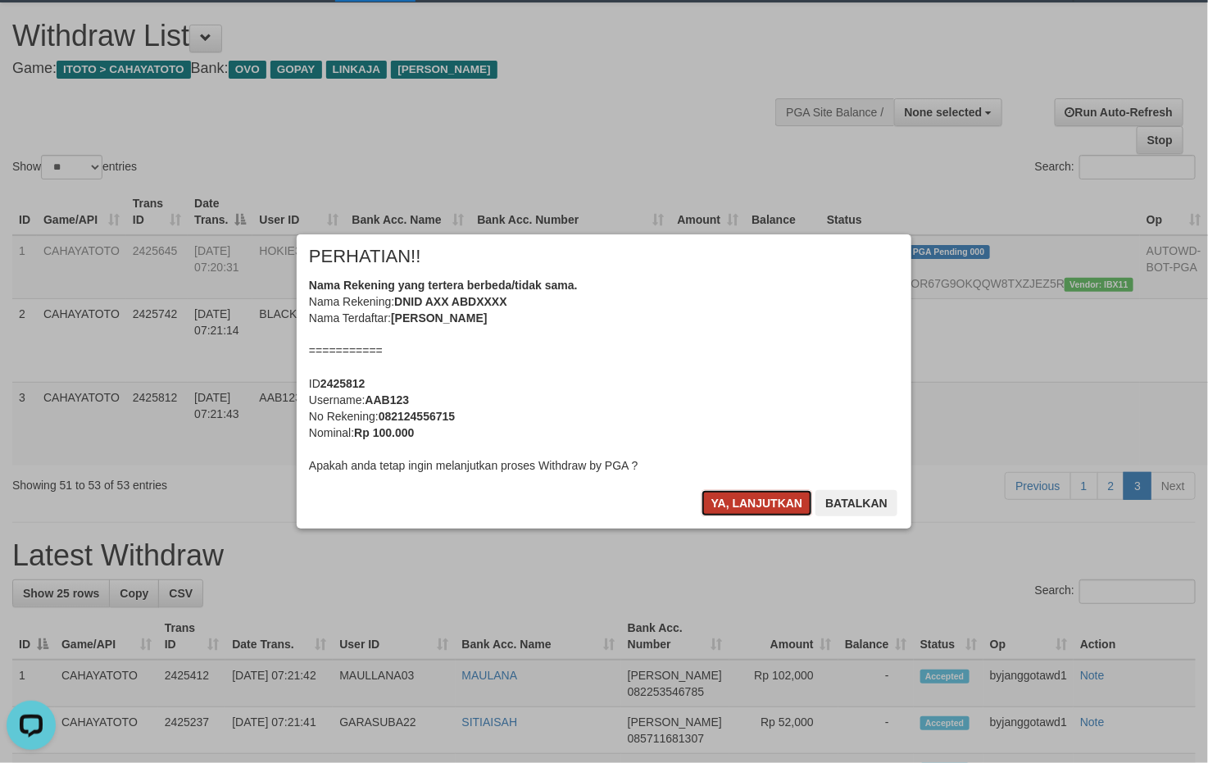
click at [763, 492] on button "Ya, lanjutkan" at bounding box center [756, 503] width 111 height 26
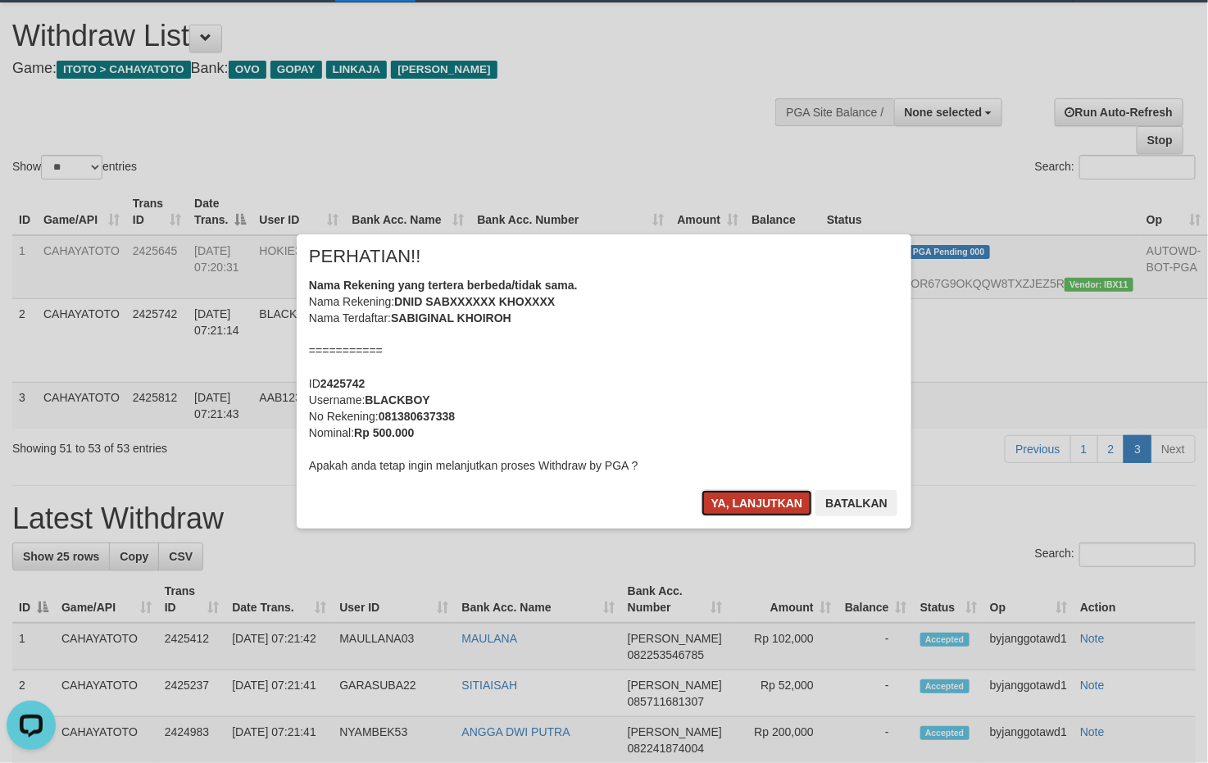
click at [758, 490] on button "Ya, lanjutkan" at bounding box center [756, 503] width 111 height 26
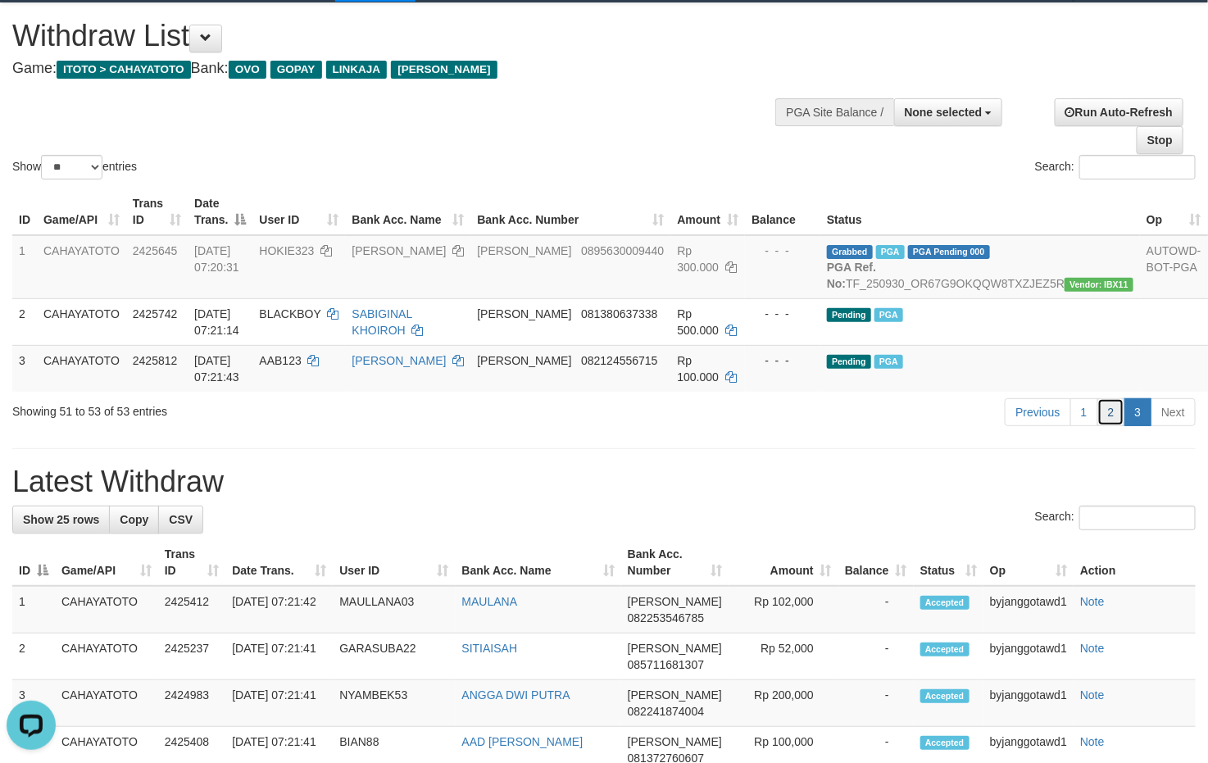
click at [1101, 426] on link "2" at bounding box center [1111, 412] width 28 height 28
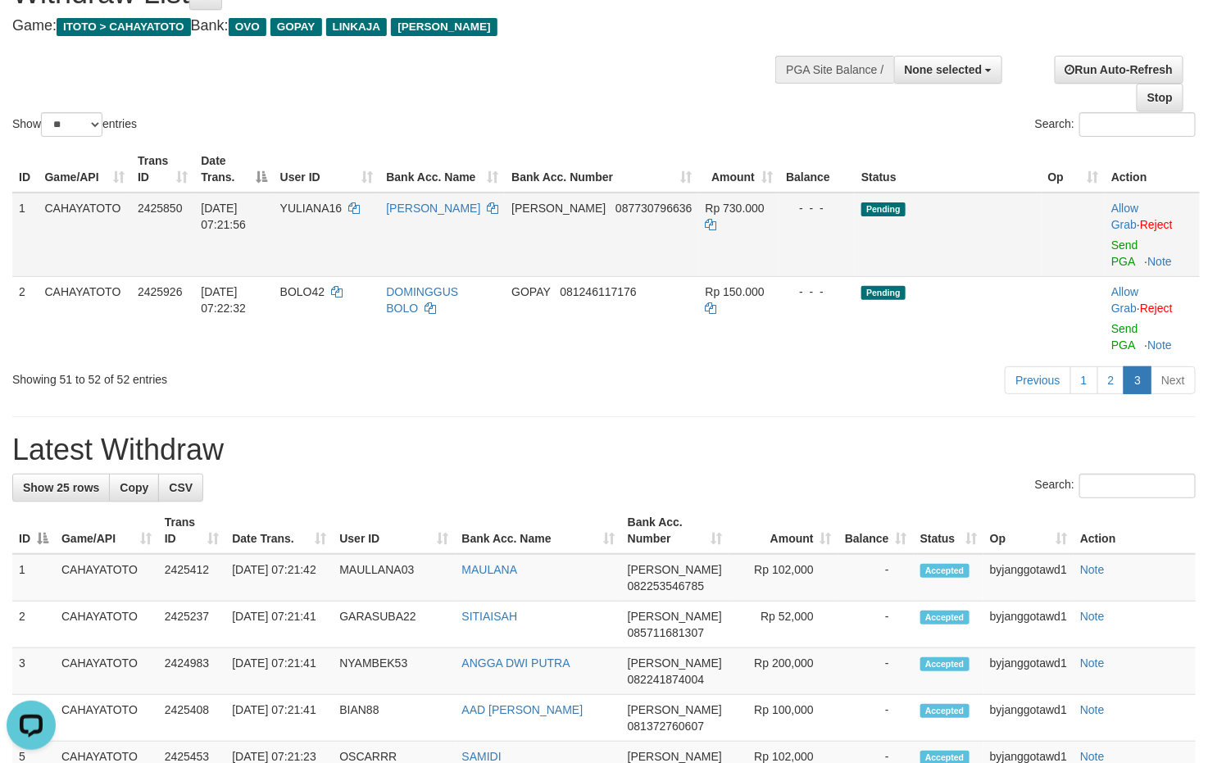
click at [305, 204] on span "YULIANA16" at bounding box center [310, 208] width 61 height 13
copy td "YULIANA16"
click at [305, 204] on span "YULIANA16" at bounding box center [310, 208] width 61 height 13
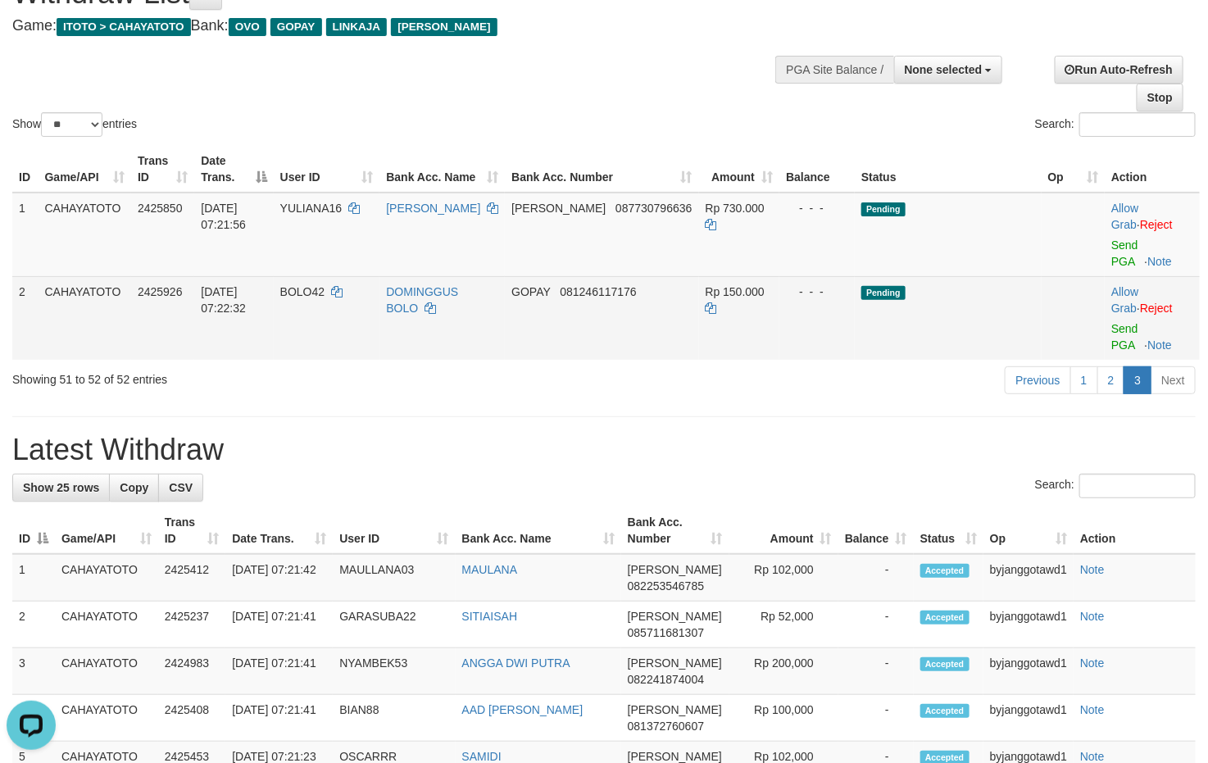
click at [303, 281] on td "BOLO42" at bounding box center [327, 318] width 107 height 84
copy td "BOLO42"
click at [303, 281] on td "BOLO42" at bounding box center [327, 318] width 107 height 84
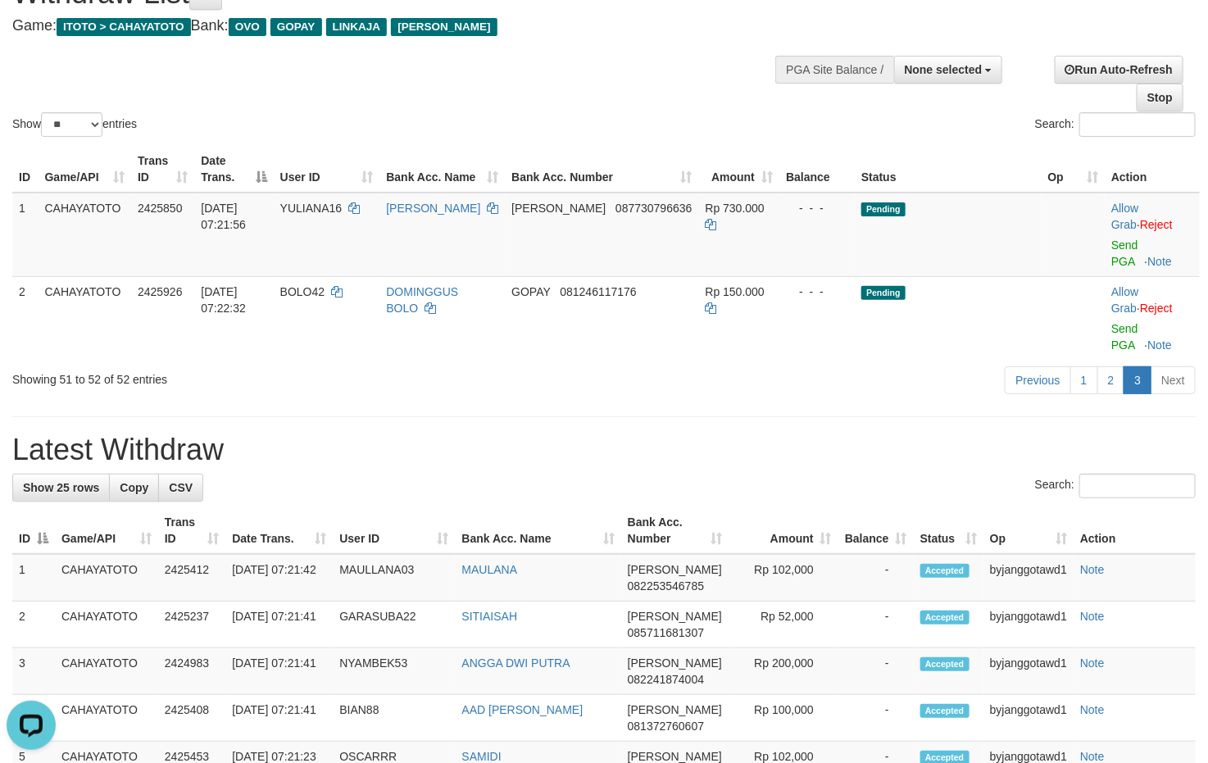
click at [509, 392] on div "Previous 1 2 3 Next" at bounding box center [855, 382] width 705 height 35
click at [1123, 239] on link "Send PGA" at bounding box center [1124, 252] width 27 height 29
click at [1122, 324] on link "Send PGA" at bounding box center [1124, 336] width 27 height 29
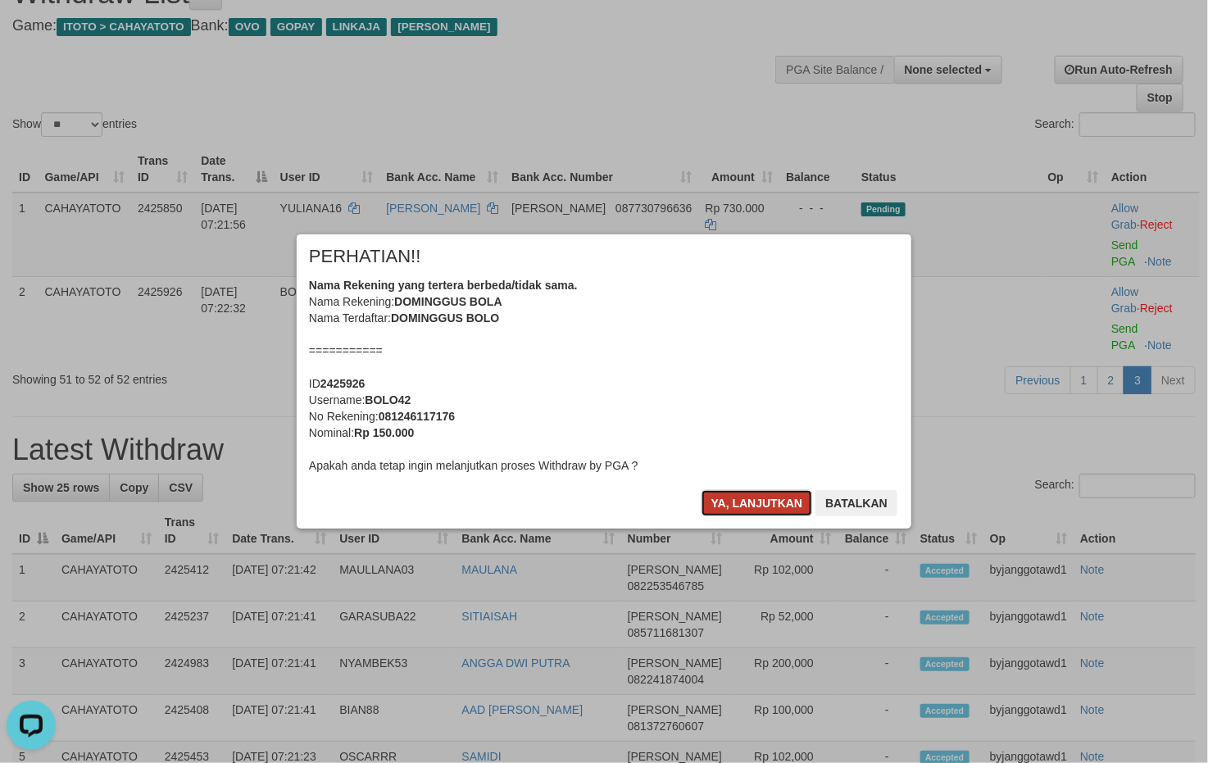
click at [782, 495] on button "Ya, lanjutkan" at bounding box center [756, 503] width 111 height 26
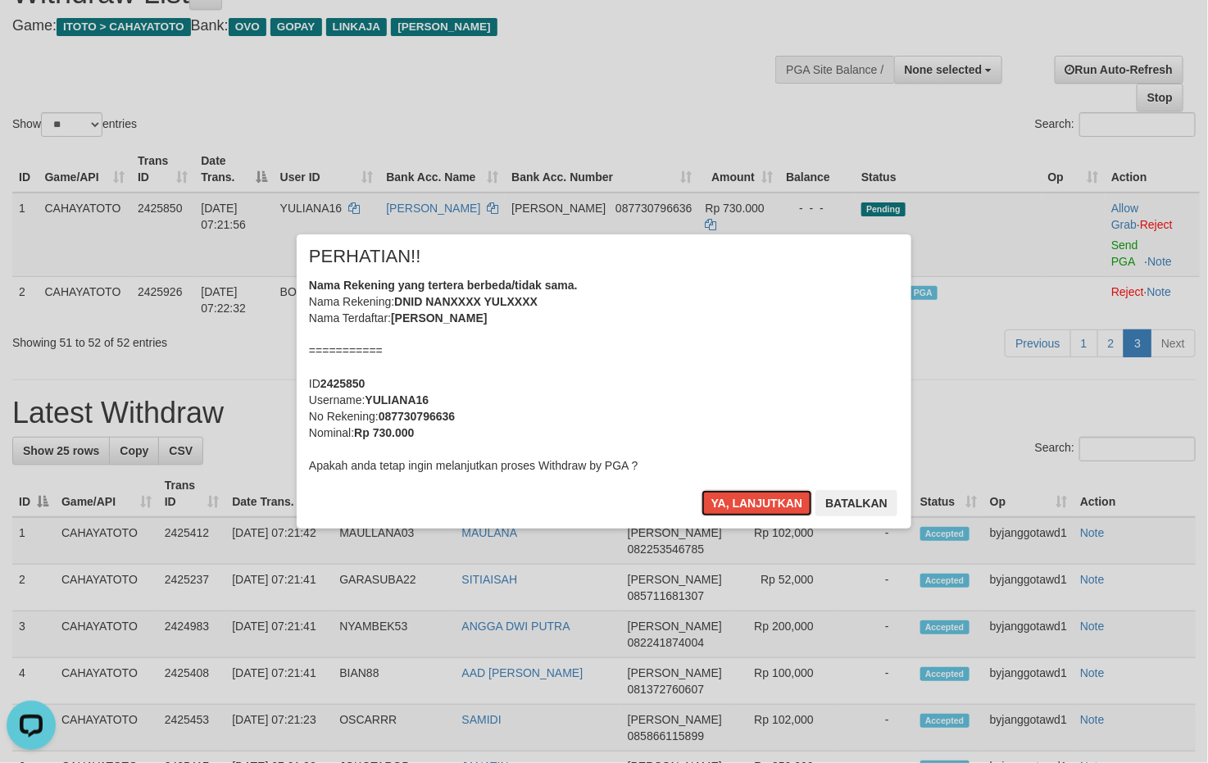
click at [782, 495] on button "Ya, lanjutkan" at bounding box center [756, 503] width 111 height 26
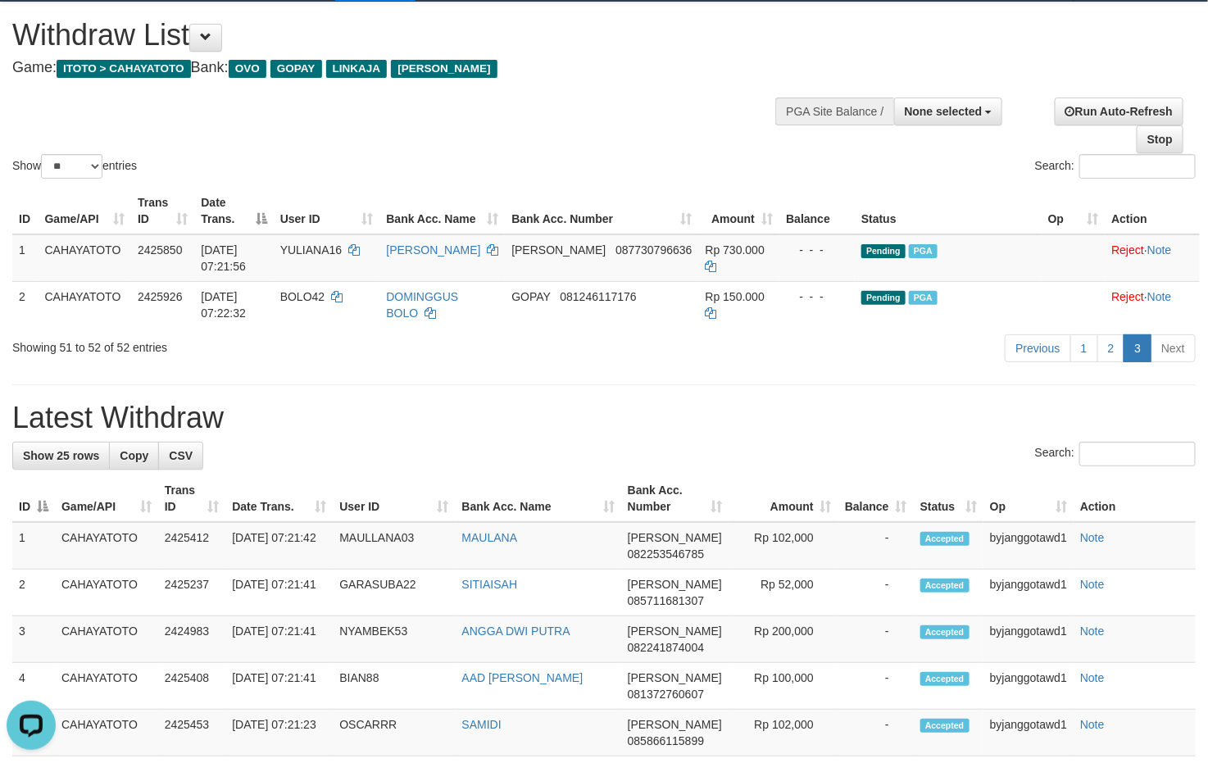
scroll to position [0, 0]
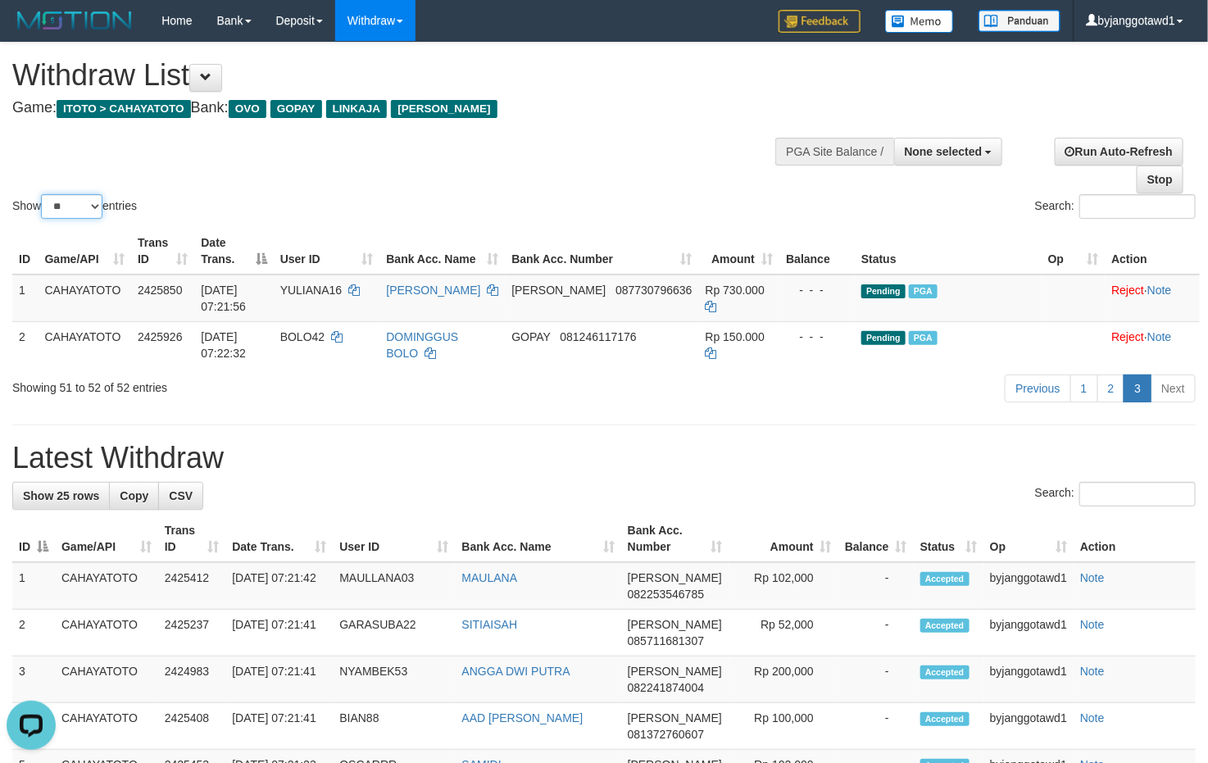
click at [96, 202] on select "** ** ** ***" at bounding box center [71, 206] width 61 height 25
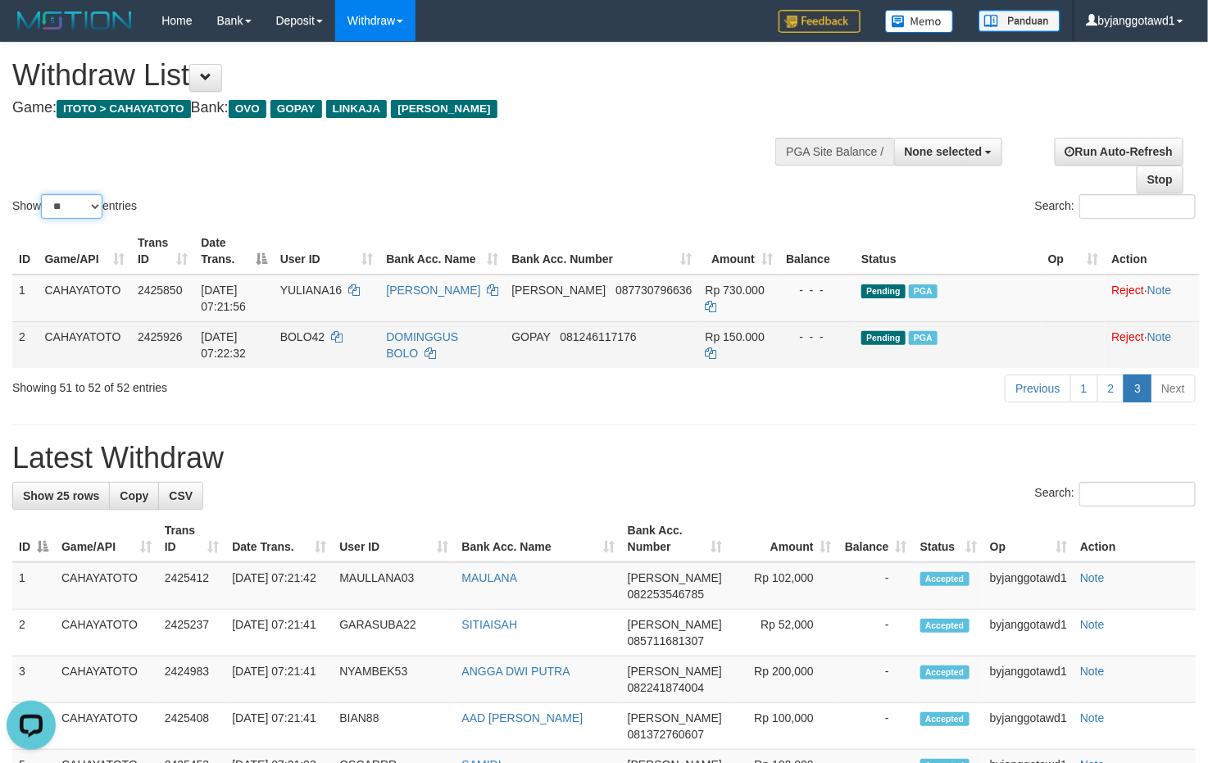
select select "***"
click at [43, 196] on select "** ** ** ***" at bounding box center [71, 206] width 61 height 25
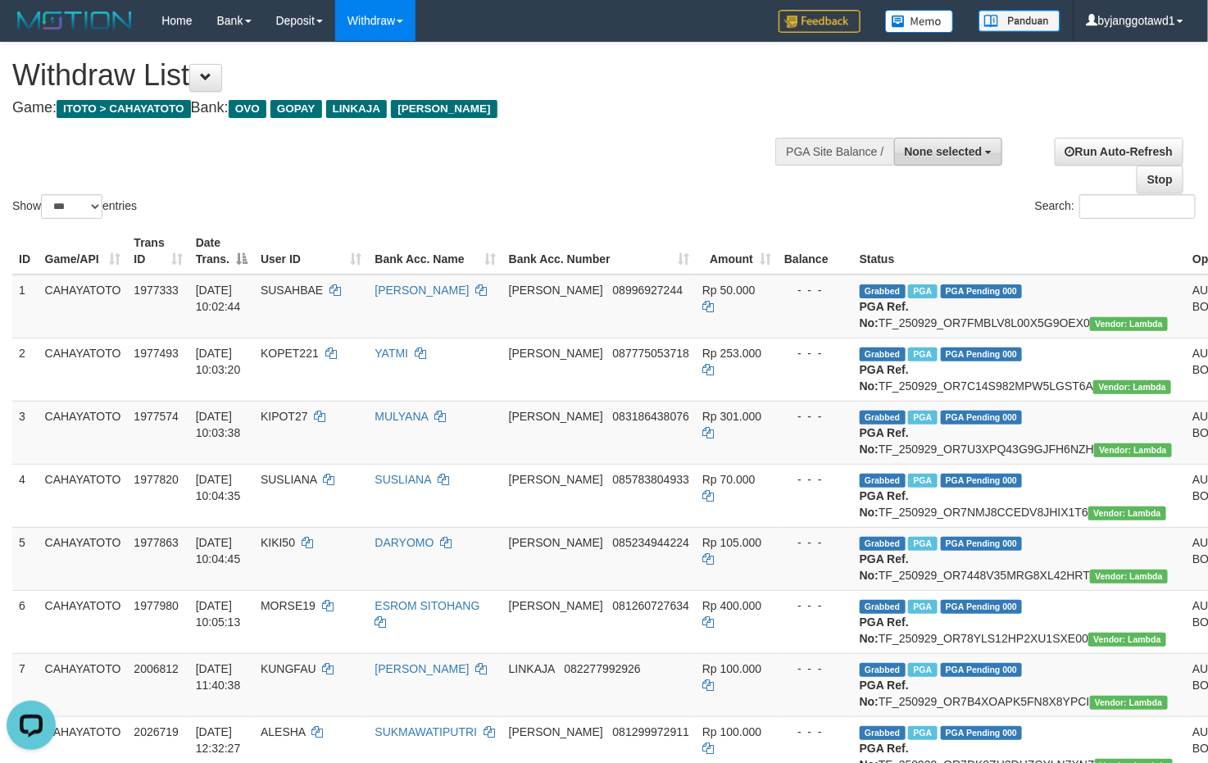
click at [898, 143] on button "None selected" at bounding box center [948, 152] width 109 height 28
click at [885, 226] on label "[ITOTO] CAHAYATOTO" at bounding box center [917, 234] width 170 height 21
select select "****"
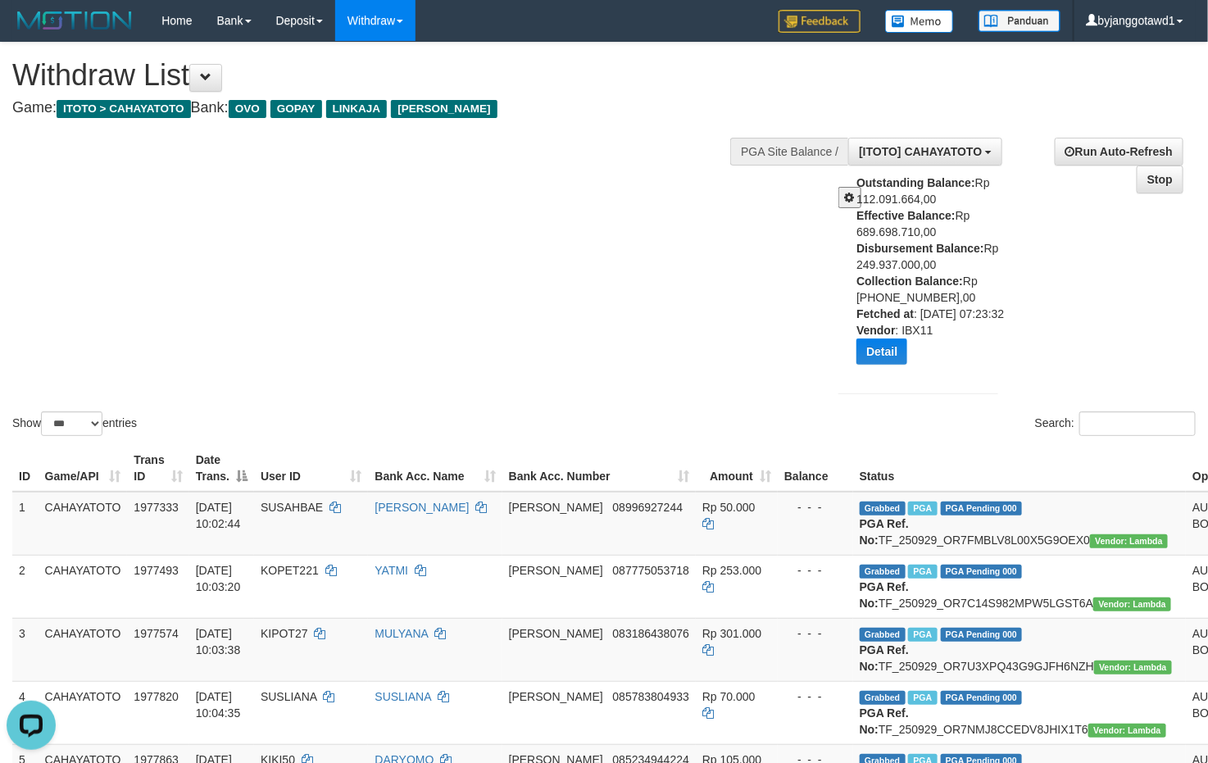
click at [877, 269] on div "Outstanding Balance: Rp 112.091.664,00 Effective Balance: Rp 689.698.710,00 Dis…" at bounding box center [933, 276] width 154 height 202
copy div "249.937.000,00"
click at [327, 217] on div "Show ** ** ** *** entries Search:" at bounding box center [604, 241] width 1208 height 397
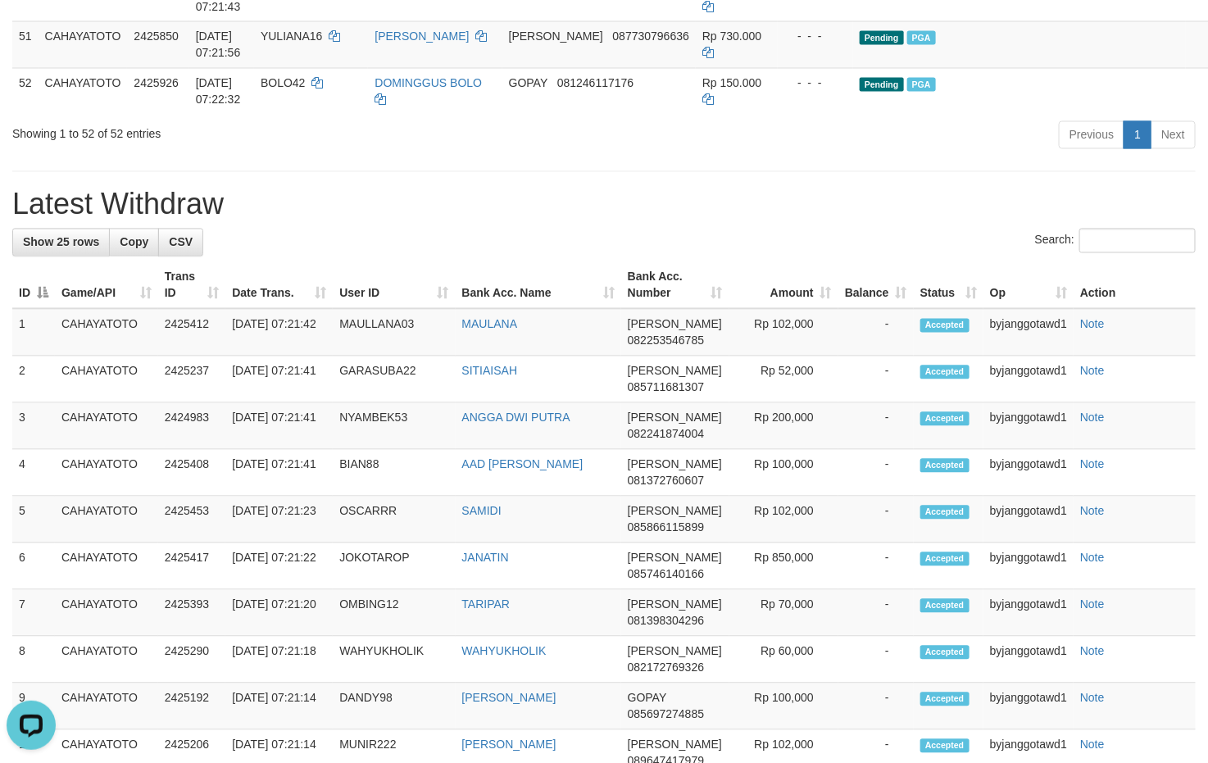
scroll to position [3933, 0]
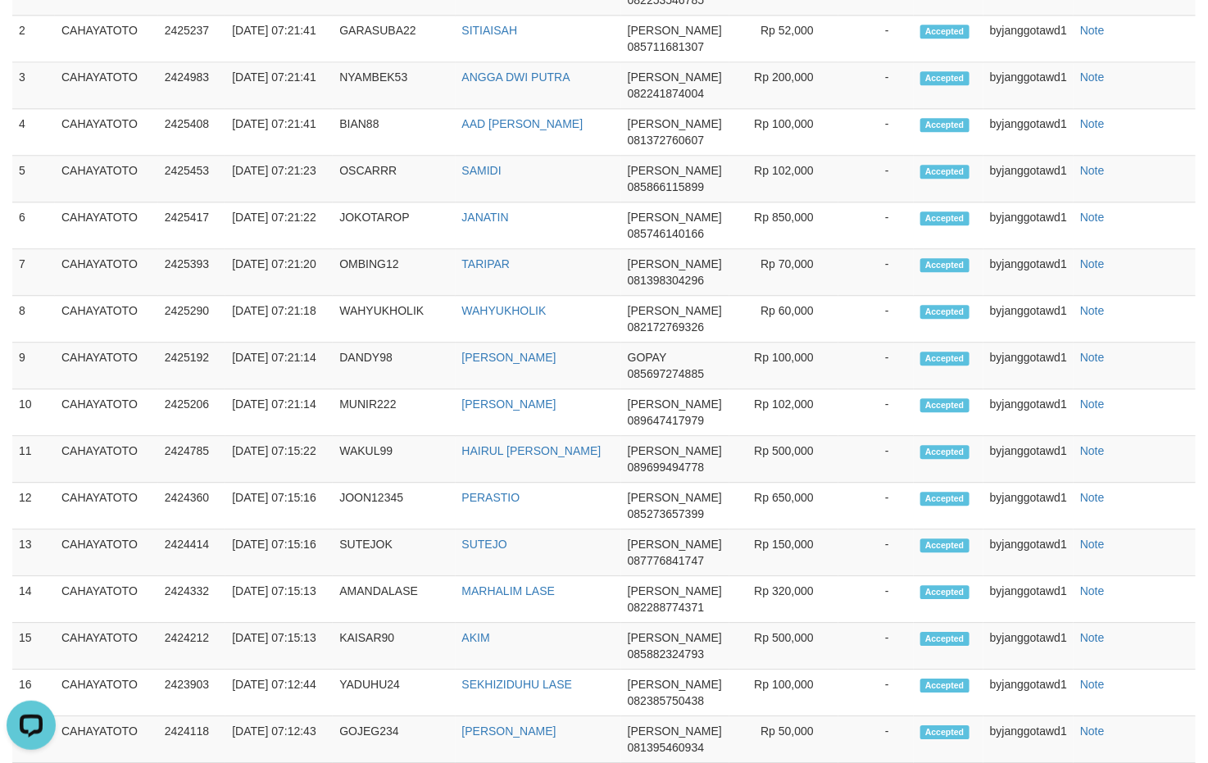
copy td "YULIANA16"
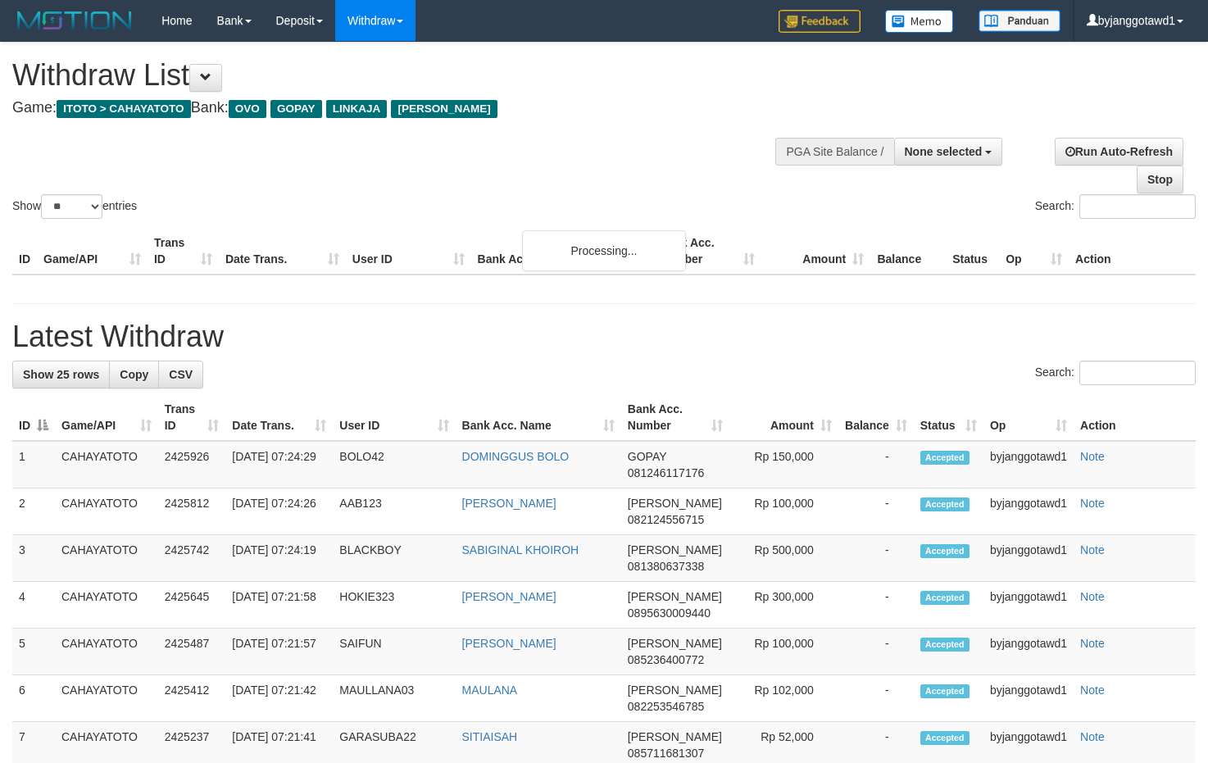
select select
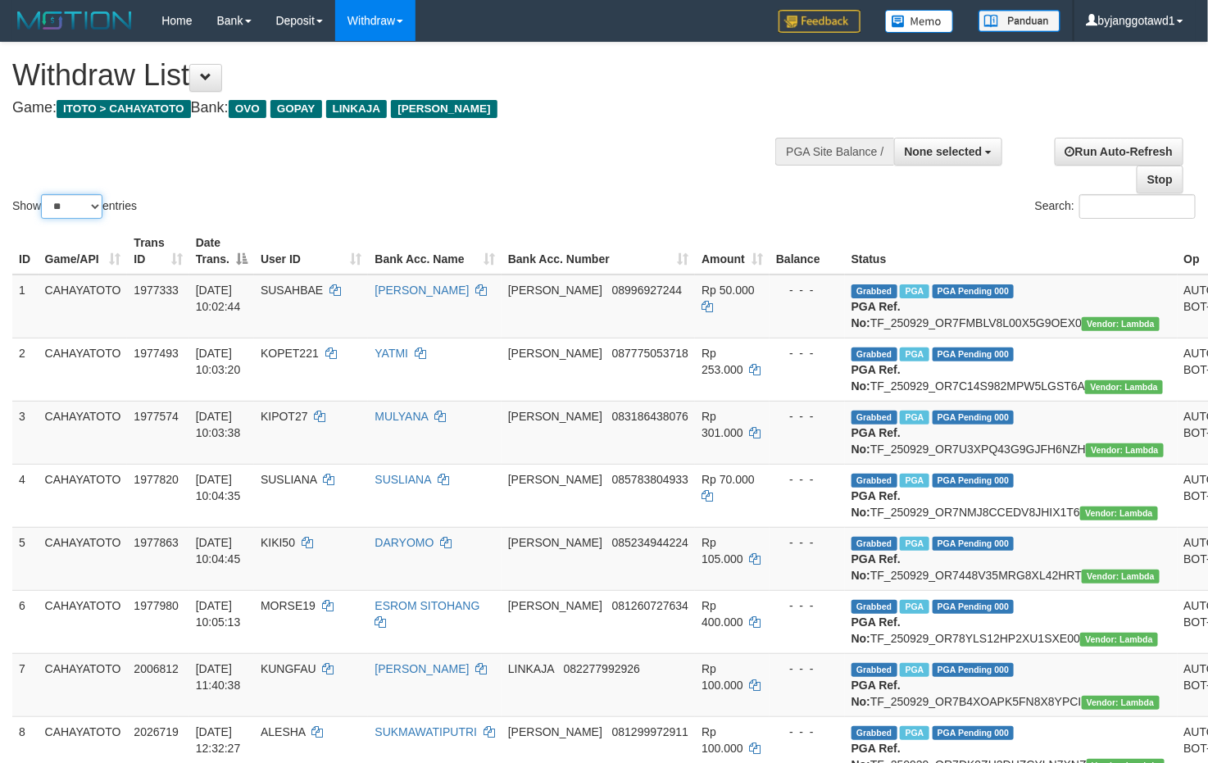
drag, startPoint x: 62, startPoint y: 211, endPoint x: 106, endPoint y: 269, distance: 71.9
click at [62, 211] on select "** ** ** ***" at bounding box center [71, 206] width 61 height 25
select select "***"
click at [43, 196] on select "** ** ** ***" at bounding box center [71, 206] width 61 height 25
click at [492, 162] on div "Show ** ** ** *** entries Search:" at bounding box center [604, 132] width 1208 height 179
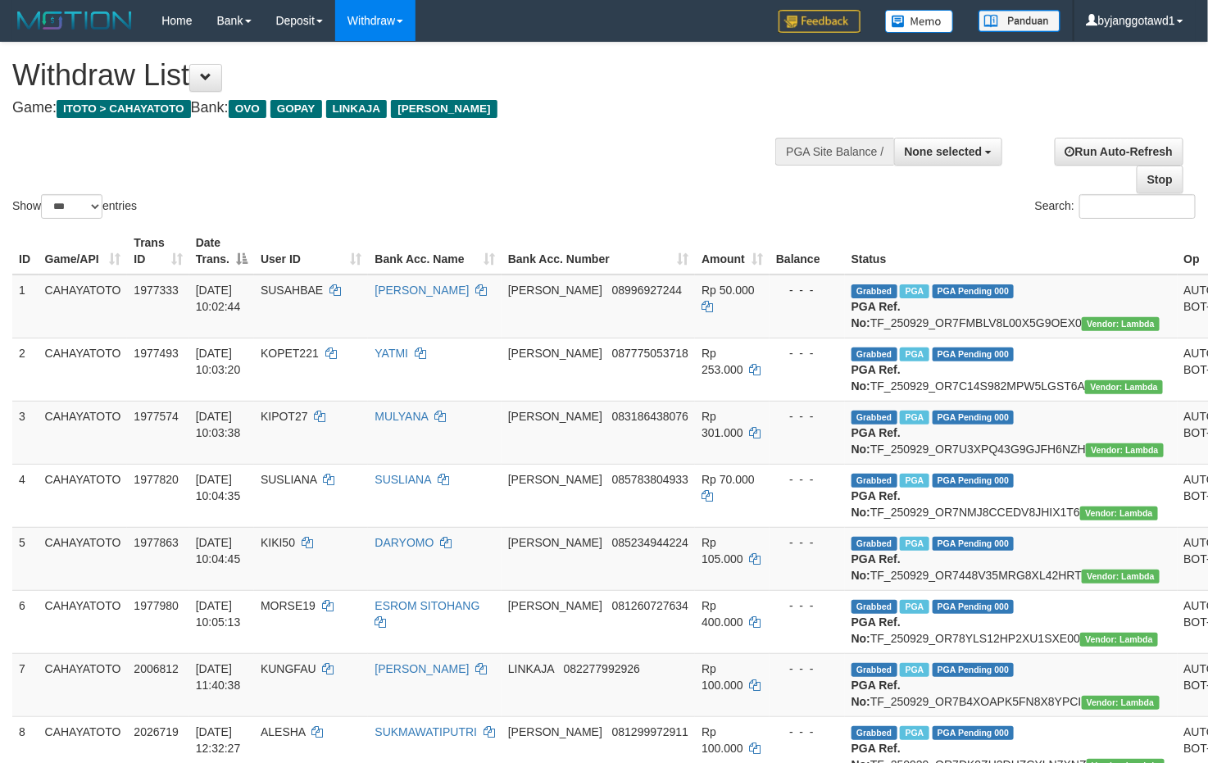
click at [627, 150] on div "Show ** ** ** *** entries Search:" at bounding box center [604, 132] width 1208 height 179
click at [84, 214] on select "** ** ** ***" at bounding box center [71, 206] width 61 height 25
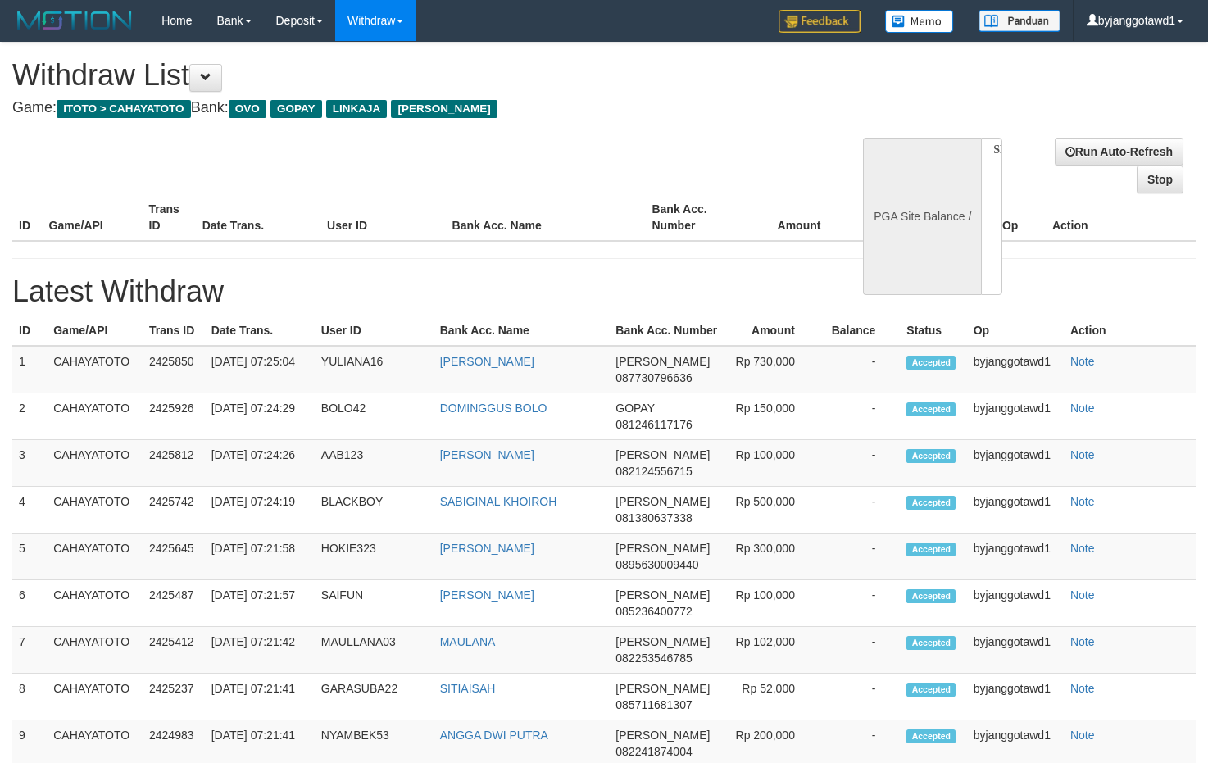
select select
select select "**"
select select
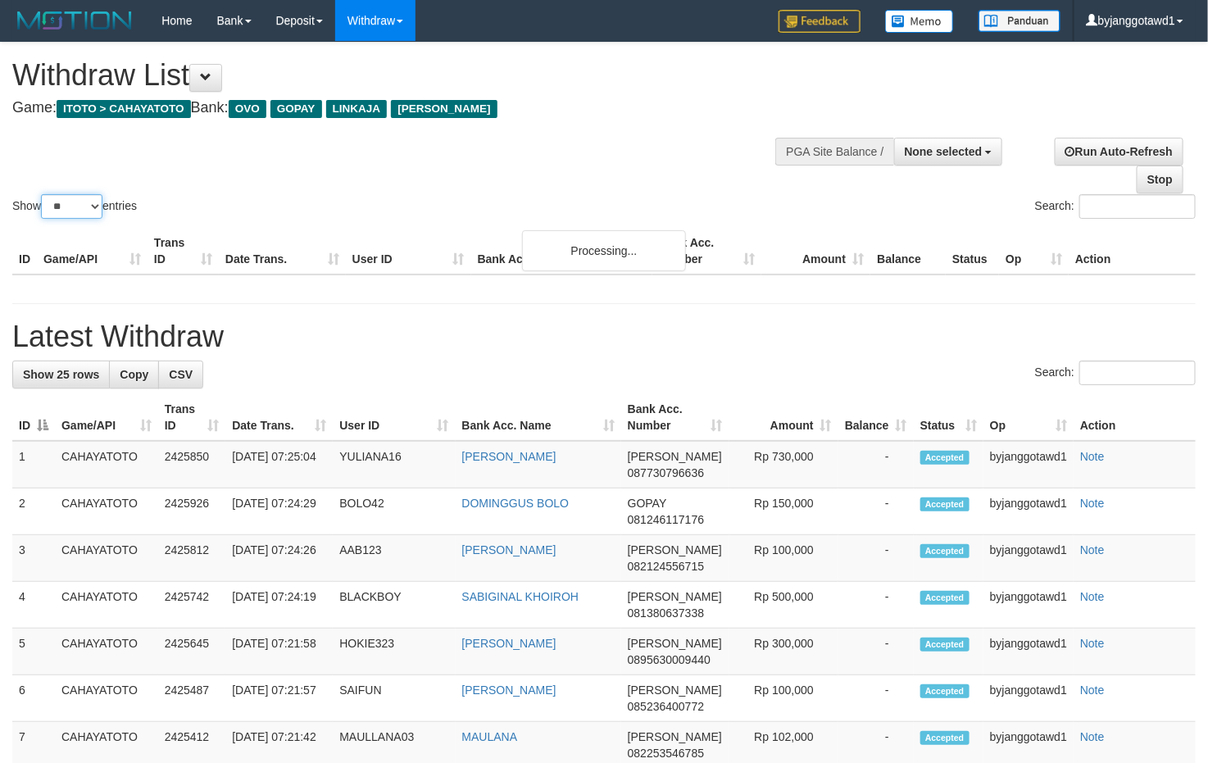
click at [60, 206] on select "** ** ** ***" at bounding box center [71, 206] width 61 height 25
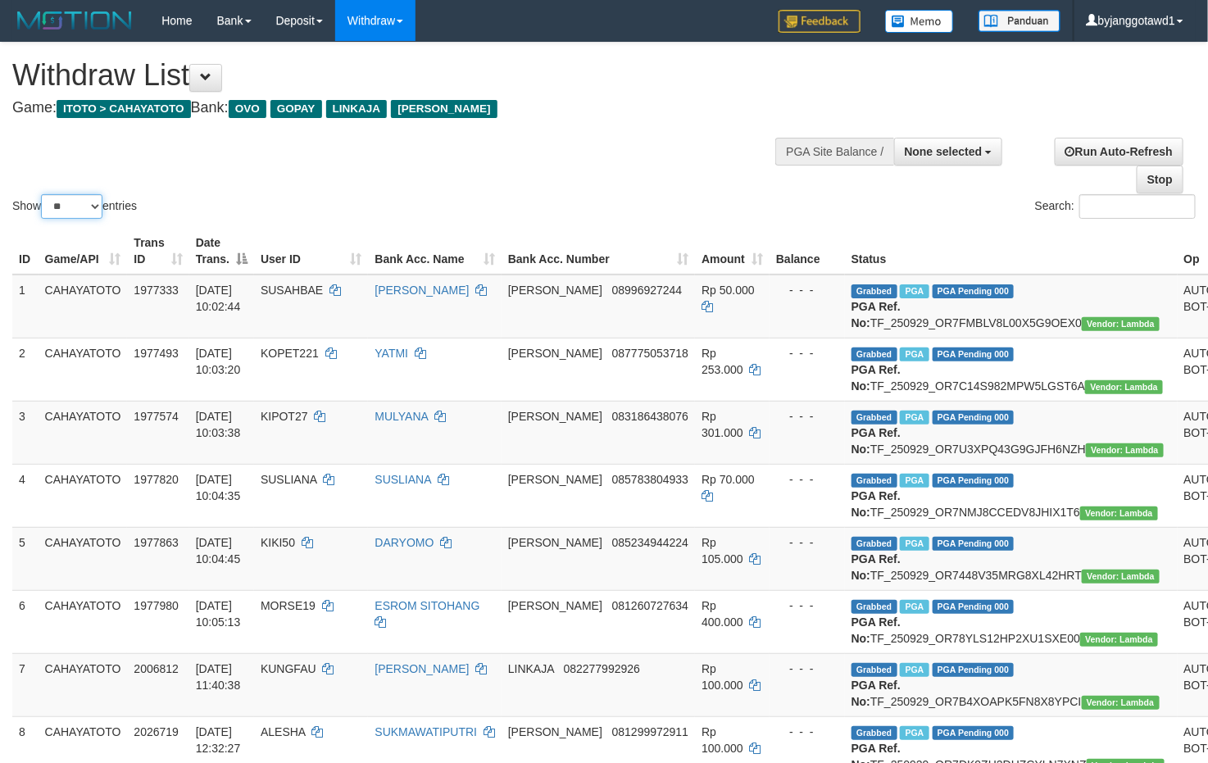
select select "***"
click at [43, 196] on select "** ** ** ***" at bounding box center [71, 206] width 61 height 25
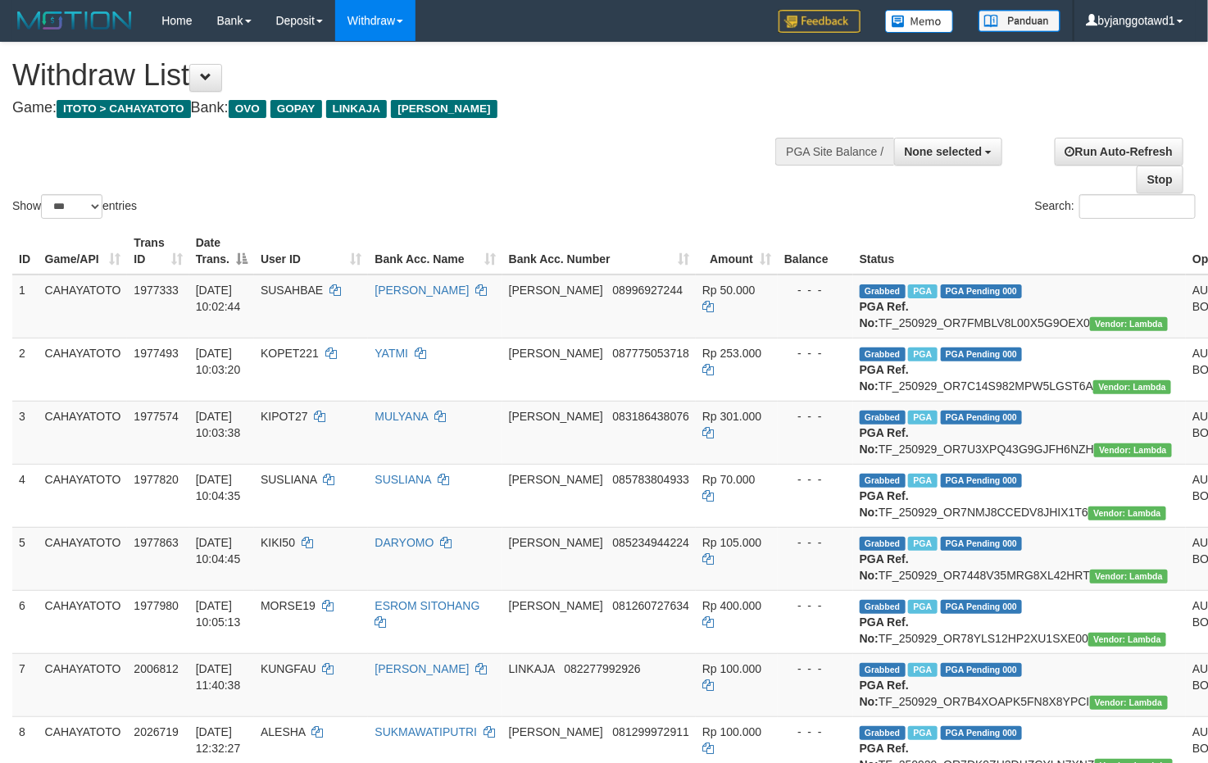
click at [379, 170] on div "Show ** ** ** *** entries Search:" at bounding box center [604, 132] width 1208 height 179
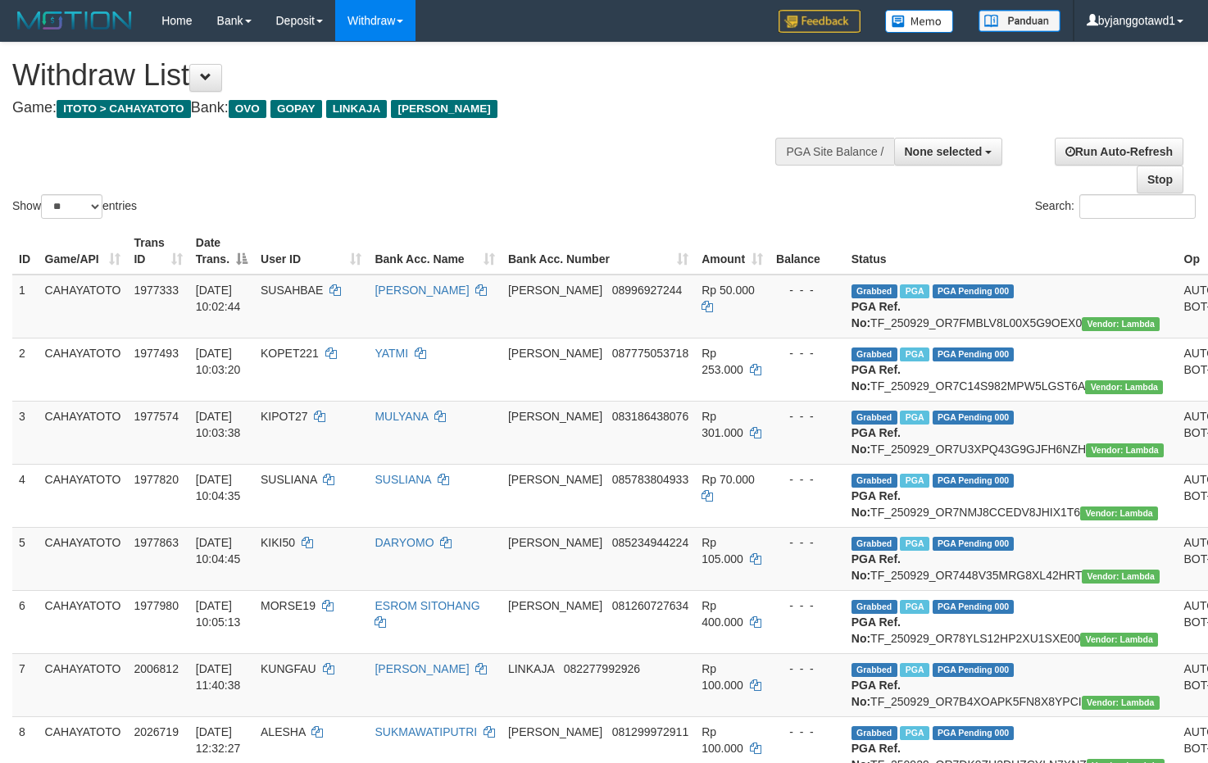
select select
drag, startPoint x: 52, startPoint y: 202, endPoint x: 69, endPoint y: 216, distance: 22.0
click at [52, 202] on select "** ** ** ***" at bounding box center [71, 206] width 61 height 25
select select "***"
click at [43, 196] on select "** ** ** ***" at bounding box center [71, 206] width 61 height 25
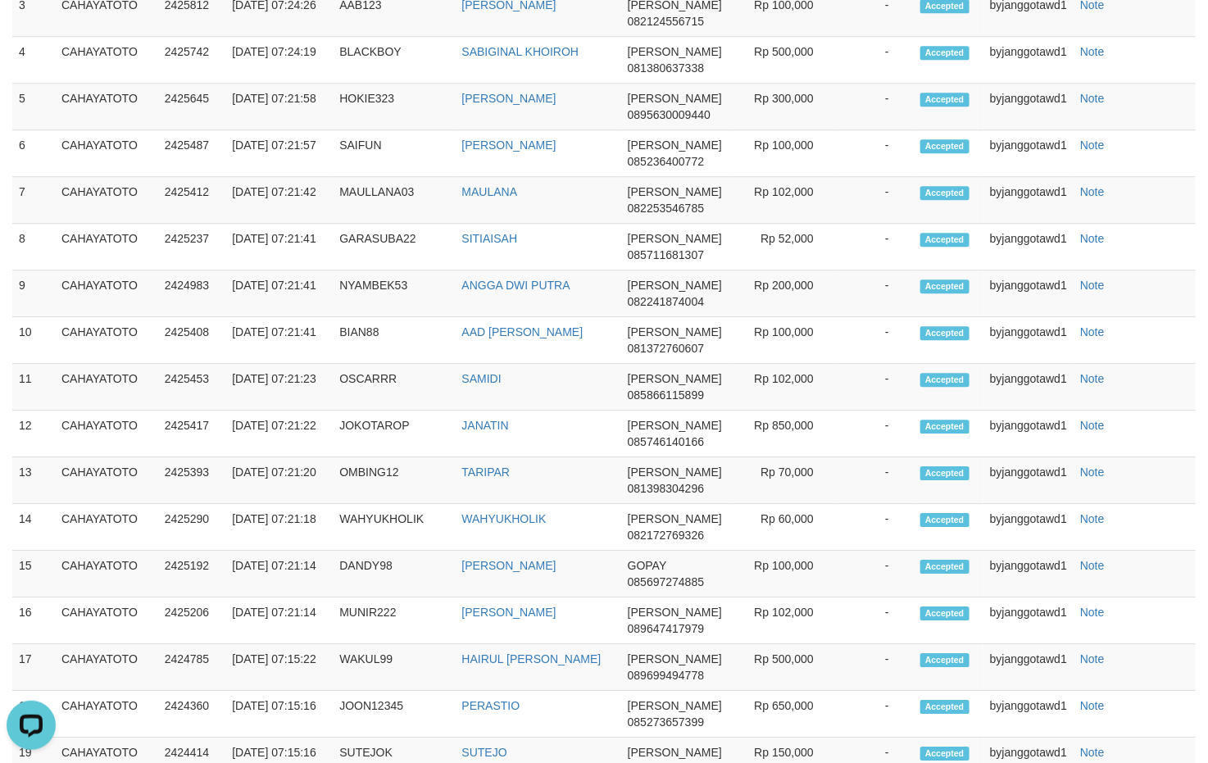
scroll to position [4105, 0]
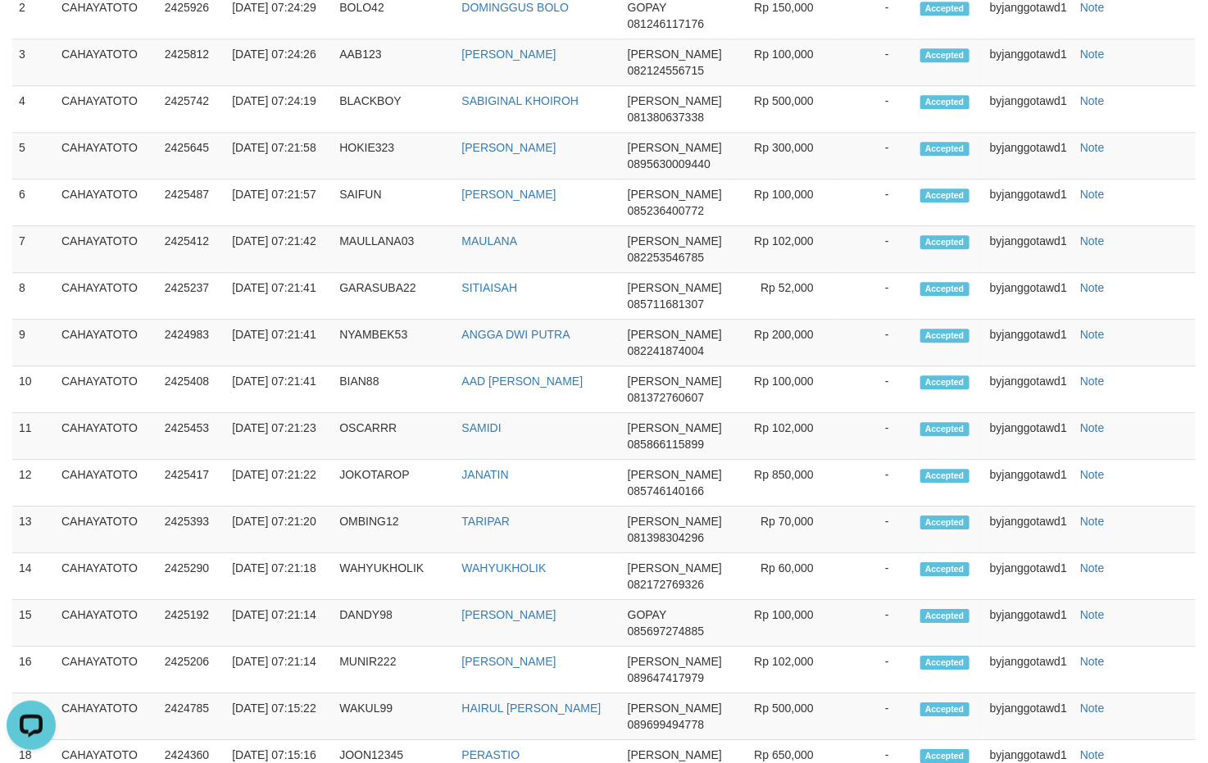
scroll to position [3983, 0]
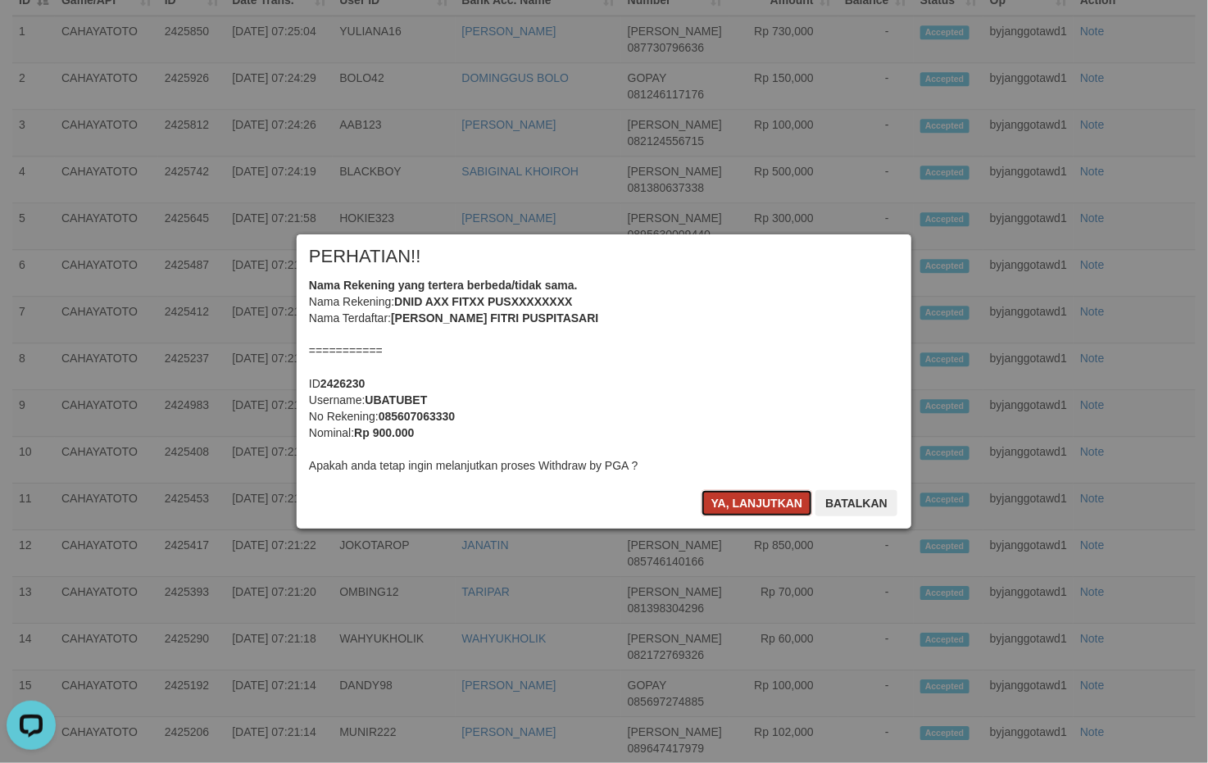
click at [743, 497] on button "Ya, lanjutkan" at bounding box center [756, 503] width 111 height 26
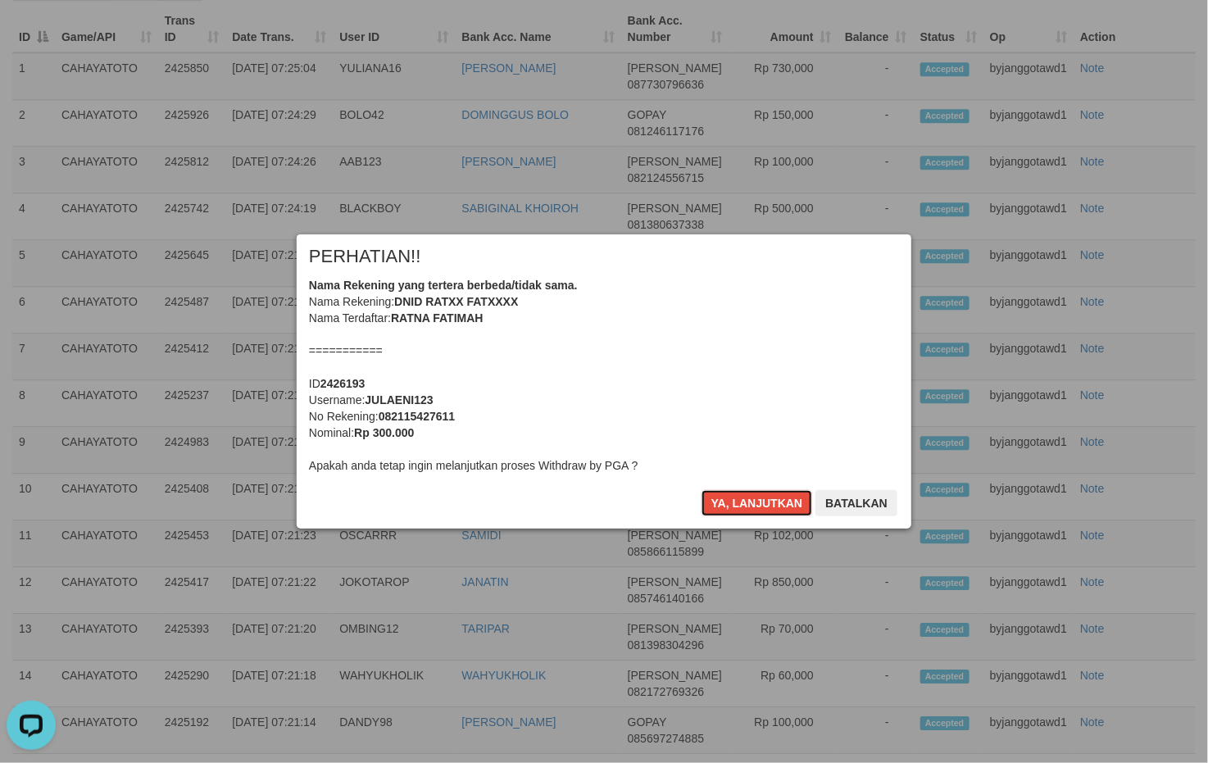
click at [743, 497] on button "Ya, lanjutkan" at bounding box center [756, 503] width 111 height 26
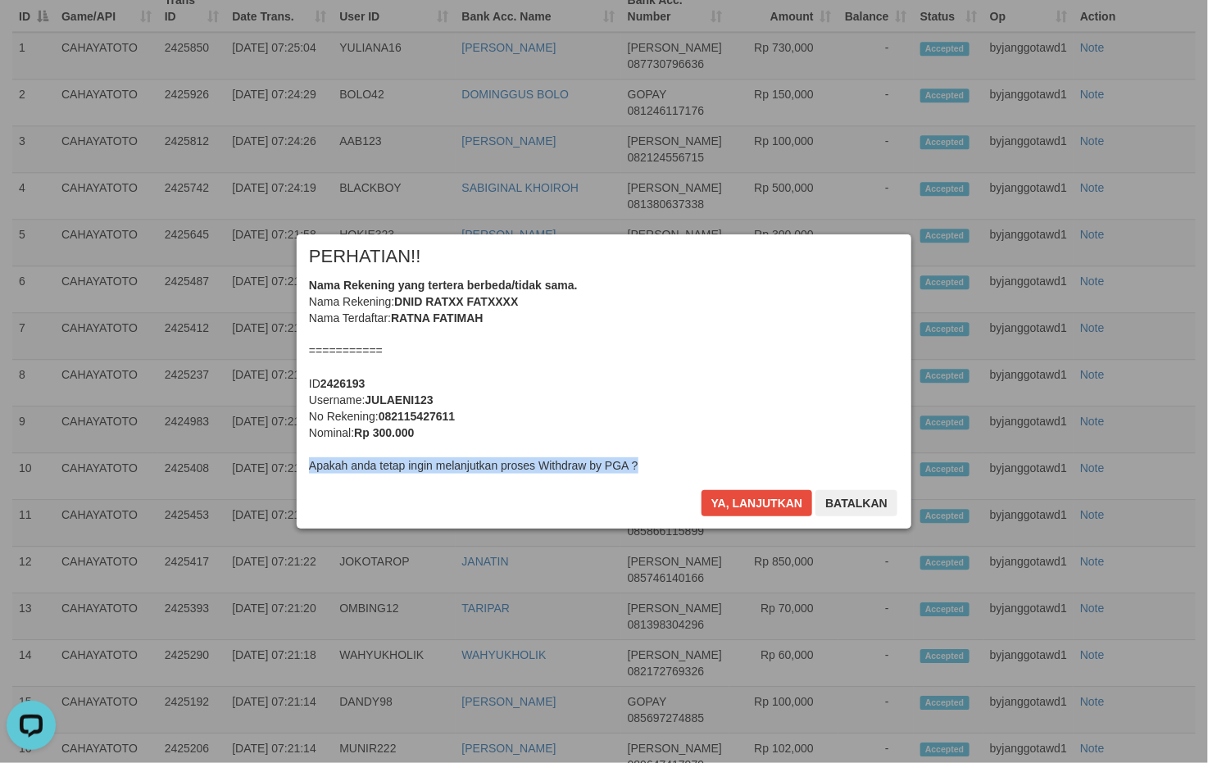
click at [743, 497] on div "× PERHATIAN!! Nama Rekening yang tertera berbeda/tidak sama. Nama Rekening: DNI…" at bounding box center [603, 380] width 639 height 293
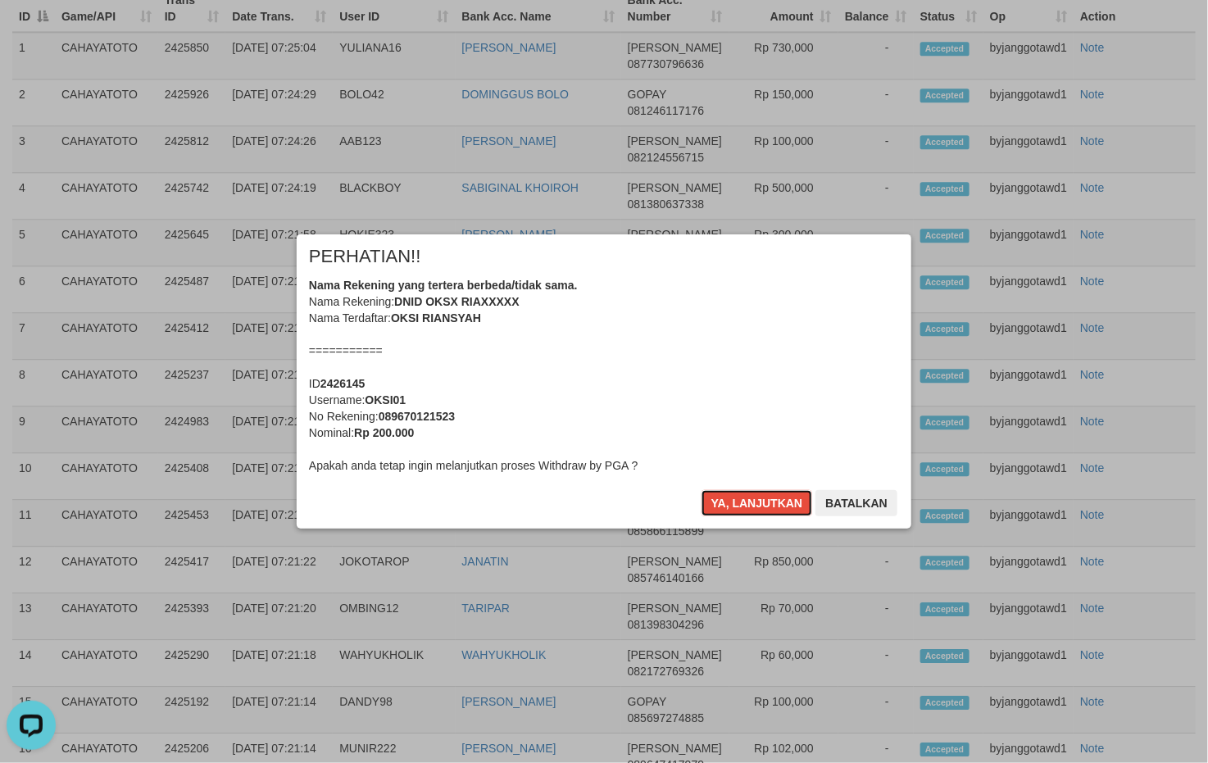
click at [743, 497] on button "Ya, lanjutkan" at bounding box center [756, 503] width 111 height 26
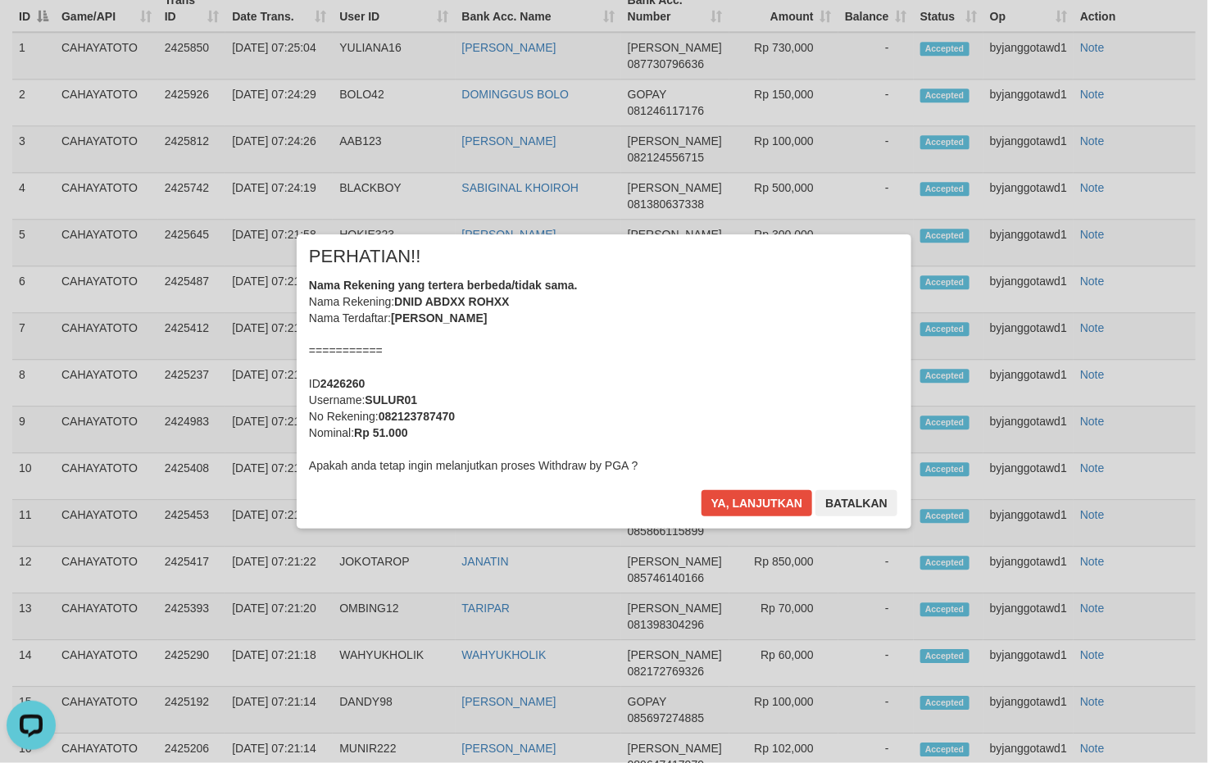
click at [743, 497] on div "× PERHATIAN!! Nama Rekening yang tertera berbeda/tidak sama. Nama Rekening: DNI…" at bounding box center [603, 380] width 639 height 293
click at [743, 497] on button "Ya, lanjutkan" at bounding box center [756, 503] width 111 height 26
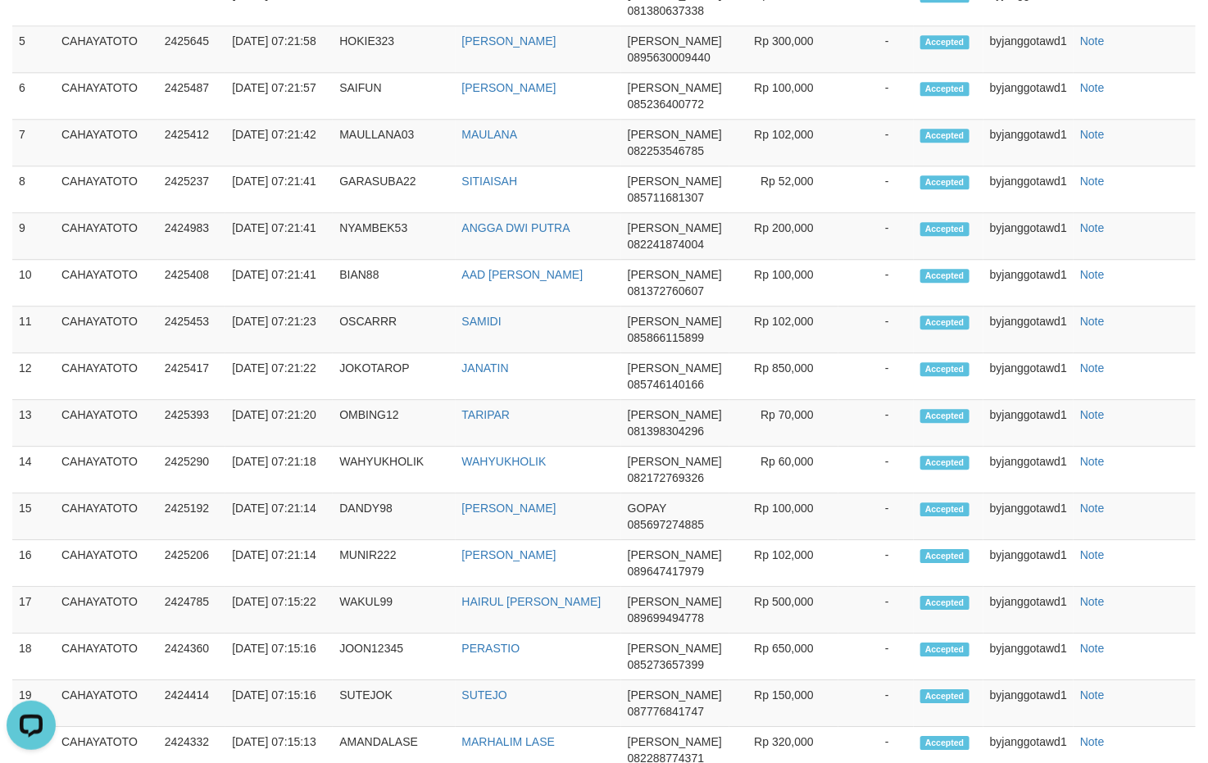
scroll to position [4134, 0]
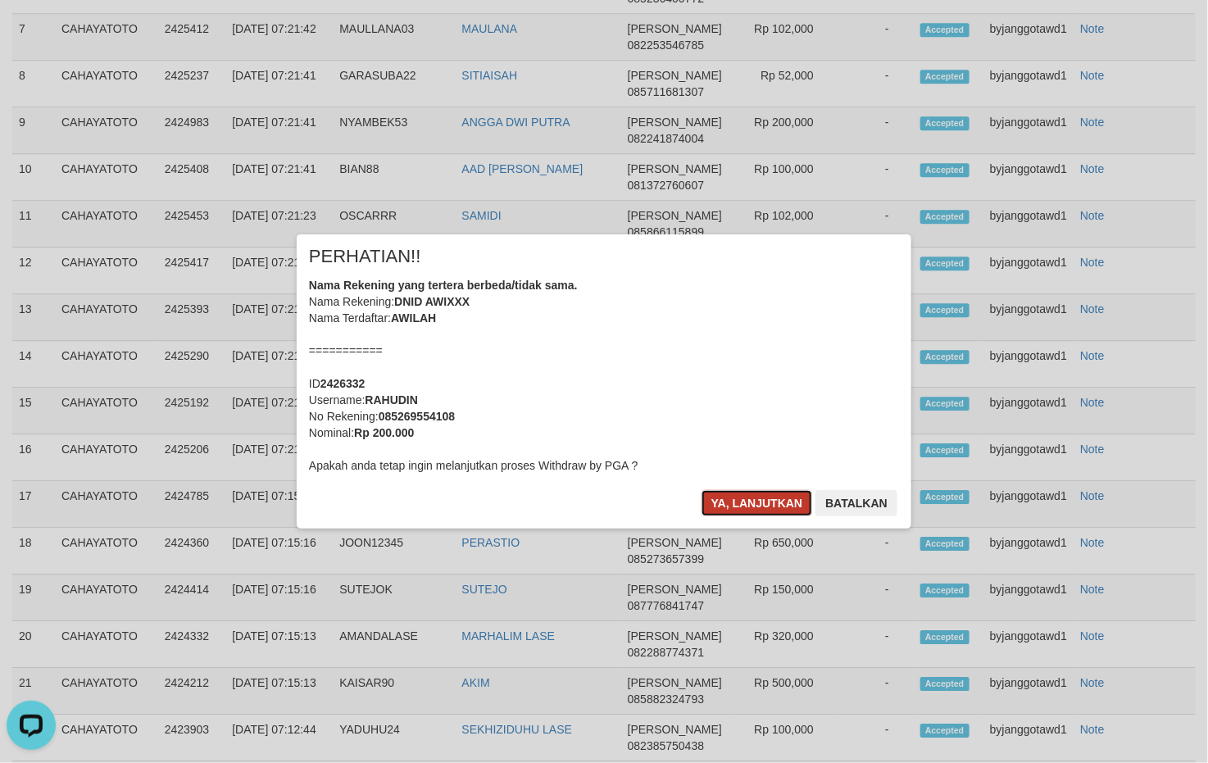
click at [740, 496] on button "Ya, lanjutkan" at bounding box center [756, 503] width 111 height 26
click at [740, 496] on div "× PERHATIAN!! Nama Rekening yang tertera berbeda/tidak sama. Nama Rekening: DNI…" at bounding box center [604, 380] width 614 height 293
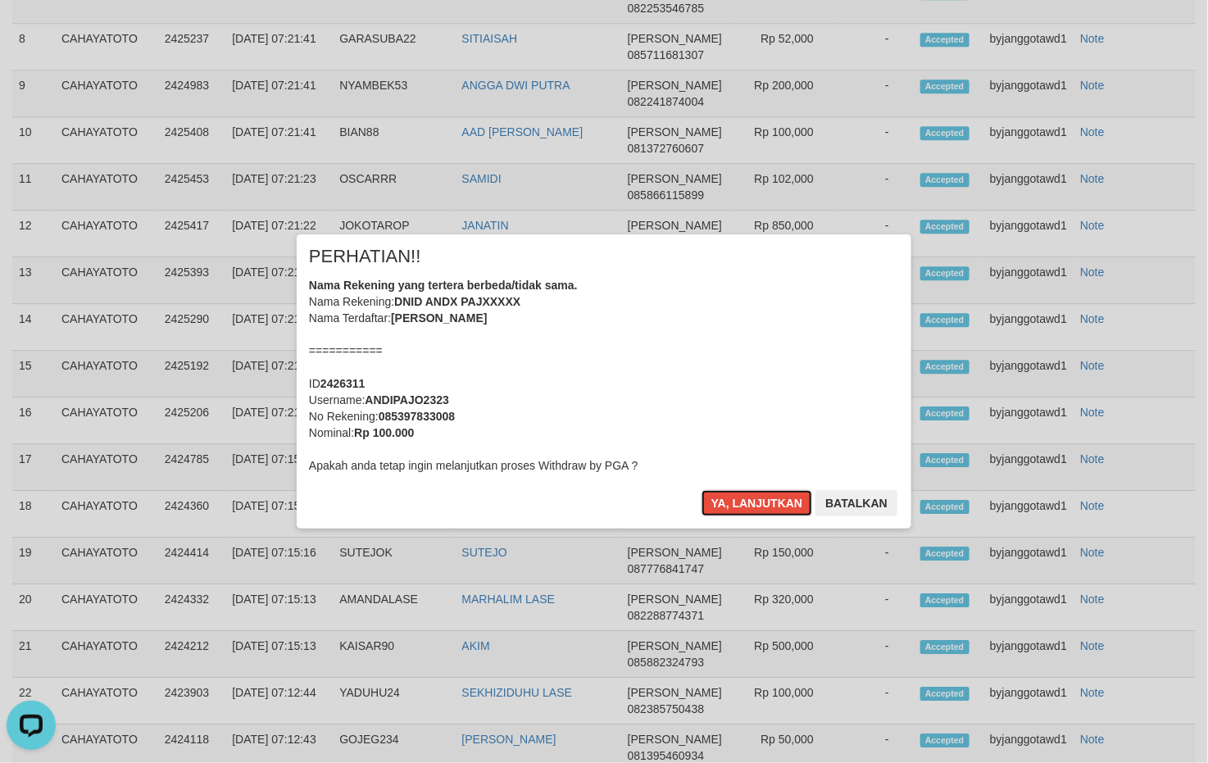
click at [740, 496] on button "Ya, lanjutkan" at bounding box center [756, 503] width 111 height 26
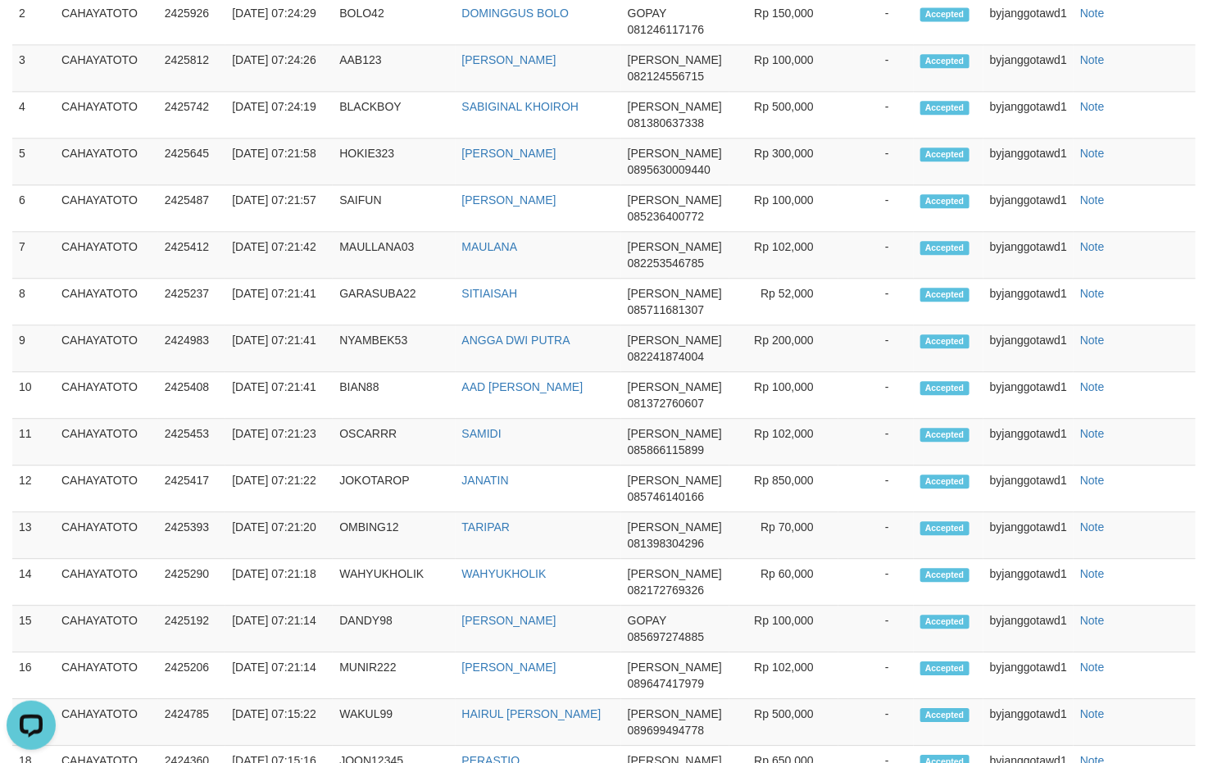
scroll to position [3842, 0]
drag, startPoint x: 976, startPoint y: 386, endPoint x: 969, endPoint y: 374, distance: 13.2
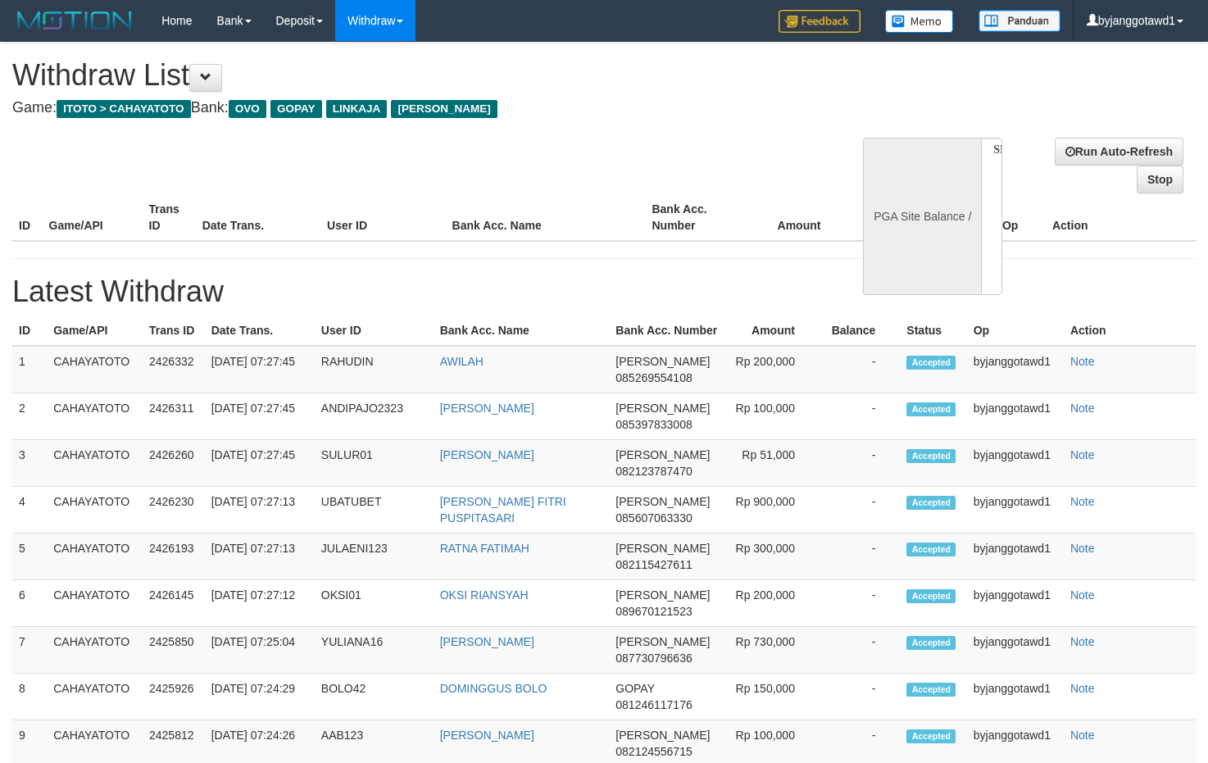
select select
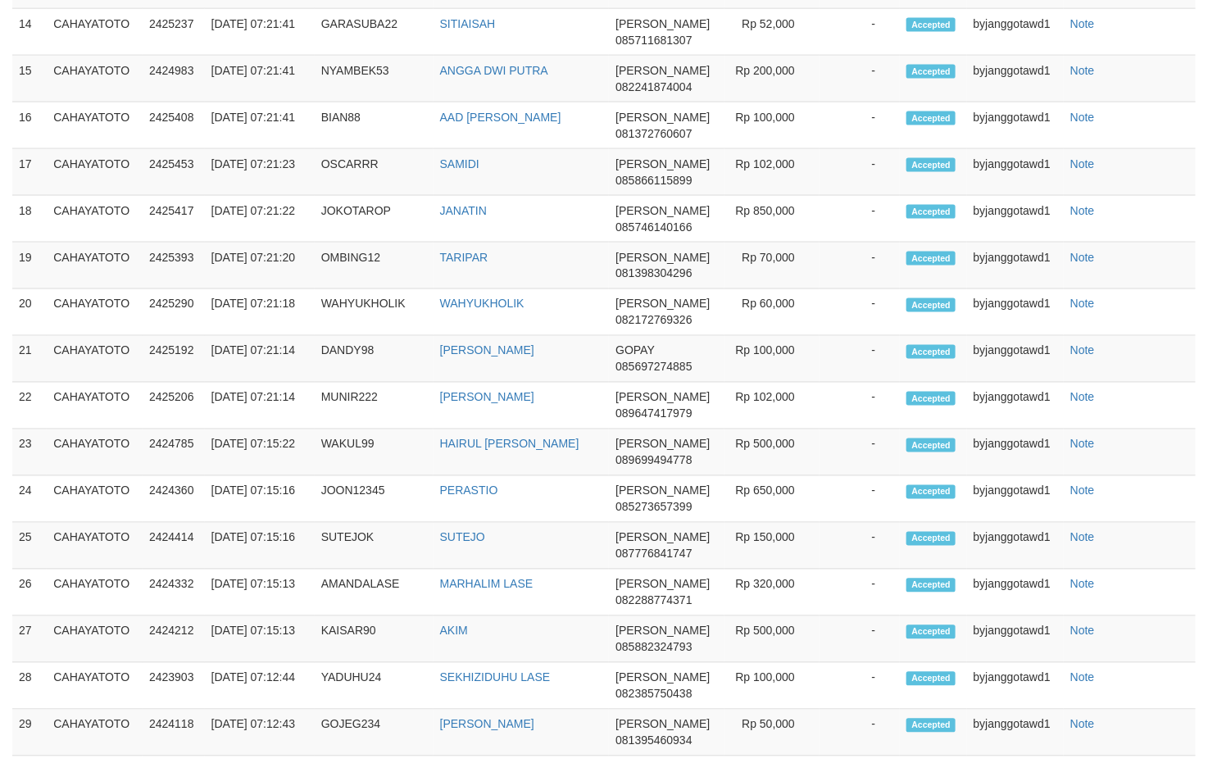
select select "**"
select select
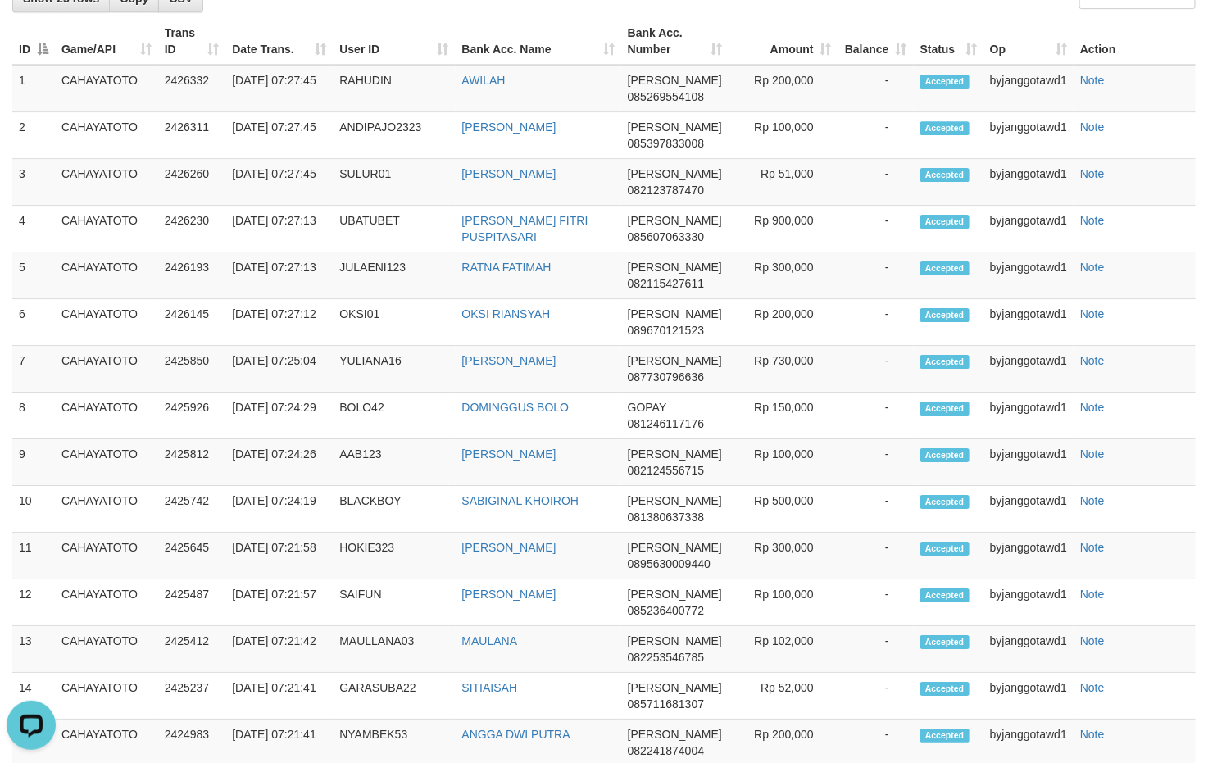
scroll to position [1843, 0]
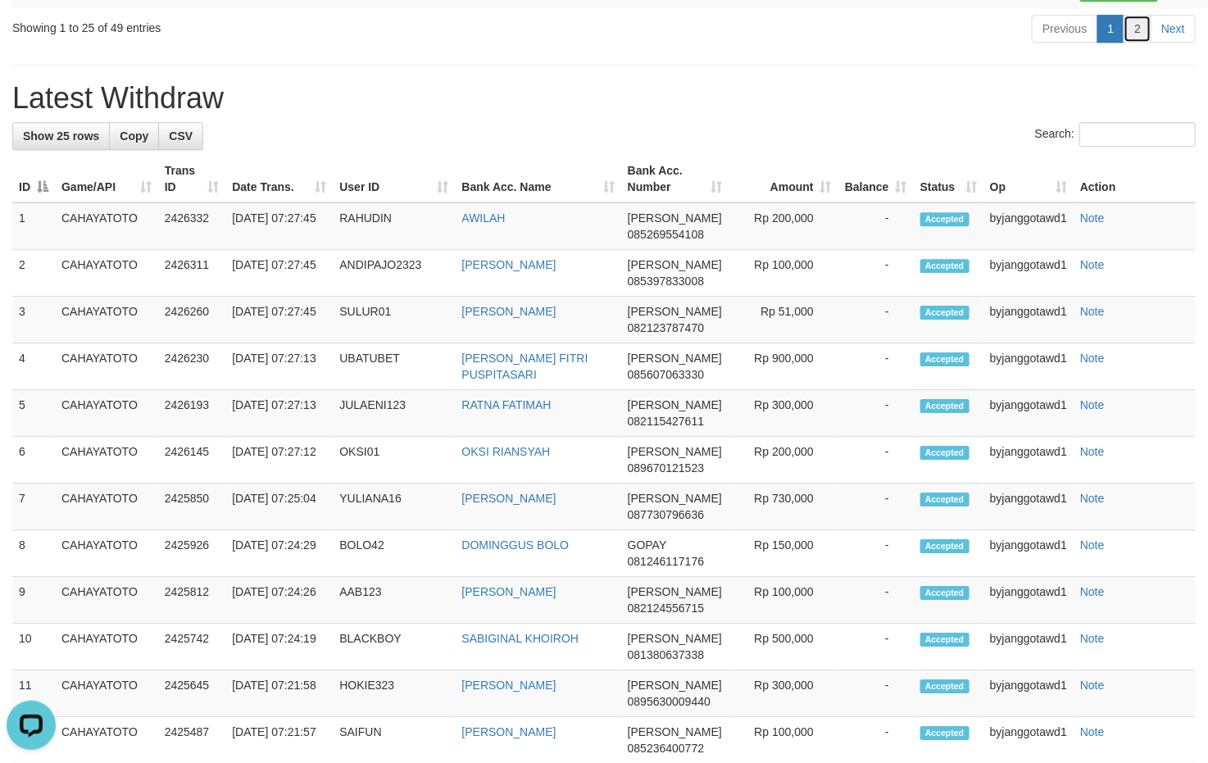
click at [1127, 43] on link "2" at bounding box center [1137, 29] width 28 height 28
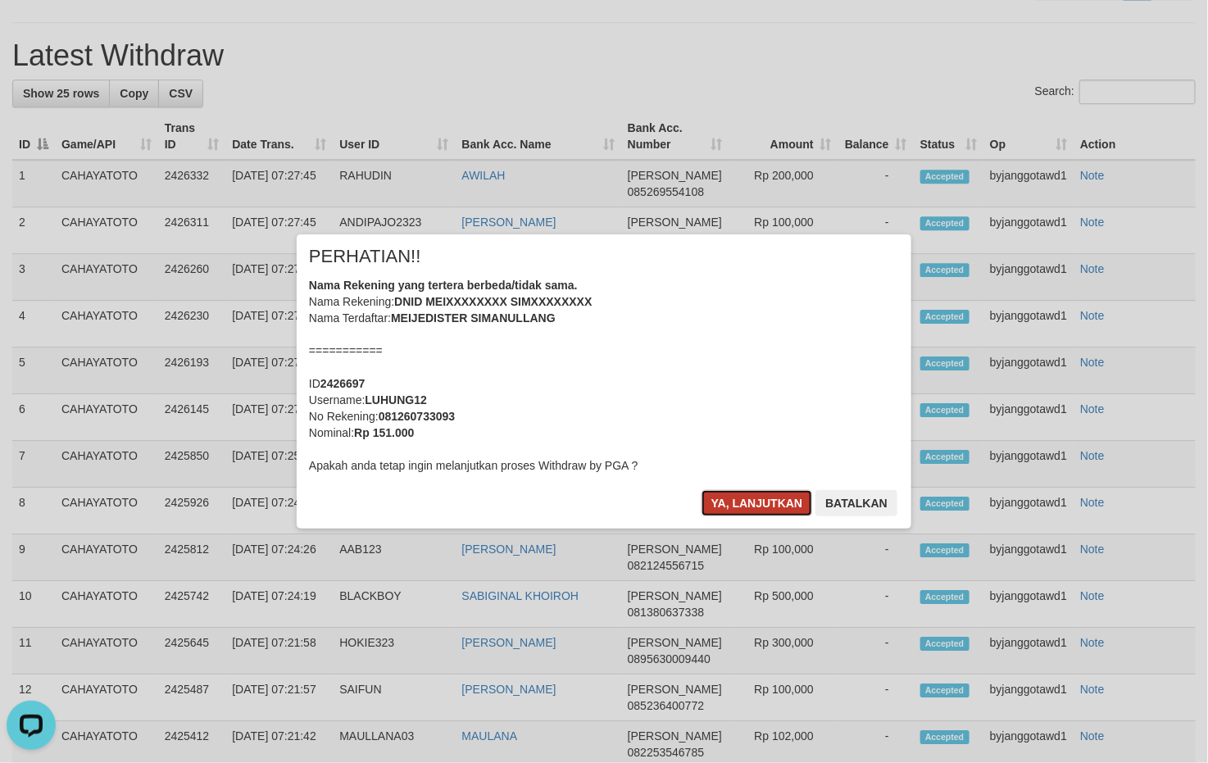
click at [730, 506] on button "Ya, lanjutkan" at bounding box center [756, 503] width 111 height 26
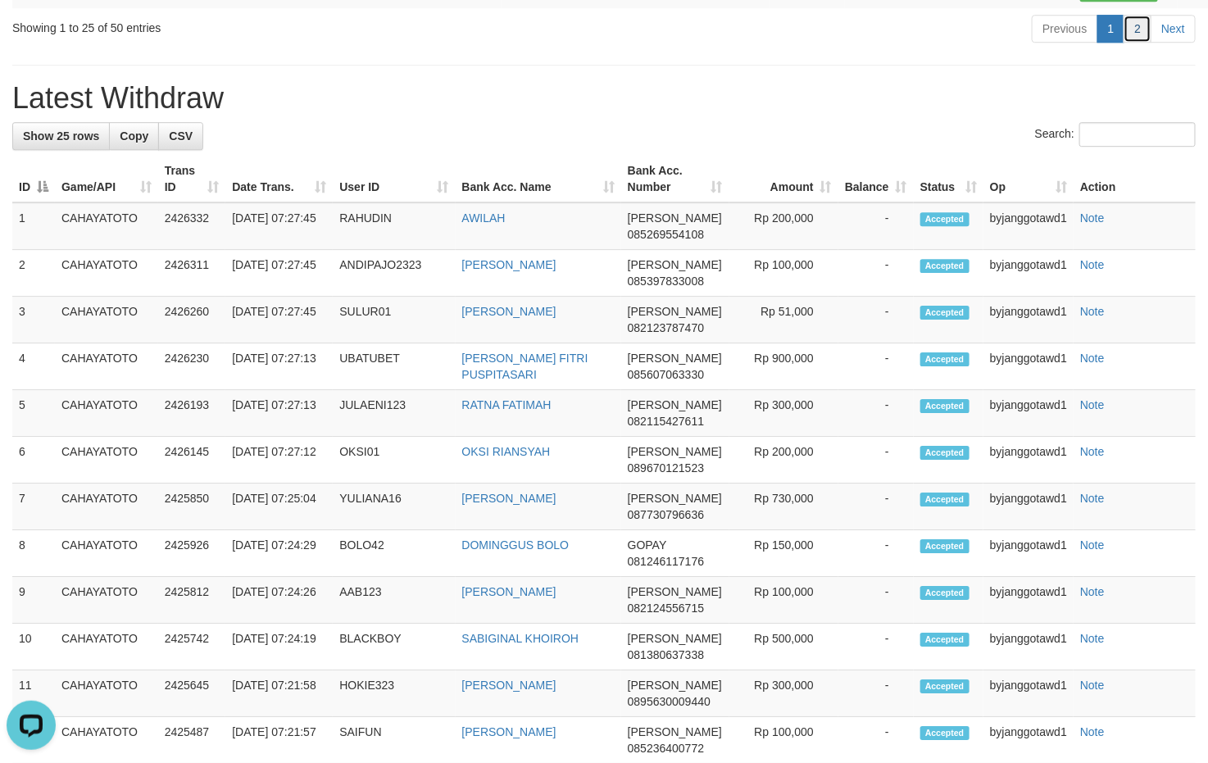
click at [1128, 43] on link "2" at bounding box center [1137, 29] width 28 height 28
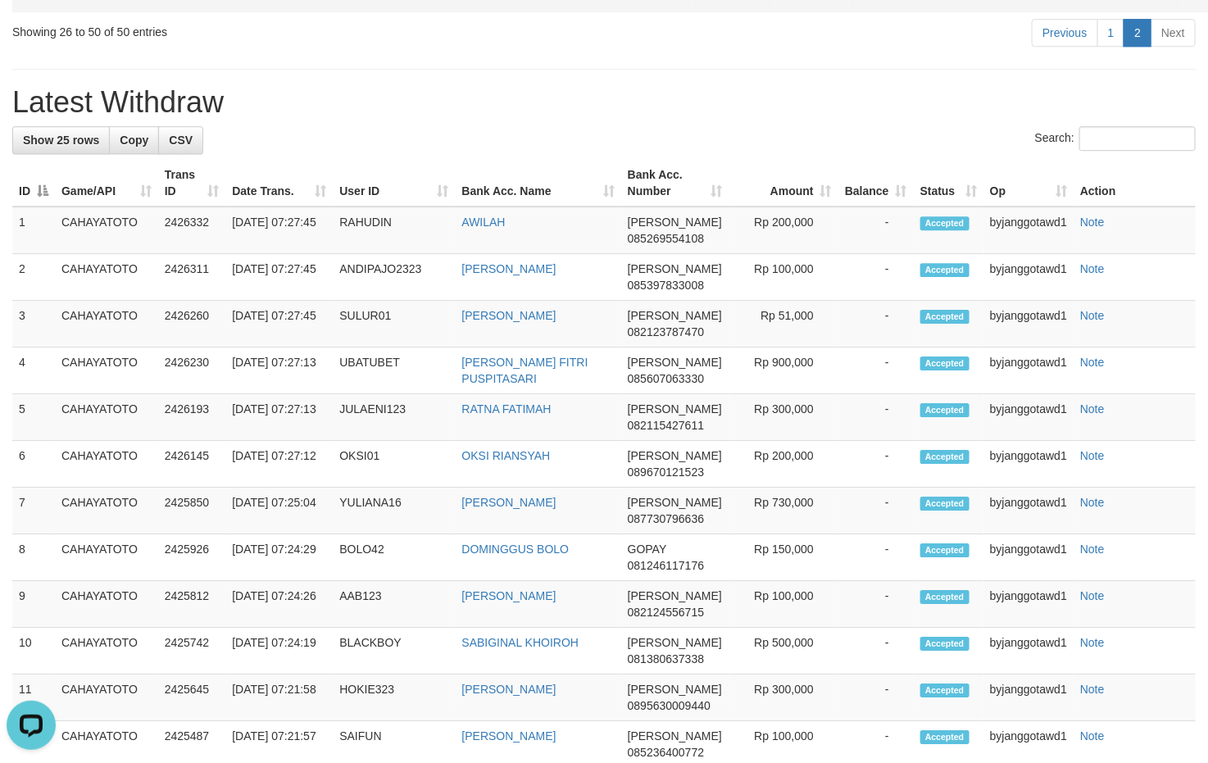
copy td "ARPIN1234"
click at [566, 119] on h1 "Latest Withdraw" at bounding box center [603, 102] width 1183 height 33
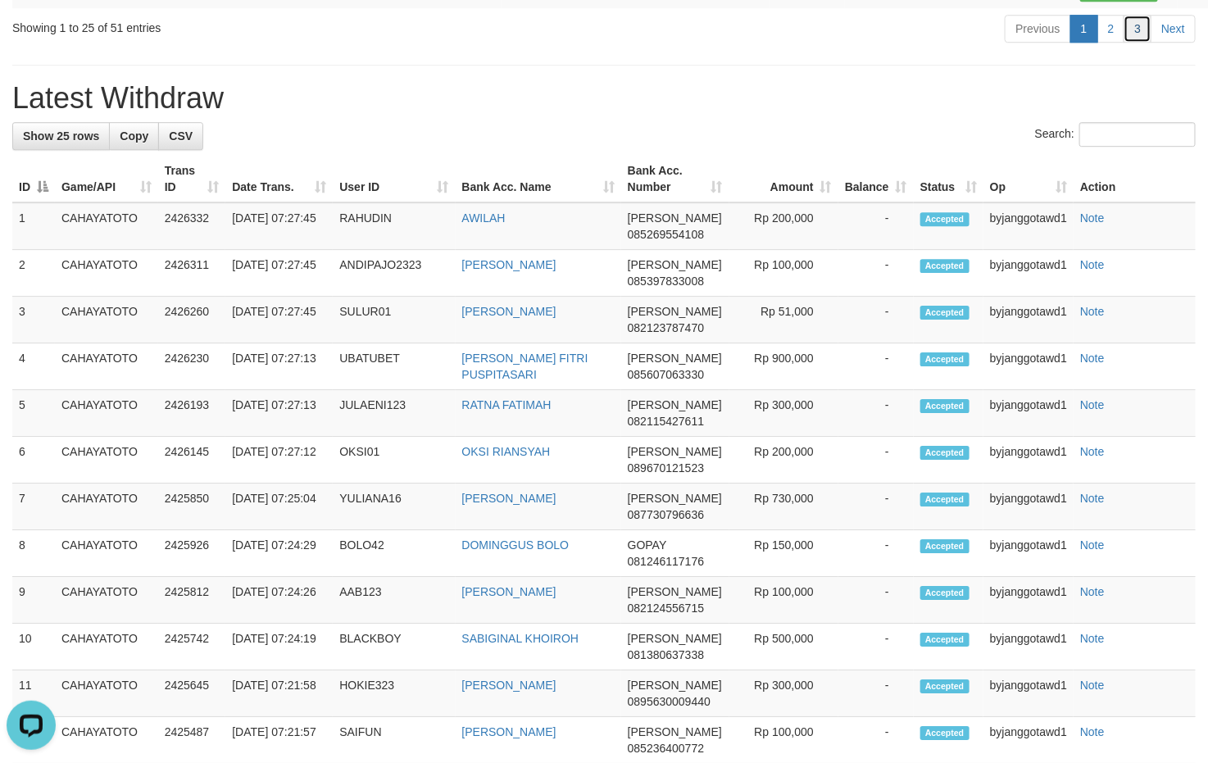
click at [1139, 43] on link "3" at bounding box center [1137, 29] width 28 height 28
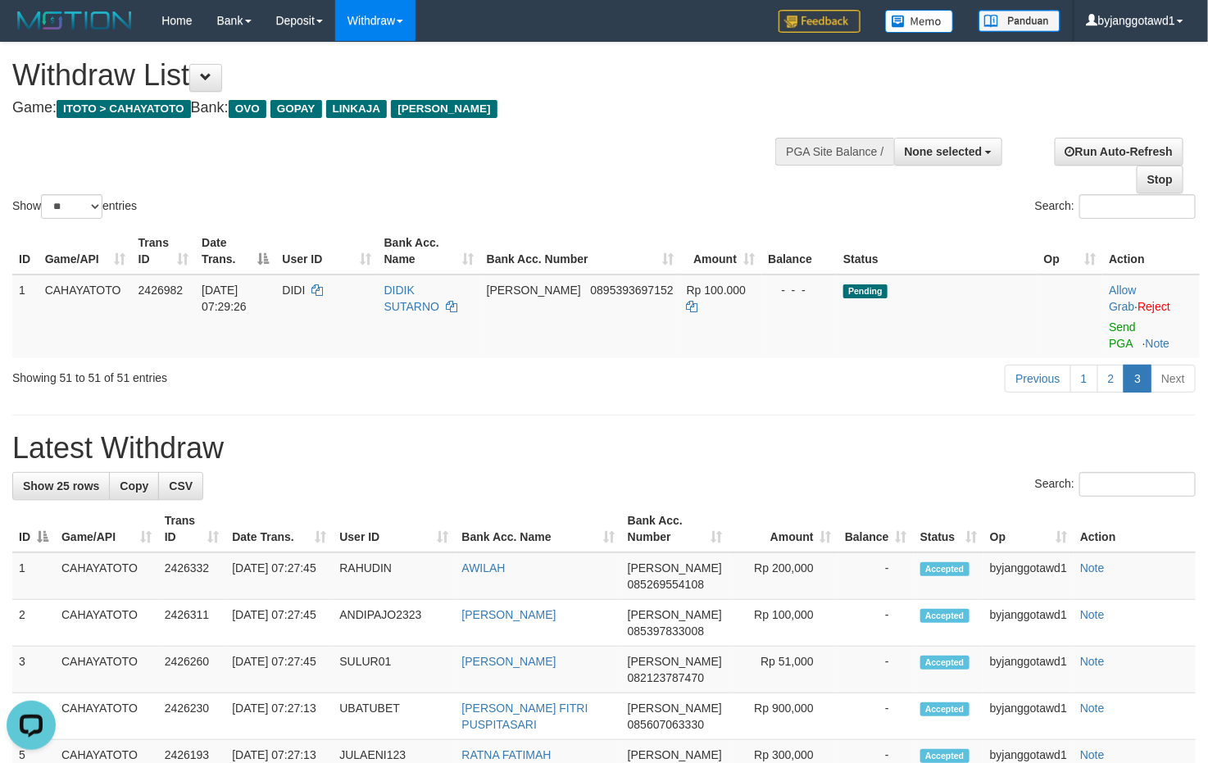
click at [527, 374] on div "Previous 1 2 3 Next" at bounding box center [855, 380] width 680 height 35
click at [1111, 327] on link "Send PGA" at bounding box center [1121, 334] width 27 height 29
click at [1118, 333] on link "Send PGA" at bounding box center [1121, 334] width 27 height 29
click at [1097, 384] on link "2" at bounding box center [1111, 379] width 28 height 28
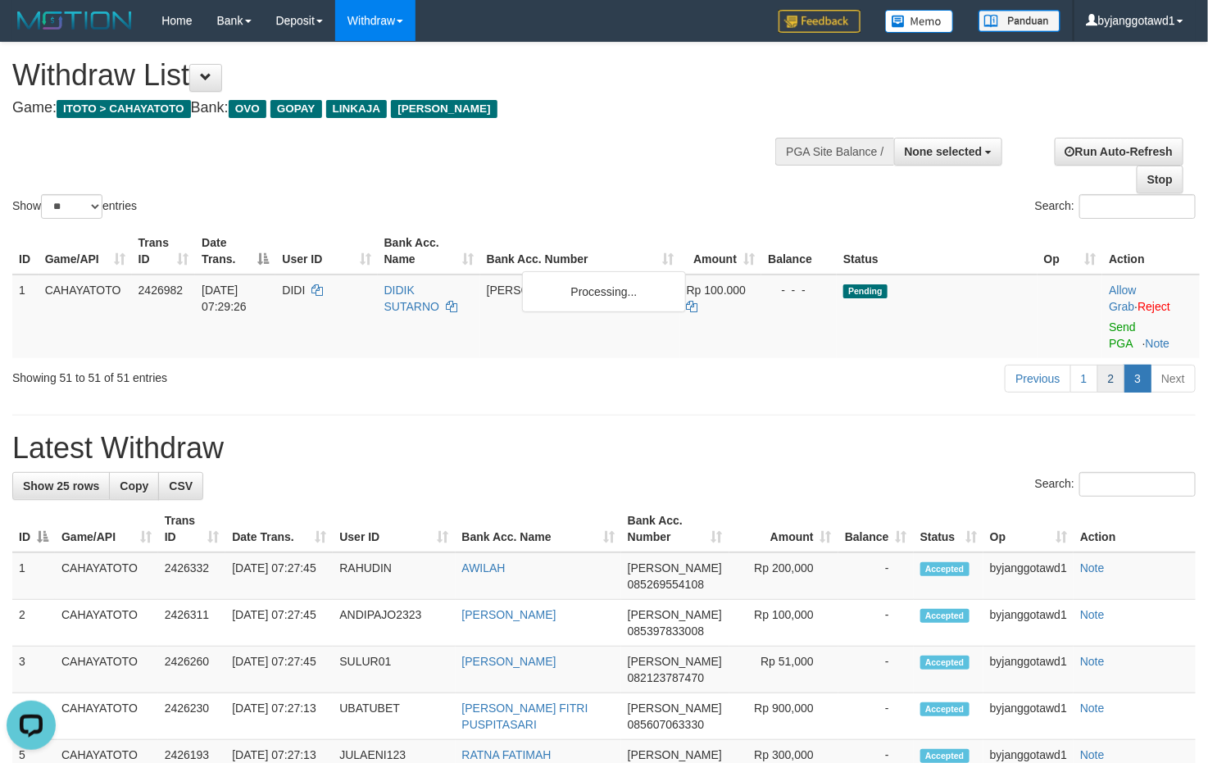
scroll to position [1843, 0]
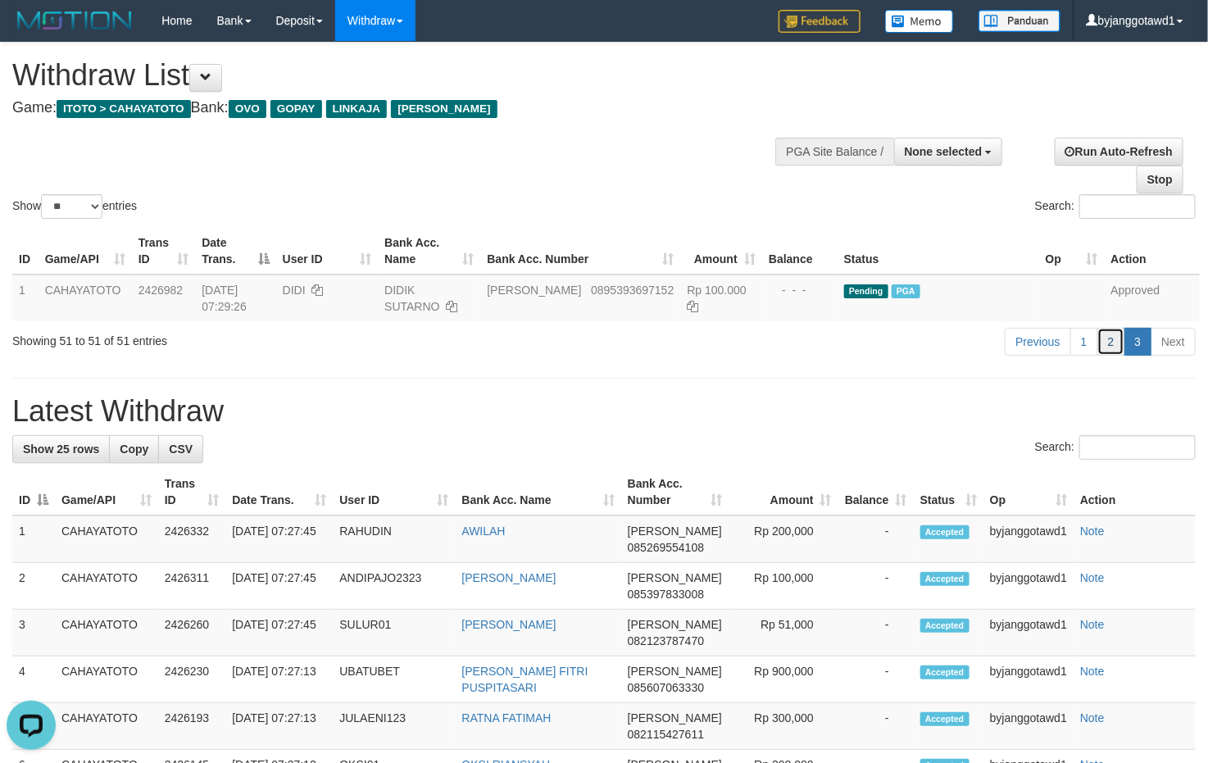
click at [1108, 338] on link "2" at bounding box center [1111, 342] width 28 height 28
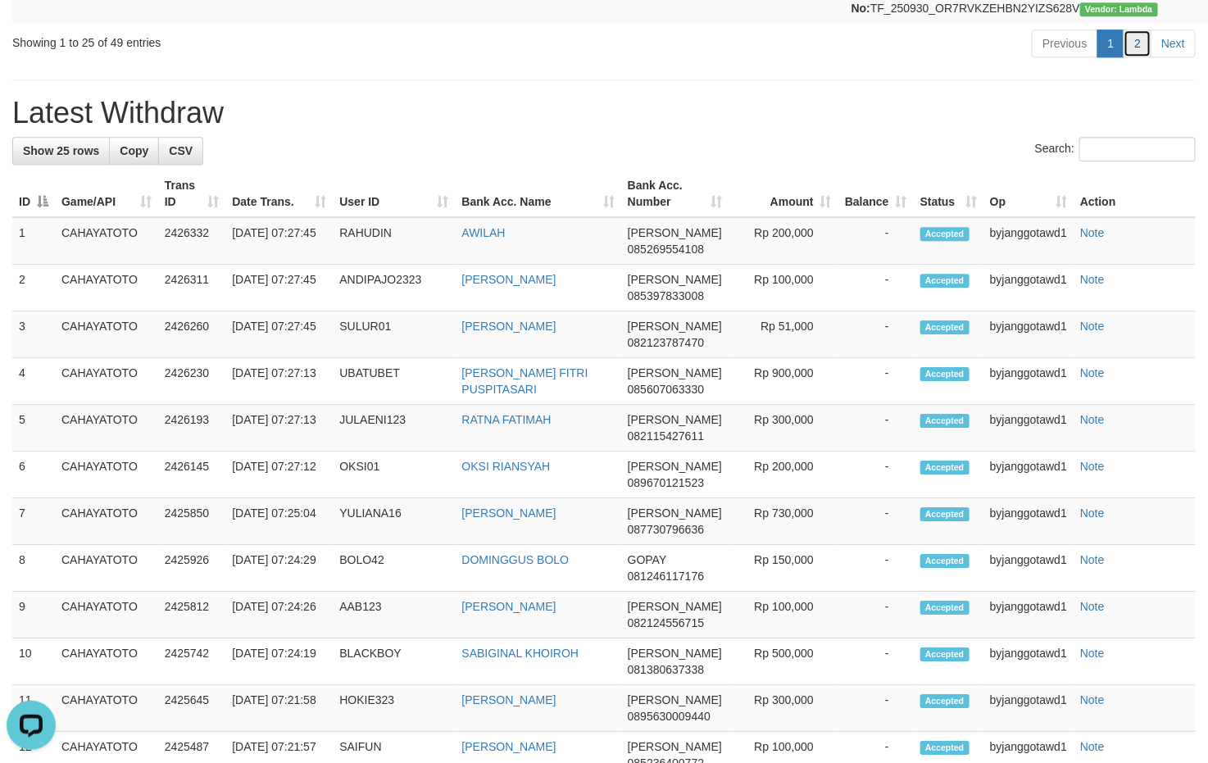
click at [1138, 57] on link "2" at bounding box center [1137, 43] width 28 height 28
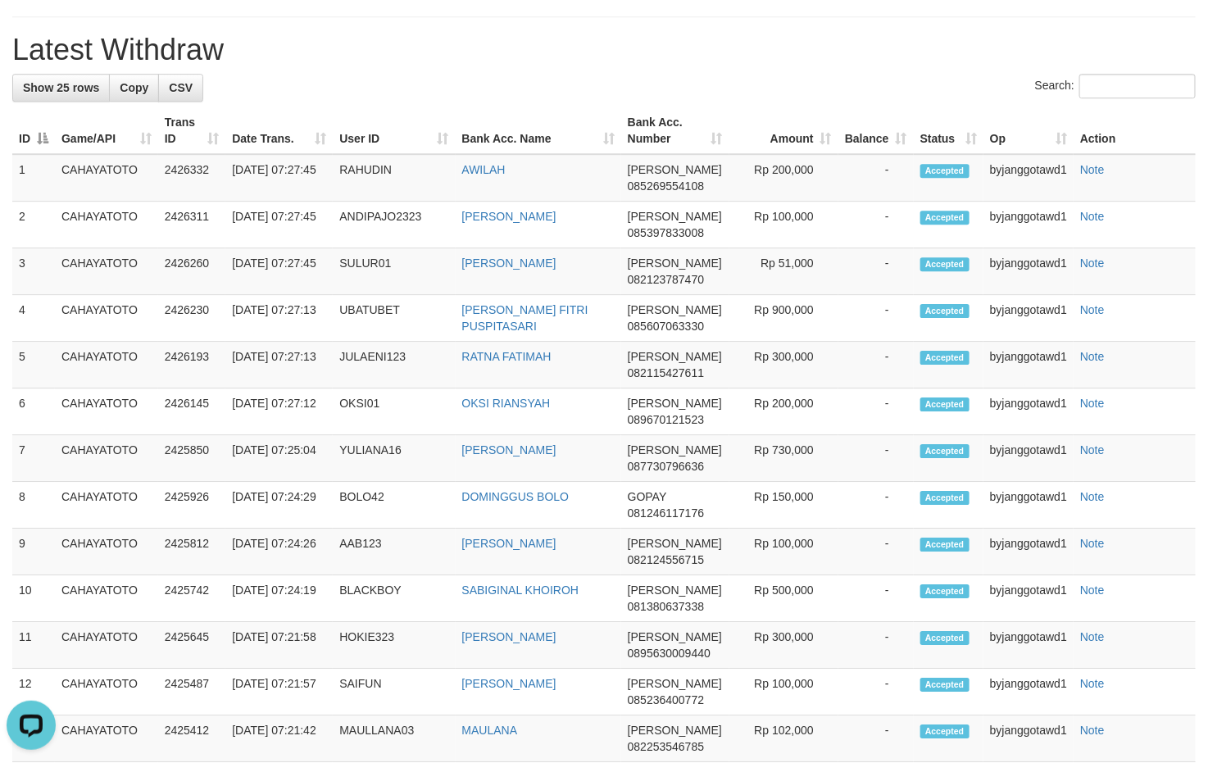
drag, startPoint x: 895, startPoint y: 446, endPoint x: 898, endPoint y: 436, distance: 10.4
click at [893, 66] on h1 "Latest Withdraw" at bounding box center [603, 50] width 1183 height 33
